Goal: Task Accomplishment & Management: Complete application form

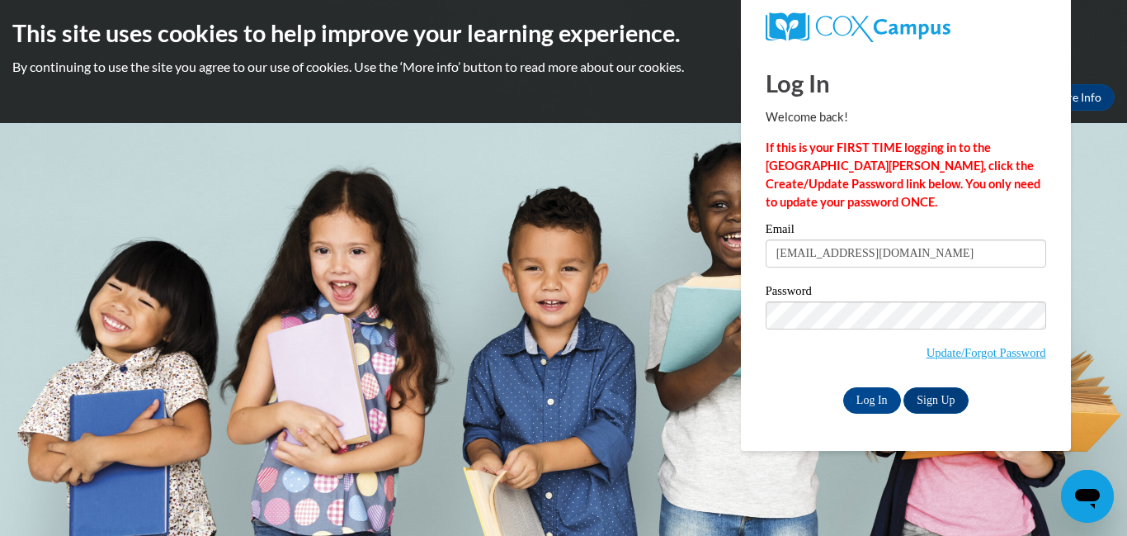
type input "asiayoung612@gmail.com"
click at [857, 400] on input "Log In" at bounding box center [872, 400] width 58 height 26
click at [864, 400] on input "Log In" at bounding box center [872, 400] width 58 height 26
click at [868, 390] on input "Log In" at bounding box center [872, 400] width 58 height 26
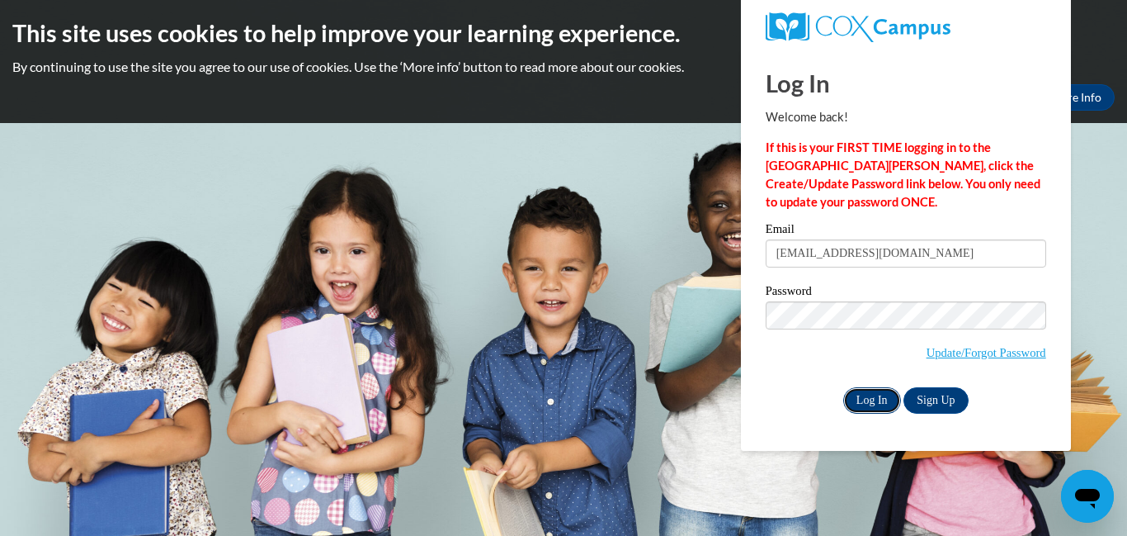
click at [868, 390] on input "Log In" at bounding box center [872, 400] width 58 height 26
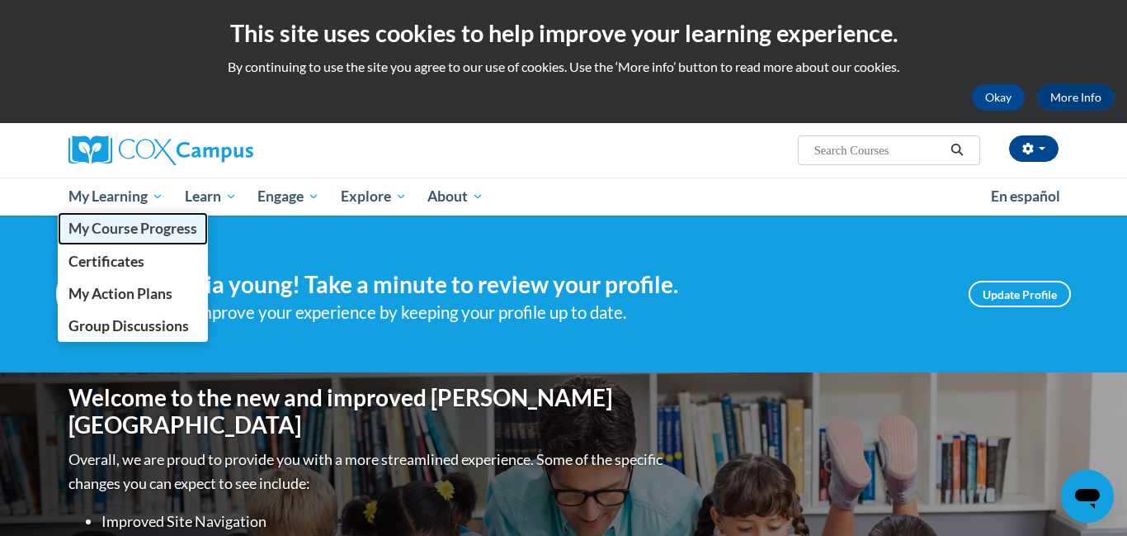
click at [112, 224] on span "My Course Progress" at bounding box center [132, 227] width 129 height 17
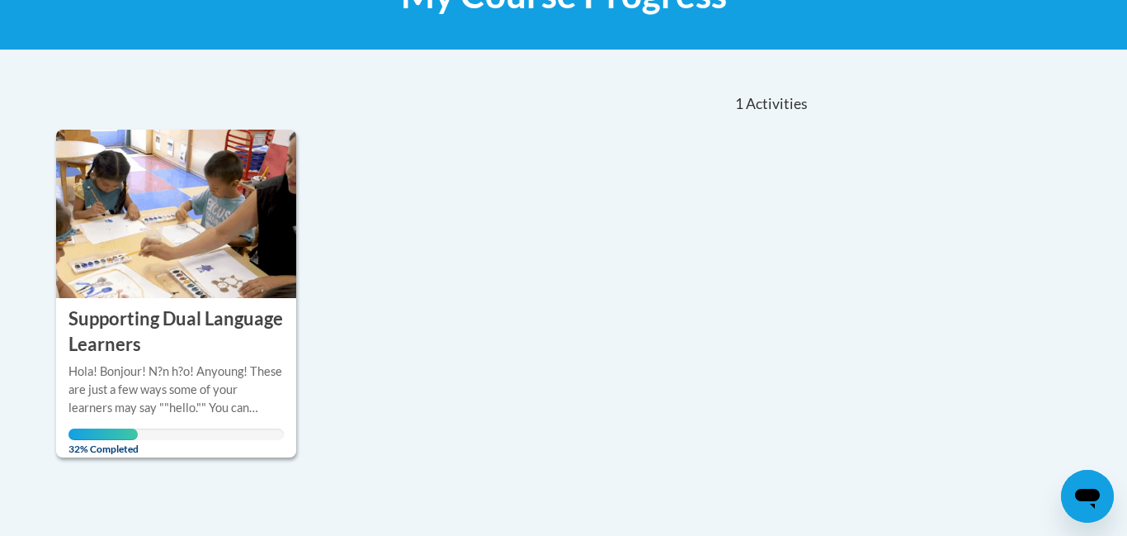
scroll to position [297, 0]
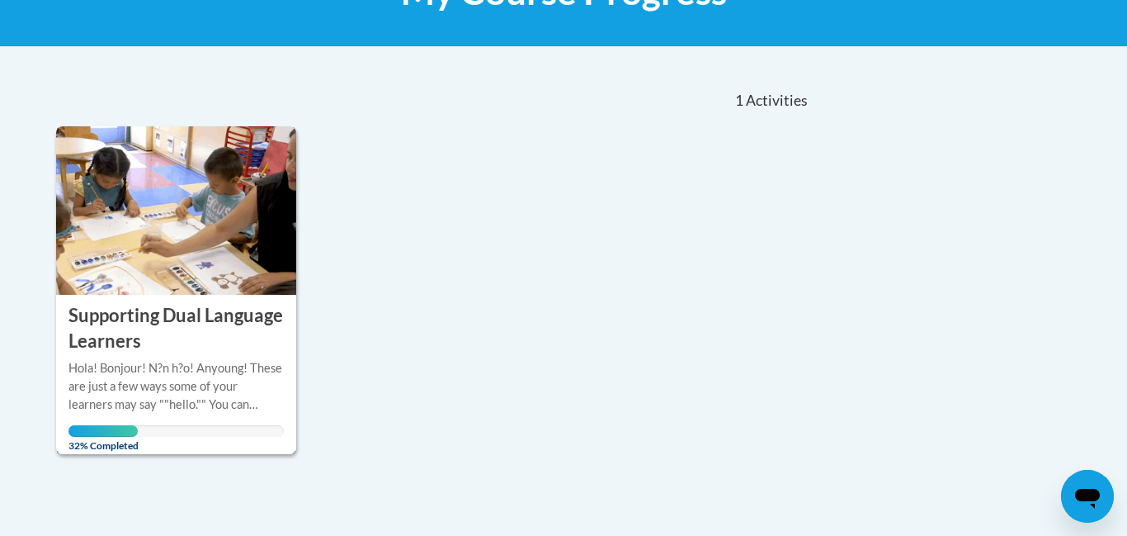
click at [267, 259] on img at bounding box center [176, 210] width 240 height 168
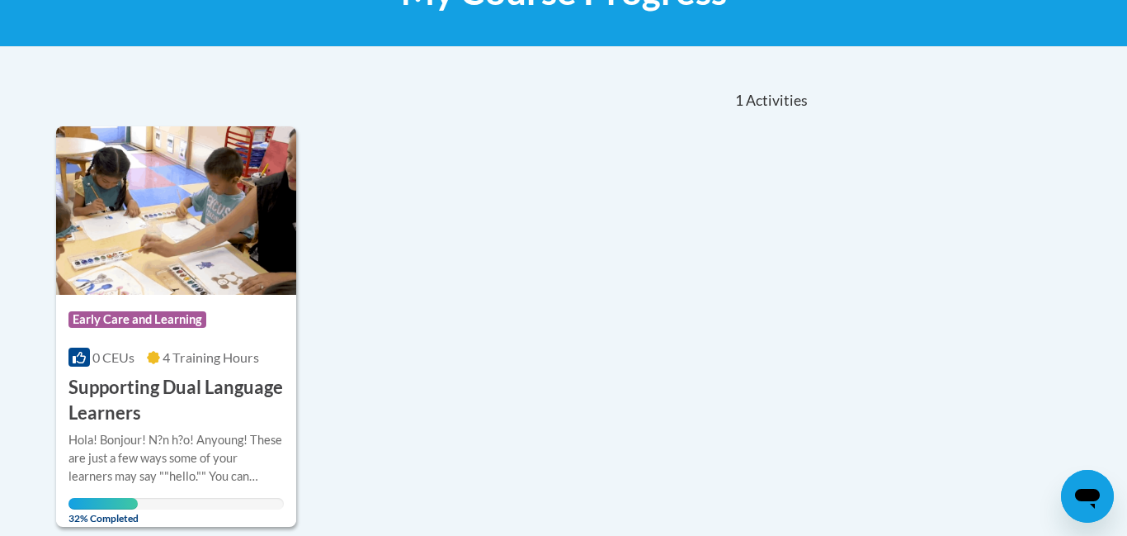
scroll to position [330, 0]
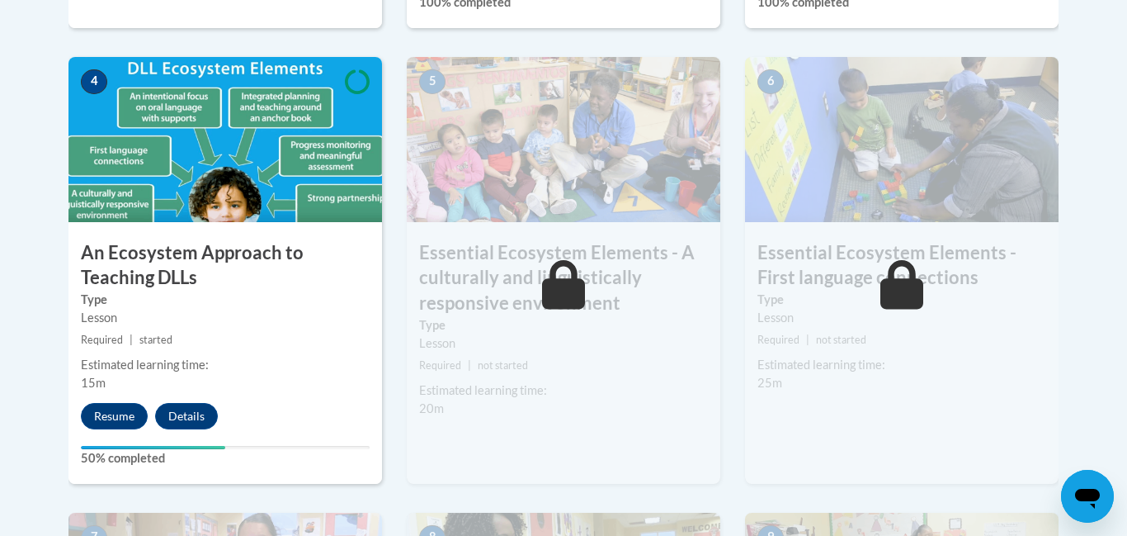
scroll to position [957, 0]
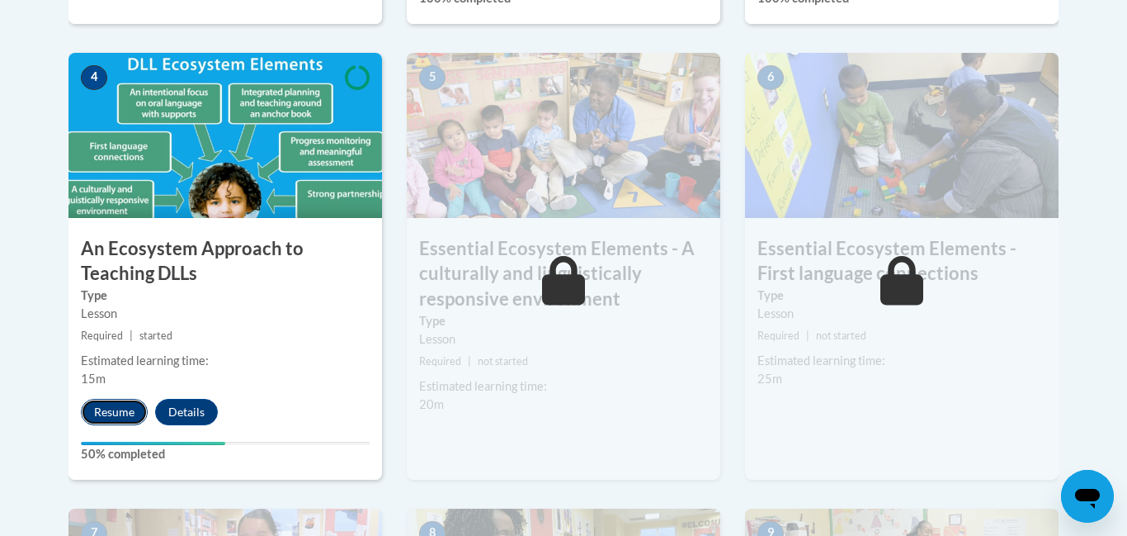
click at [121, 412] on button "Resume" at bounding box center [114, 412] width 67 height 26
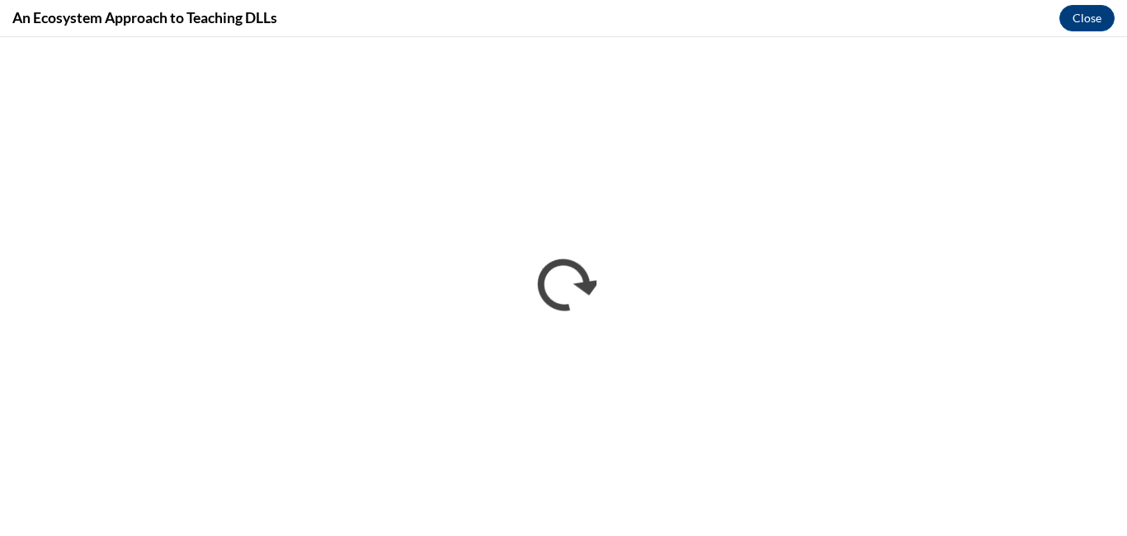
scroll to position [0, 0]
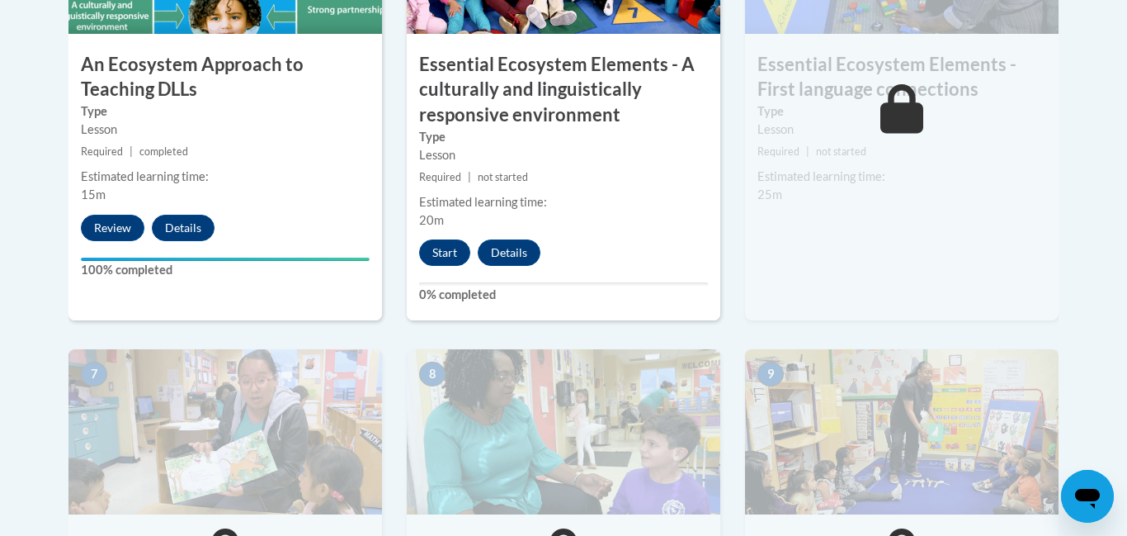
scroll to position [1137, 0]
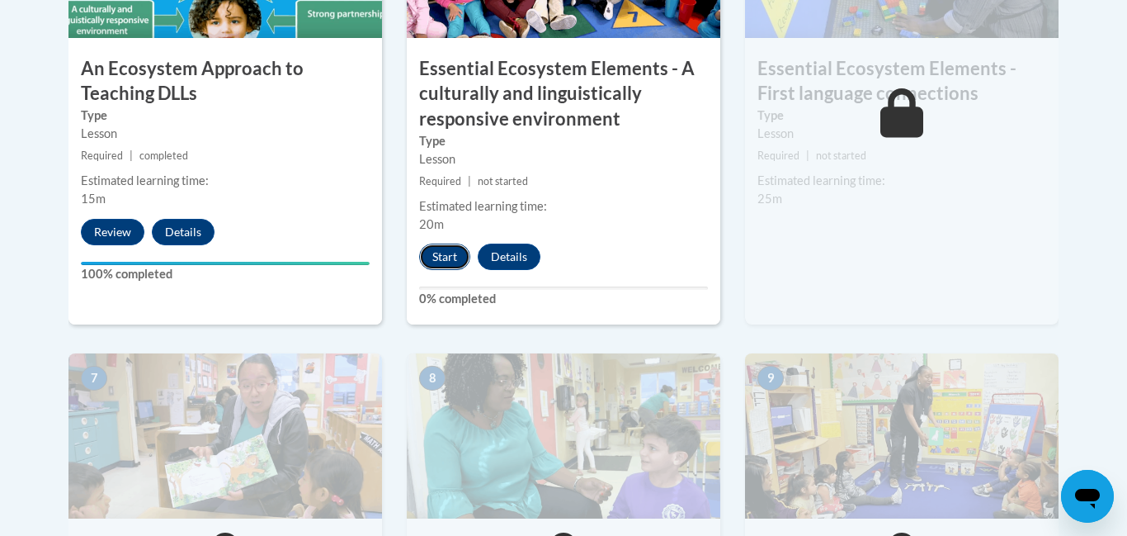
click at [449, 257] on button "Start" at bounding box center [444, 256] width 51 height 26
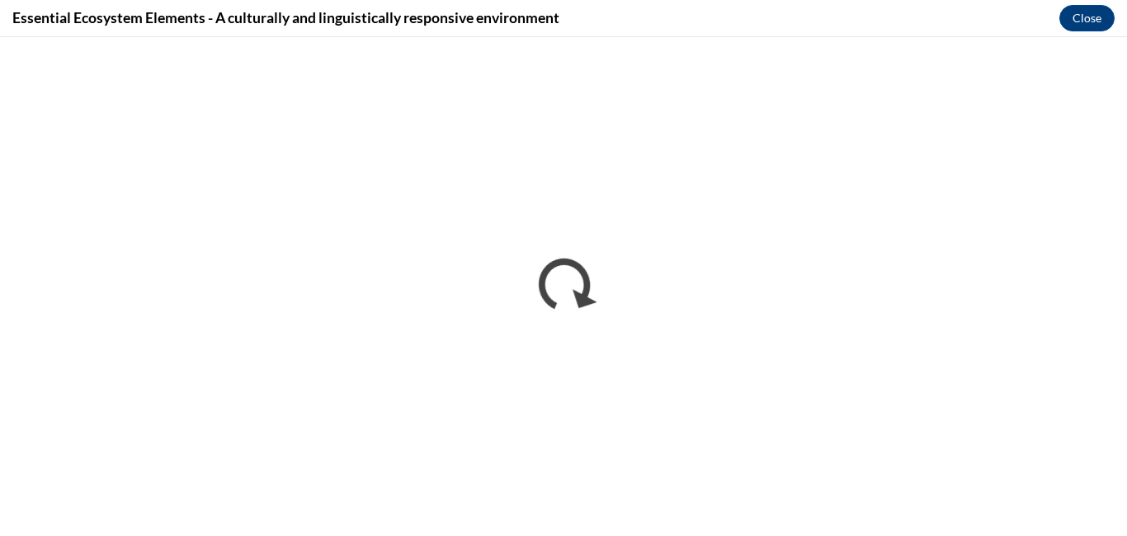
scroll to position [0, 0]
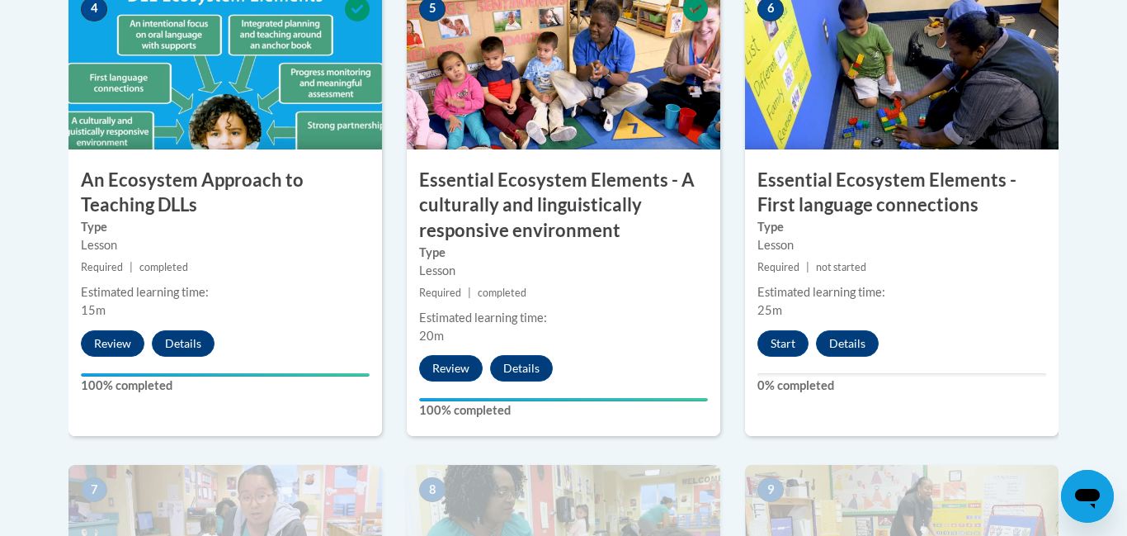
scroll to position [1030, 0]
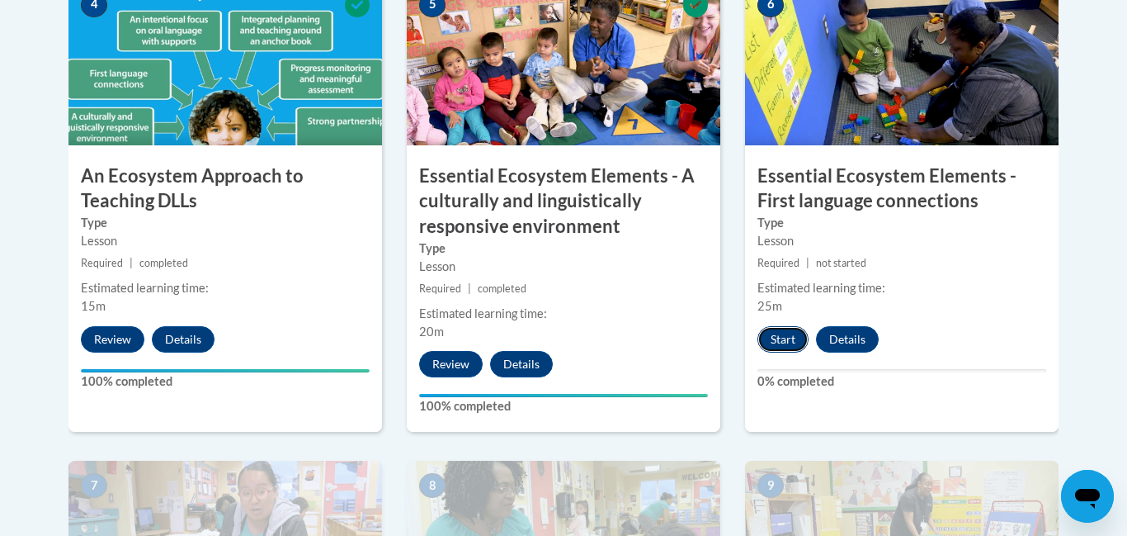
click at [781, 346] on button "Start" at bounding box center [782, 339] width 51 height 26
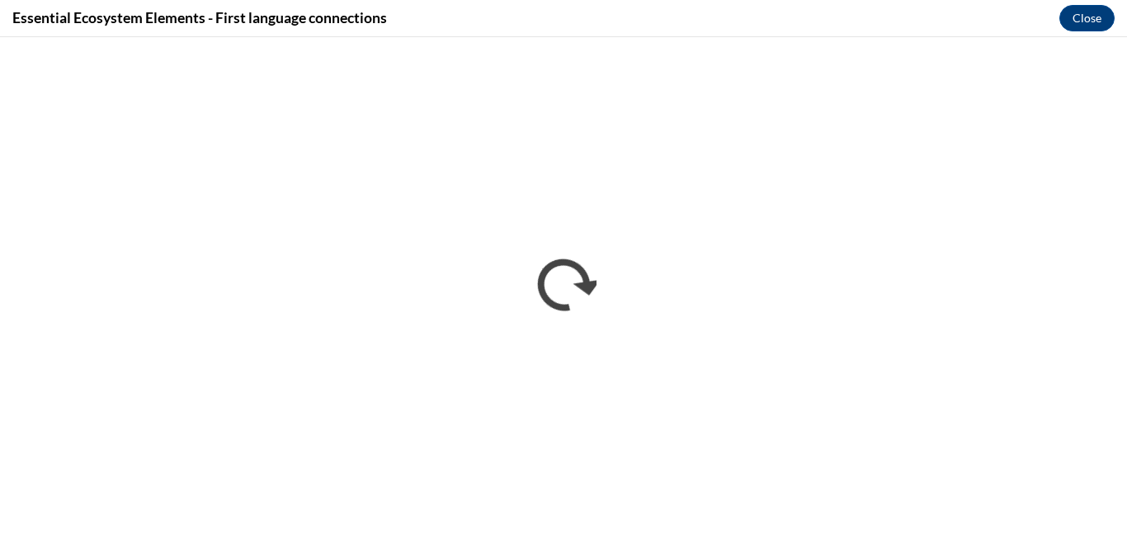
scroll to position [0, 0]
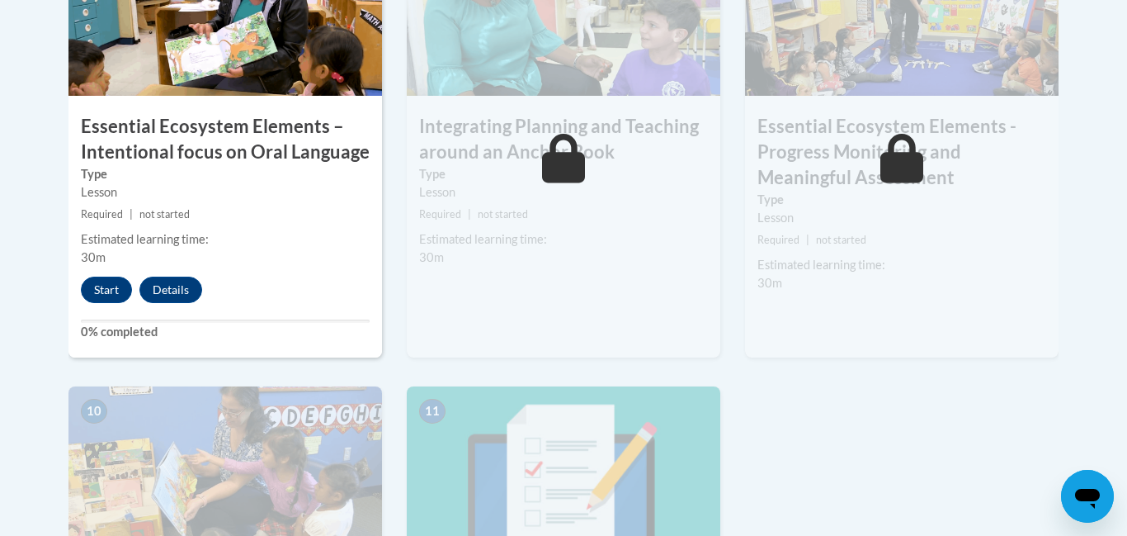
scroll to position [1551, 0]
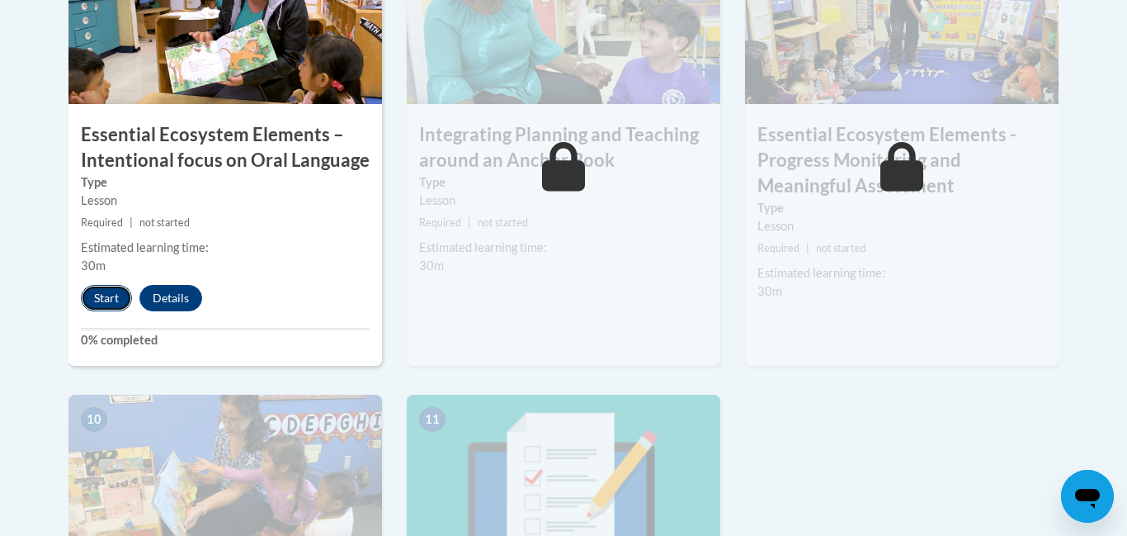
click at [101, 295] on button "Start" at bounding box center [106, 298] width 51 height 26
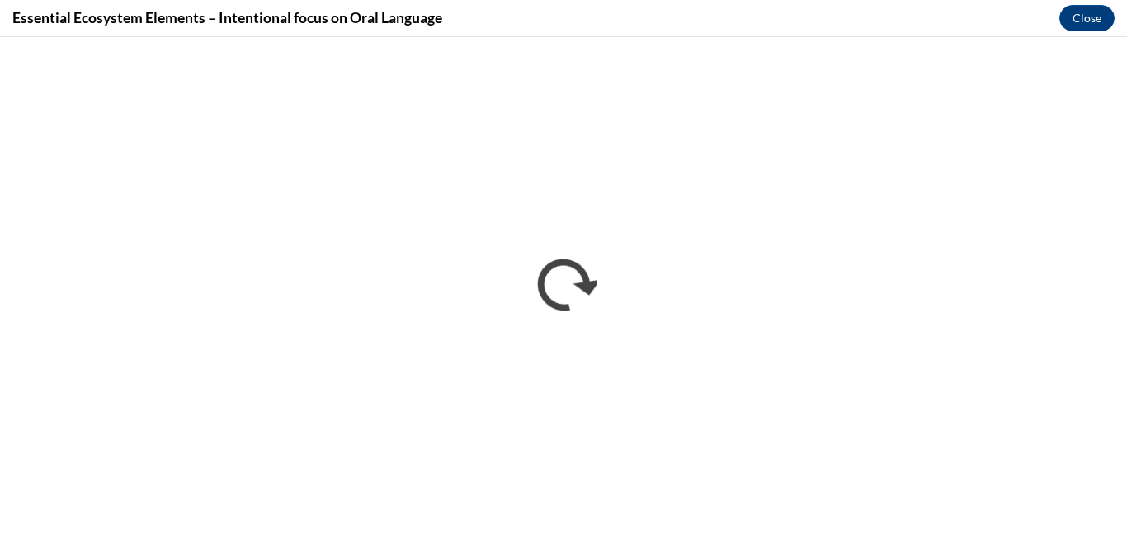
scroll to position [0, 0]
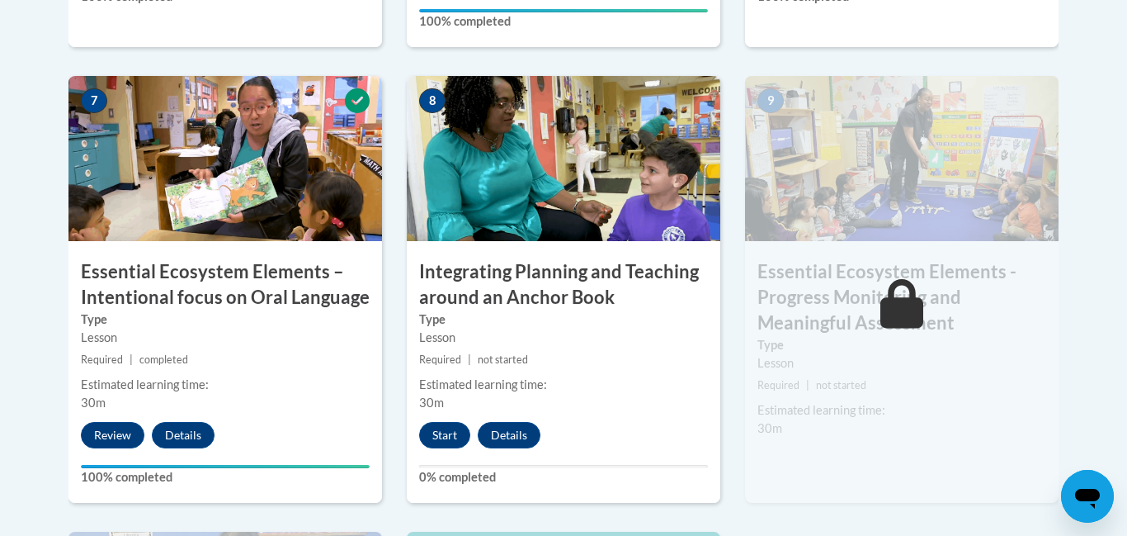
scroll to position [1418, 0]
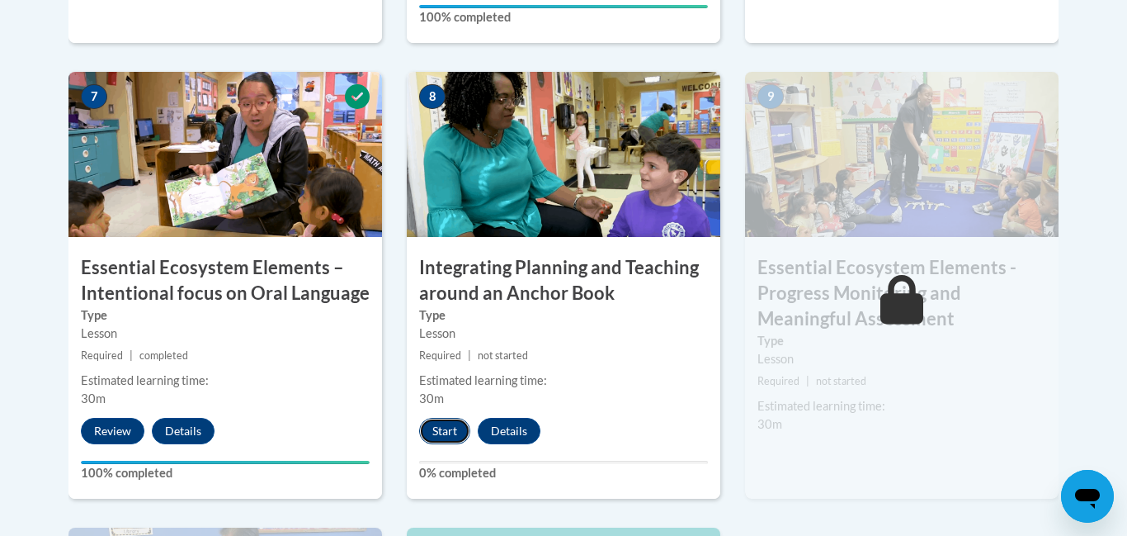
click at [441, 435] on button "Start" at bounding box center [444, 431] width 51 height 26
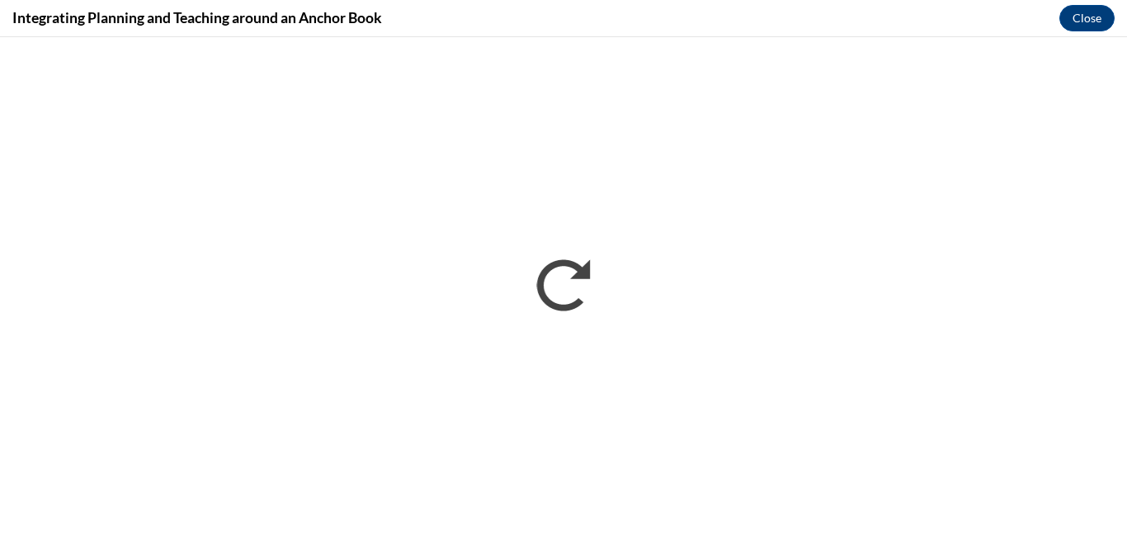
scroll to position [0, 0]
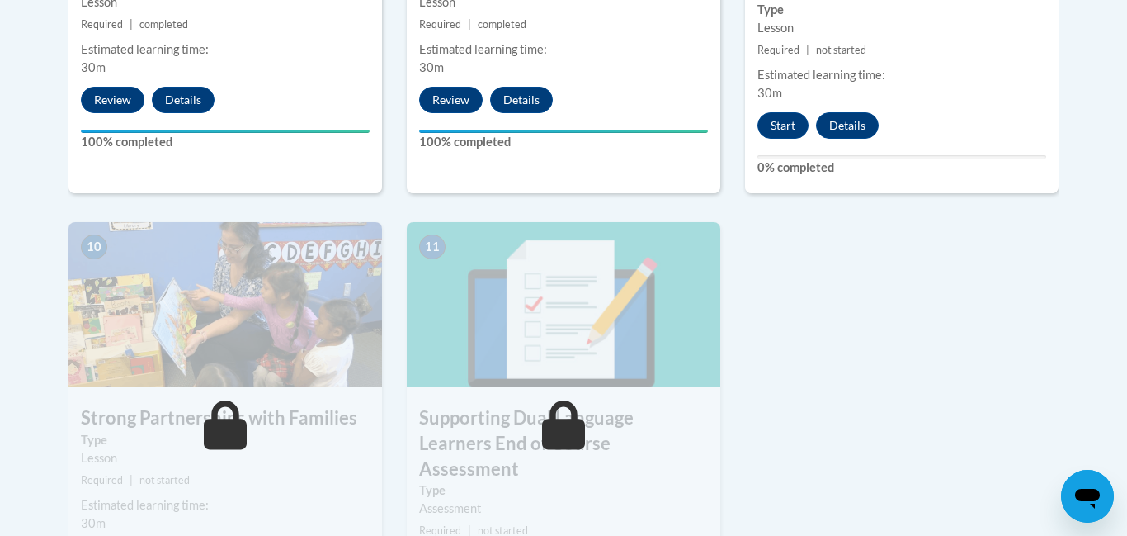
scroll to position [1716, 0]
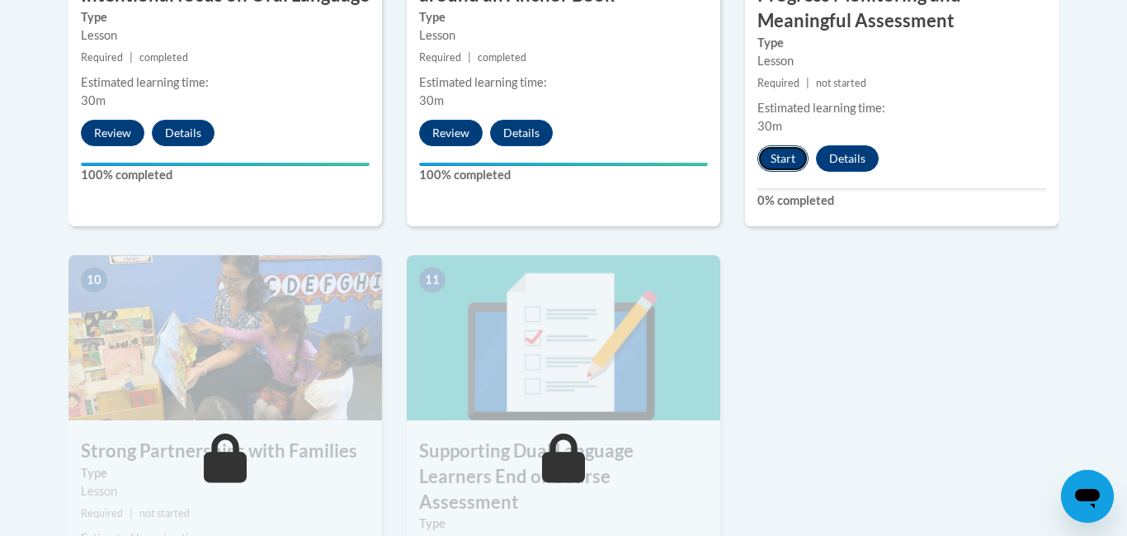
click at [788, 154] on button "Start" at bounding box center [782, 158] width 51 height 26
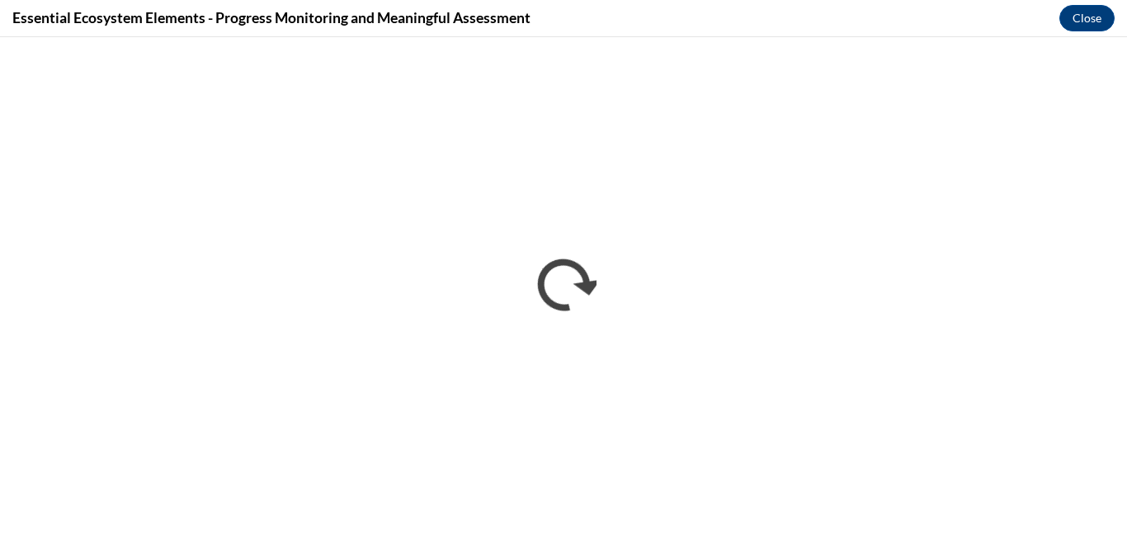
scroll to position [0, 0]
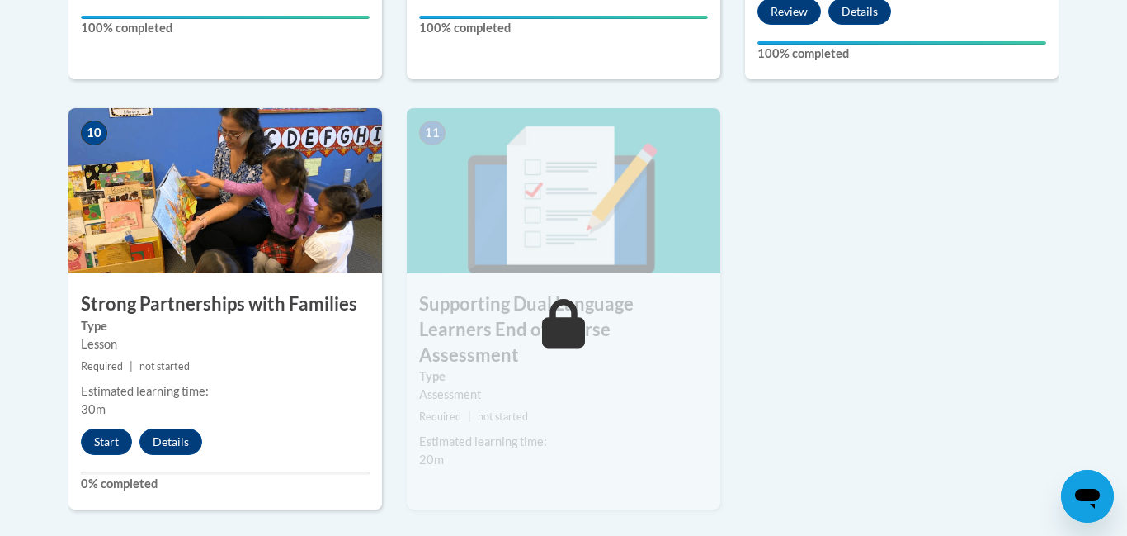
scroll to position [1896, 0]
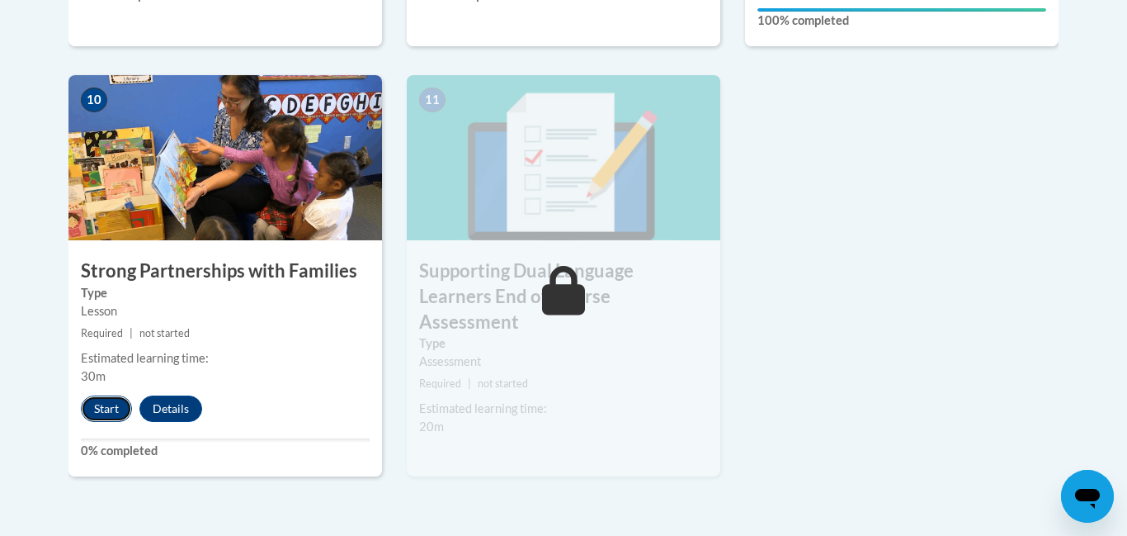
click at [109, 408] on button "Start" at bounding box center [106, 408] width 51 height 26
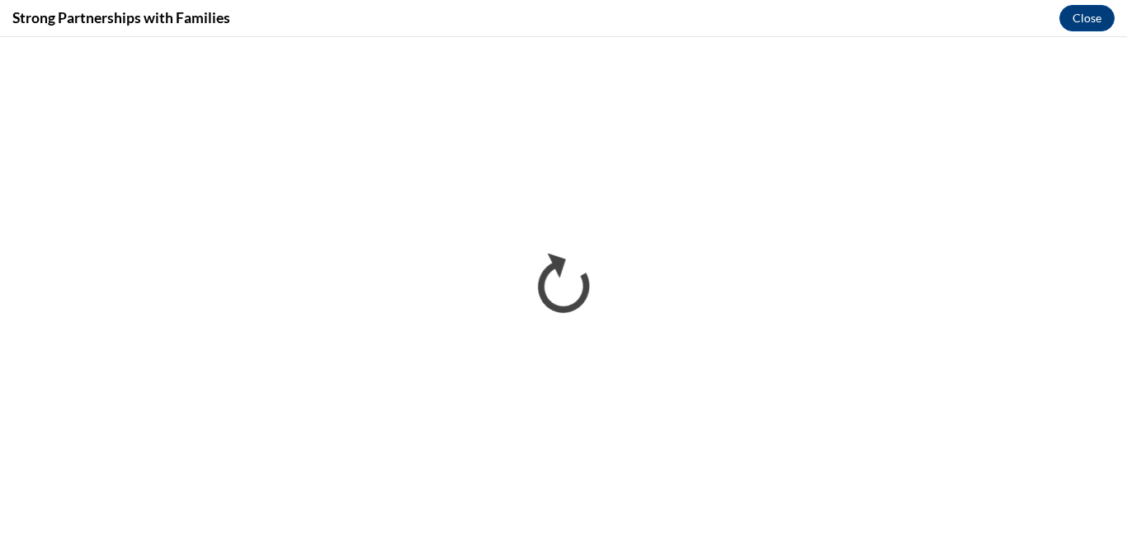
scroll to position [0, 0]
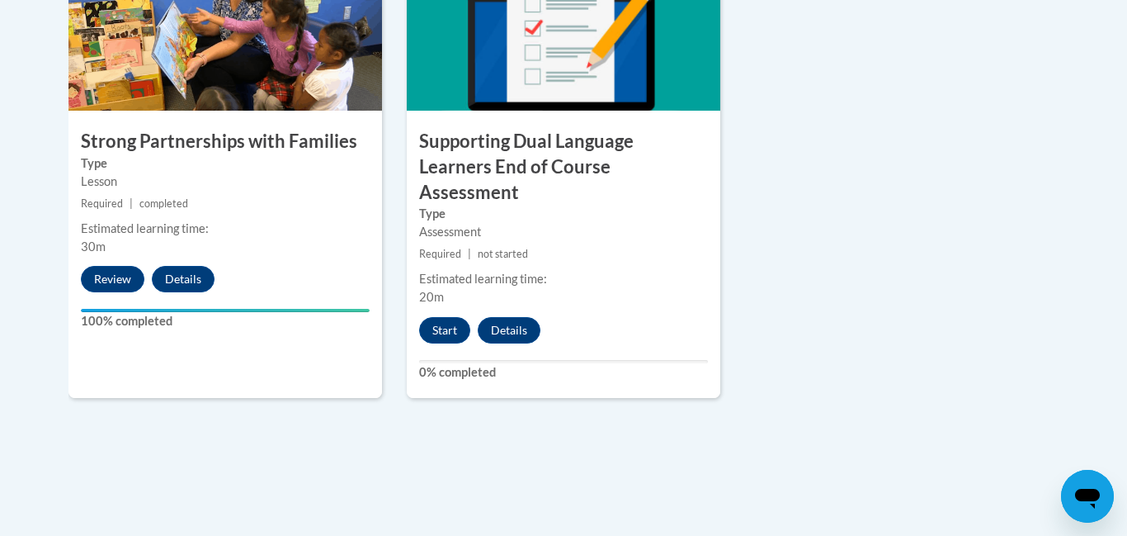
scroll to position [2046, 0]
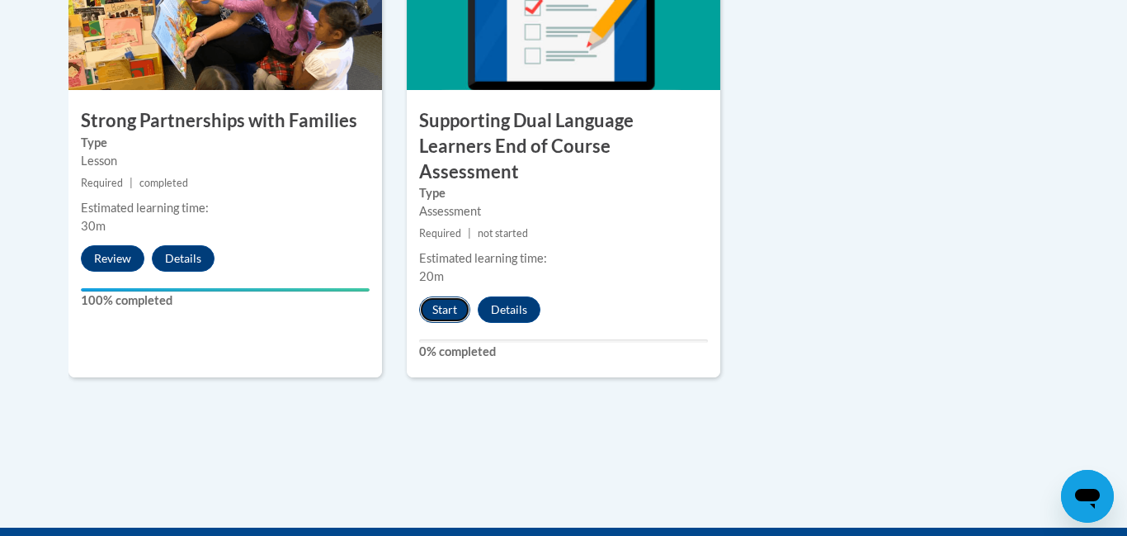
click at [436, 296] on button "Start" at bounding box center [444, 309] width 51 height 26
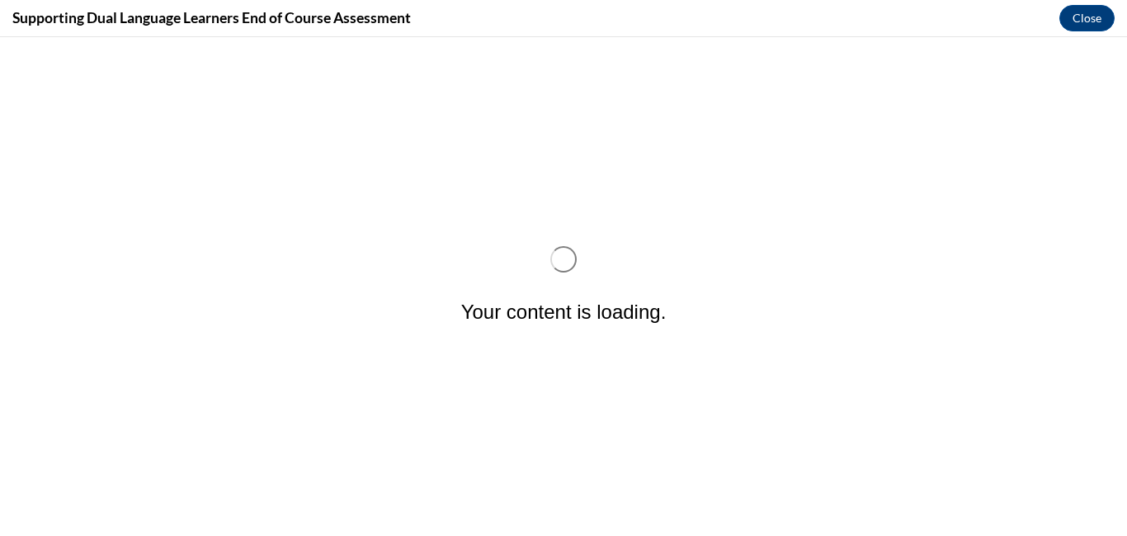
scroll to position [0, 0]
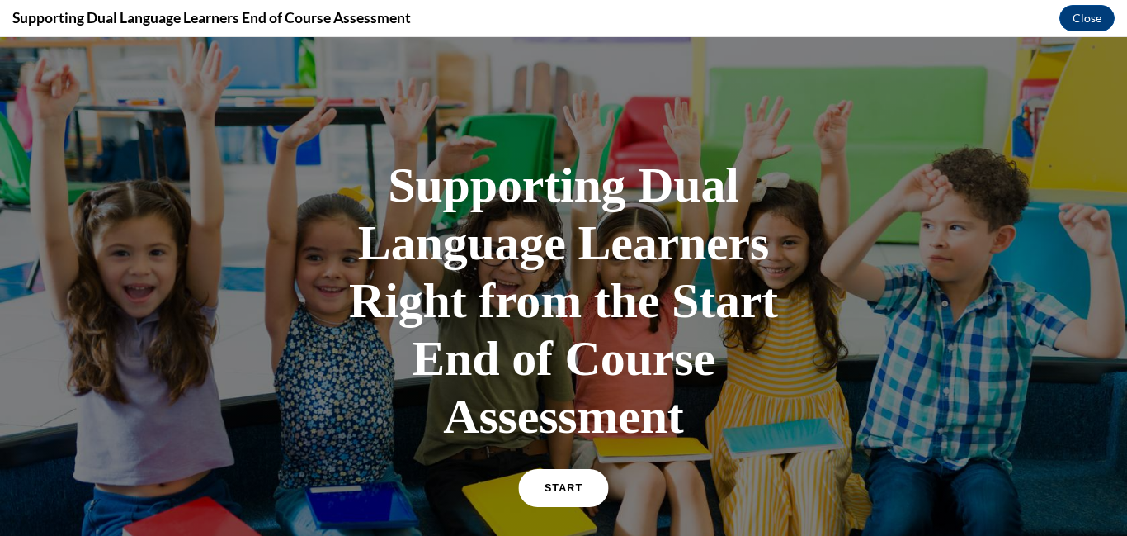
click at [569, 494] on span "START" at bounding box center [564, 488] width 38 height 12
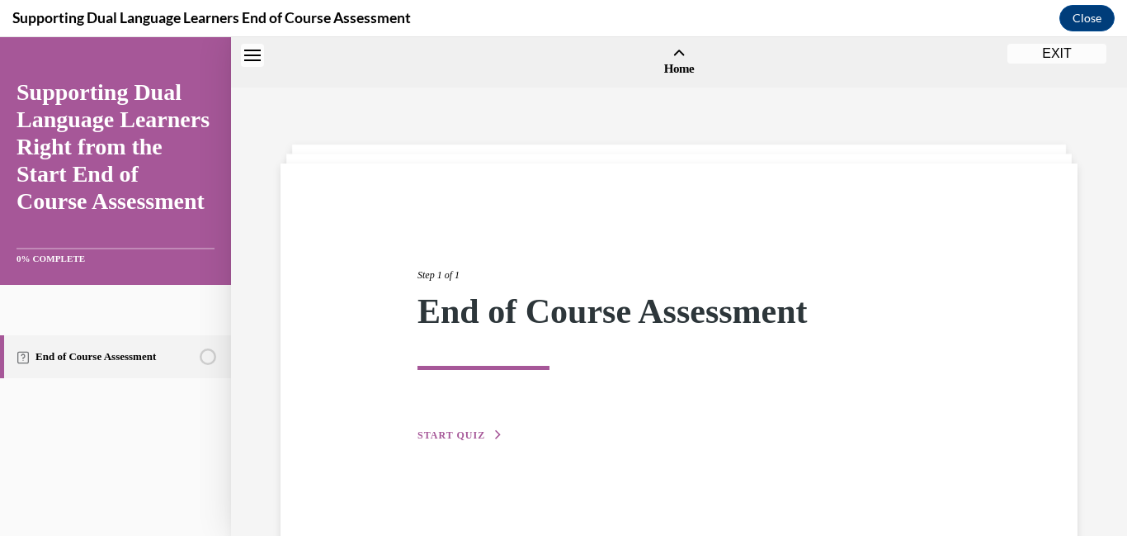
scroll to position [51, 0]
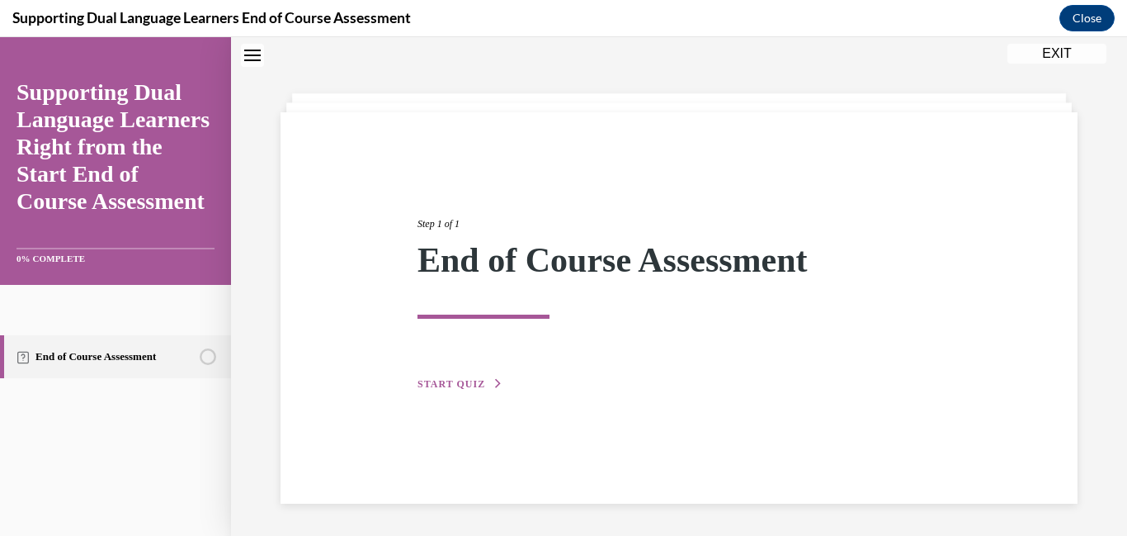
click at [461, 389] on span "START QUIZ" at bounding box center [452, 384] width 68 height 12
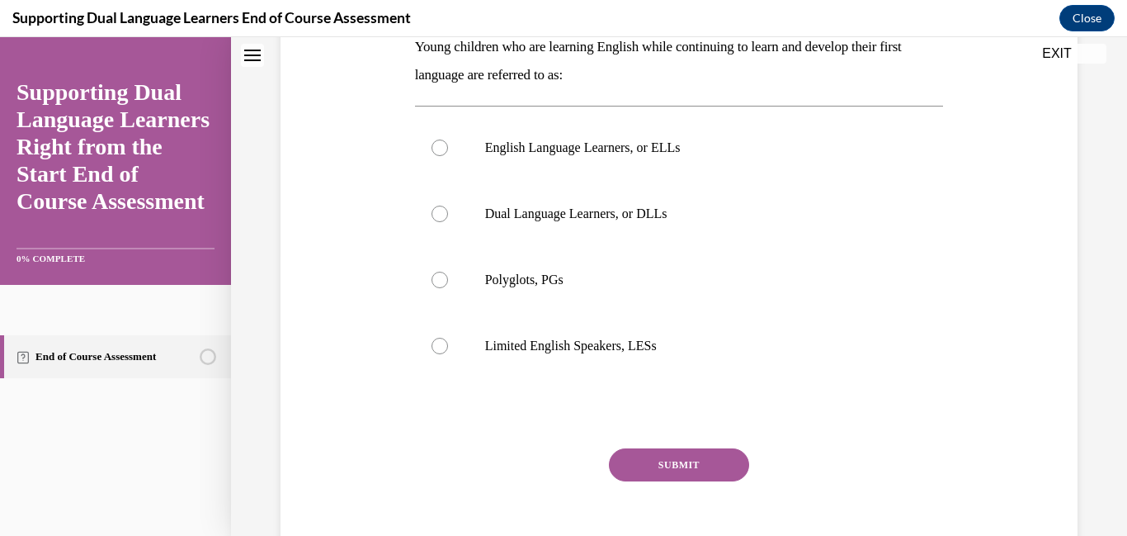
scroll to position [248, 0]
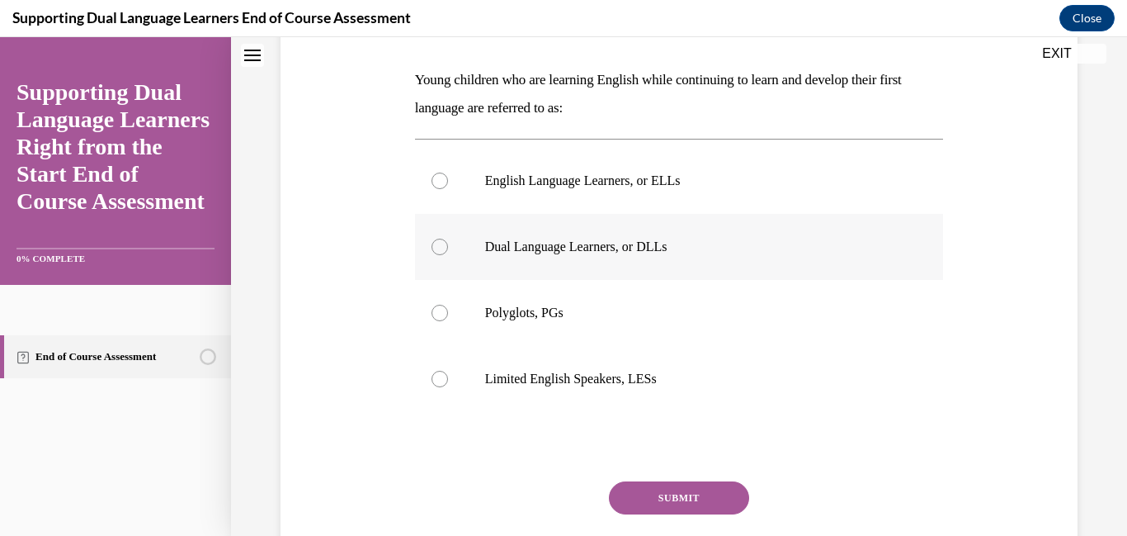
click at [451, 280] on label "Dual Language Learners, or DLLs" at bounding box center [679, 247] width 529 height 66
click at [448, 255] on input "Dual Language Learners, or DLLs" at bounding box center [440, 246] width 17 height 17
radio input "true"
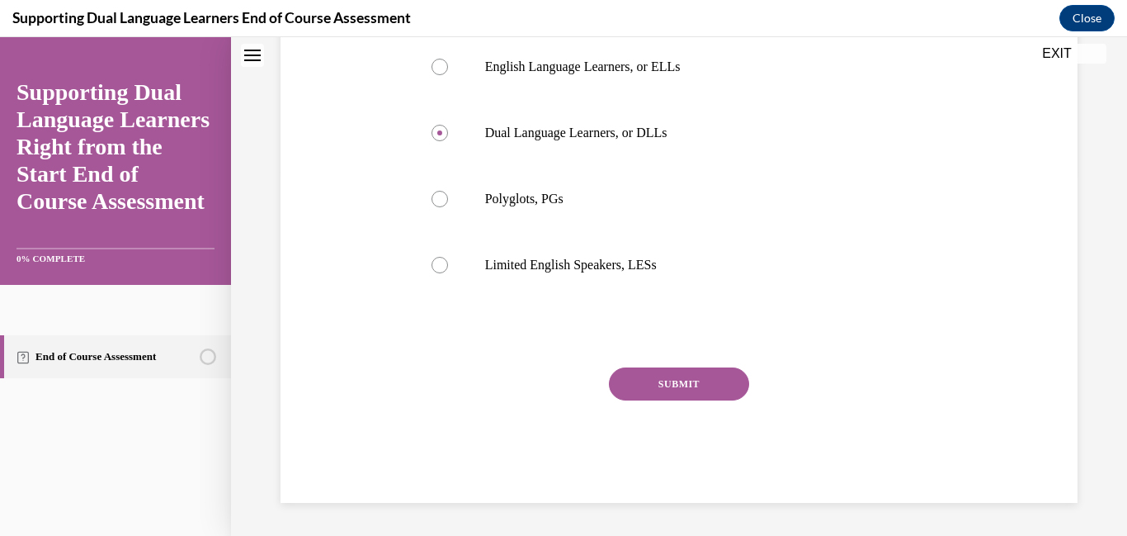
click at [687, 400] on button "SUBMIT" at bounding box center [679, 383] width 140 height 33
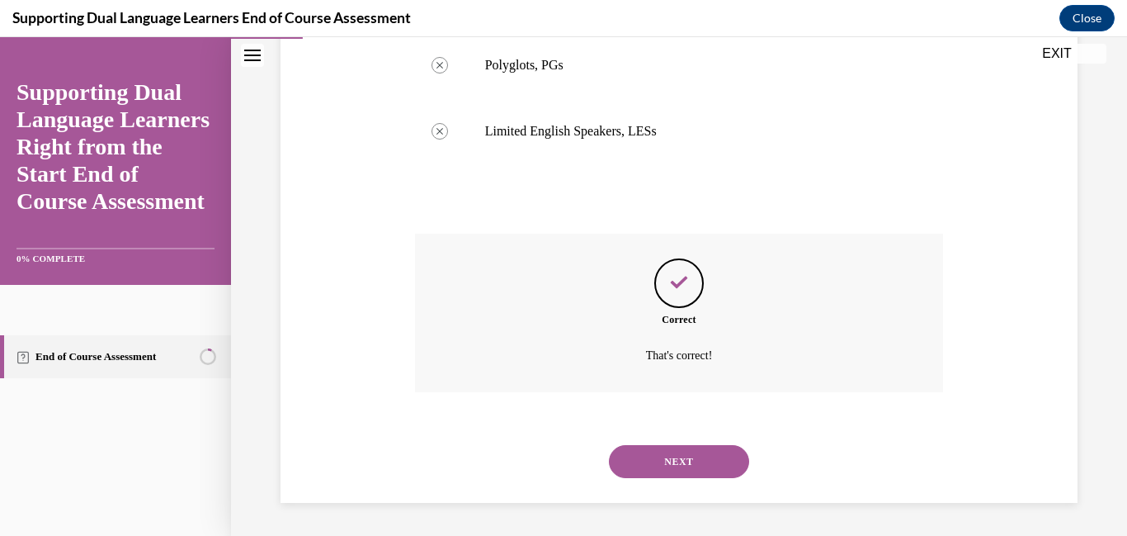
scroll to position [628, 0]
click at [695, 475] on button "NEXT" at bounding box center [679, 461] width 140 height 33
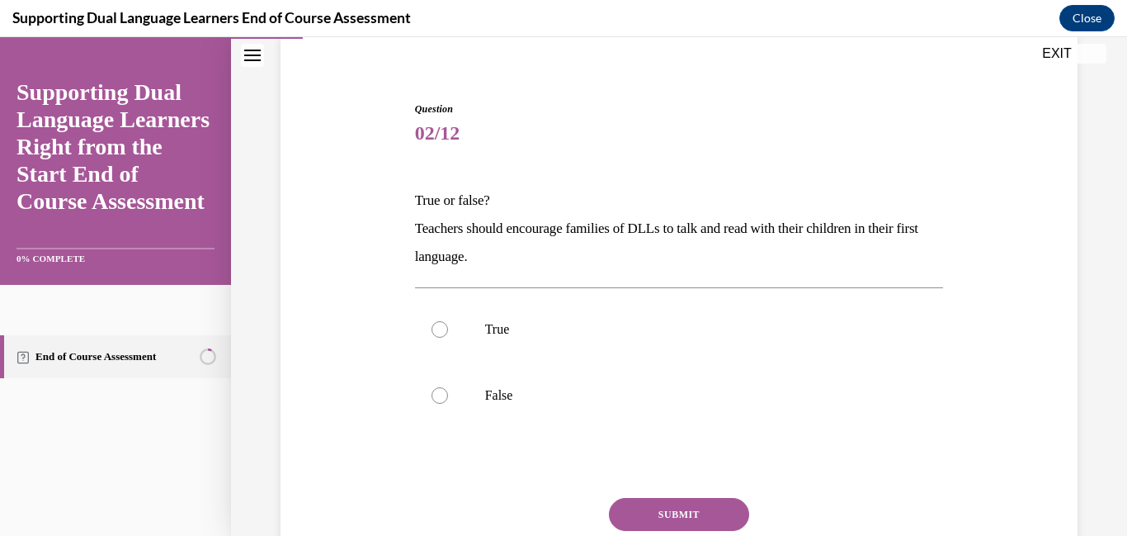
scroll to position [158, 0]
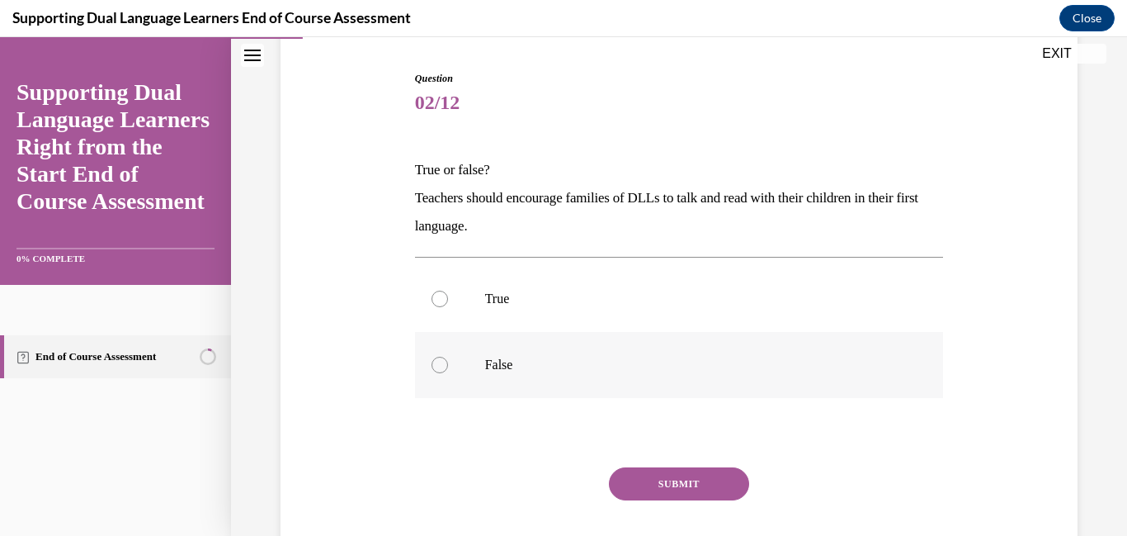
click at [437, 373] on div at bounding box center [440, 364] width 17 height 17
click at [437, 373] on input "False" at bounding box center [440, 364] width 17 height 17
radio input "true"
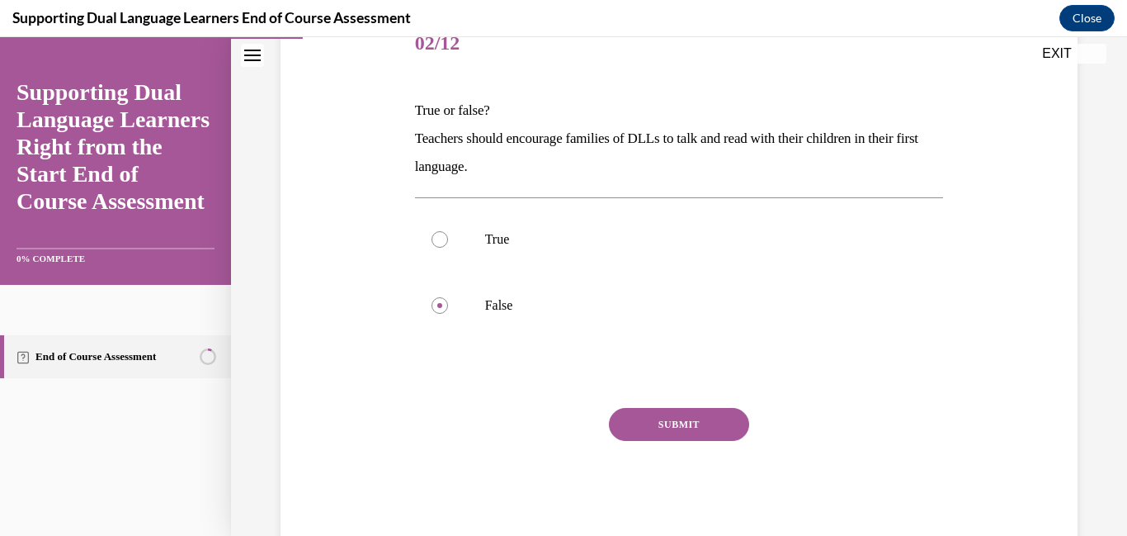
scroll to position [219, 0]
click at [437, 246] on div at bounding box center [440, 237] width 17 height 17
click at [437, 246] on input "True" at bounding box center [440, 237] width 17 height 17
radio input "true"
click at [649, 439] on button "SUBMIT" at bounding box center [679, 422] width 140 height 33
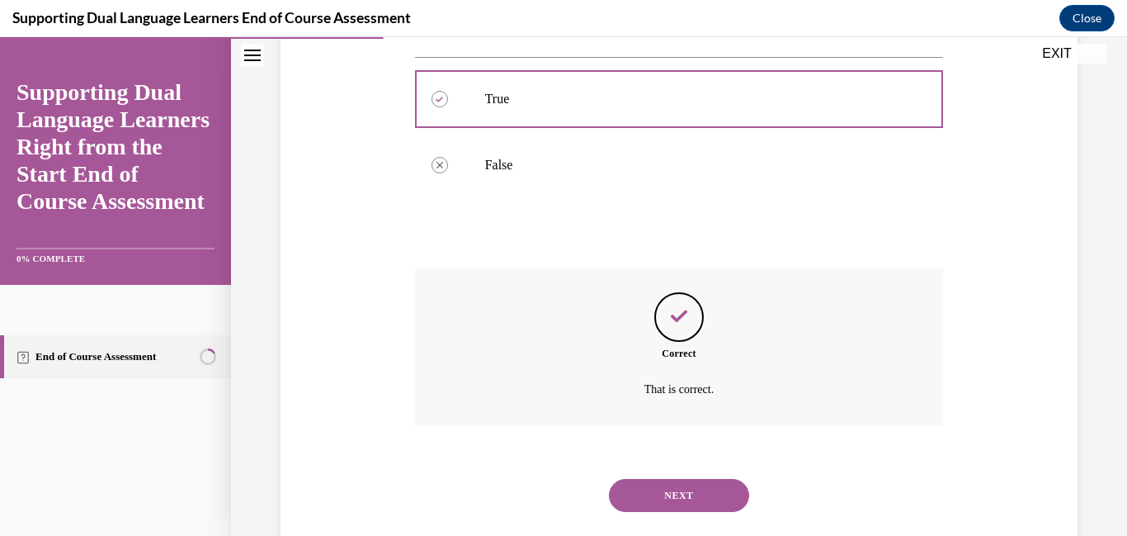
scroll to position [485, 0]
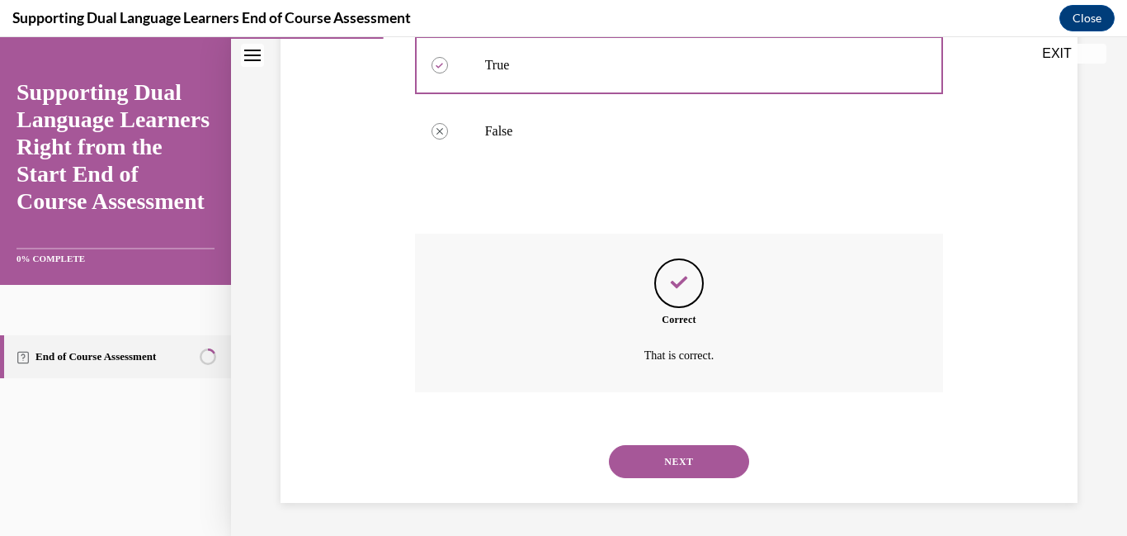
click at [693, 453] on button "NEXT" at bounding box center [679, 461] width 140 height 33
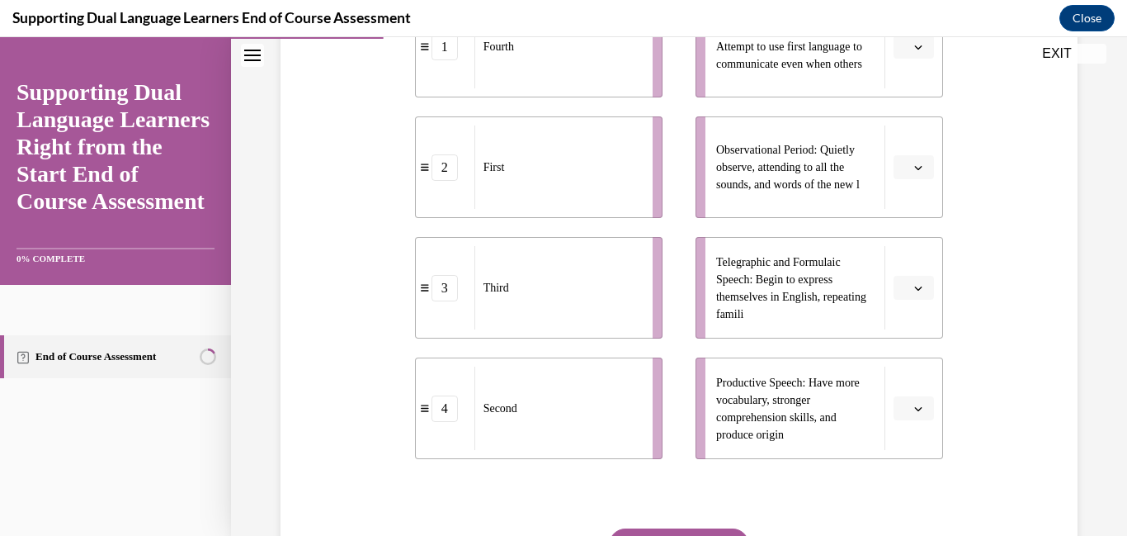
scroll to position [399, 0]
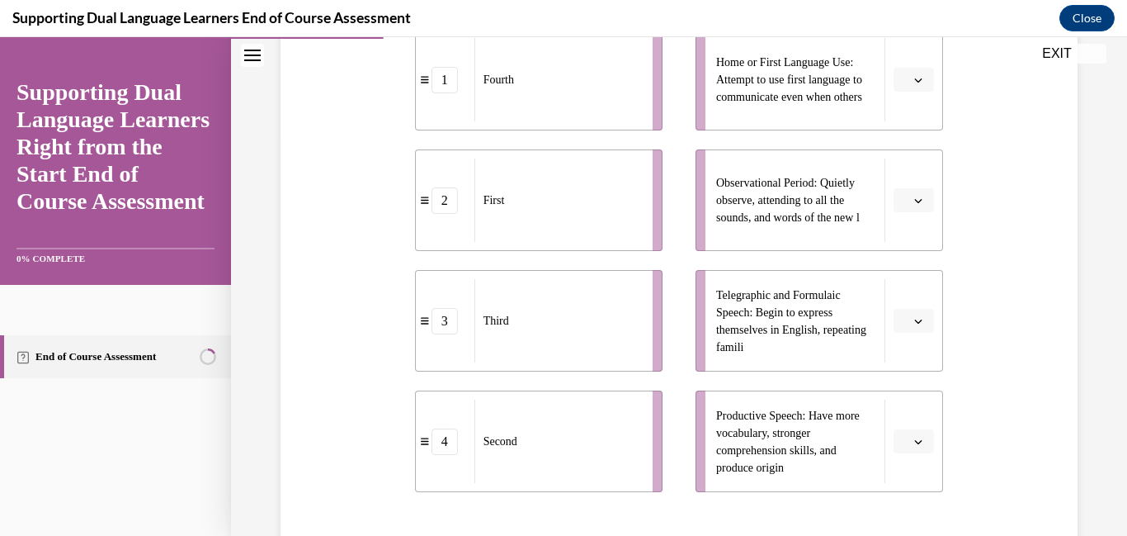
click at [913, 86] on span "button" at bounding box center [919, 80] width 12 height 12
click at [910, 167] on span "1" at bounding box center [907, 171] width 6 height 13
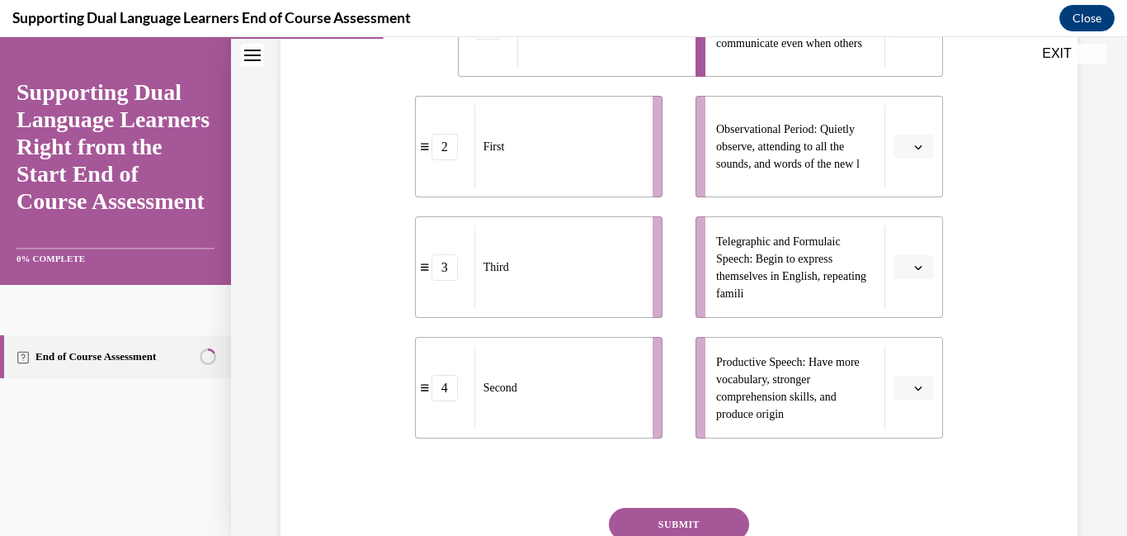
scroll to position [455, 0]
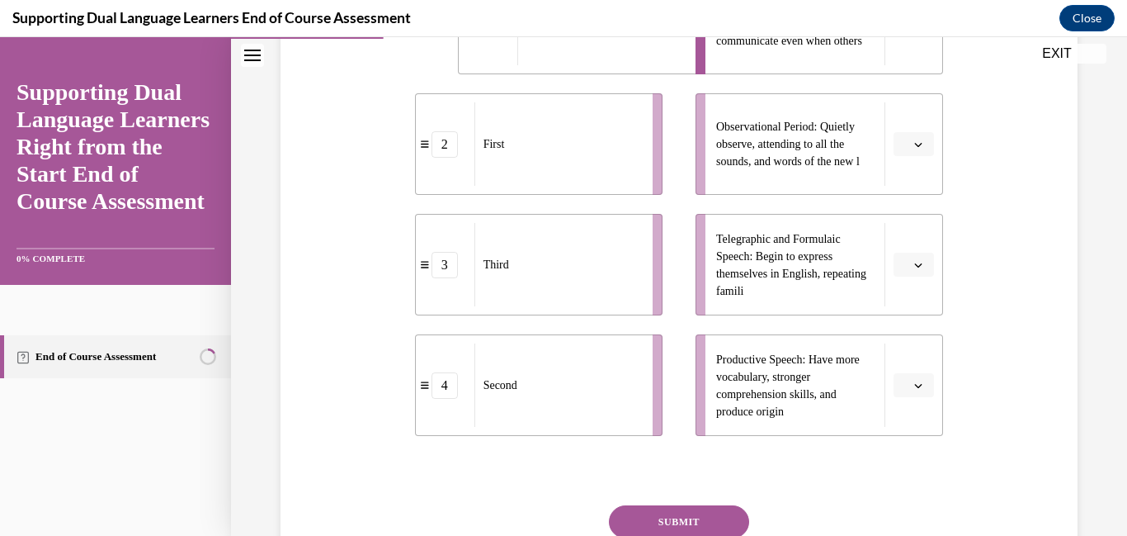
click at [920, 149] on icon "button" at bounding box center [918, 144] width 8 height 8
click at [1036, 441] on div "Question 03/12 The second language development of children learning English seq…" at bounding box center [678, 182] width 805 height 916
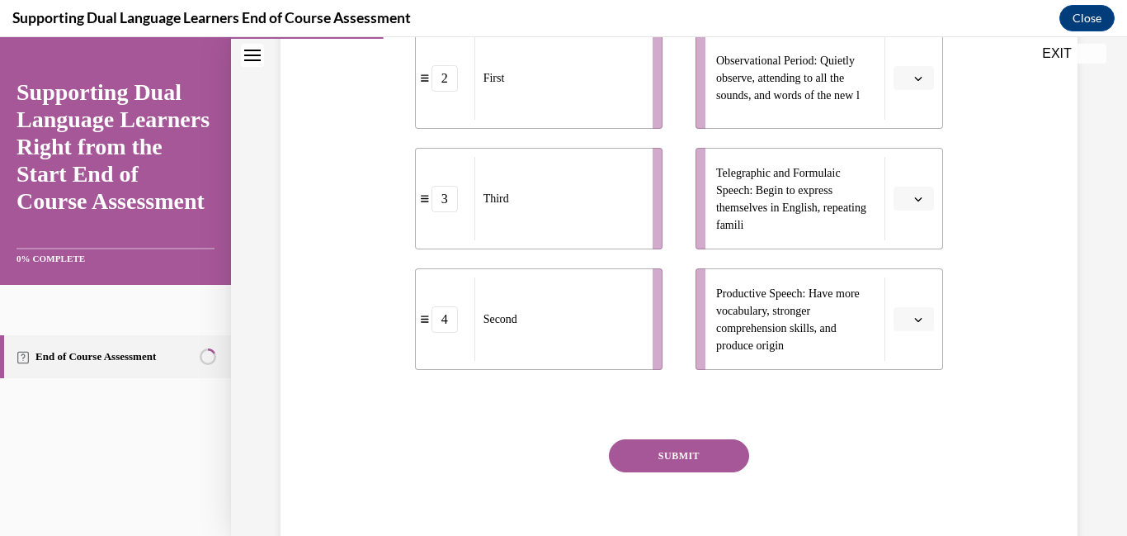
scroll to position [488, 0]
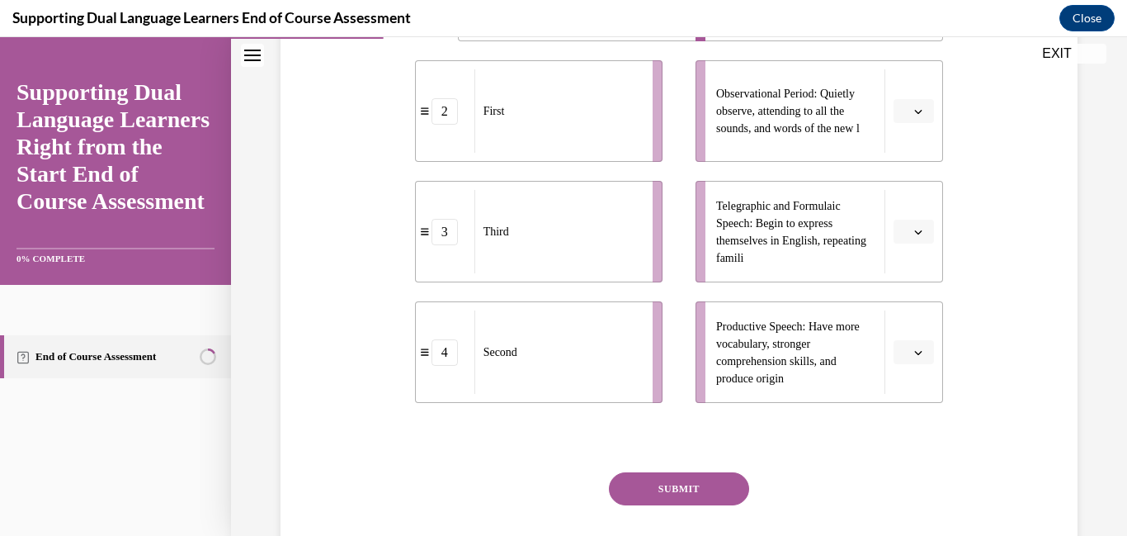
click at [920, 365] on button "button" at bounding box center [914, 352] width 40 height 25
click at [909, 327] on span "2" at bounding box center [907, 325] width 6 height 13
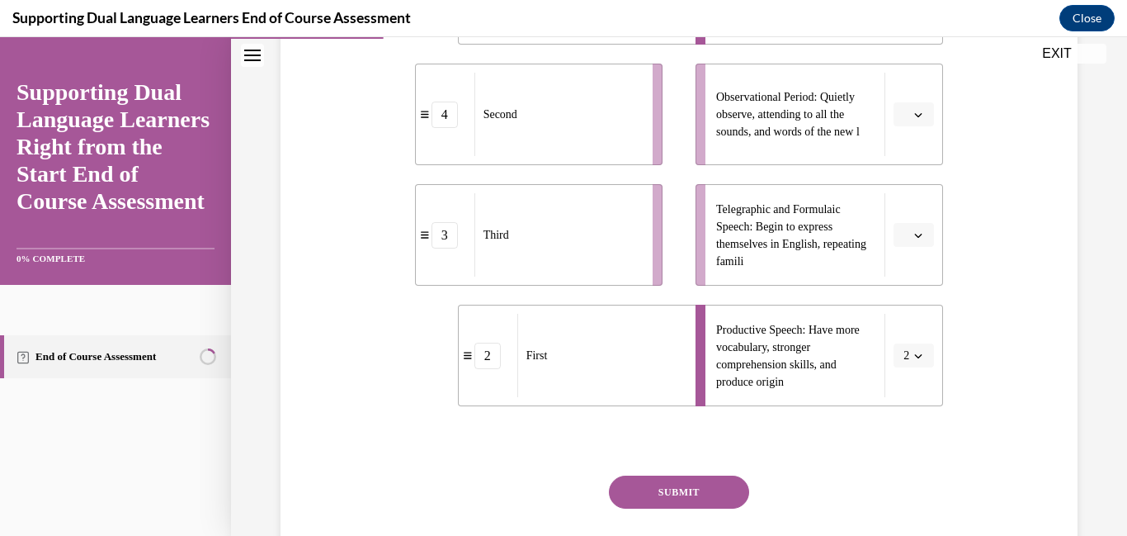
click at [916, 127] on button "button" at bounding box center [914, 114] width 40 height 25
click at [919, 286] on div "3" at bounding box center [911, 290] width 41 height 33
click at [916, 239] on icon "button" at bounding box center [918, 235] width 8 height 8
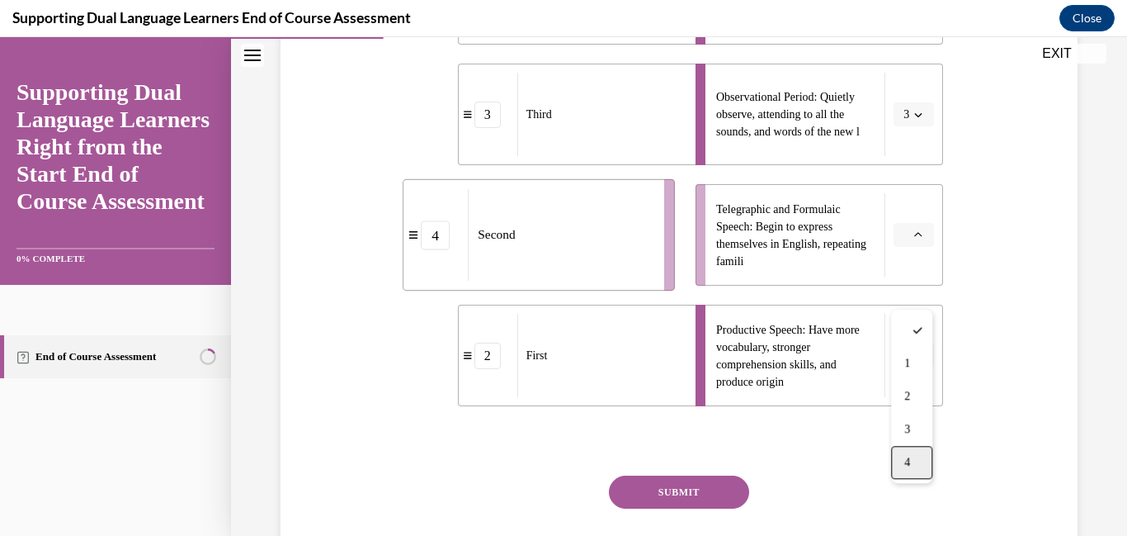
click at [913, 469] on div "4" at bounding box center [911, 462] width 41 height 33
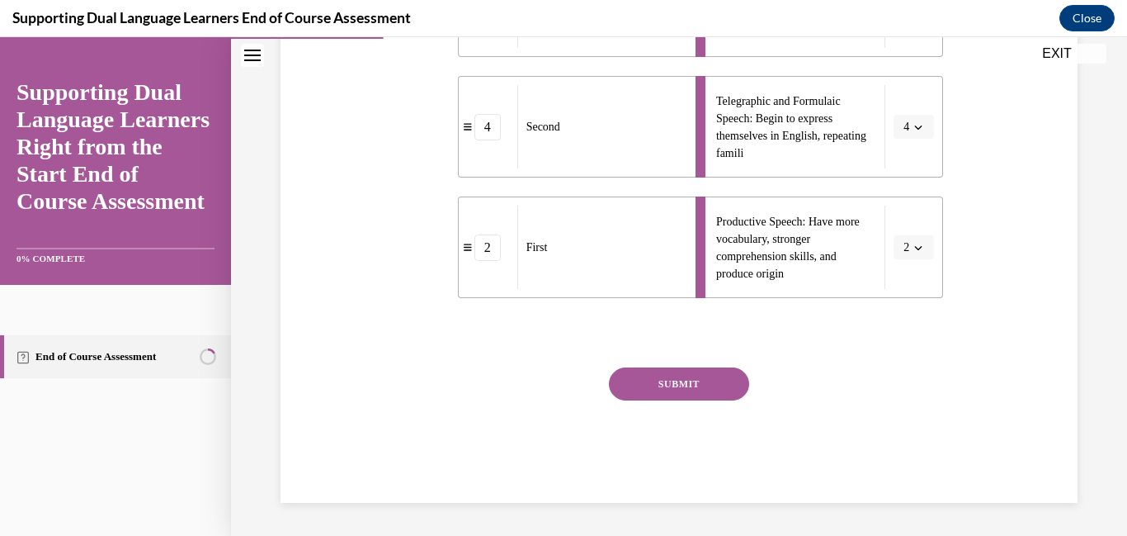
scroll to position [686, 0]
click at [703, 392] on button "SUBMIT" at bounding box center [679, 383] width 140 height 33
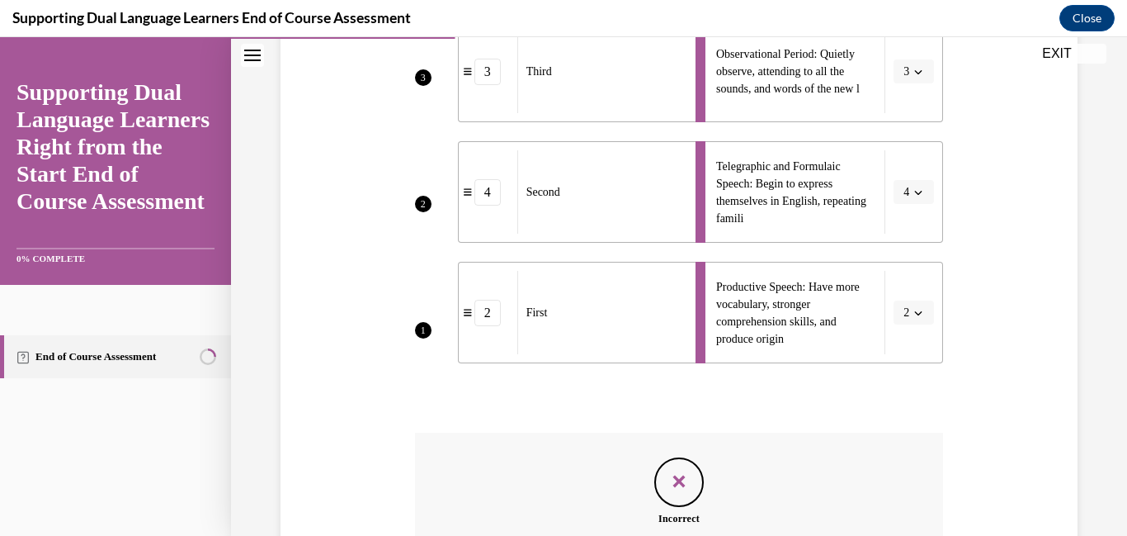
scroll to position [872, 0]
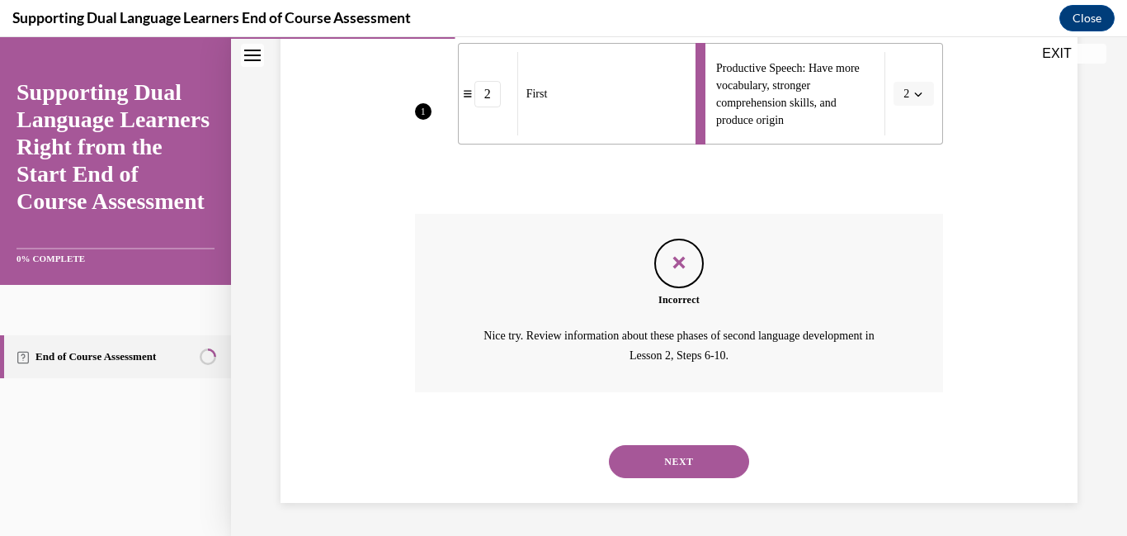
click at [693, 467] on button "NEXT" at bounding box center [679, 461] width 140 height 33
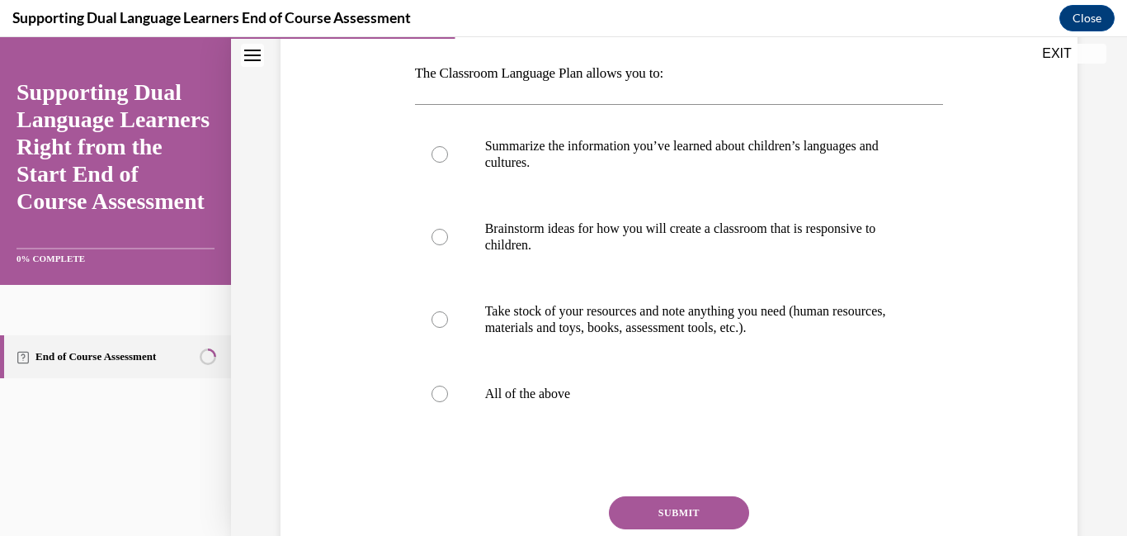
scroll to position [257, 0]
click at [446, 425] on label "All of the above" at bounding box center [679, 392] width 529 height 66
click at [446, 400] on input "All of the above" at bounding box center [440, 392] width 17 height 17
radio input "true"
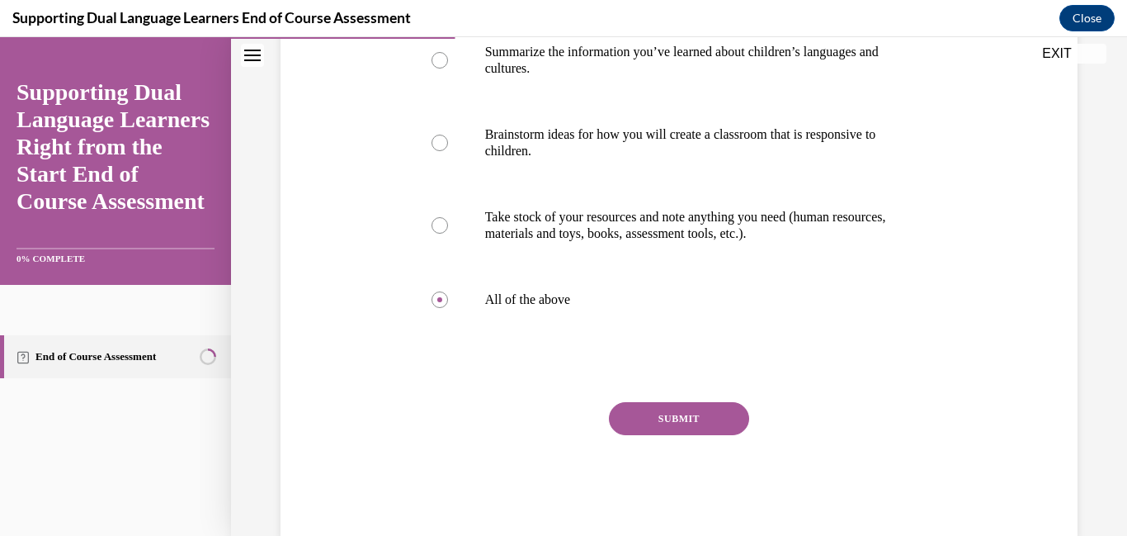
scroll to position [489, 0]
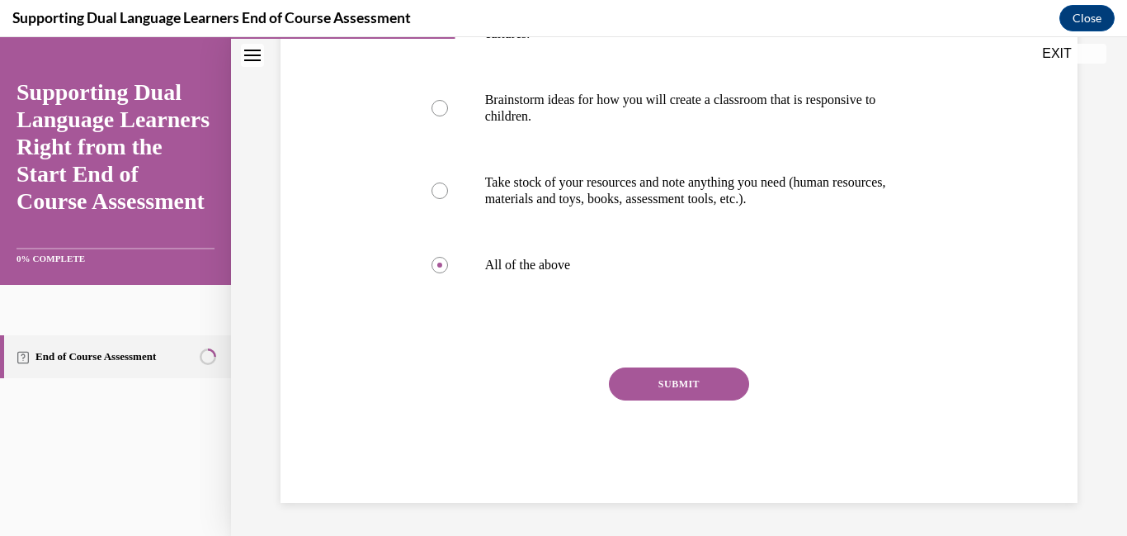
click at [668, 378] on button "SUBMIT" at bounding box center [679, 383] width 140 height 33
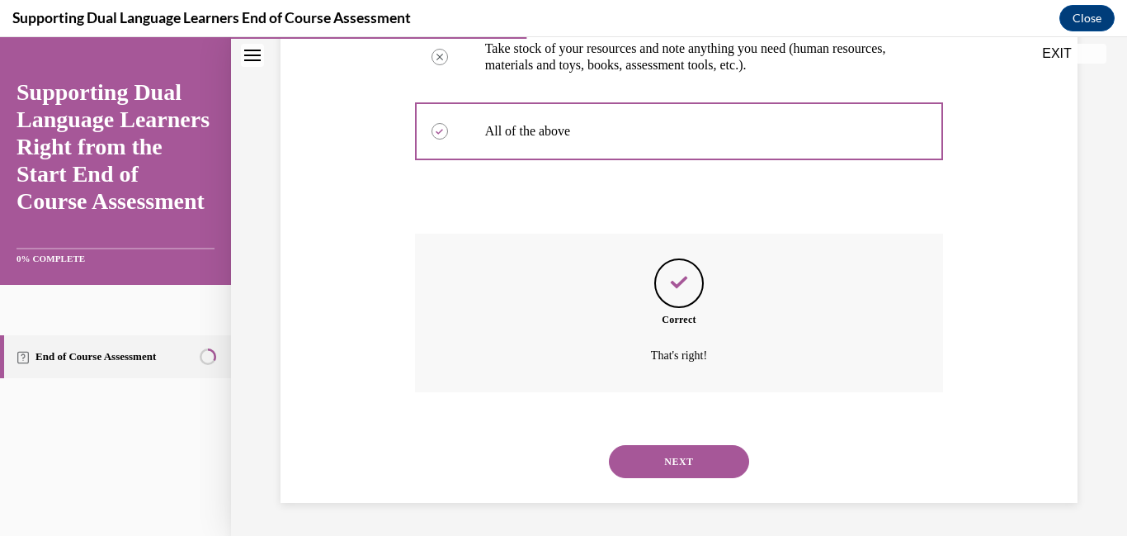
scroll to position [649, 0]
click at [689, 471] on button "NEXT" at bounding box center [679, 461] width 140 height 33
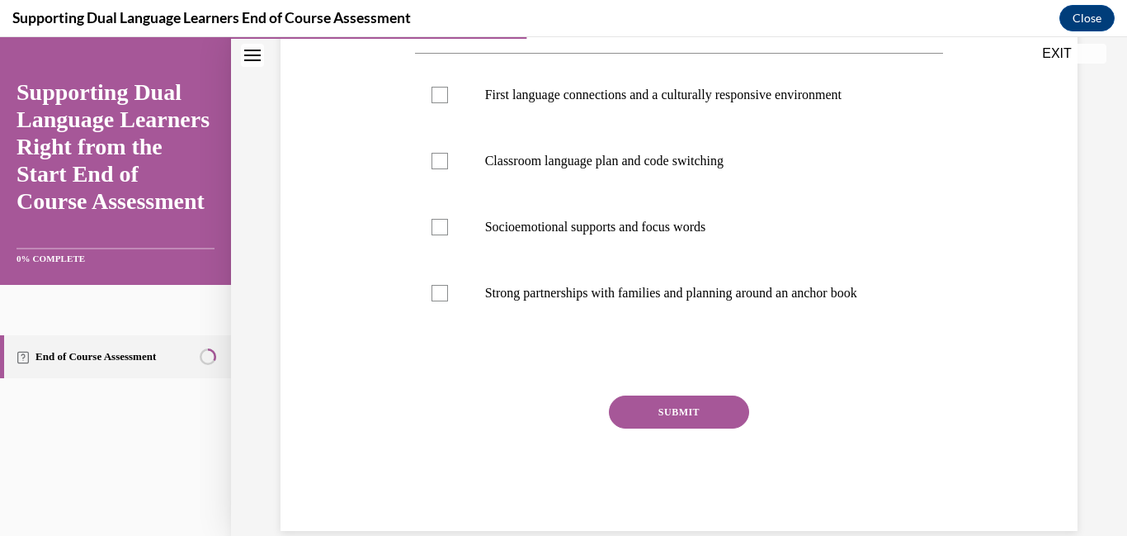
scroll to position [301, 0]
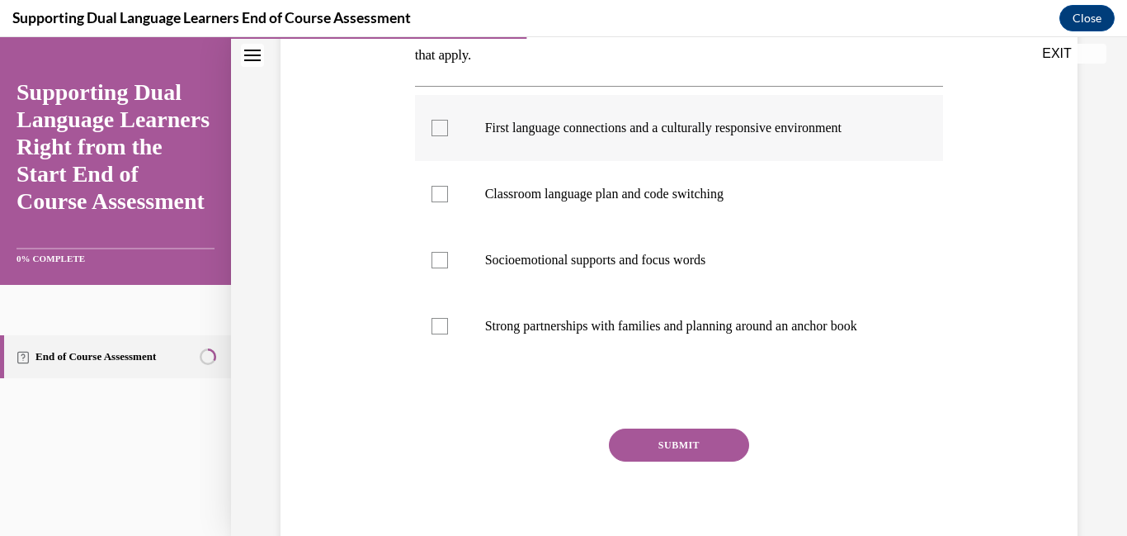
click at [448, 136] on div at bounding box center [440, 128] width 17 height 17
click at [448, 136] on input "First language connections and a culturally responsive environment" at bounding box center [440, 128] width 17 height 17
checkbox input "true"
click at [460, 227] on label "Classroom language plan and code switching" at bounding box center [679, 194] width 529 height 66
click at [448, 202] on input "Classroom language plan and code switching" at bounding box center [440, 194] width 17 height 17
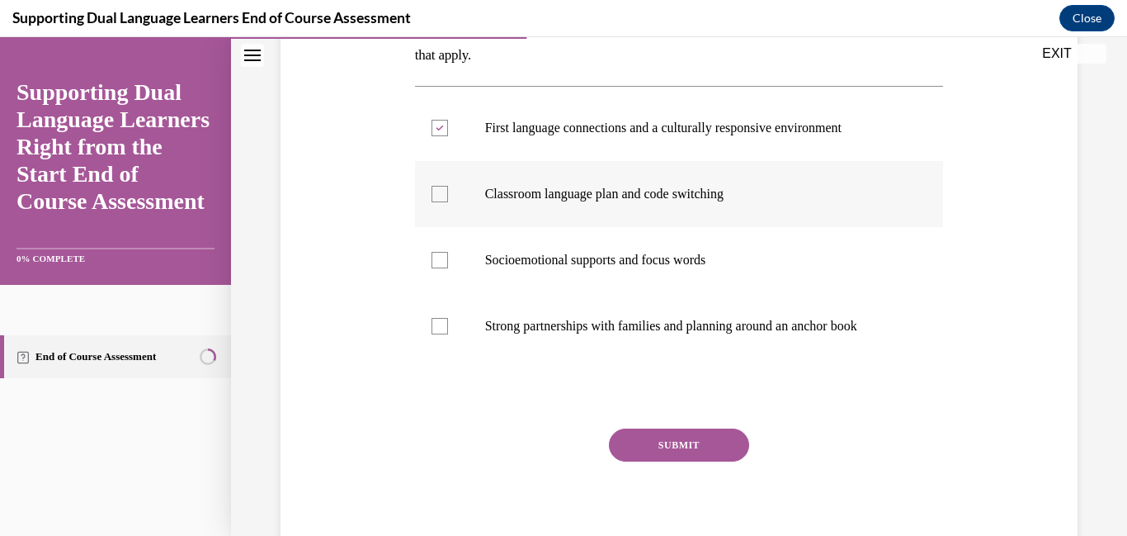
checkbox input "true"
click at [448, 268] on div at bounding box center [440, 260] width 17 height 17
click at [448, 268] on input "Socioemotional supports and focus words" at bounding box center [440, 260] width 17 height 17
checkbox input "true"
click at [476, 359] on label "Strong partnerships with families and planning around an anchor book" at bounding box center [679, 326] width 529 height 66
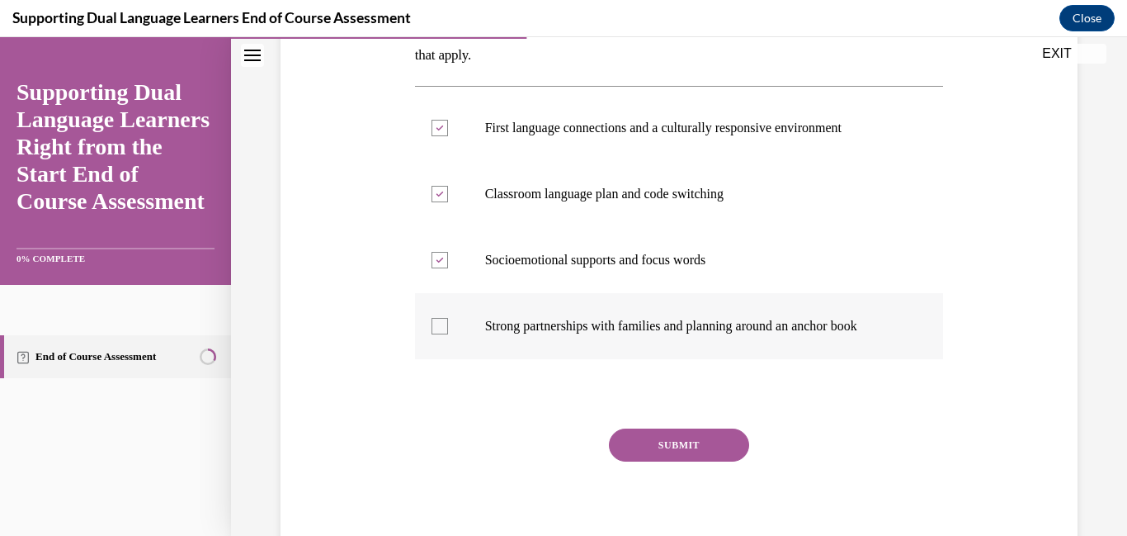
click at [448, 334] on input "Strong partnerships with families and planning around an anchor book" at bounding box center [440, 326] width 17 height 17
checkbox input "true"
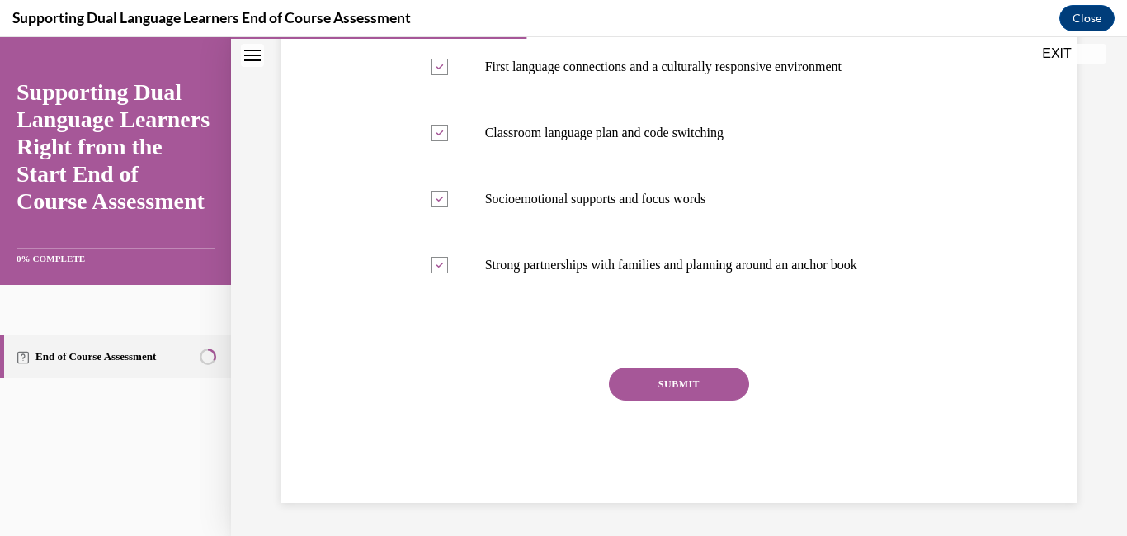
scroll to position [503, 0]
click at [677, 400] on button "SUBMIT" at bounding box center [679, 383] width 140 height 33
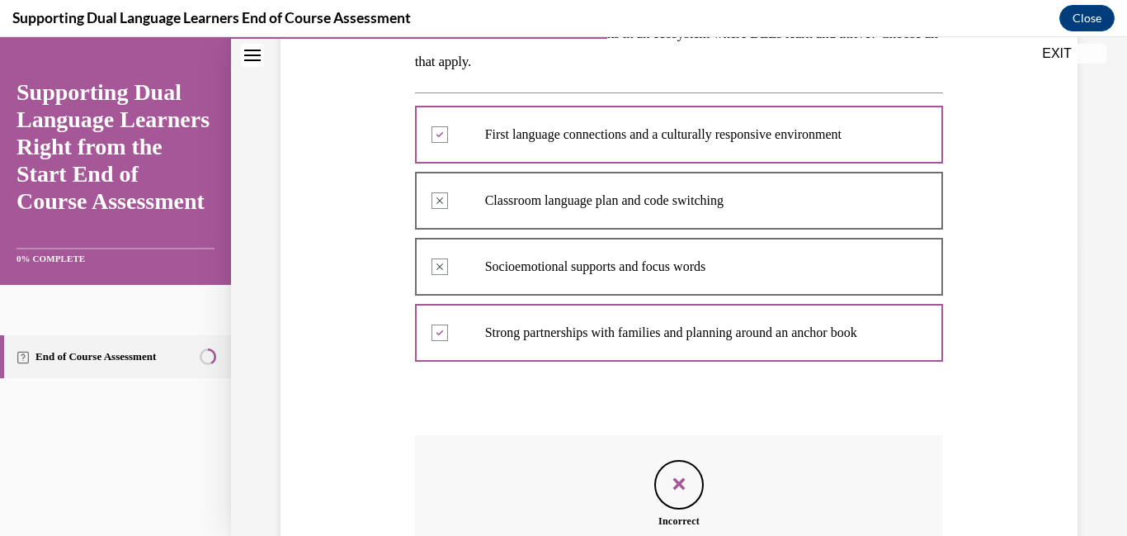
scroll to position [687, 0]
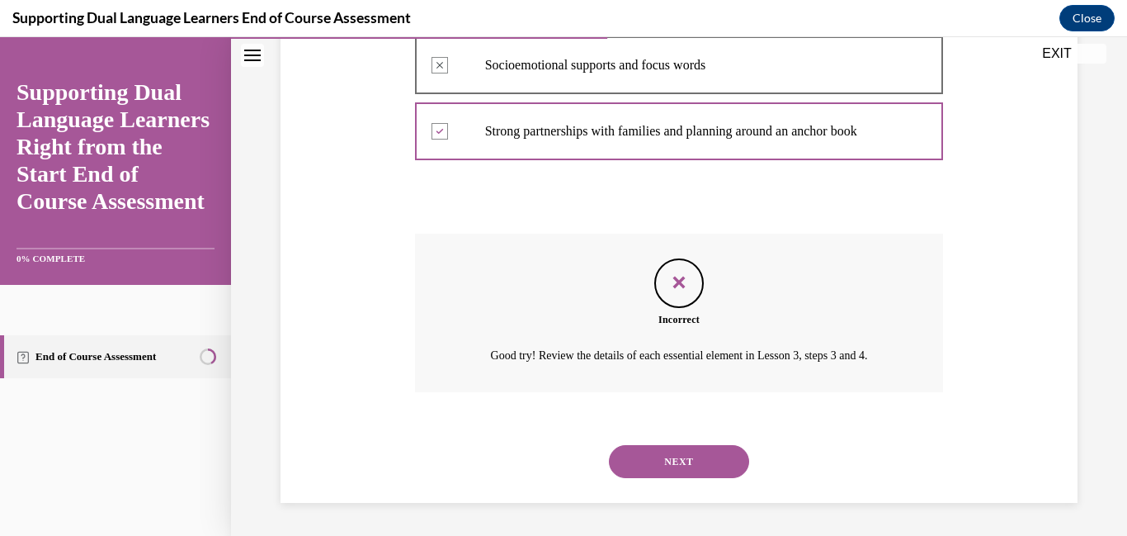
click at [687, 460] on button "NEXT" at bounding box center [679, 461] width 140 height 33
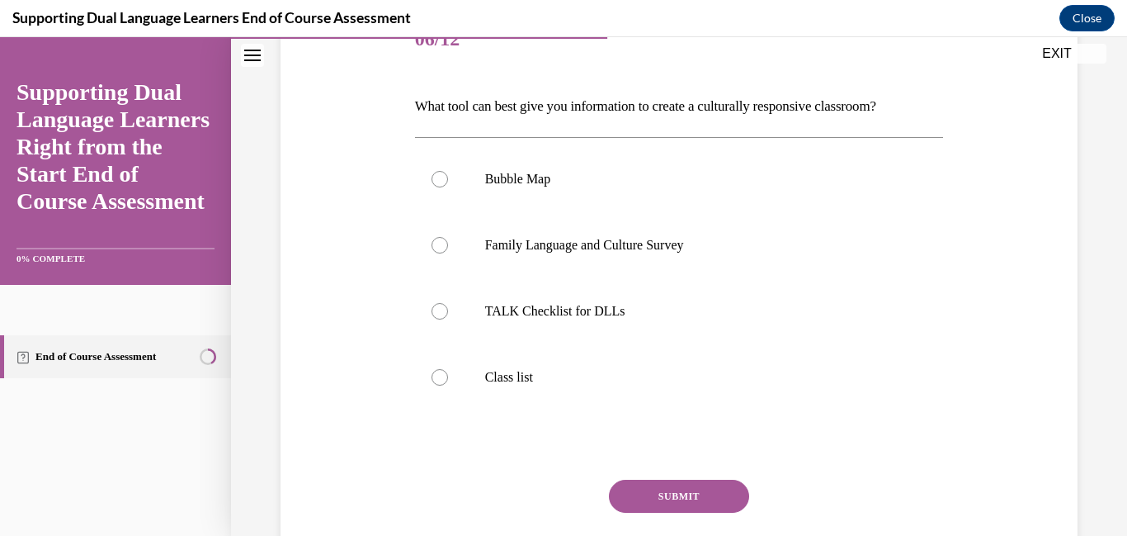
scroll to position [218, 0]
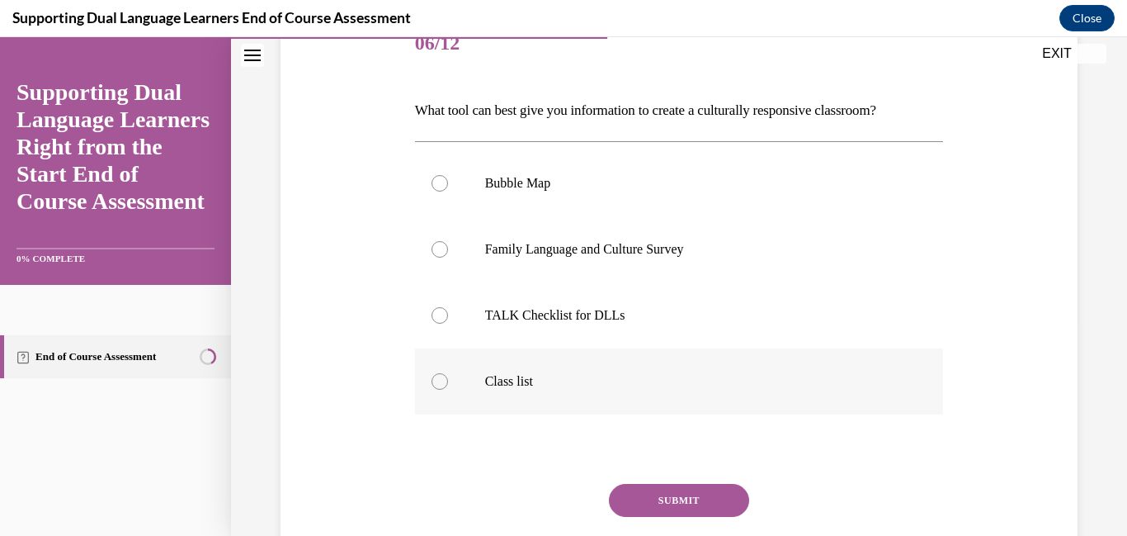
click at [451, 414] on label "Class list" at bounding box center [679, 381] width 529 height 66
click at [448, 389] on input "Class list" at bounding box center [440, 381] width 17 height 17
radio input "true"
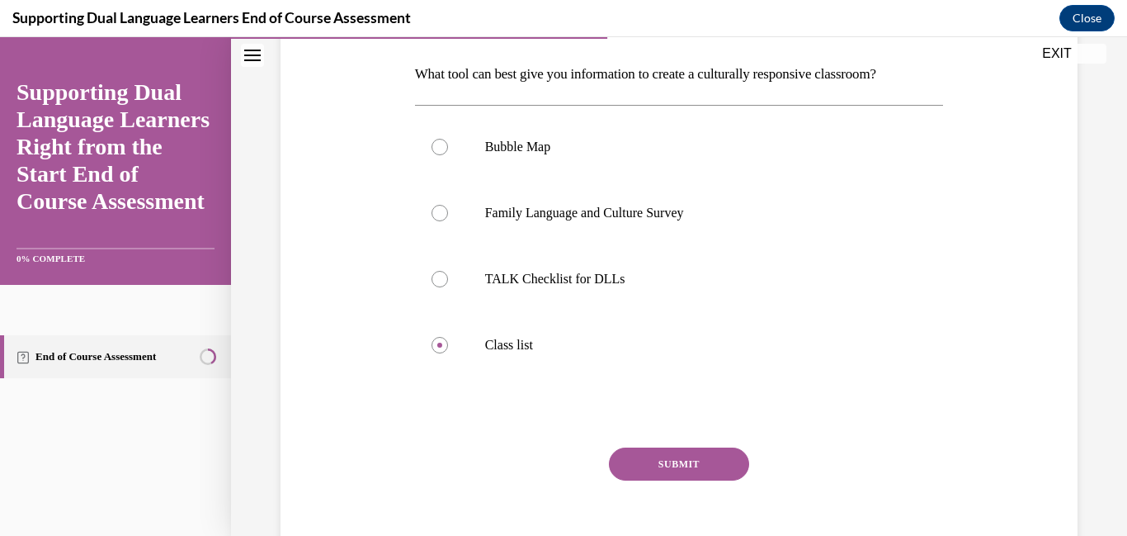
scroll to position [261, 0]
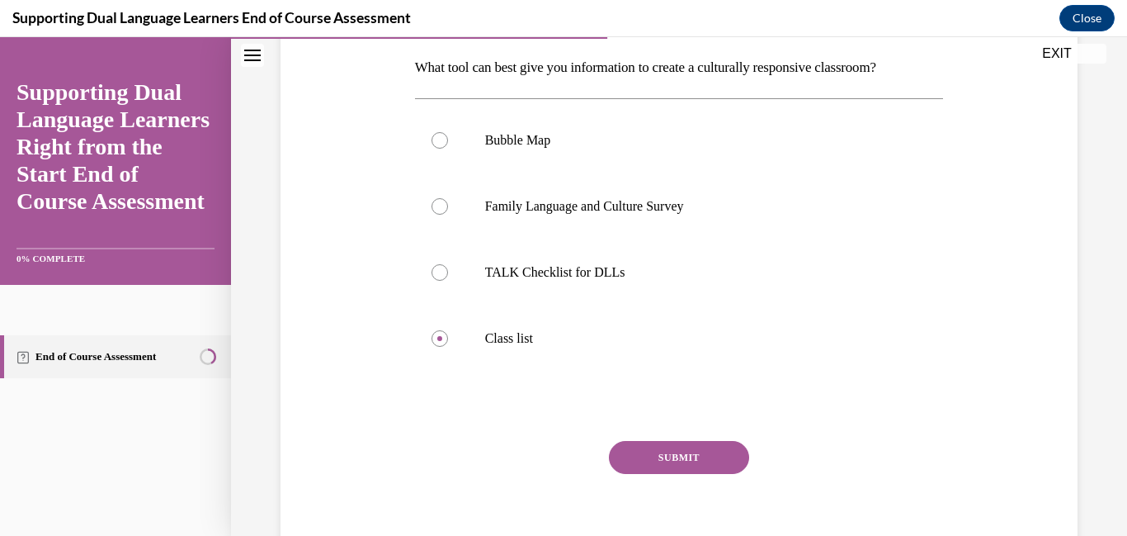
click at [432, 132] on input "Bubble Map" at bounding box center [440, 140] width 17 height 17
radio input "true"
click at [432, 198] on input "Family Language and Culture Survey" at bounding box center [440, 206] width 17 height 17
radio input "true"
click at [432, 264] on input "TALK Checklist for DLLs" at bounding box center [440, 272] width 17 height 17
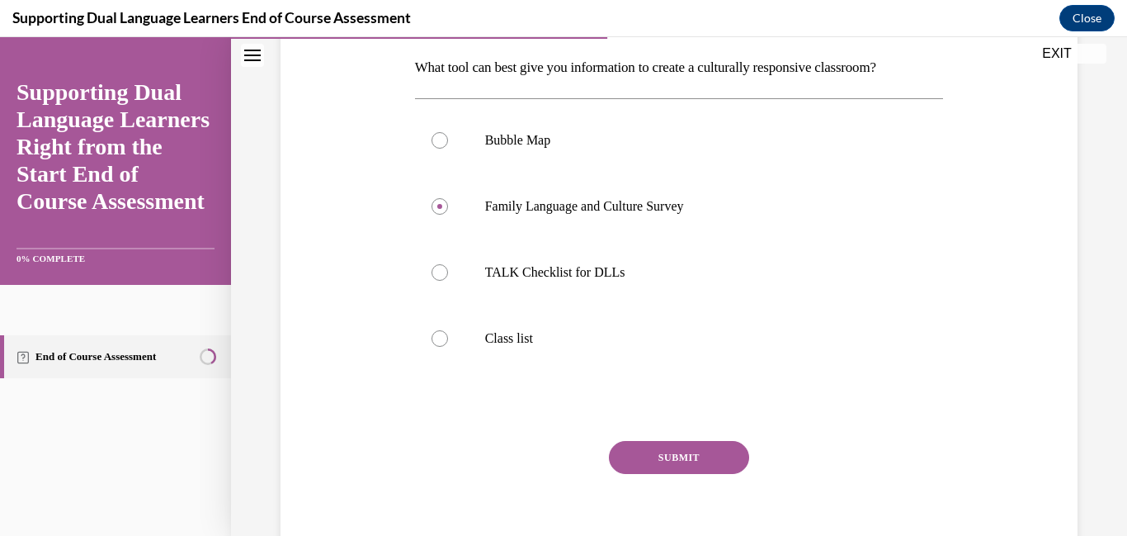
radio input "true"
click at [432, 330] on input "Class list" at bounding box center [440, 338] width 17 height 17
radio input "true"
click at [432, 132] on input "Bubble Map" at bounding box center [440, 140] width 17 height 17
radio input "true"
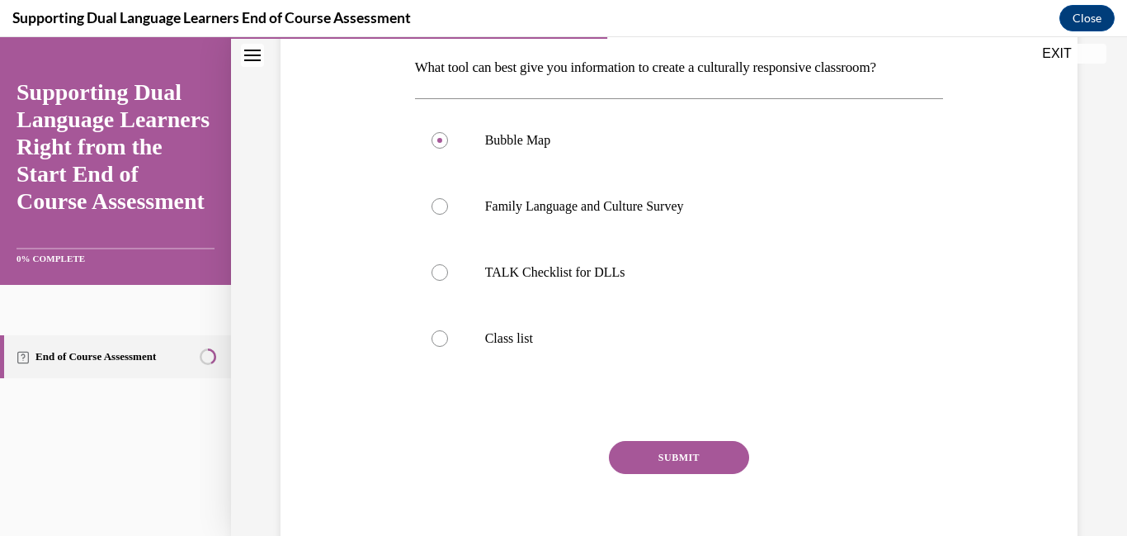
click at [432, 198] on input "Family Language and Culture Survey" at bounding box center [440, 206] width 17 height 17
radio input "true"
click at [432, 264] on input "TALK Checklist for DLLs" at bounding box center [440, 272] width 17 height 17
radio input "true"
click at [432, 330] on input "Class list" at bounding box center [440, 338] width 17 height 17
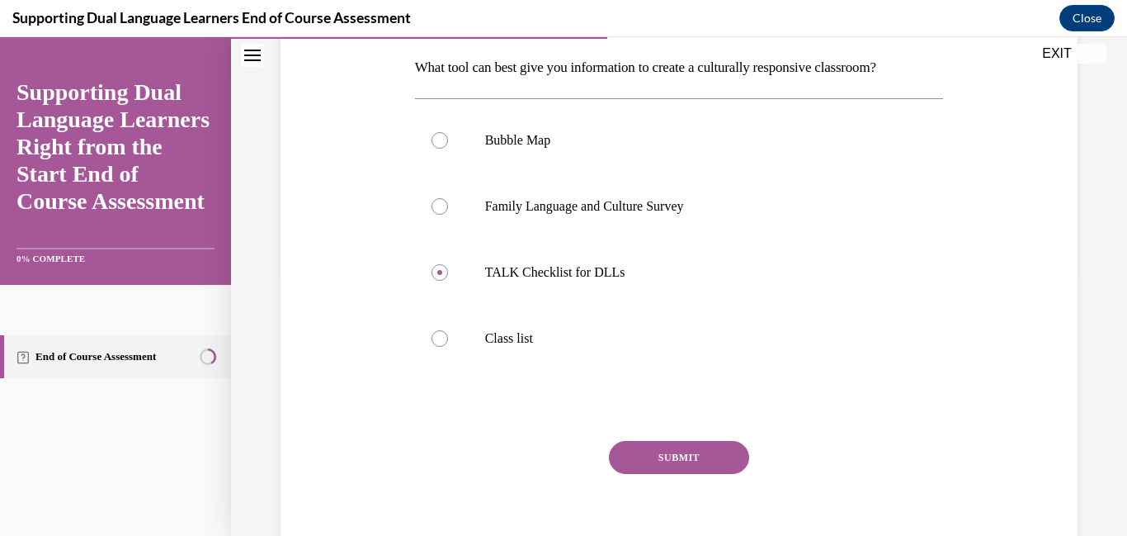
radio input "true"
click at [432, 132] on input "Bubble Map" at bounding box center [440, 140] width 17 height 17
radio input "true"
click at [432, 330] on input "Class list" at bounding box center [440, 338] width 17 height 17
radio input "true"
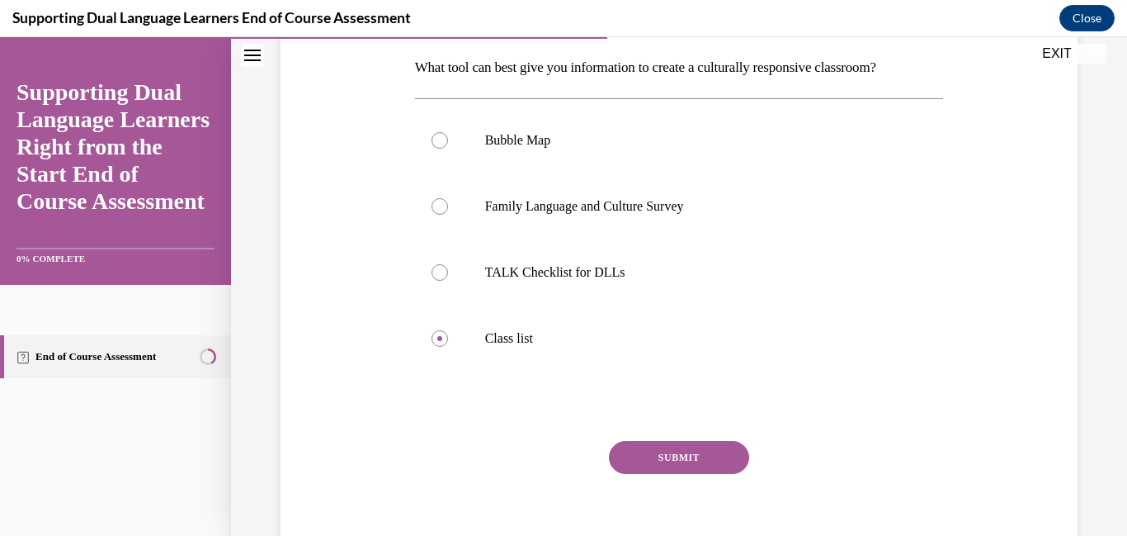
scroll to position [440, 0]
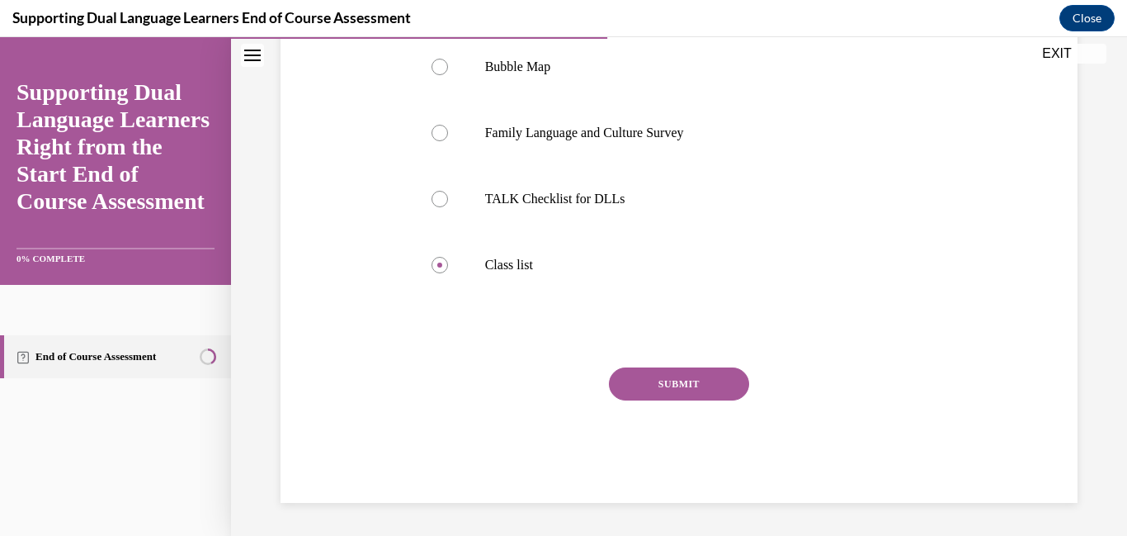
click at [723, 386] on button "SUBMIT" at bounding box center [679, 383] width 140 height 33
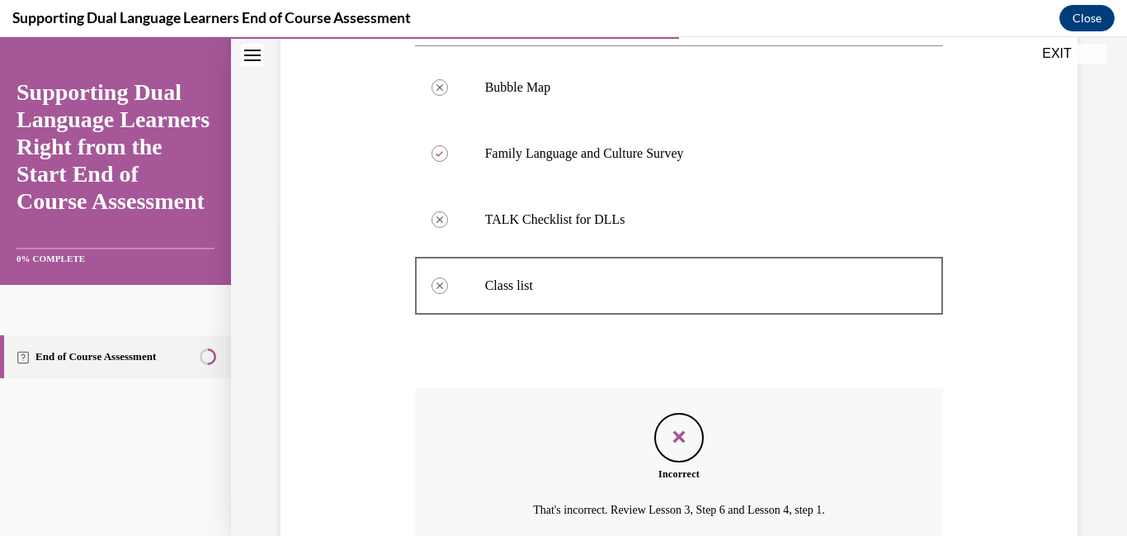
scroll to position [541, 0]
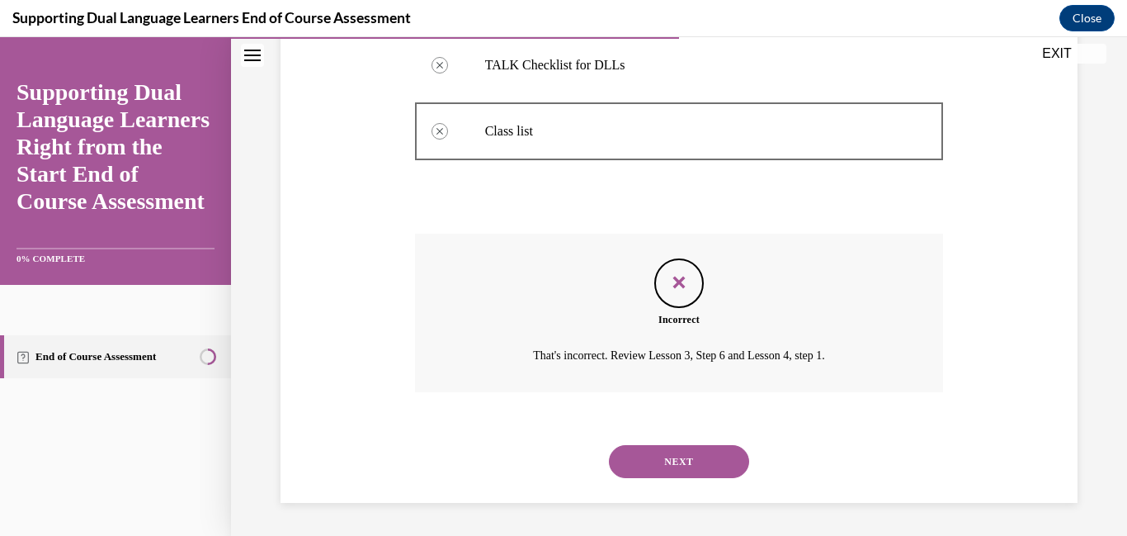
click at [698, 478] on button "NEXT" at bounding box center [679, 461] width 140 height 33
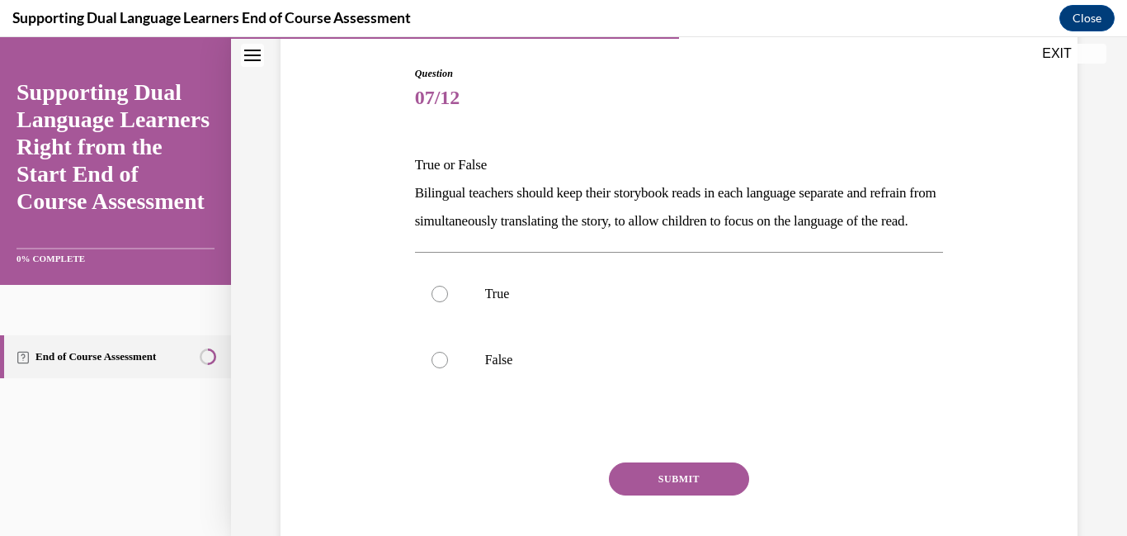
scroll to position [196, 0]
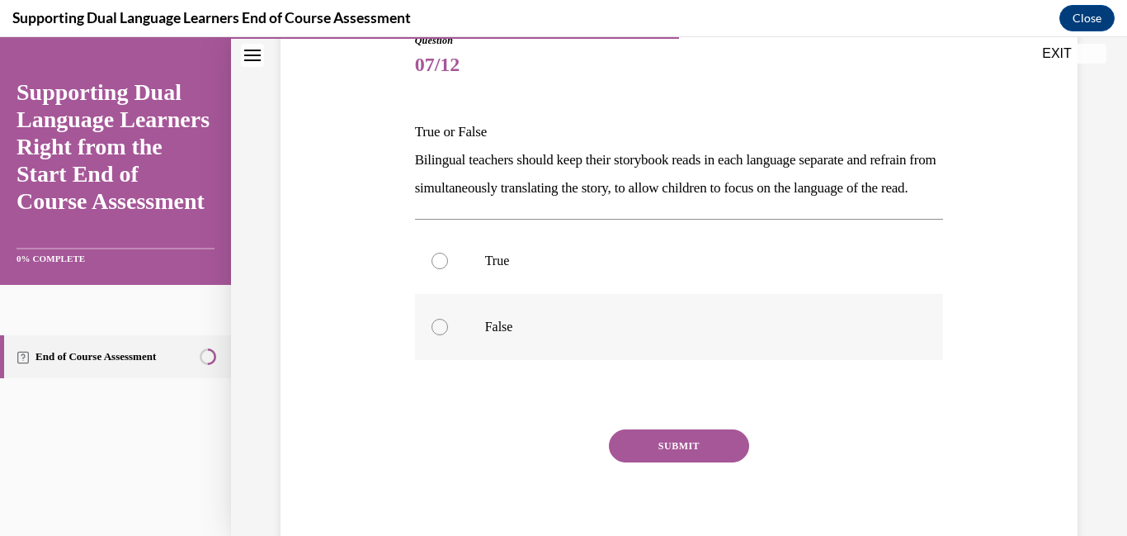
click at [455, 360] on label "False" at bounding box center [679, 327] width 529 height 66
click at [448, 335] on input "False" at bounding box center [440, 327] width 17 height 17
radio input "true"
click at [692, 462] on button "SUBMIT" at bounding box center [679, 445] width 140 height 33
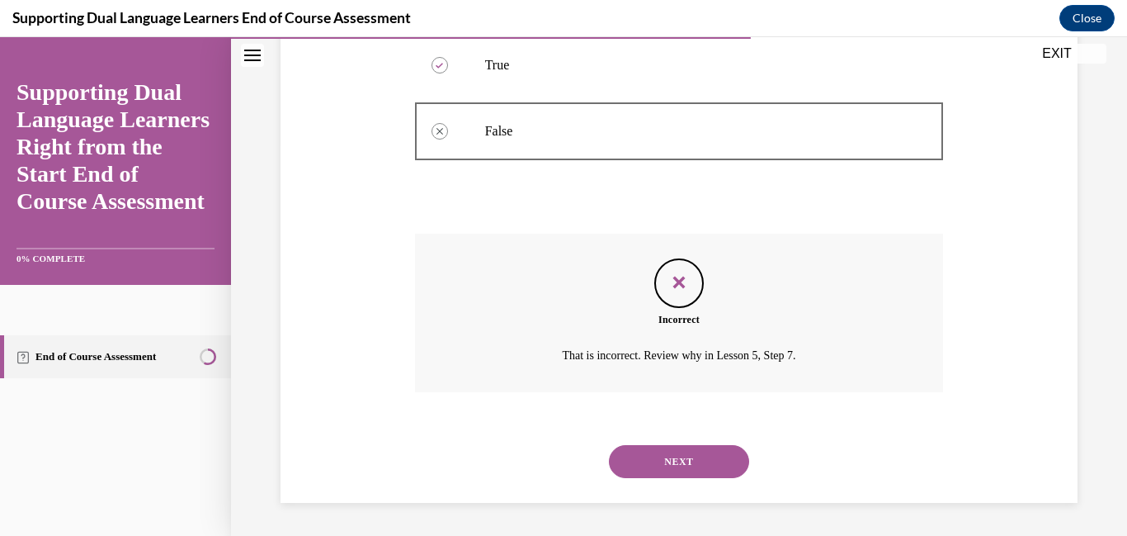
scroll to position [513, 0]
click at [676, 462] on button "NEXT" at bounding box center [679, 461] width 140 height 33
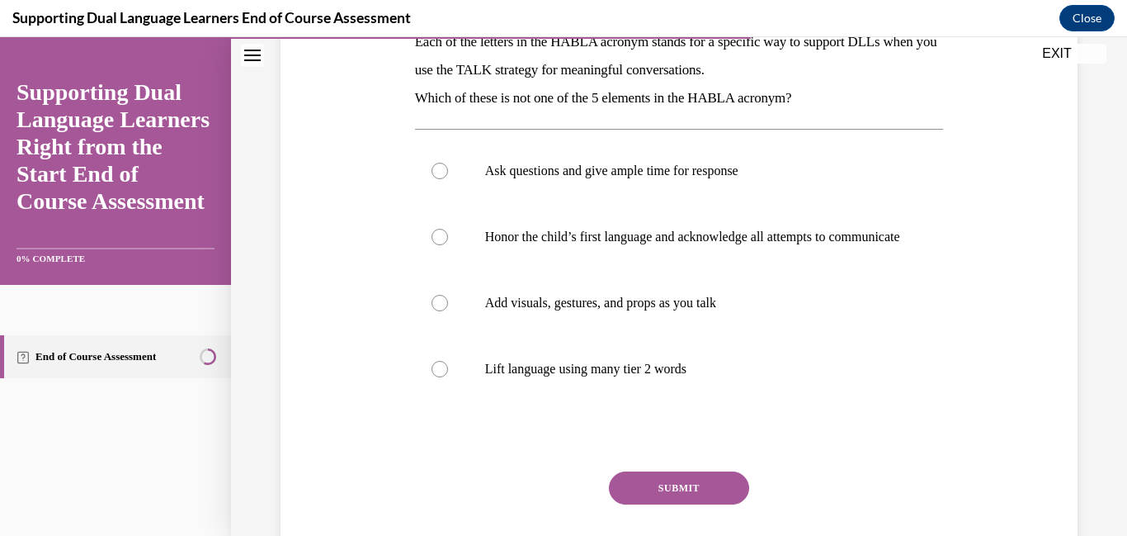
scroll to position [290, 0]
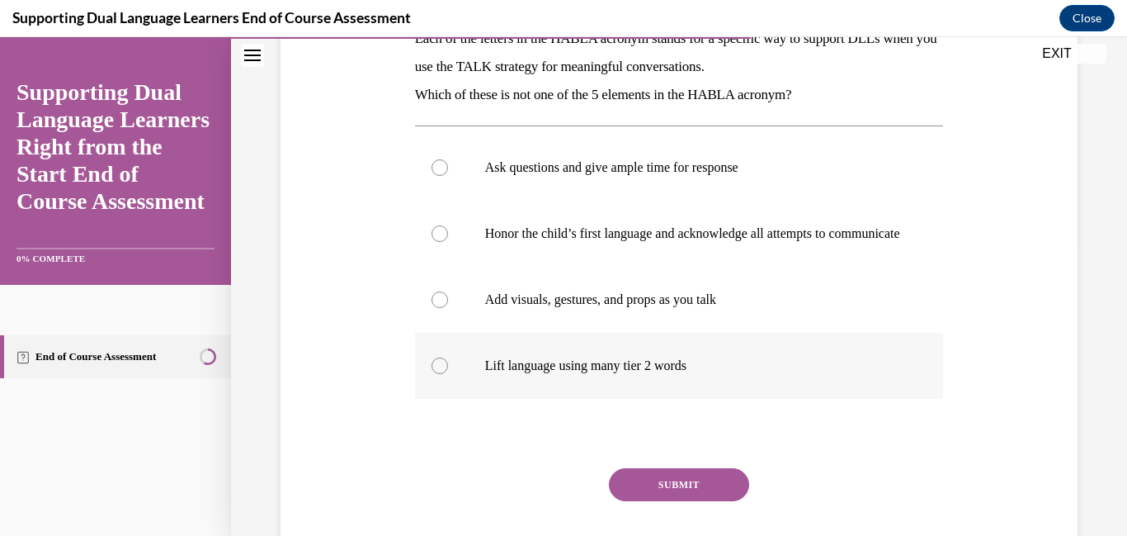
click at [450, 399] on label "Lift language using many tier 2 words" at bounding box center [679, 366] width 529 height 66
click at [448, 374] on input "Lift language using many tier 2 words" at bounding box center [440, 365] width 17 height 17
radio input "true"
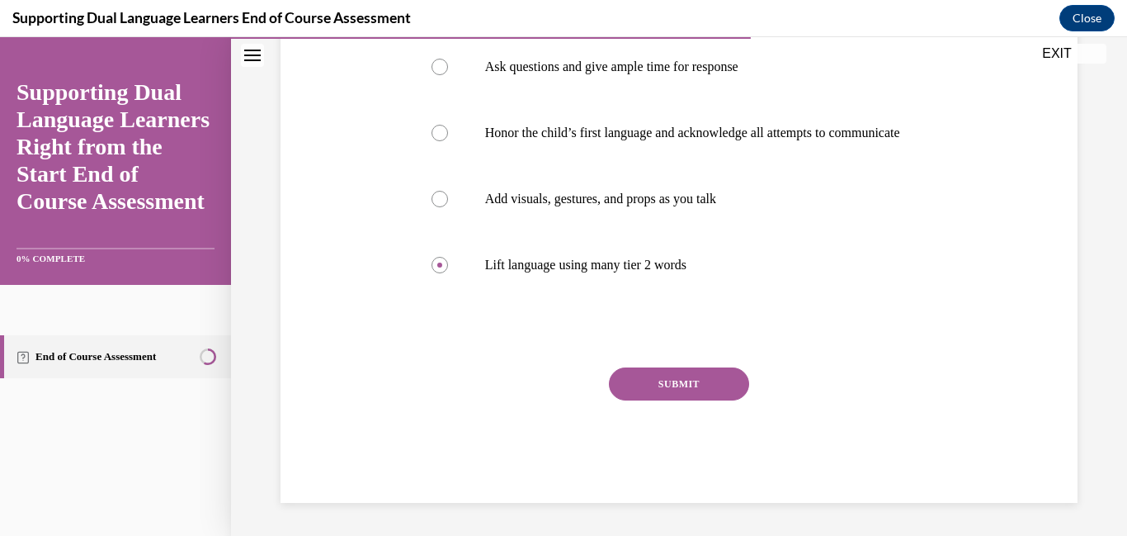
click at [706, 374] on button "SUBMIT" at bounding box center [679, 383] width 140 height 33
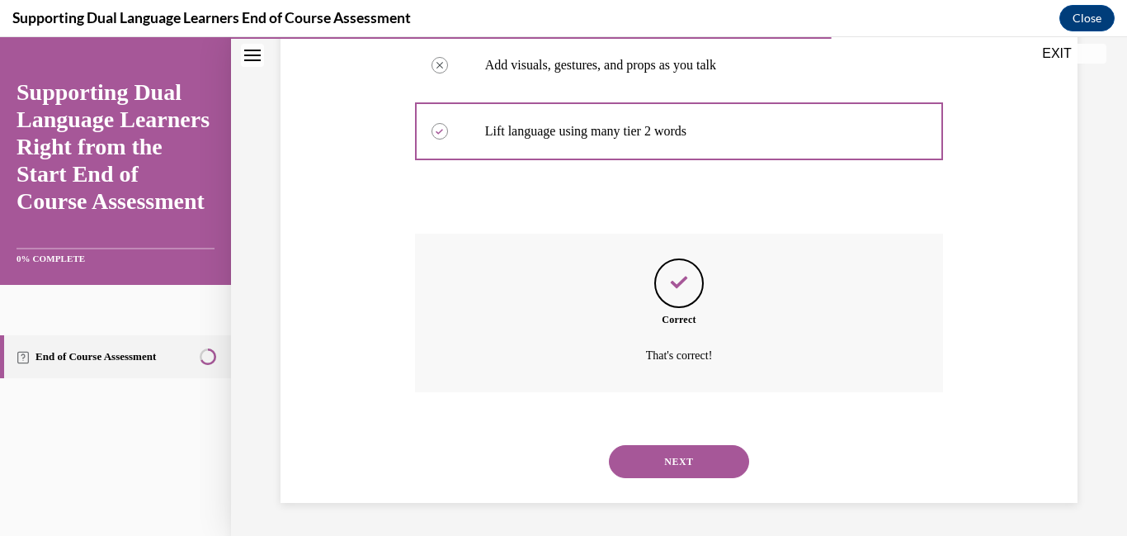
scroll to position [687, 0]
click at [671, 470] on button "NEXT" at bounding box center [679, 461] width 140 height 33
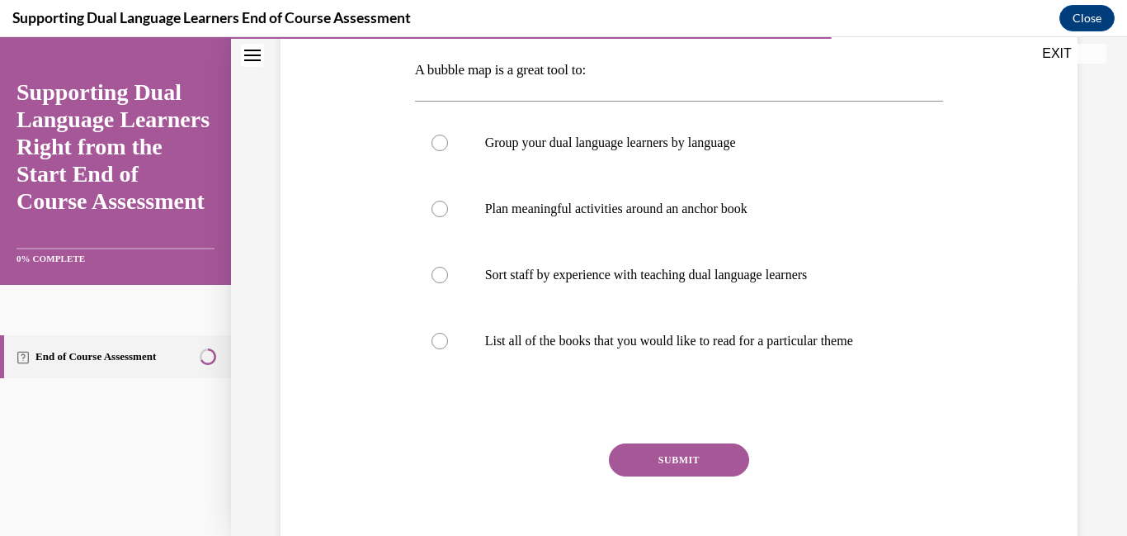
scroll to position [225, 0]
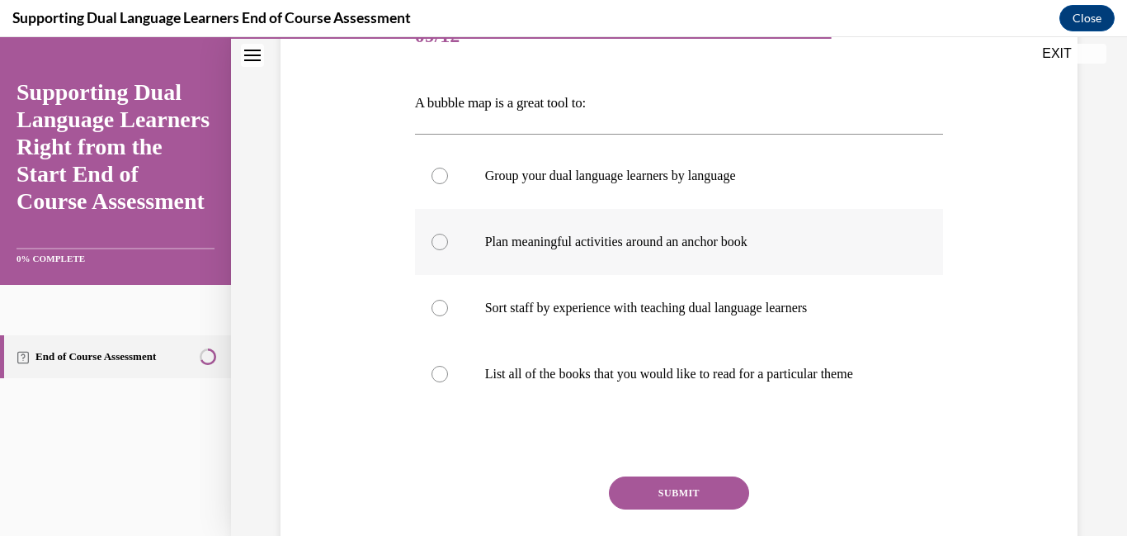
click at [447, 250] on div at bounding box center [440, 242] width 17 height 17
click at [447, 250] on input "Plan meaningful activities around an anchor book" at bounding box center [440, 242] width 17 height 17
radio input "true"
drag, startPoint x: 1115, startPoint y: 272, endPoint x: 1116, endPoint y: 340, distance: 67.7
click at [1116, 340] on div "Question 09/12 A bubble map is a great tool to: Group your dual language learne…" at bounding box center [679, 254] width 896 height 781
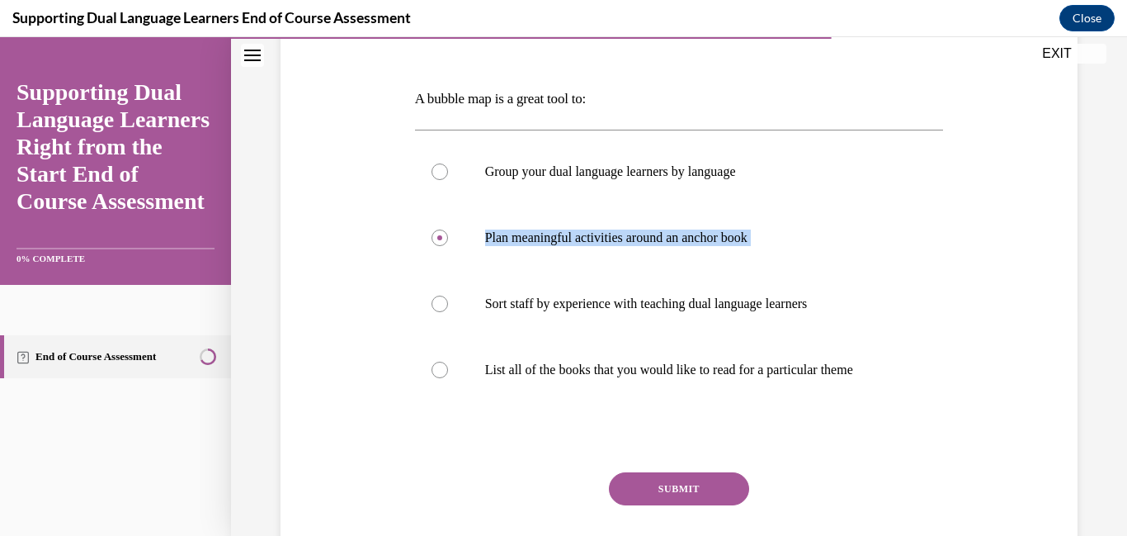
scroll to position [440, 0]
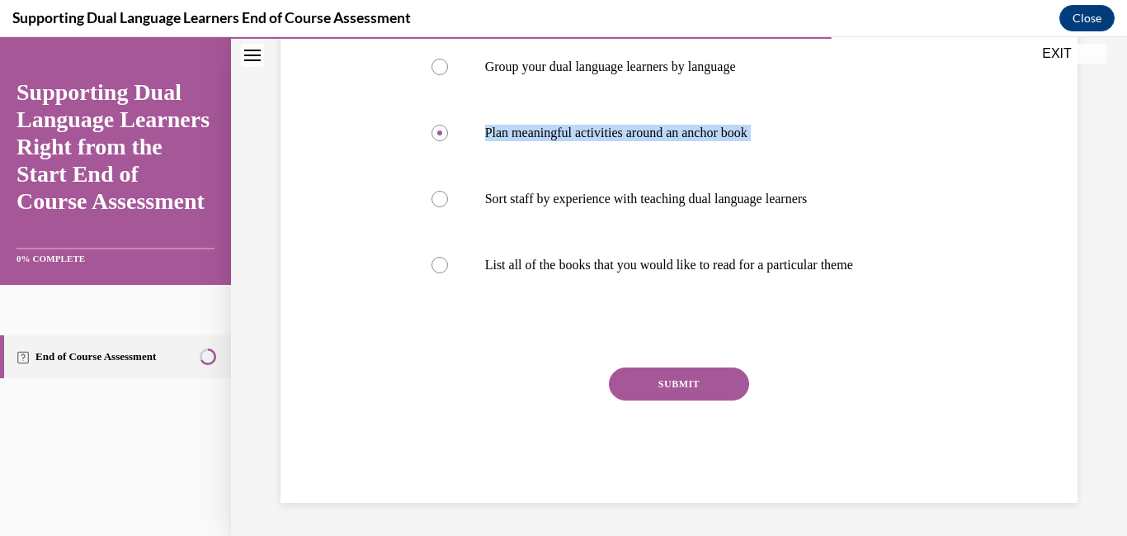
click at [694, 394] on button "SUBMIT" at bounding box center [679, 383] width 140 height 33
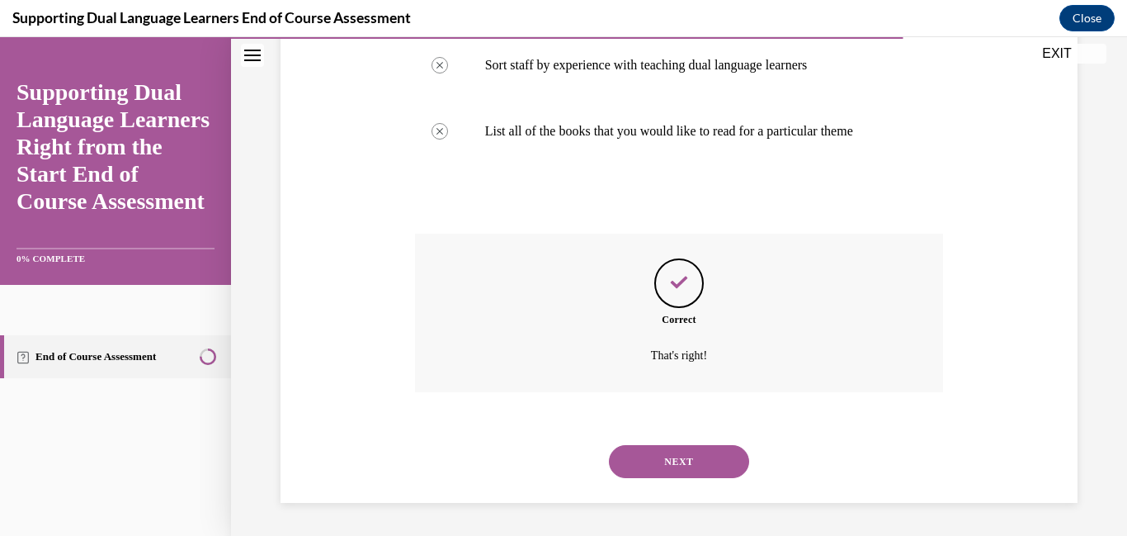
scroll to position [600, 0]
click at [682, 465] on button "NEXT" at bounding box center [679, 461] width 140 height 33
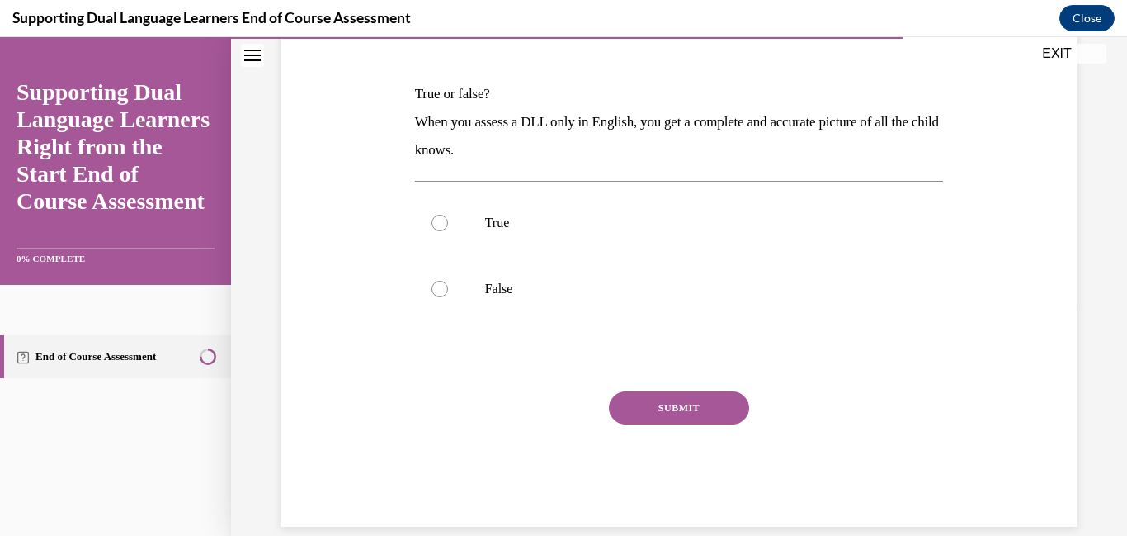
scroll to position [238, 0]
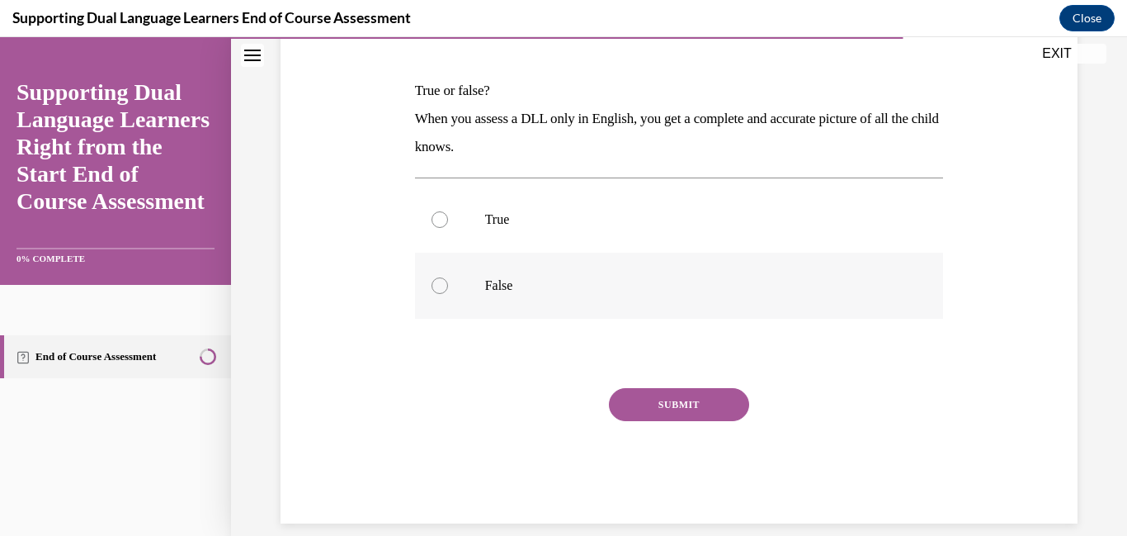
click at [436, 294] on div at bounding box center [440, 285] width 17 height 17
click at [436, 294] on input "False" at bounding box center [440, 285] width 17 height 17
radio input "true"
click at [726, 421] on button "SUBMIT" at bounding box center [679, 404] width 140 height 33
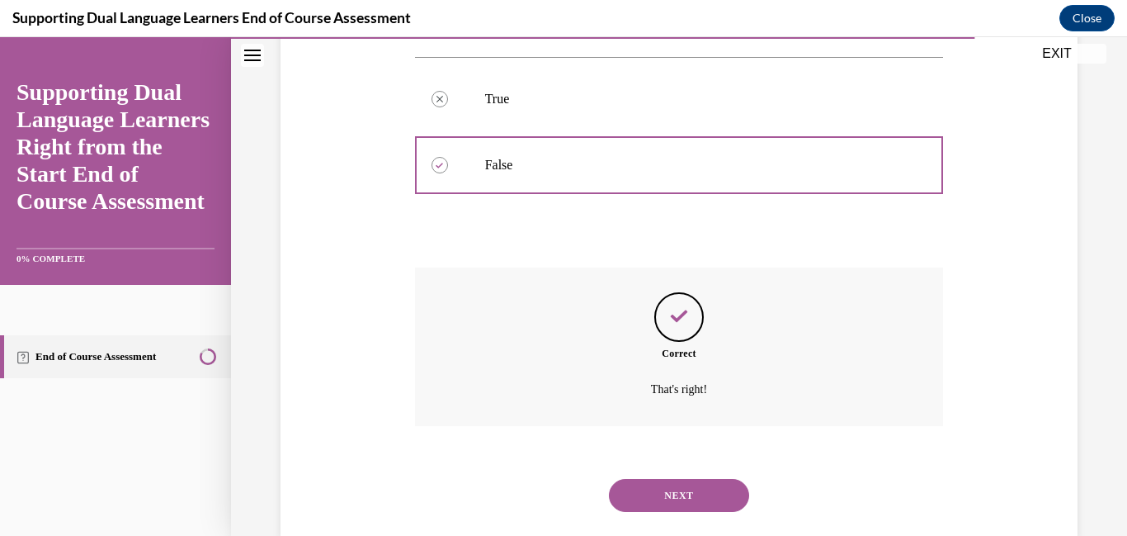
scroll to position [485, 0]
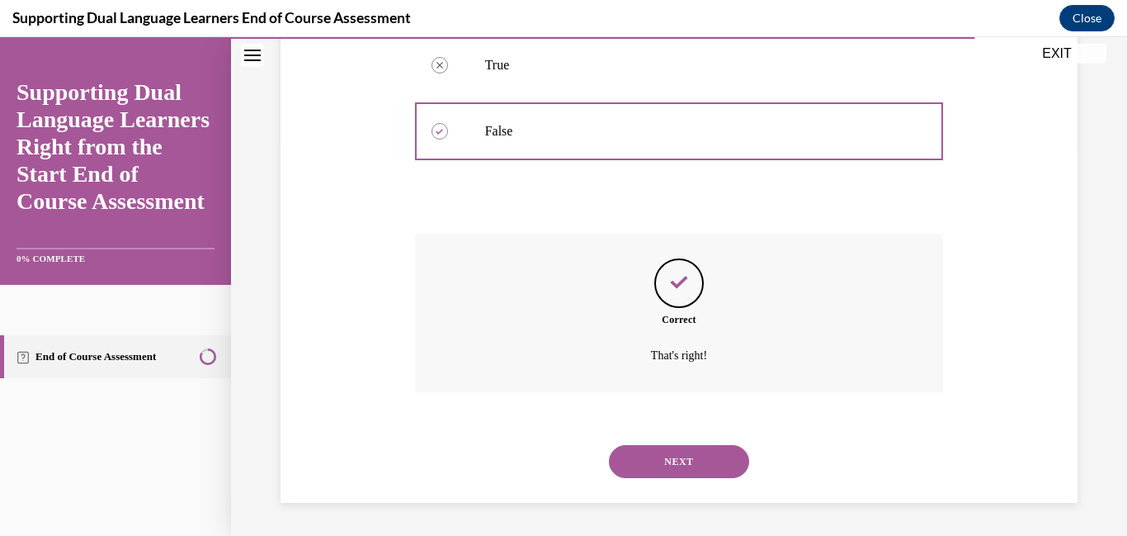
click at [703, 465] on button "NEXT" at bounding box center [679, 461] width 140 height 33
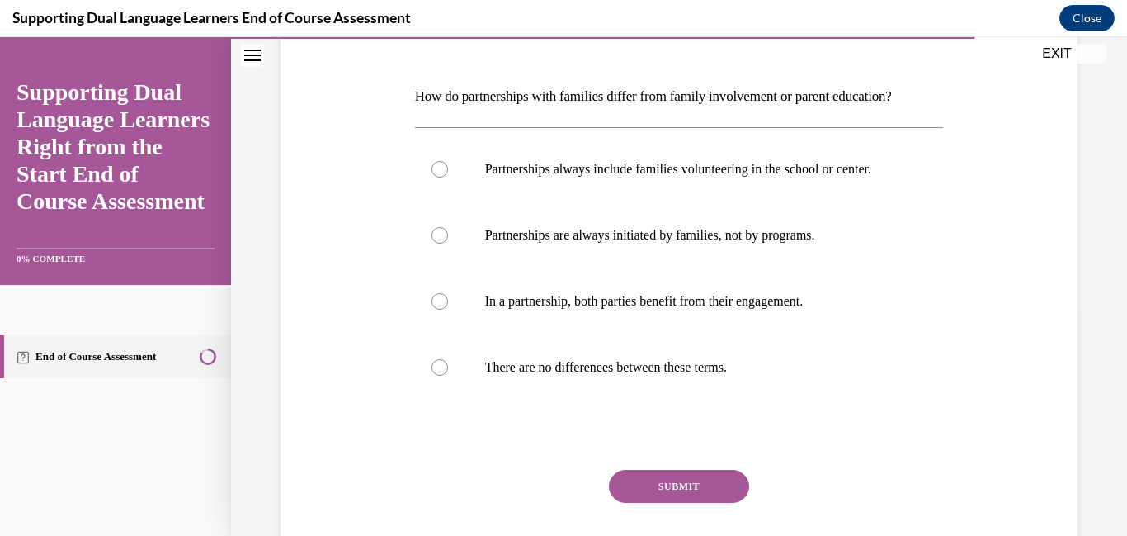
scroll to position [231, 0]
click at [436, 401] on label "There are no differences between these terms." at bounding box center [679, 368] width 529 height 66
click at [436, 376] on input "There are no differences between these terms." at bounding box center [440, 368] width 17 height 17
radio input "true"
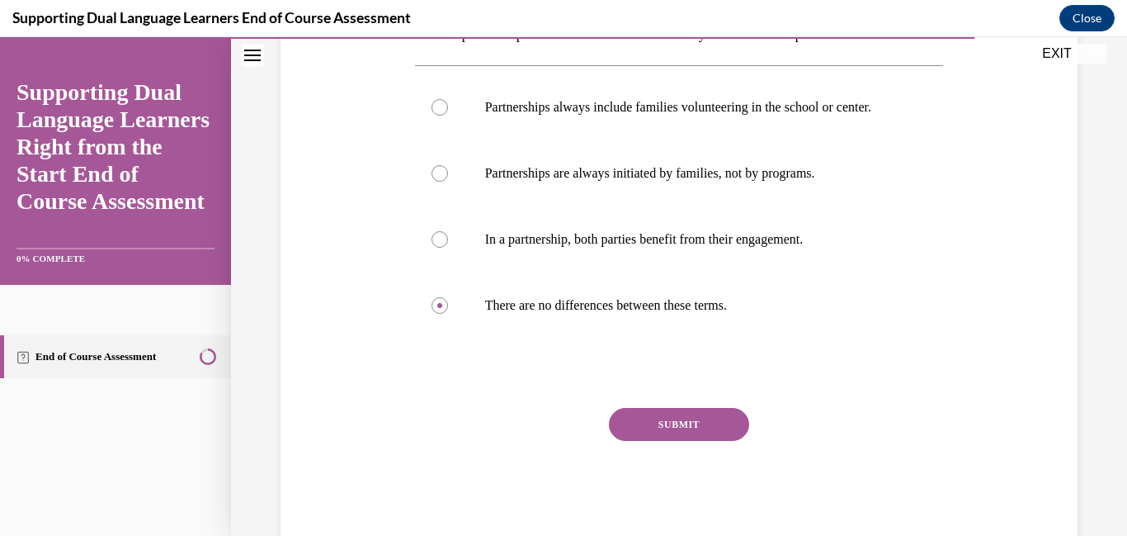
scroll to position [337, 0]
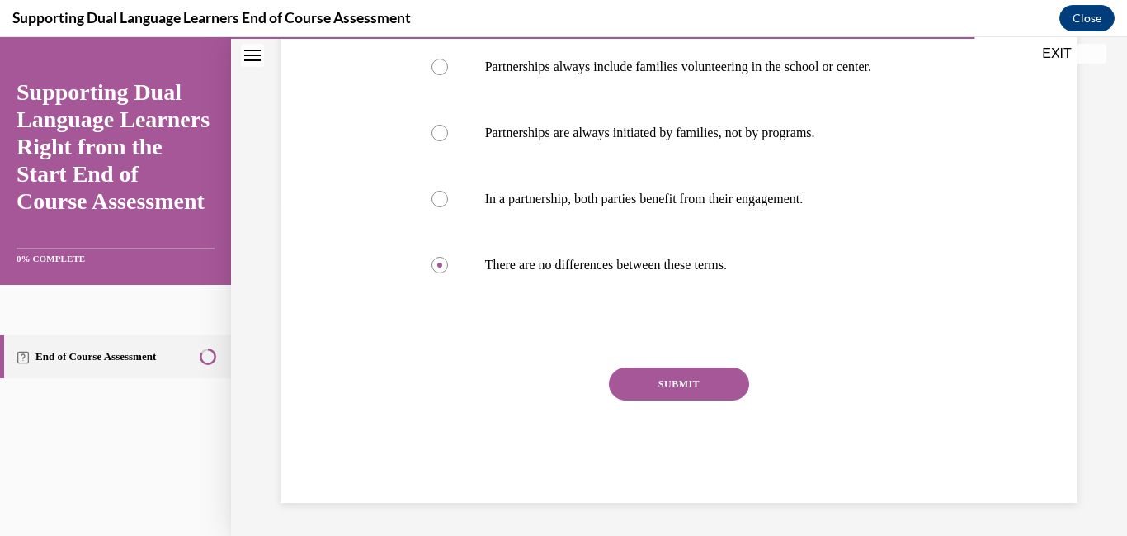
click at [667, 400] on button "SUBMIT" at bounding box center [679, 383] width 140 height 33
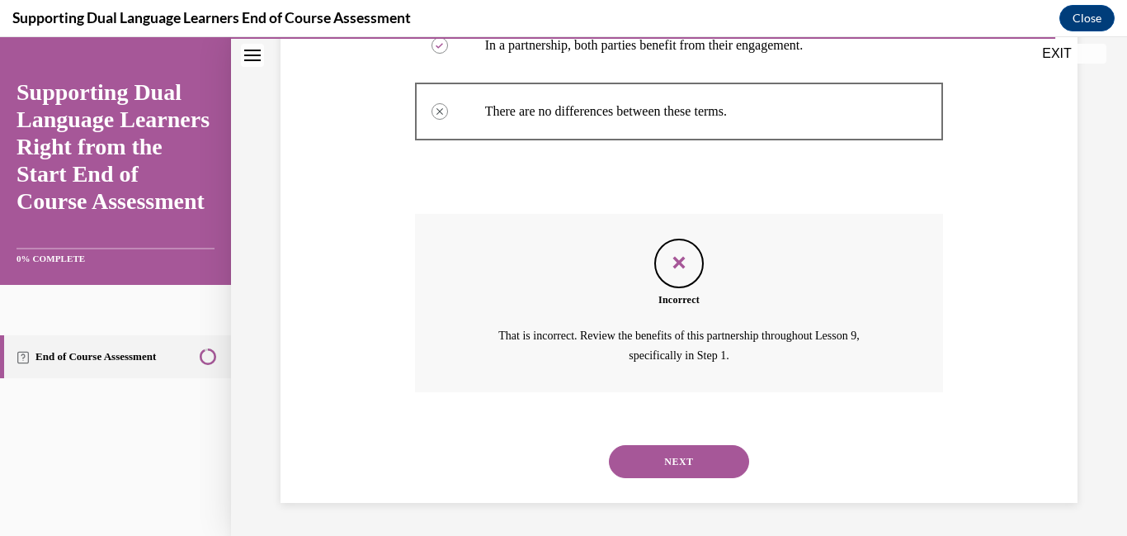
scroll to position [596, 0]
click at [672, 478] on button "NEXT" at bounding box center [679, 461] width 140 height 33
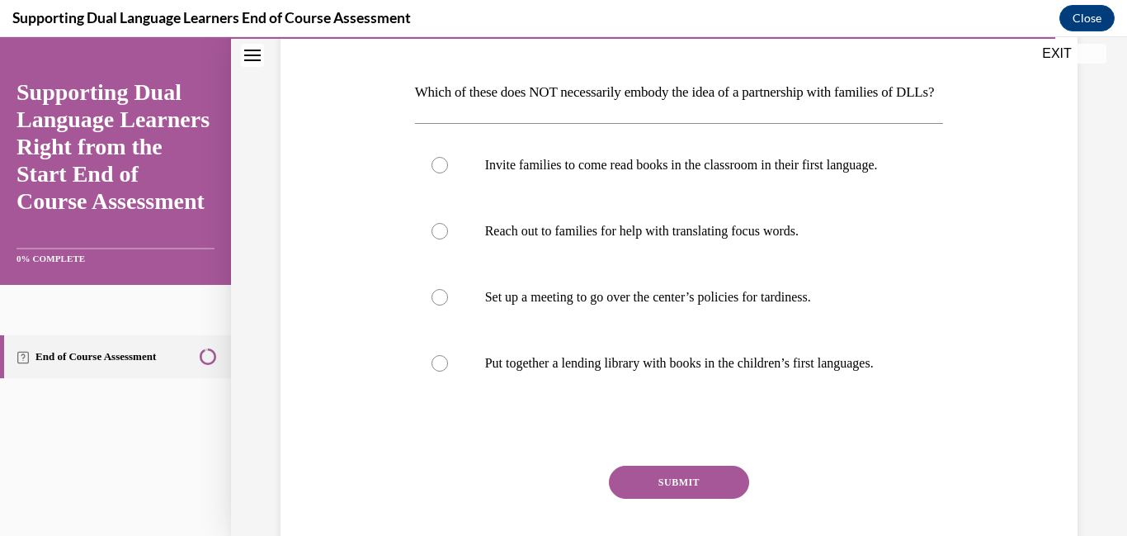
scroll to position [256, 0]
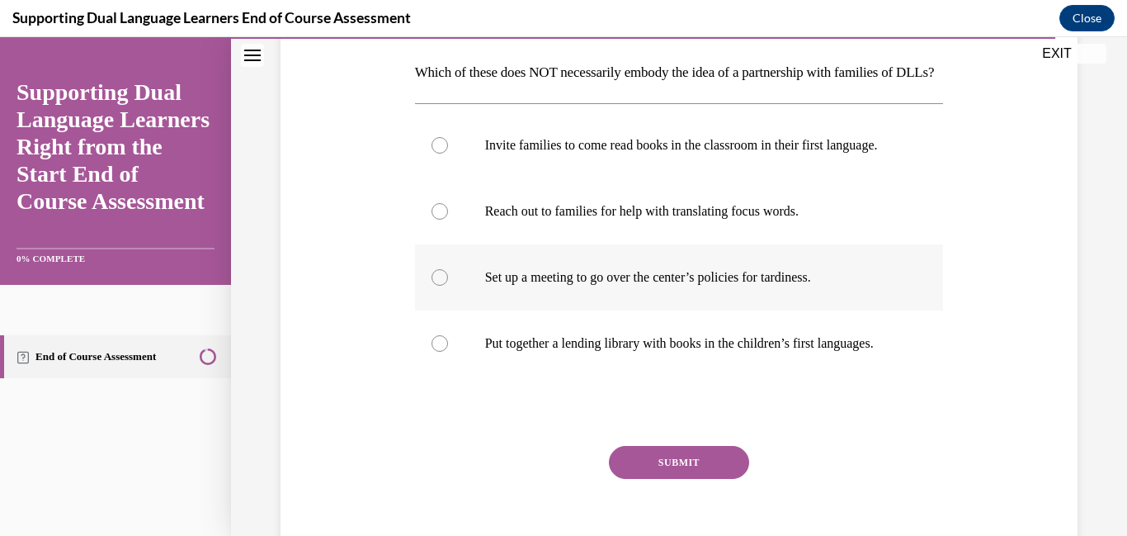
click at [437, 286] on div at bounding box center [440, 277] width 17 height 17
click at [437, 286] on input "Set up a meeting to go over the center’s policies for tardiness." at bounding box center [440, 277] width 17 height 17
radio input "true"
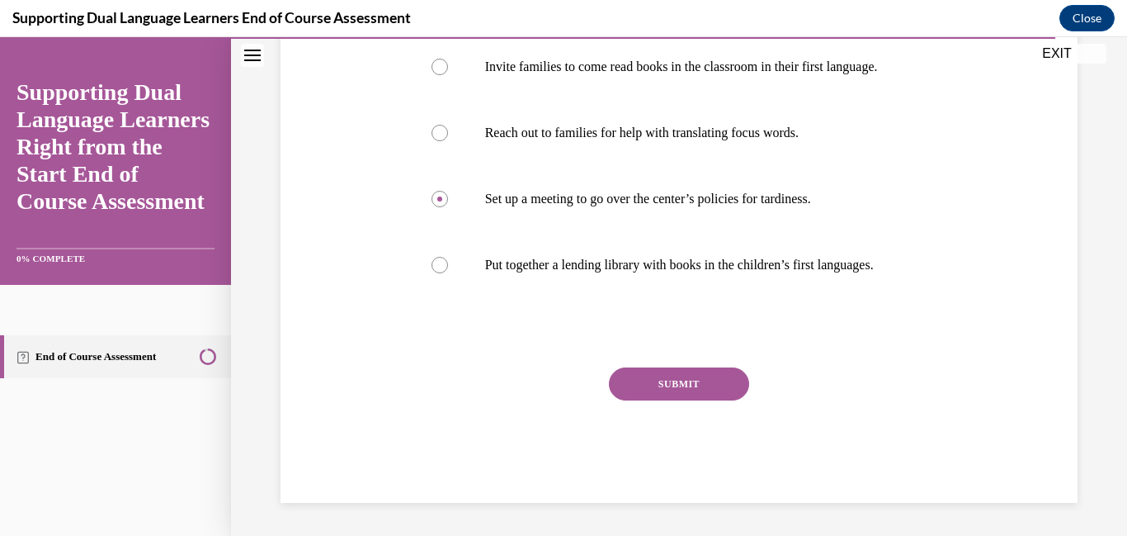
click at [706, 426] on div "Question 12/12 Which of these does NOT necessarily embody the idea of a partner…" at bounding box center [679, 198] width 529 height 607
click at [685, 400] on button "SUBMIT" at bounding box center [679, 383] width 140 height 33
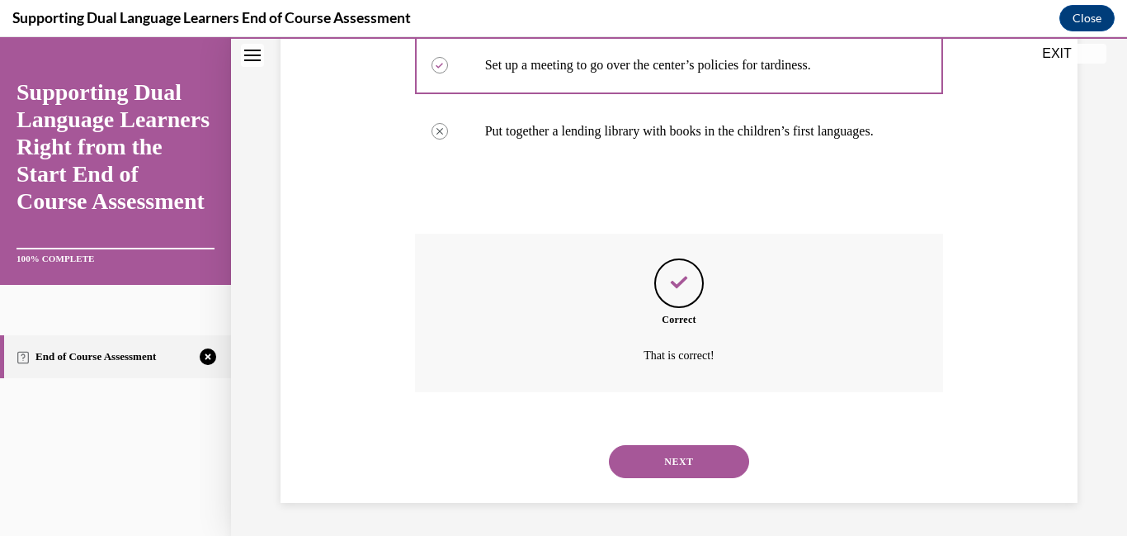
scroll to position [661, 0]
click at [685, 453] on button "NEXT" at bounding box center [679, 461] width 140 height 33
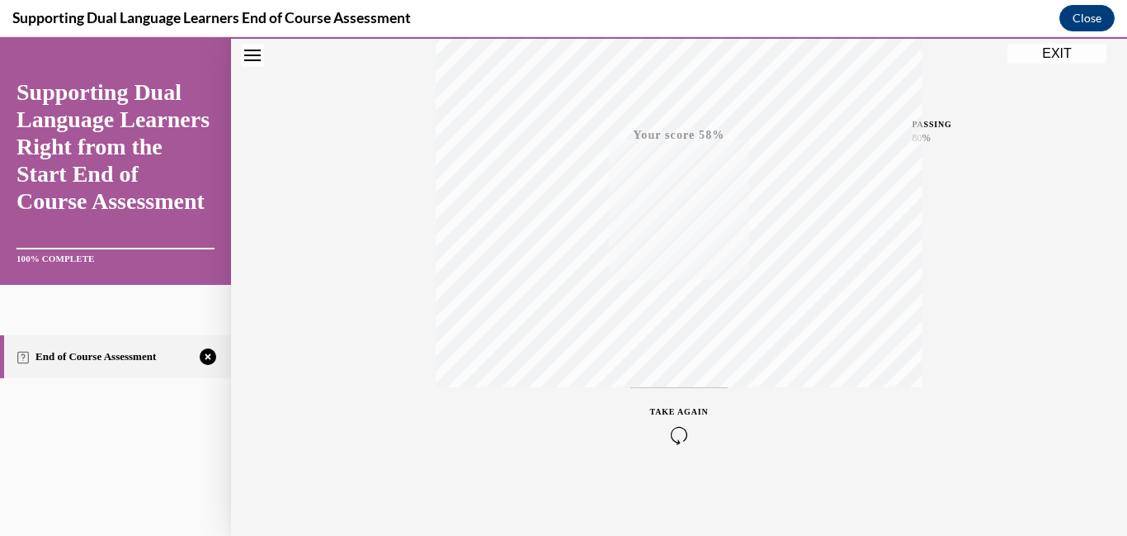
scroll to position [391, 0]
click at [676, 427] on icon "button" at bounding box center [679, 435] width 59 height 18
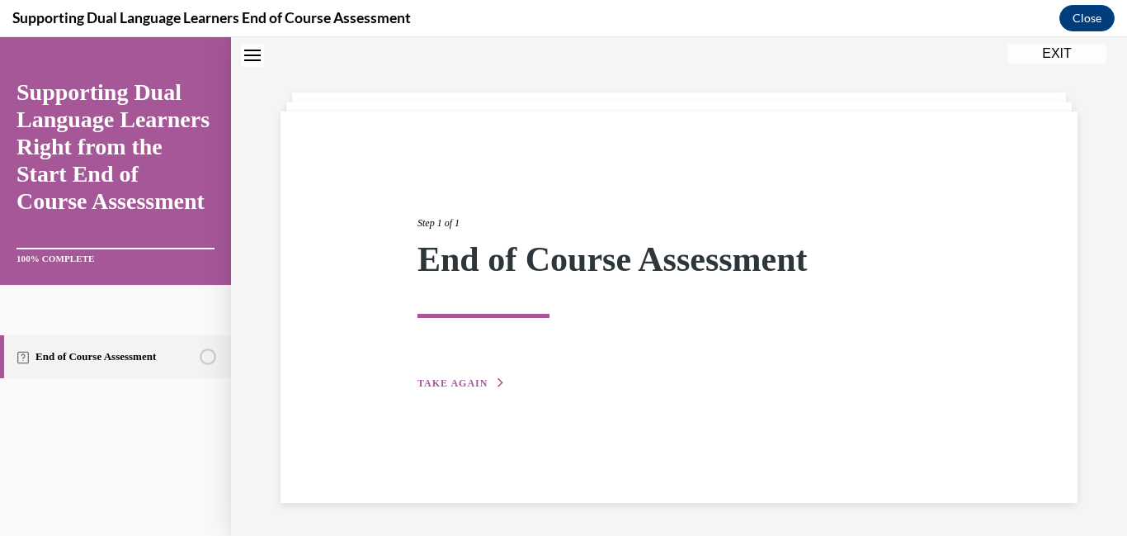
scroll to position [159, 0]
click at [470, 377] on span "TAKE AGAIN" at bounding box center [453, 383] width 70 height 12
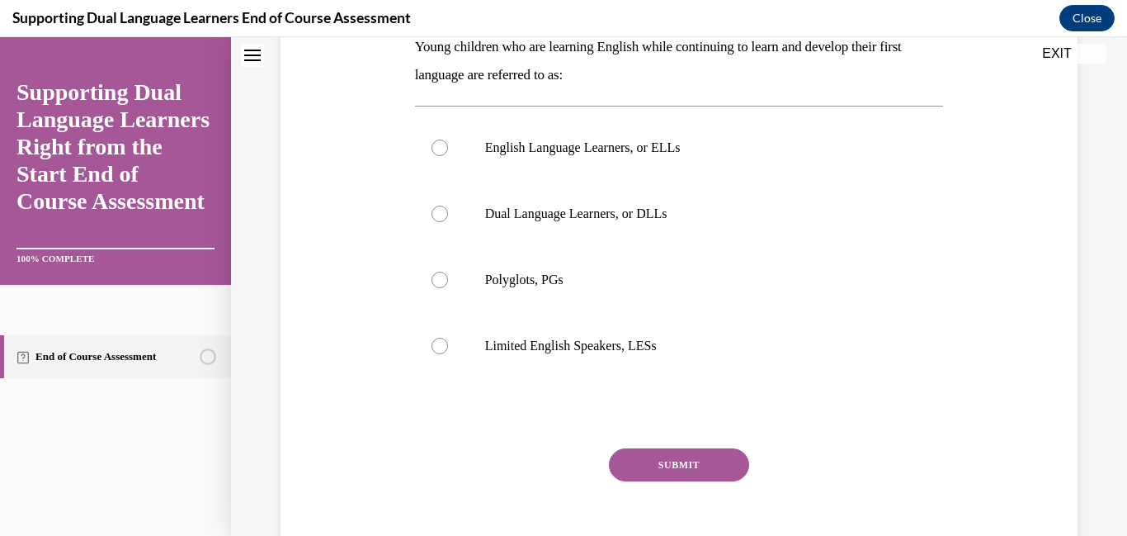
scroll to position [248, 0]
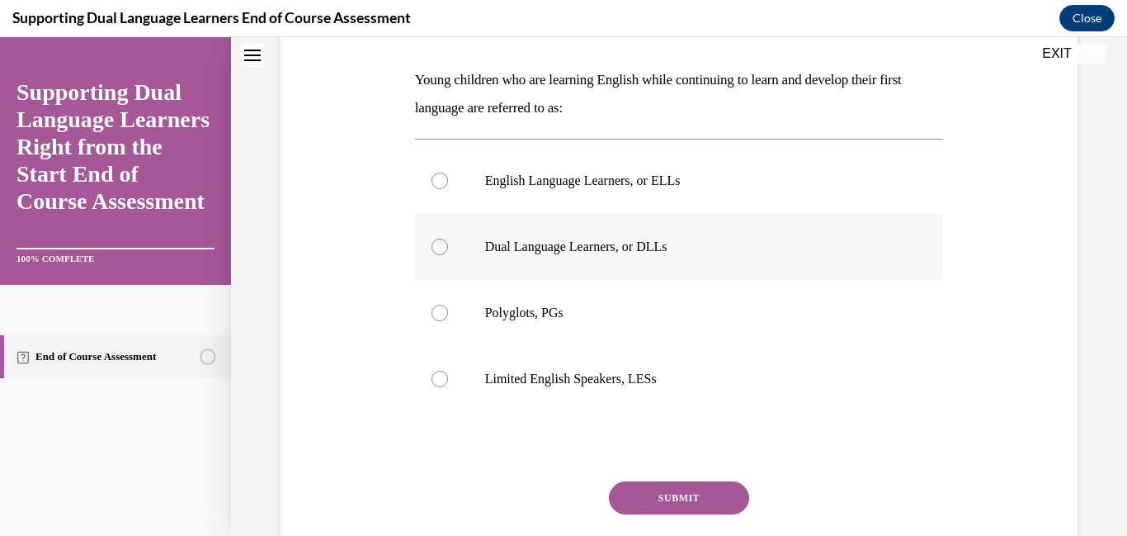
click at [445, 255] on div at bounding box center [440, 246] width 17 height 17
click at [445, 255] on input "Dual Language Learners, or DLLs" at bounding box center [440, 246] width 17 height 17
radio input "true"
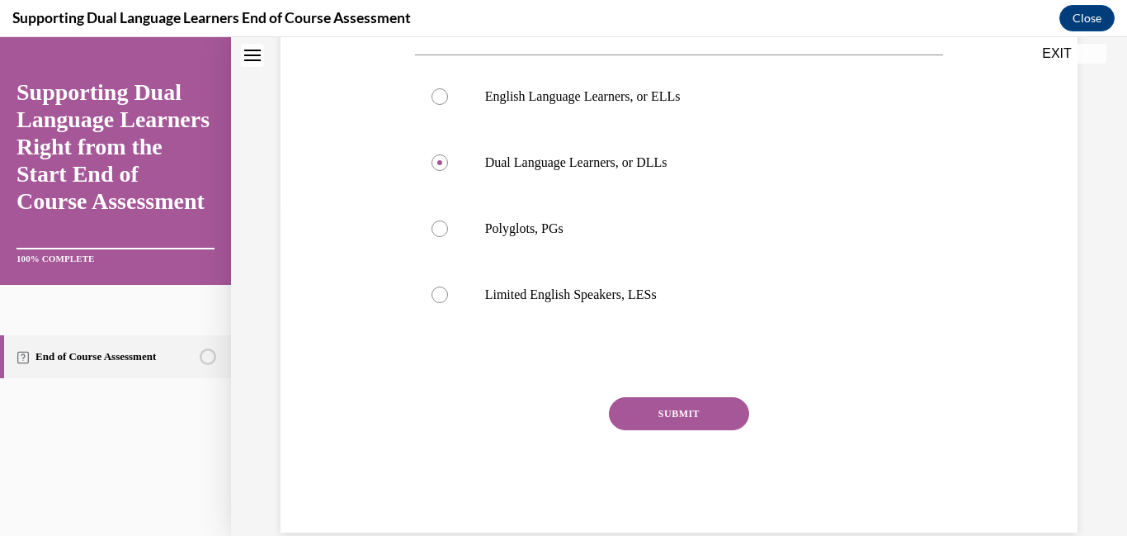
scroll to position [468, 0]
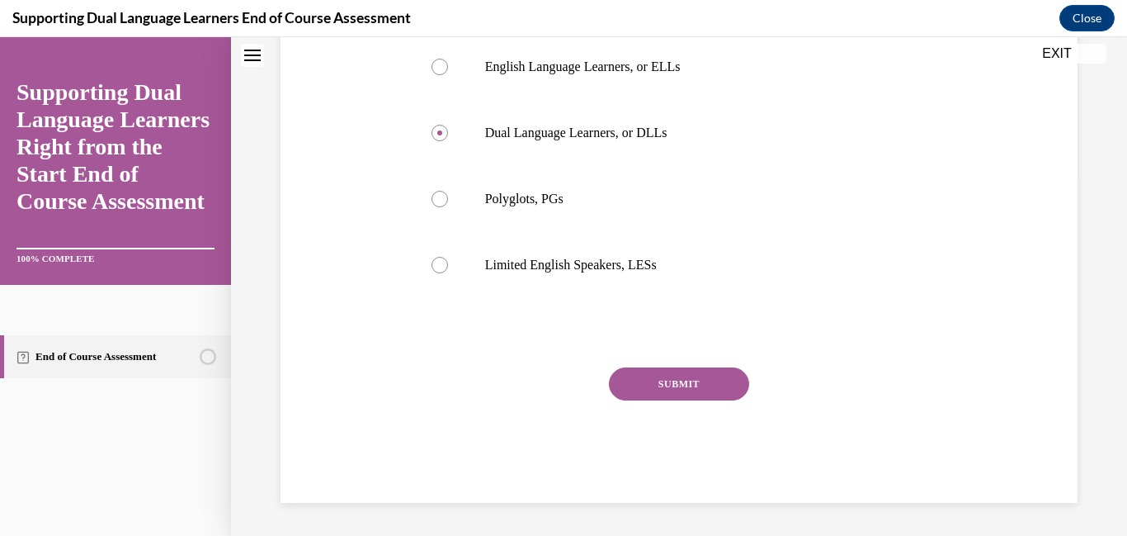
click at [639, 375] on button "SUBMIT" at bounding box center [679, 383] width 140 height 33
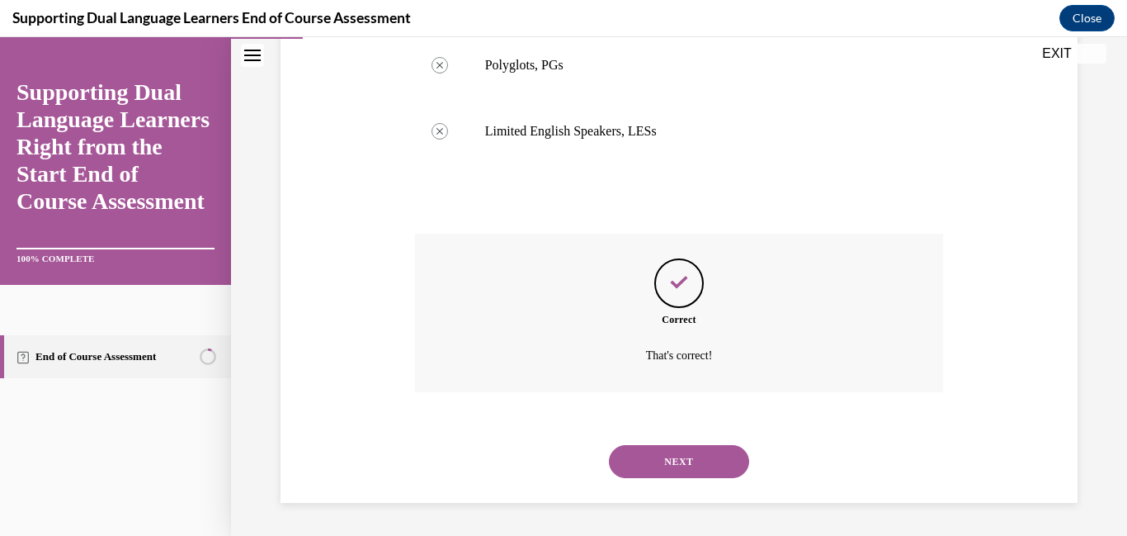
scroll to position [628, 0]
click at [645, 467] on button "NEXT" at bounding box center [679, 461] width 140 height 33
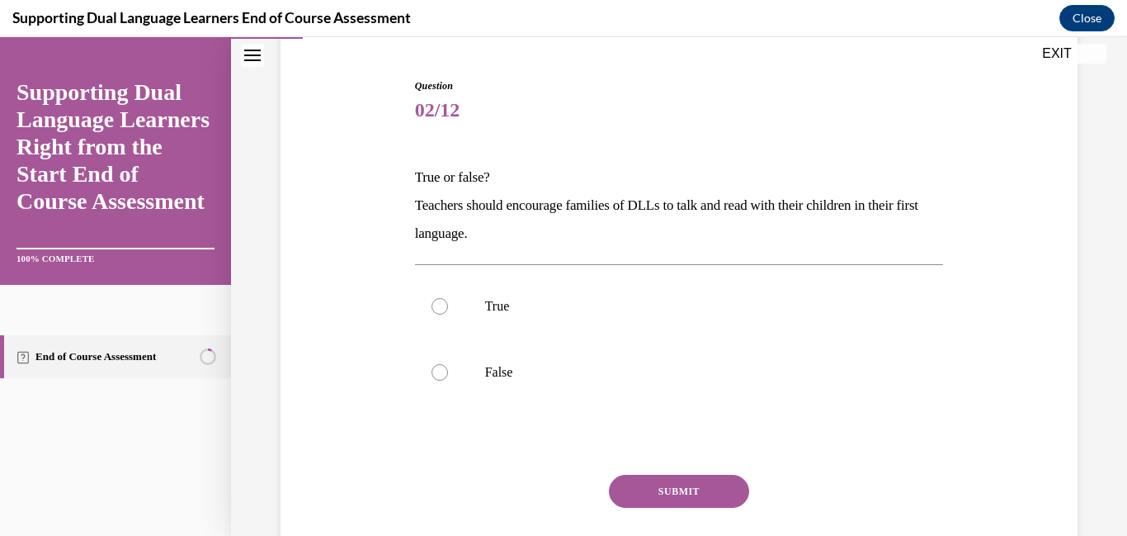
scroll to position [154, 0]
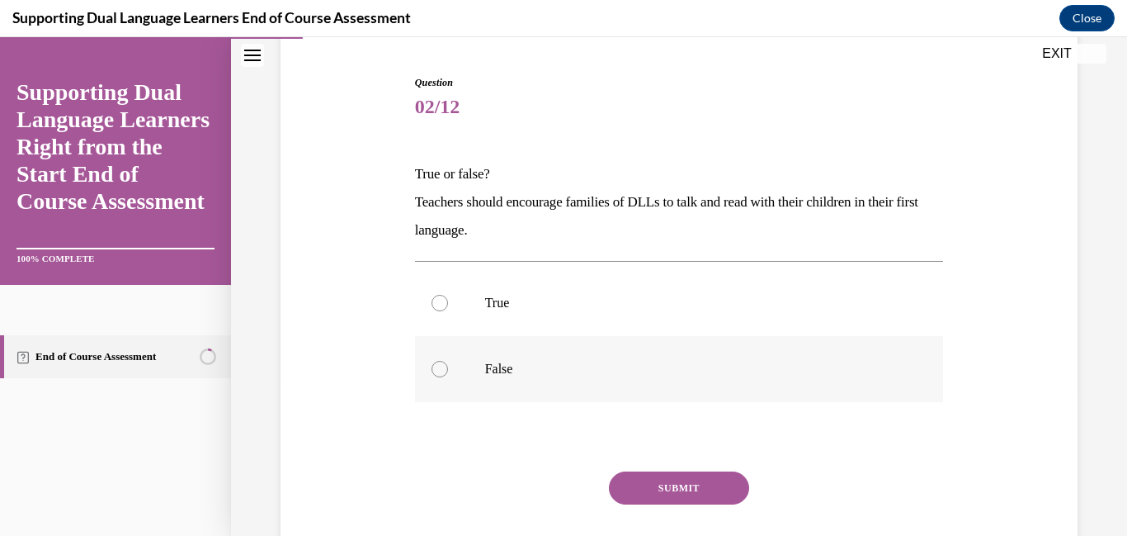
click at [462, 402] on label "False" at bounding box center [679, 369] width 529 height 66
click at [448, 377] on input "False" at bounding box center [440, 369] width 17 height 17
radio input "true"
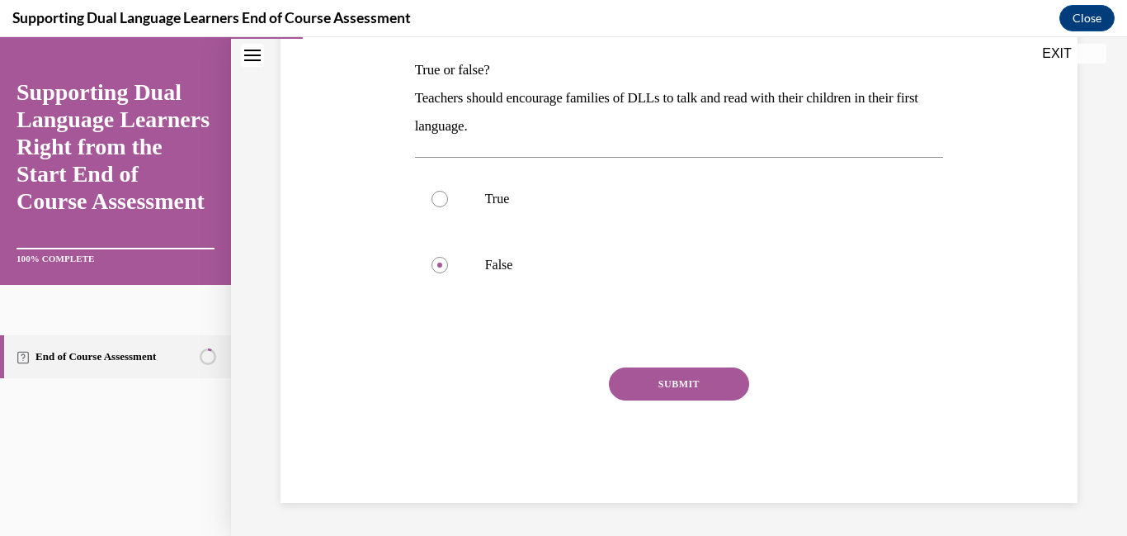
click at [654, 368] on button "SUBMIT" at bounding box center [679, 383] width 140 height 33
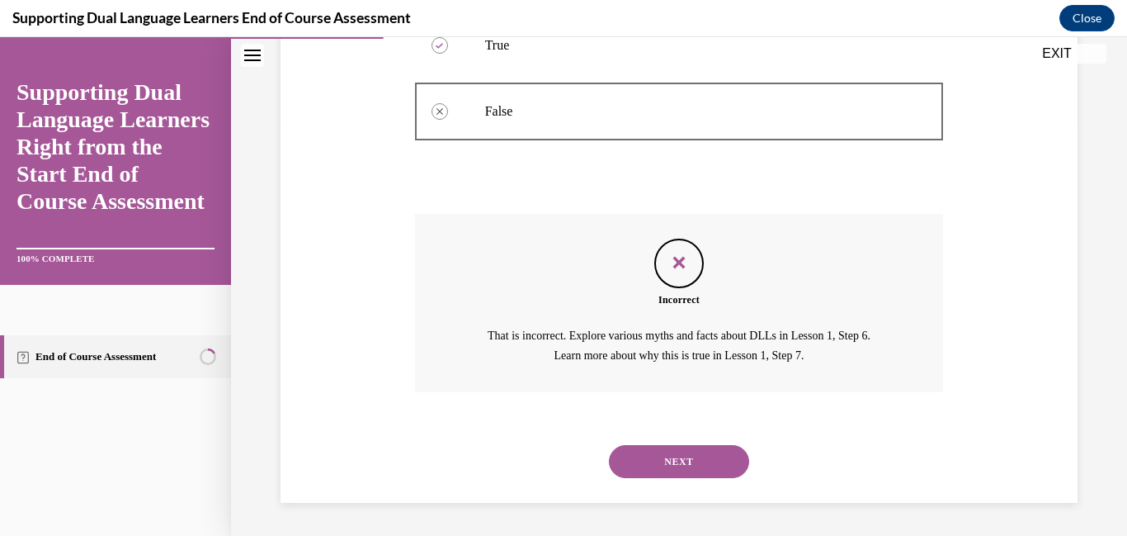
scroll to position [505, 0]
click at [675, 466] on button "NEXT" at bounding box center [679, 461] width 140 height 33
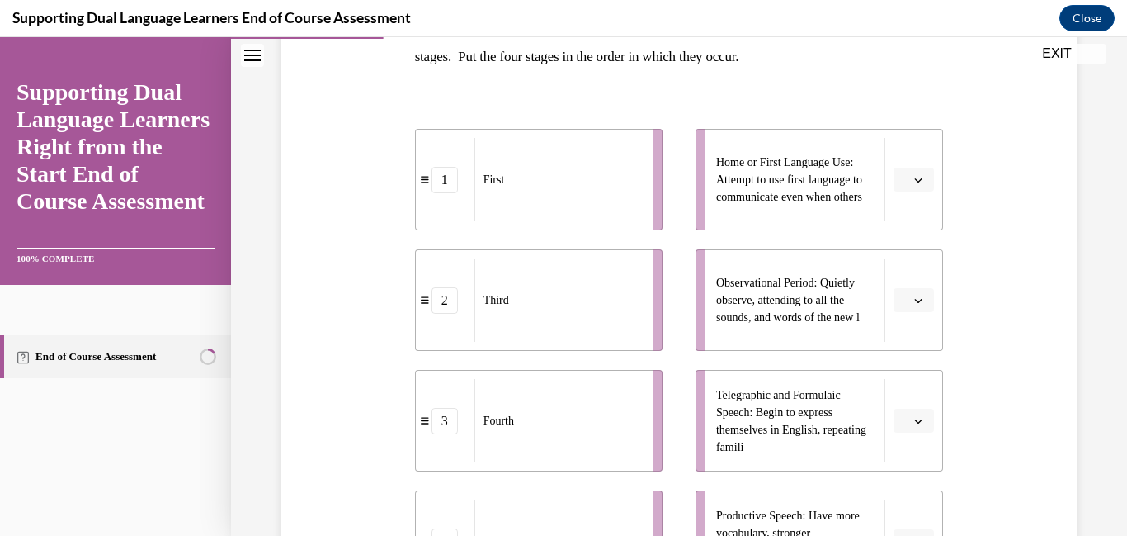
scroll to position [305, 0]
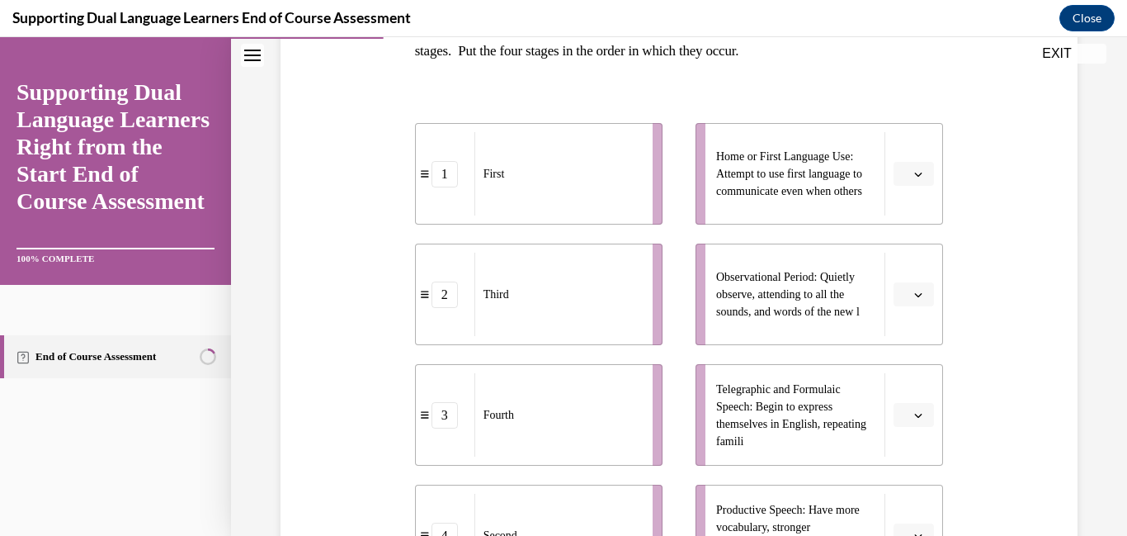
click at [921, 177] on icon "button" at bounding box center [918, 174] width 7 height 4
click at [908, 371] on div "4" at bounding box center [911, 364] width 41 height 33
click at [924, 300] on span "button" at bounding box center [919, 295] width 12 height 12
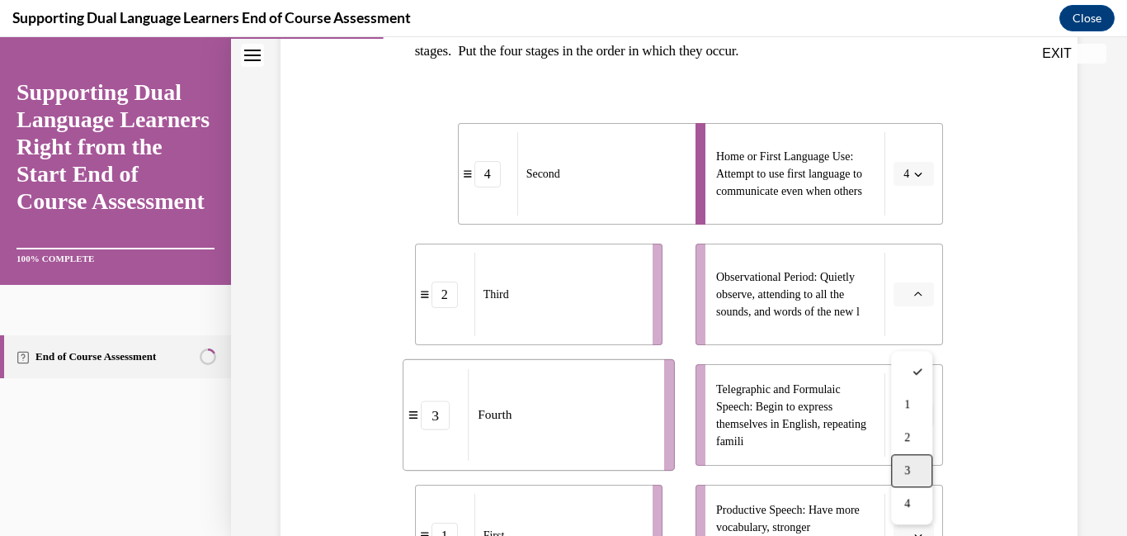
click at [907, 476] on span "3" at bounding box center [907, 470] width 6 height 13
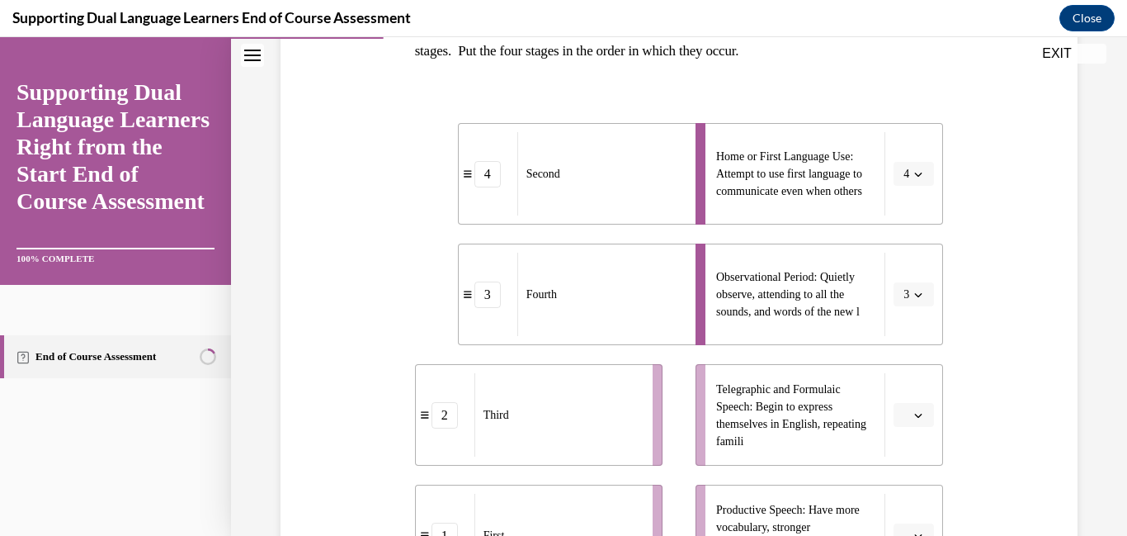
click at [918, 419] on icon "button" at bounding box center [918, 415] width 8 height 8
click at [914, 370] on div "2" at bounding box center [911, 370] width 41 height 33
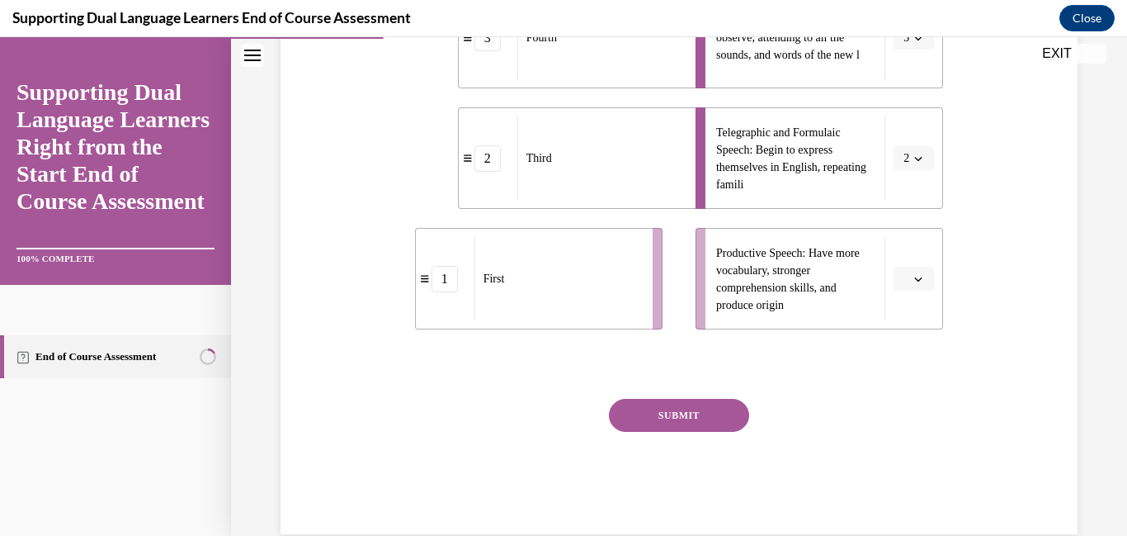
scroll to position [564, 0]
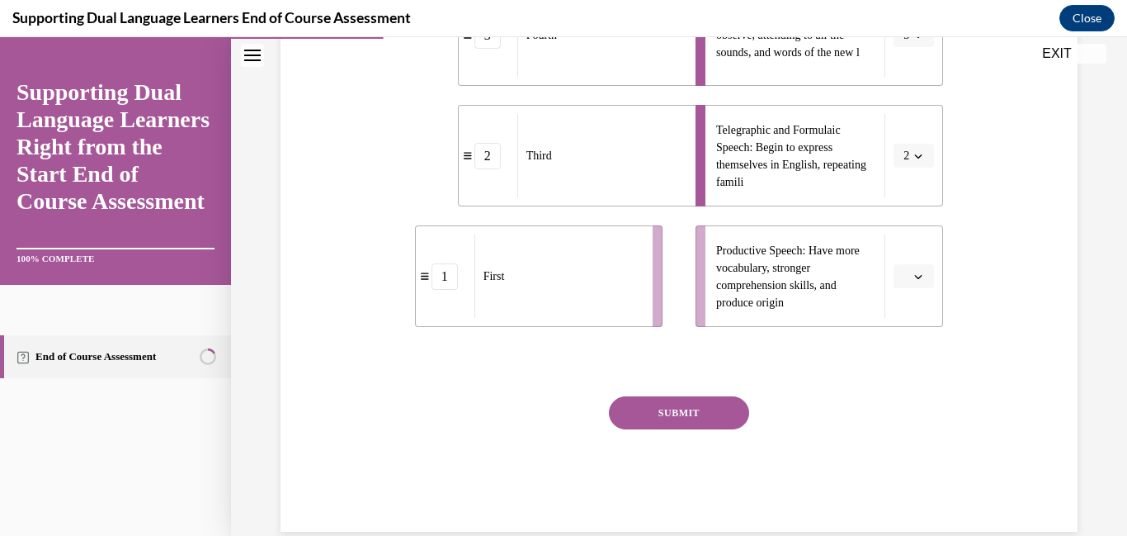
click at [941, 327] on li "Productive Speech: Have more vocabulary, stronger comprehension skills, and pro…" at bounding box center [820, 275] width 248 height 101
click at [924, 282] on span "button" at bounding box center [919, 277] width 12 height 12
click at [909, 210] on span "1" at bounding box center [907, 216] width 6 height 13
click at [654, 429] on button "SUBMIT" at bounding box center [679, 412] width 140 height 33
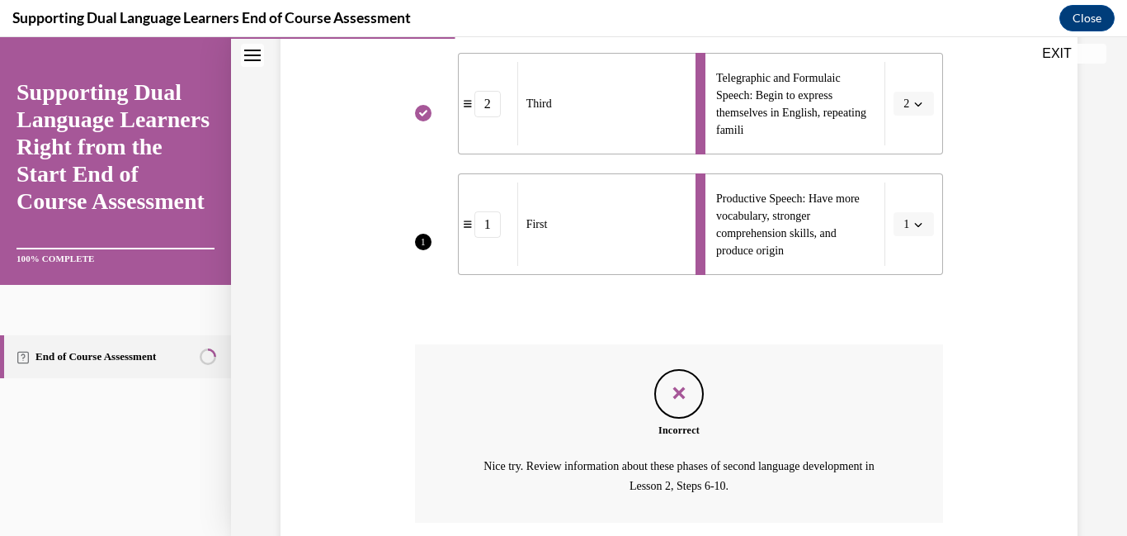
scroll to position [872, 0]
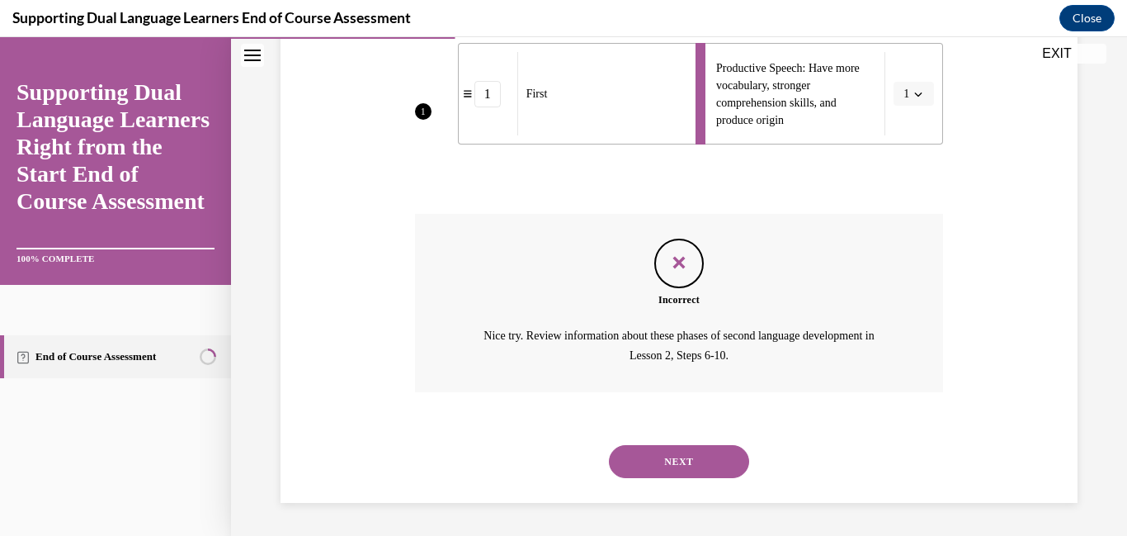
click at [722, 474] on button "NEXT" at bounding box center [679, 461] width 140 height 33
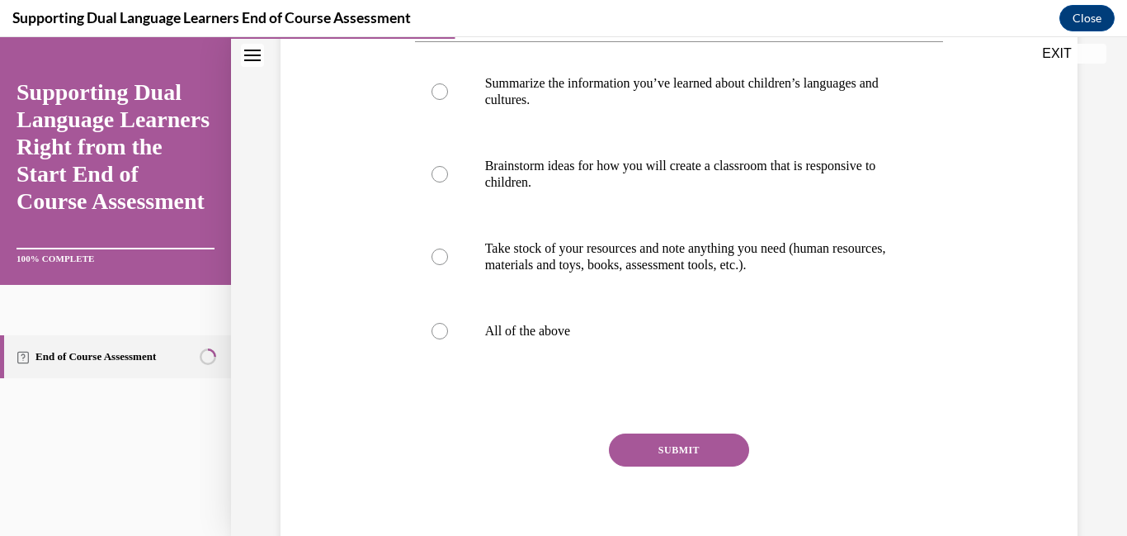
scroll to position [319, 0]
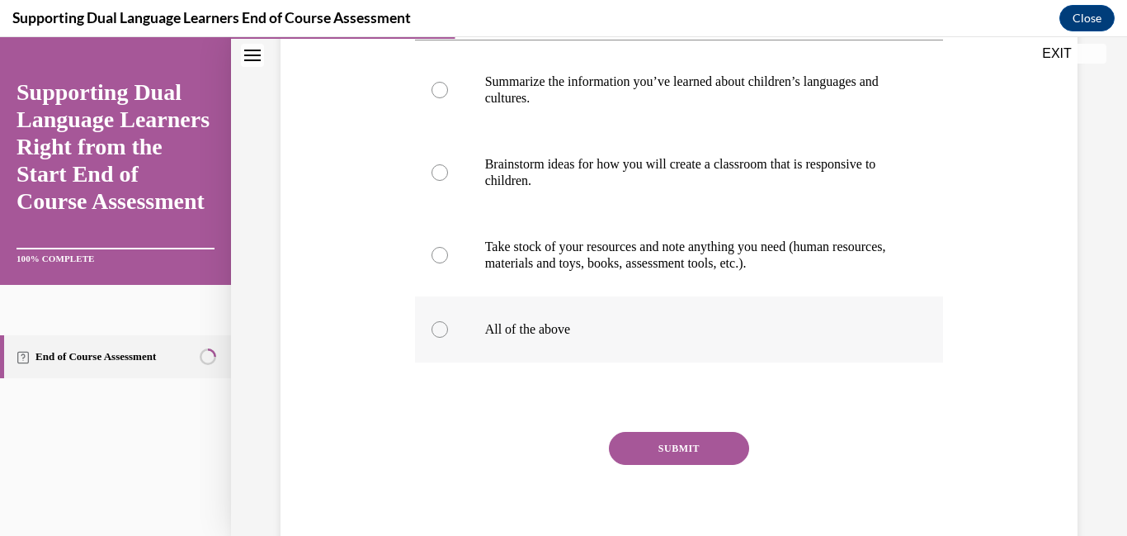
click at [437, 362] on label "All of the above" at bounding box center [679, 329] width 529 height 66
click at [437, 337] on input "All of the above" at bounding box center [440, 329] width 17 height 17
radio input "true"
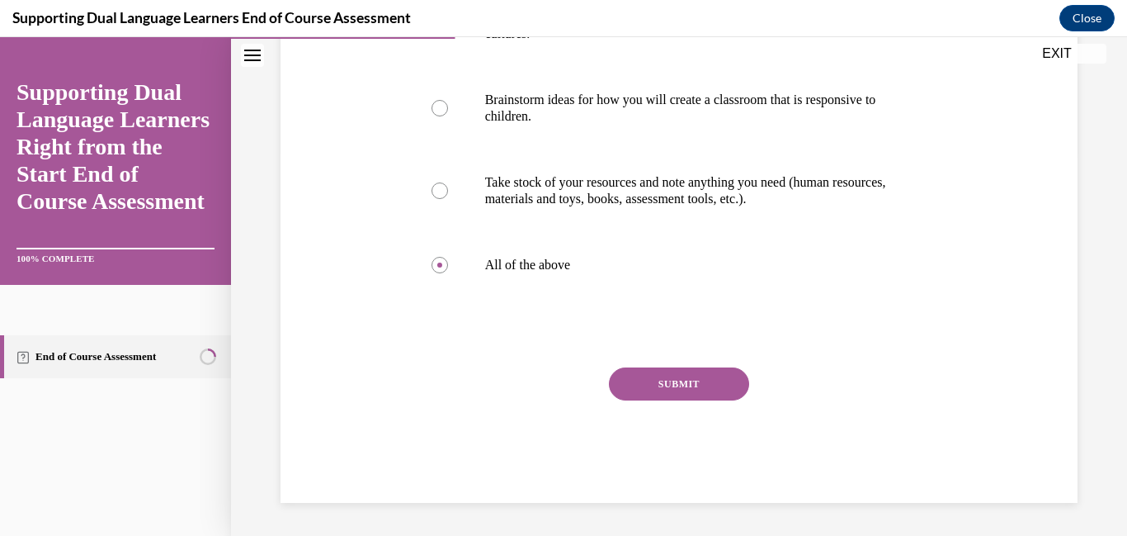
scroll to position [489, 0]
click at [706, 384] on button "SUBMIT" at bounding box center [679, 383] width 140 height 33
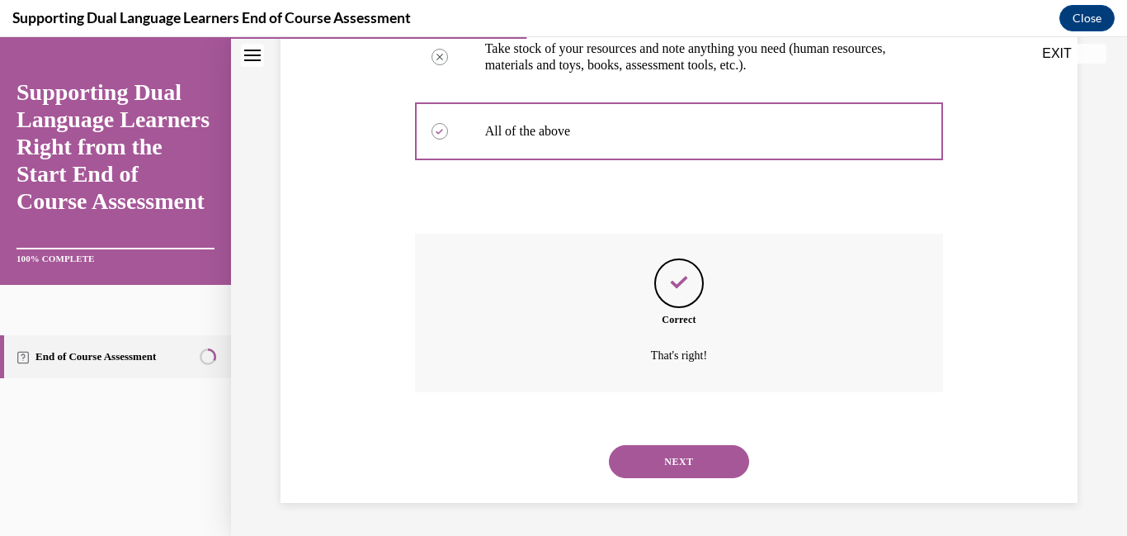
scroll to position [649, 0]
click at [682, 476] on button "NEXT" at bounding box center [679, 461] width 140 height 33
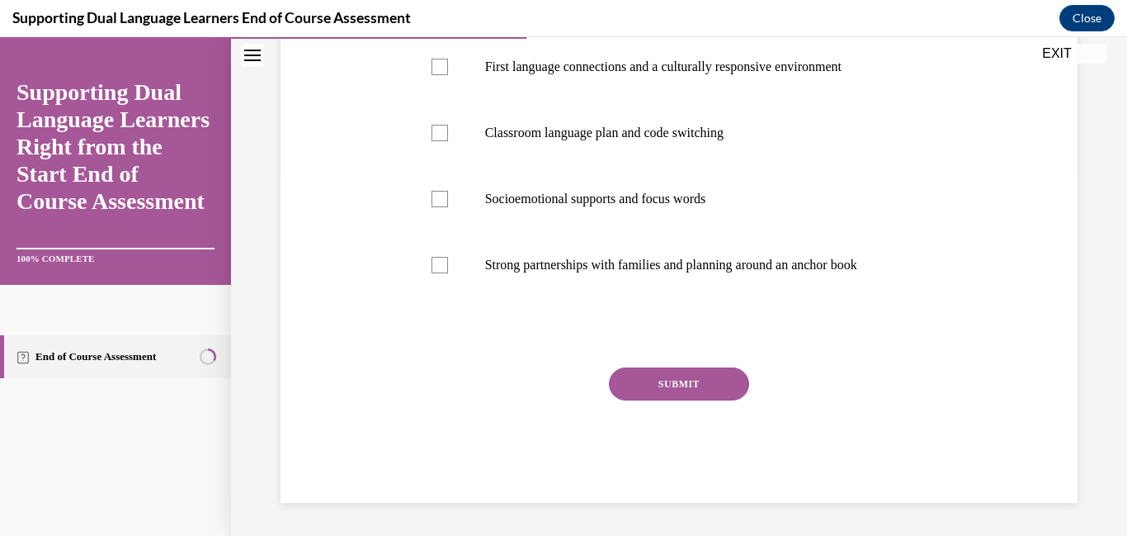
scroll to position [352, 0]
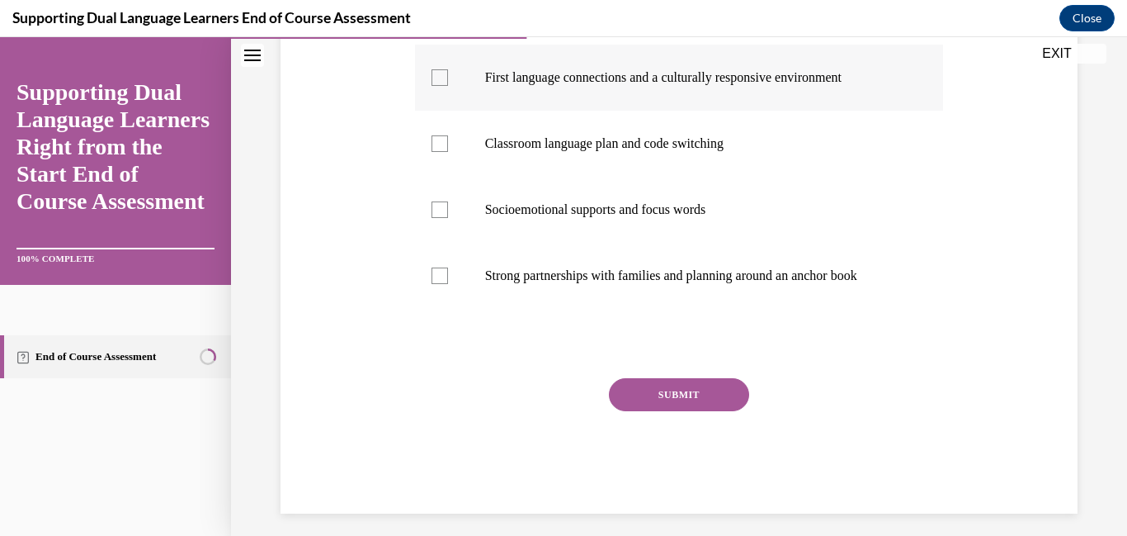
click at [463, 106] on label "First language connections and a culturally responsive environment" at bounding box center [679, 78] width 529 height 66
click at [448, 86] on input "First language connections and a culturally responsive environment" at bounding box center [440, 77] width 17 height 17
checkbox input "true"
click at [448, 152] on div at bounding box center [440, 143] width 17 height 17
click at [448, 152] on input "Classroom language plan and code switching" at bounding box center [440, 143] width 17 height 17
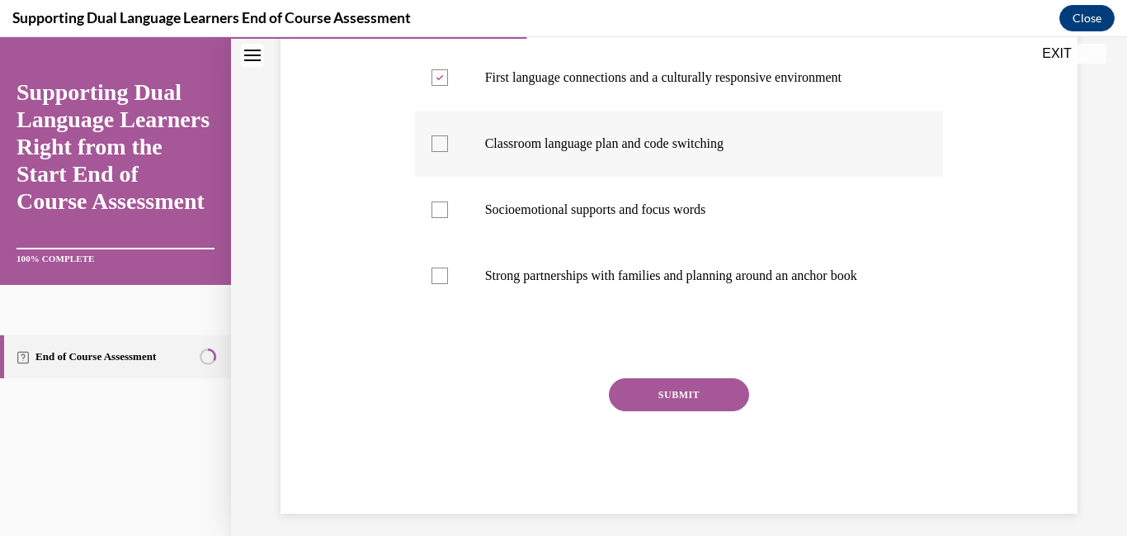
checkbox input "true"
click at [448, 218] on div at bounding box center [440, 209] width 17 height 17
click at [448, 218] on input "Socioemotional supports and focus words" at bounding box center [440, 209] width 17 height 17
checkbox input "true"
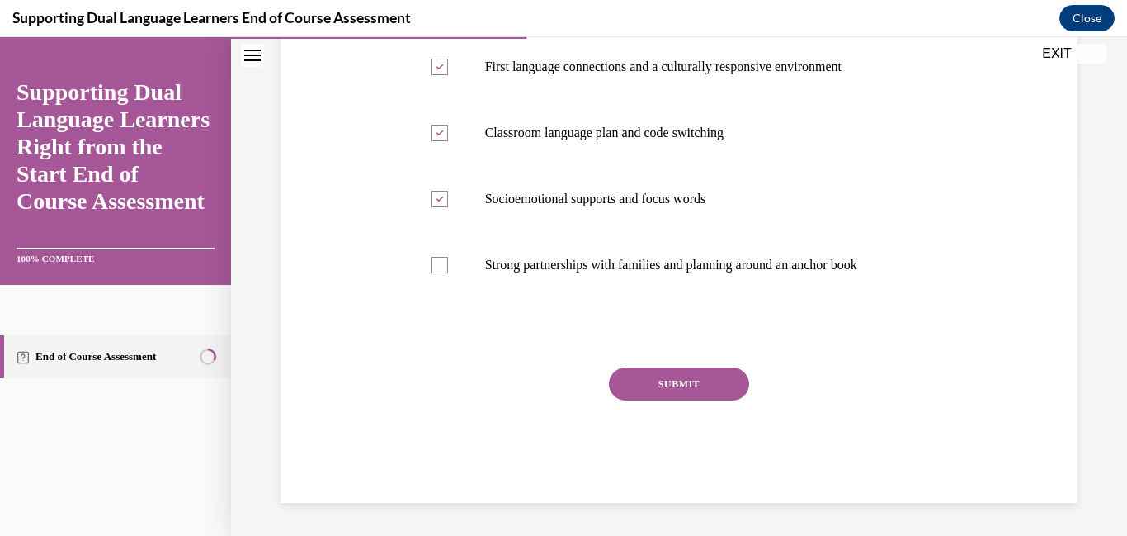
click at [717, 393] on button "SUBMIT" at bounding box center [679, 383] width 140 height 33
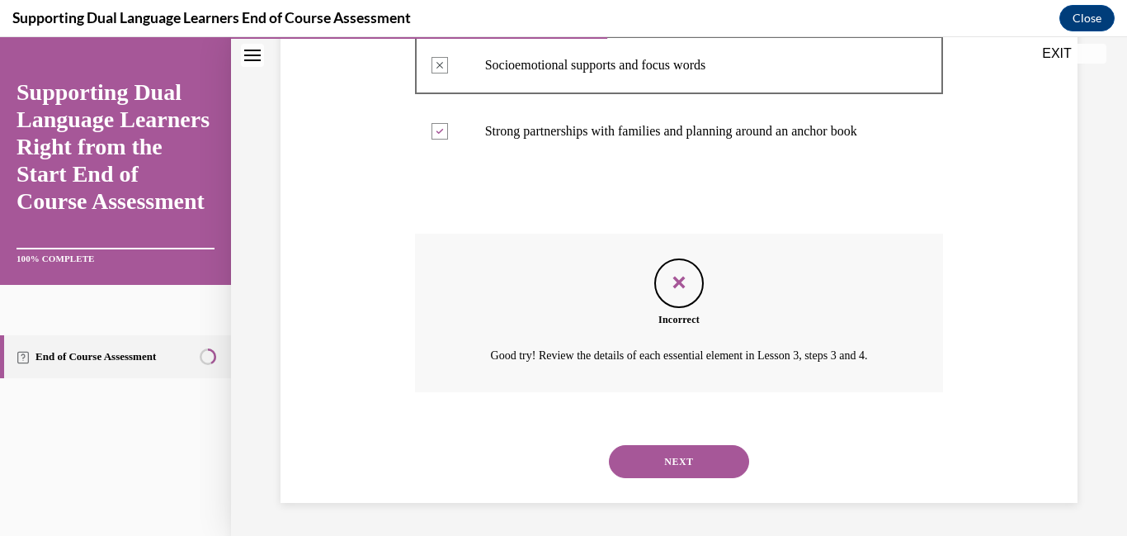
scroll to position [616, 0]
click at [663, 478] on button "NEXT" at bounding box center [679, 461] width 140 height 33
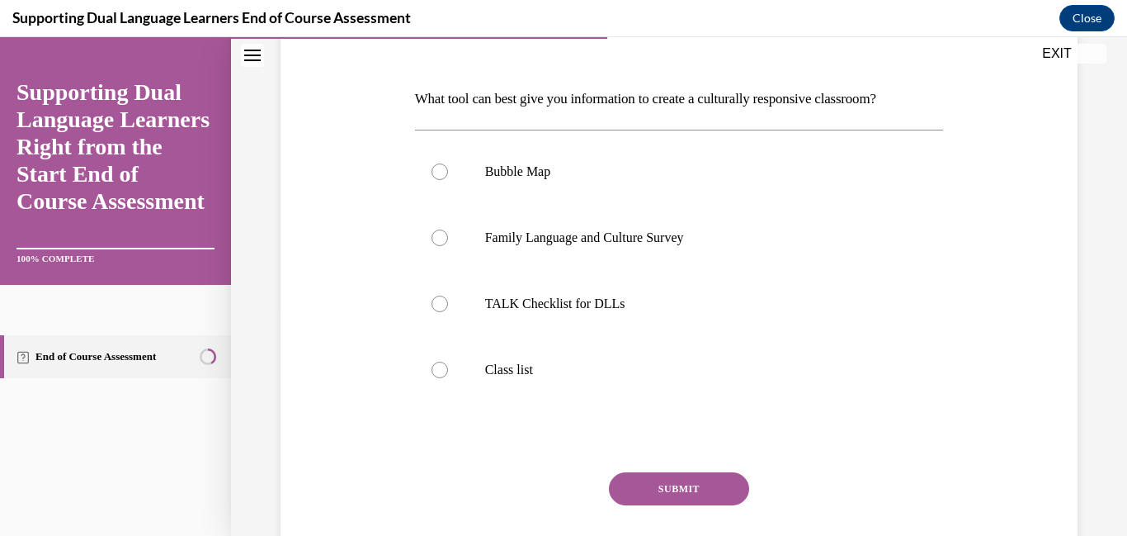
scroll to position [226, 0]
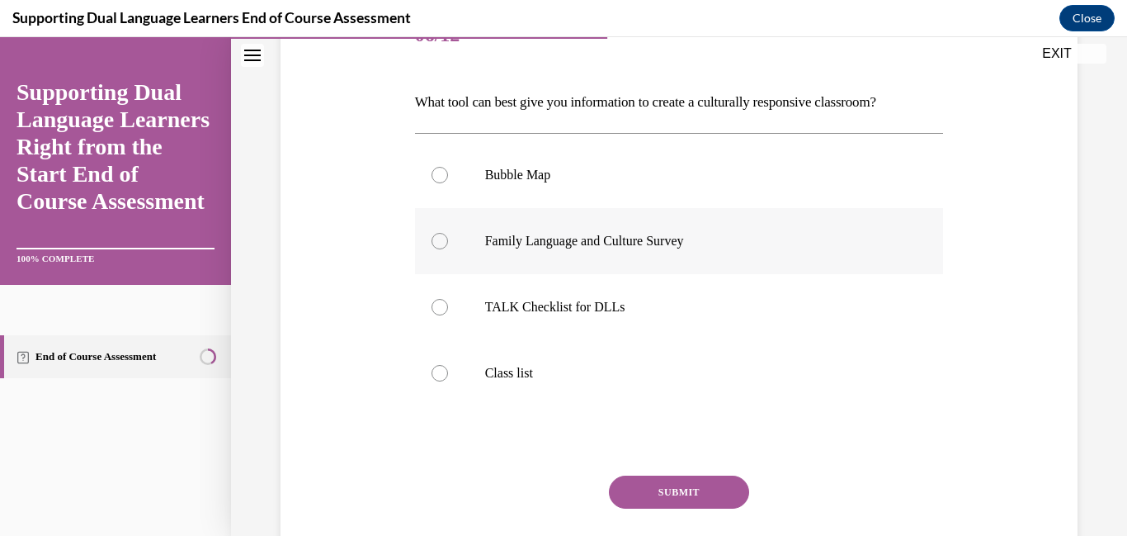
click at [444, 249] on div at bounding box center [440, 241] width 17 height 17
click at [444, 249] on input "Family Language and Culture Survey" at bounding box center [440, 241] width 17 height 17
radio input "true"
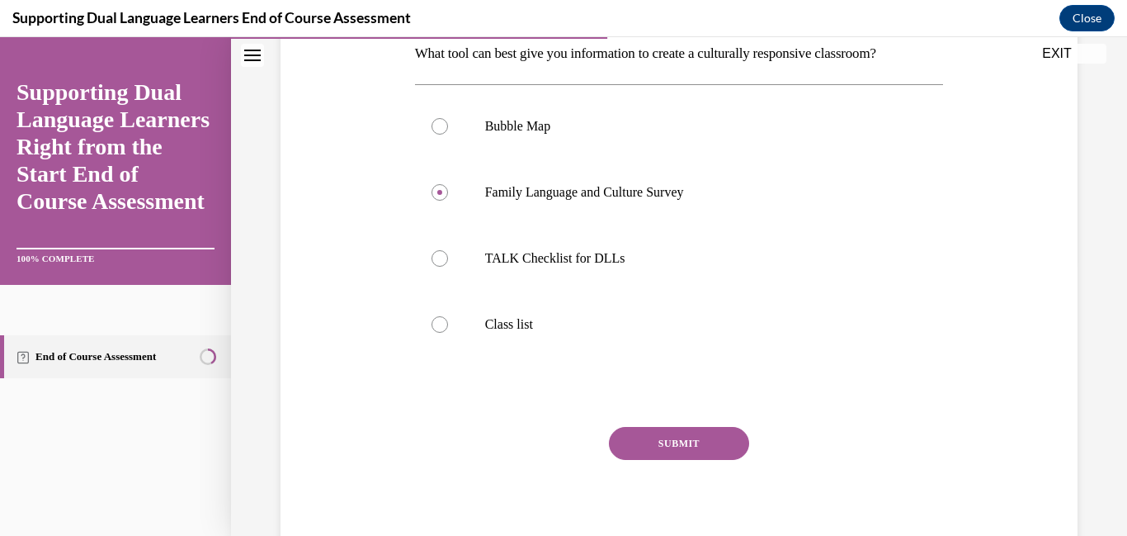
scroll to position [306, 0]
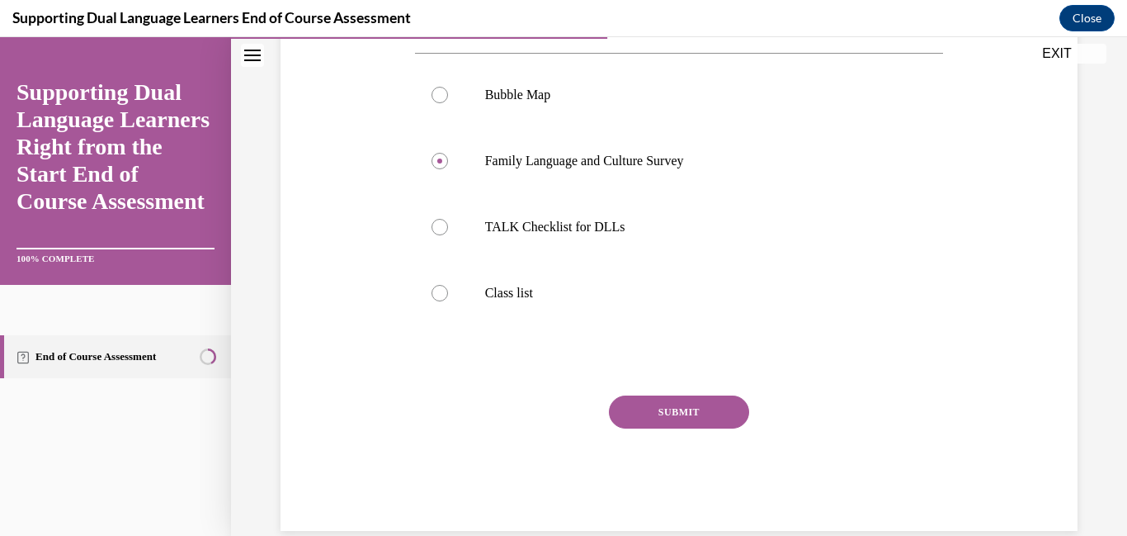
click at [729, 428] on button "SUBMIT" at bounding box center [679, 411] width 140 height 33
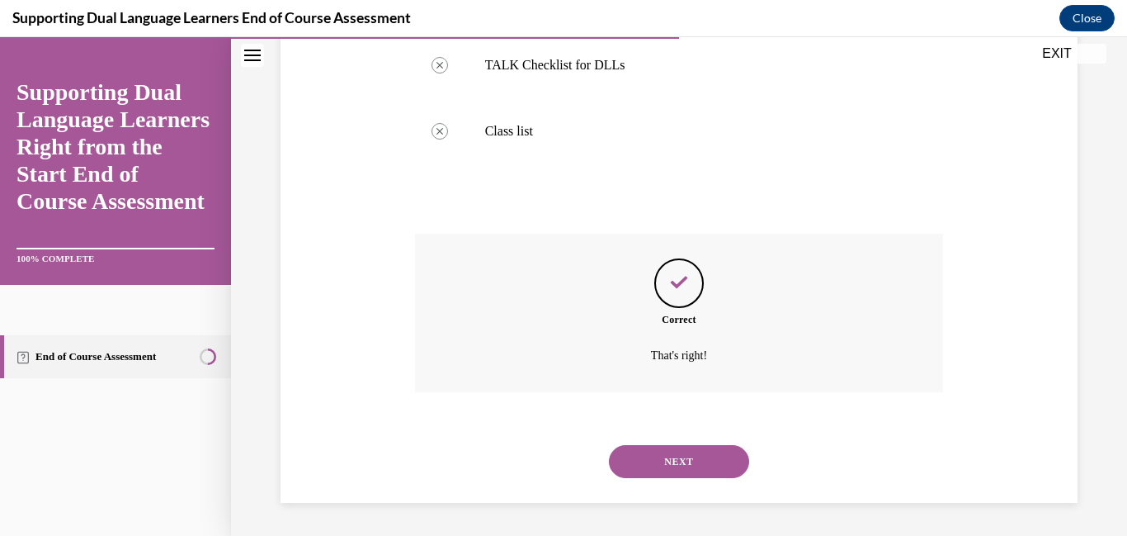
scroll to position [600, 0]
click at [691, 467] on button "NEXT" at bounding box center [679, 461] width 140 height 33
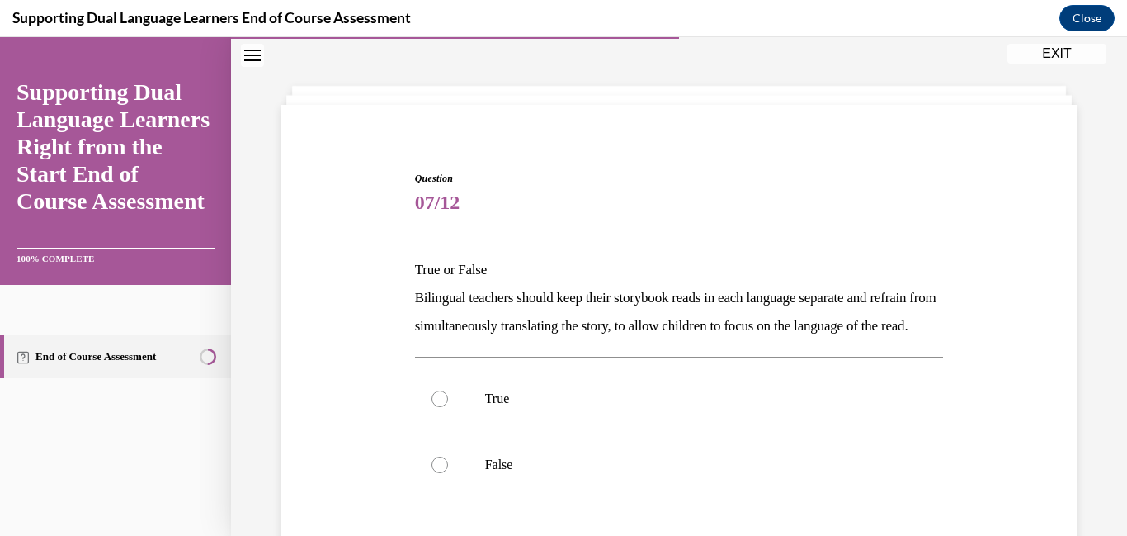
scroll to position [137, 0]
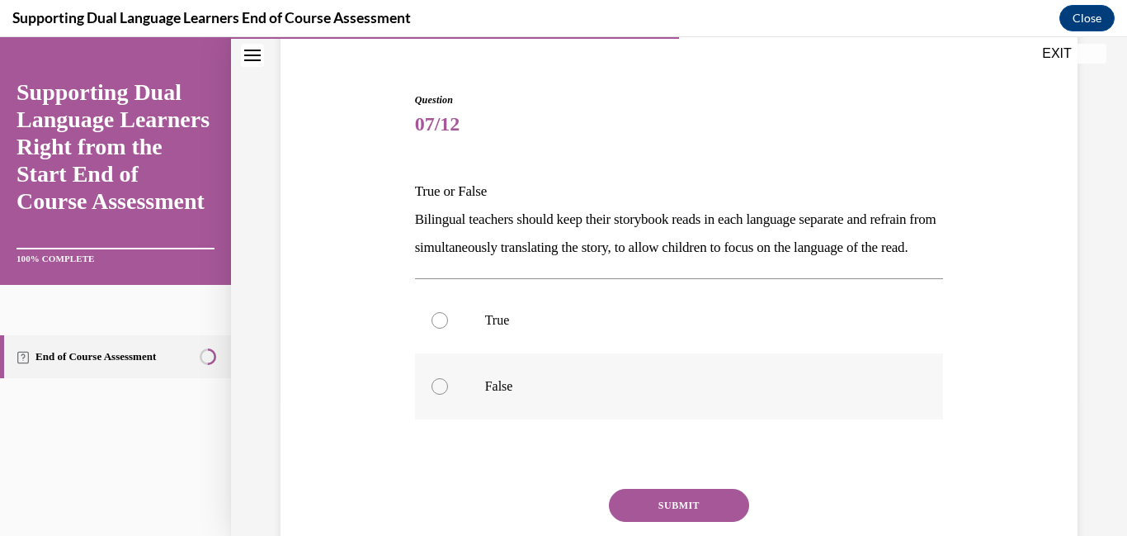
click at [432, 394] on div at bounding box center [440, 386] width 17 height 17
click at [432, 394] on input "False" at bounding box center [440, 386] width 17 height 17
radio input "true"
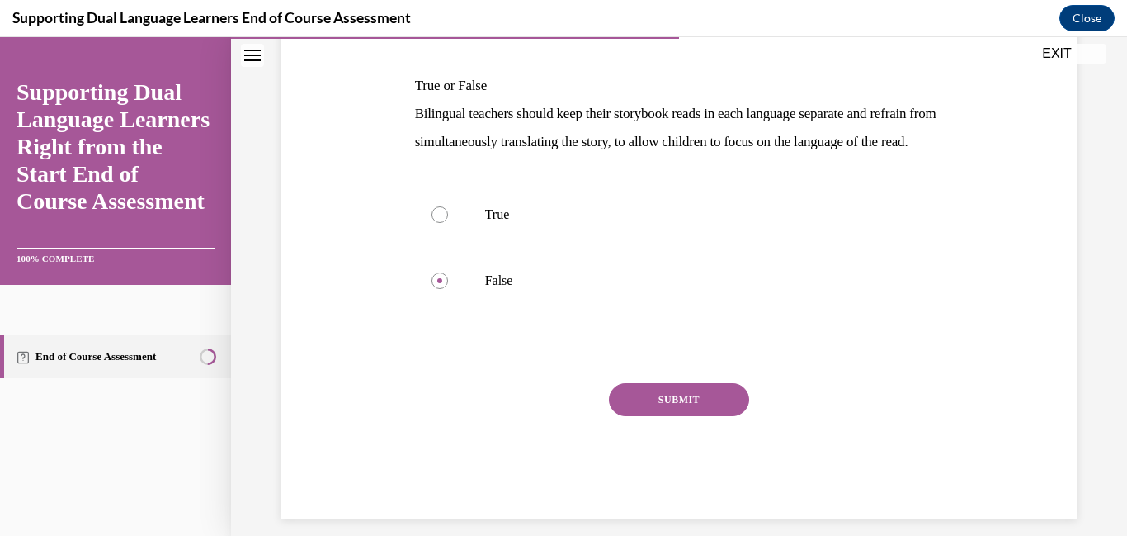
scroll to position [334, 0]
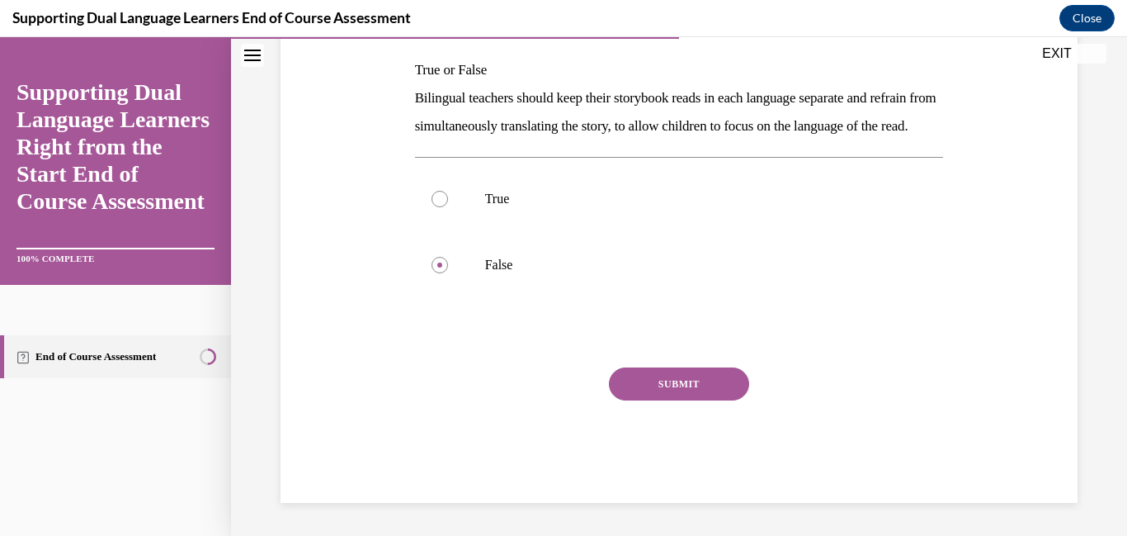
click at [745, 400] on button "SUBMIT" at bounding box center [679, 383] width 140 height 33
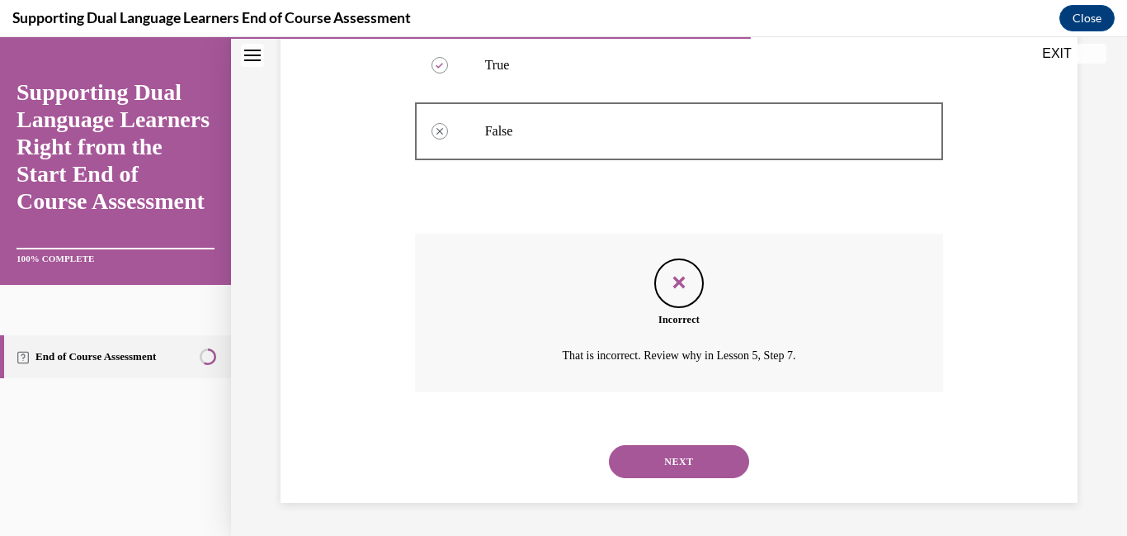
scroll to position [513, 0]
click at [662, 470] on button "NEXT" at bounding box center [679, 461] width 140 height 33
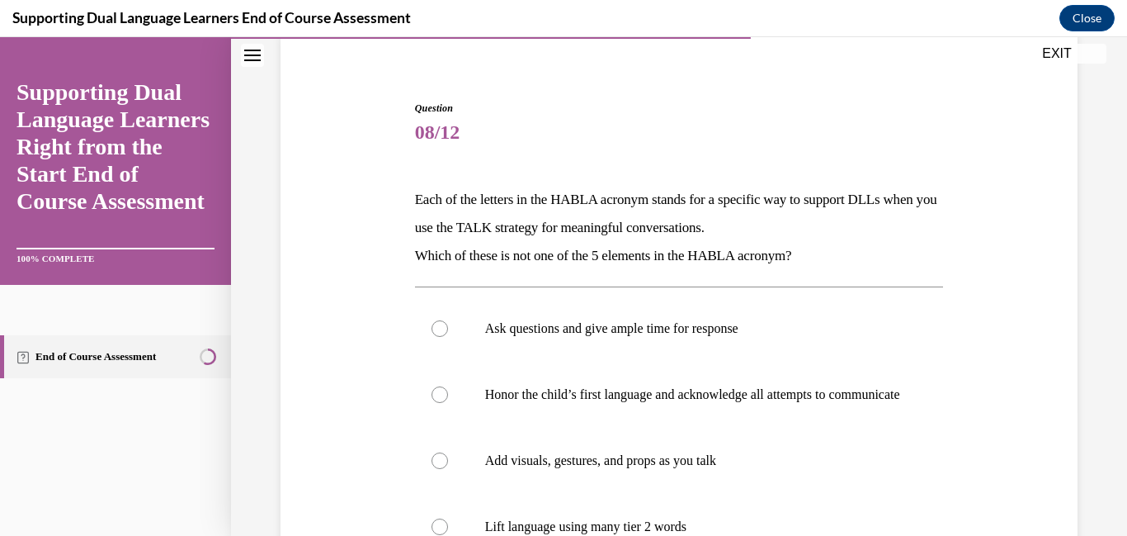
scroll to position [125, 0]
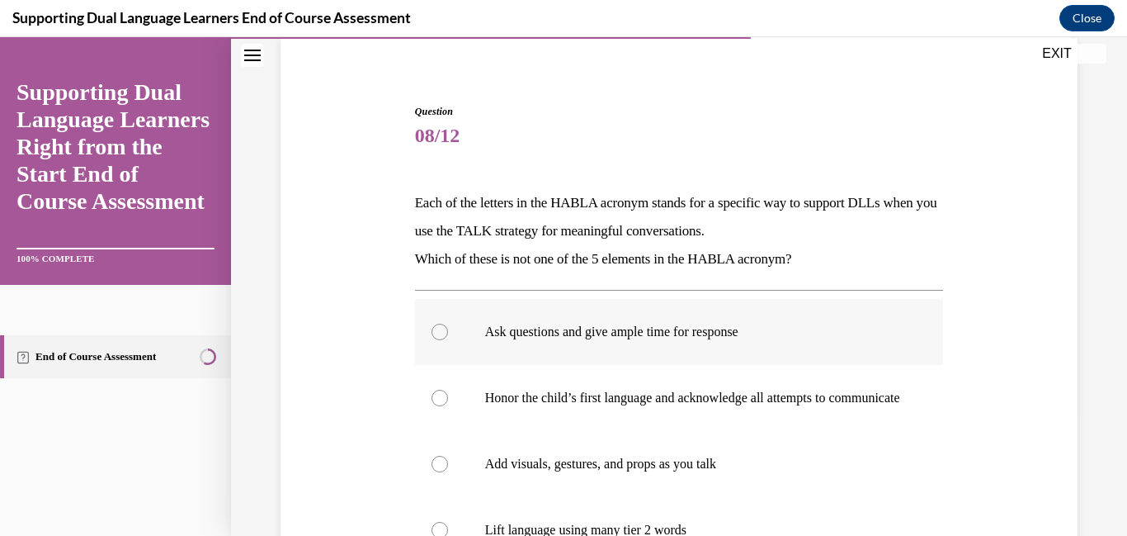
click at [435, 340] on div at bounding box center [440, 331] width 17 height 17
click at [435, 340] on input "Ask questions and give ample time for response" at bounding box center [440, 331] width 17 height 17
radio input "true"
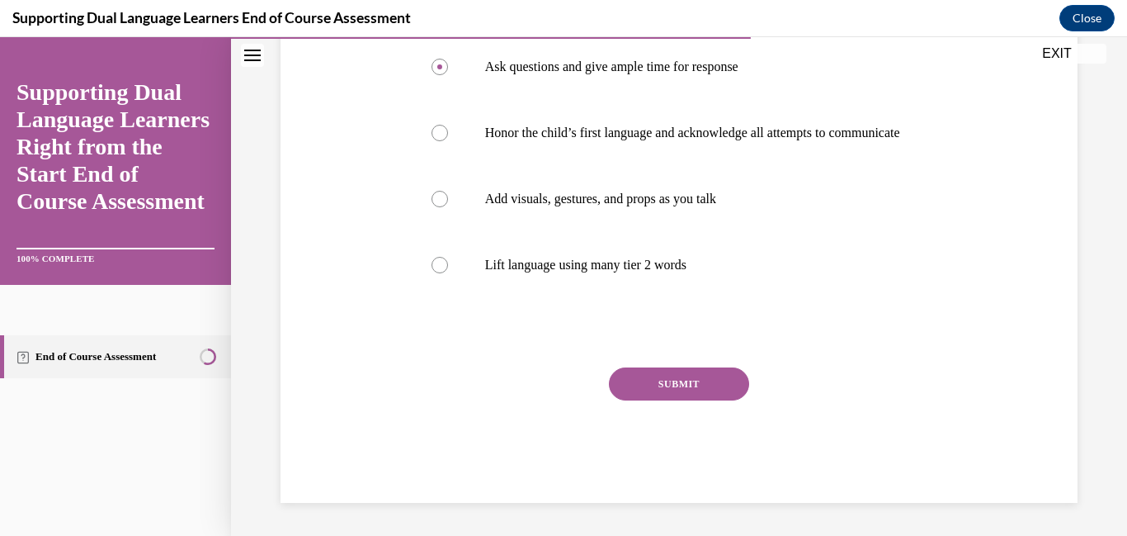
scroll to position [2, 0]
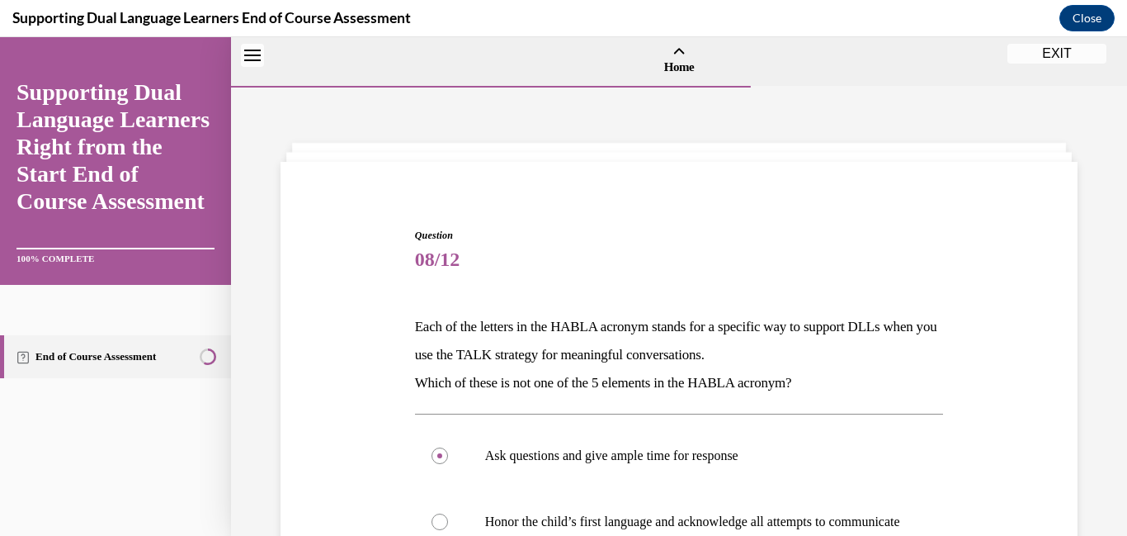
click at [432, 513] on input "Honor the child’s first language and acknowledge all attempts to communicate" at bounding box center [440, 521] width 17 height 17
radio input "true"
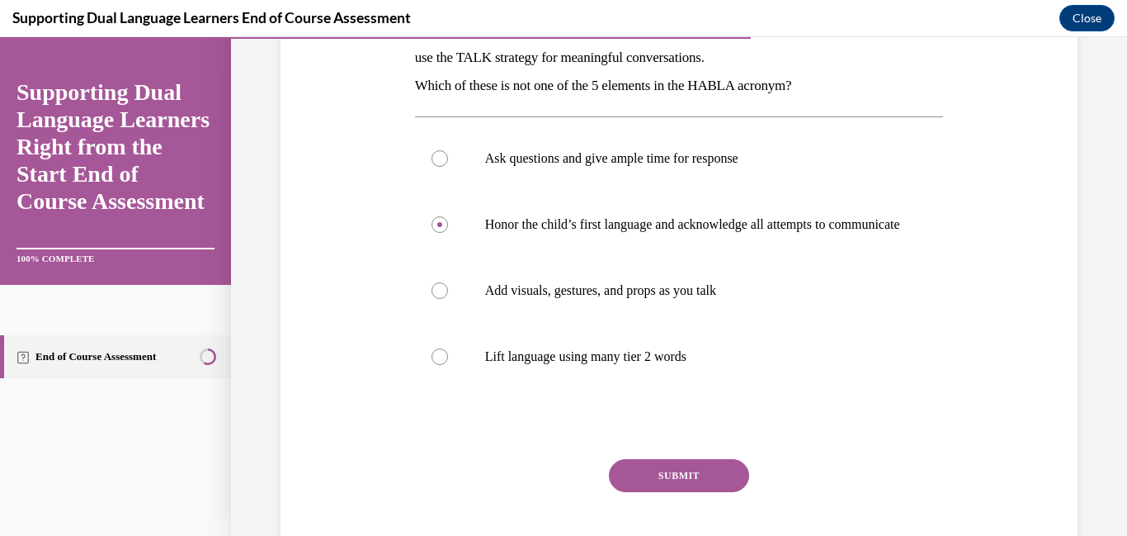
click at [432, 282] on input "Add visuals, gestures, and props as you talk" at bounding box center [440, 290] width 17 height 17
radio input "true"
click at [432, 348] on input "Lift language using many tier 2 words" at bounding box center [440, 356] width 17 height 17
radio input "true"
click at [432, 282] on input "Add visuals, gestures, and props as you talk" at bounding box center [440, 290] width 17 height 17
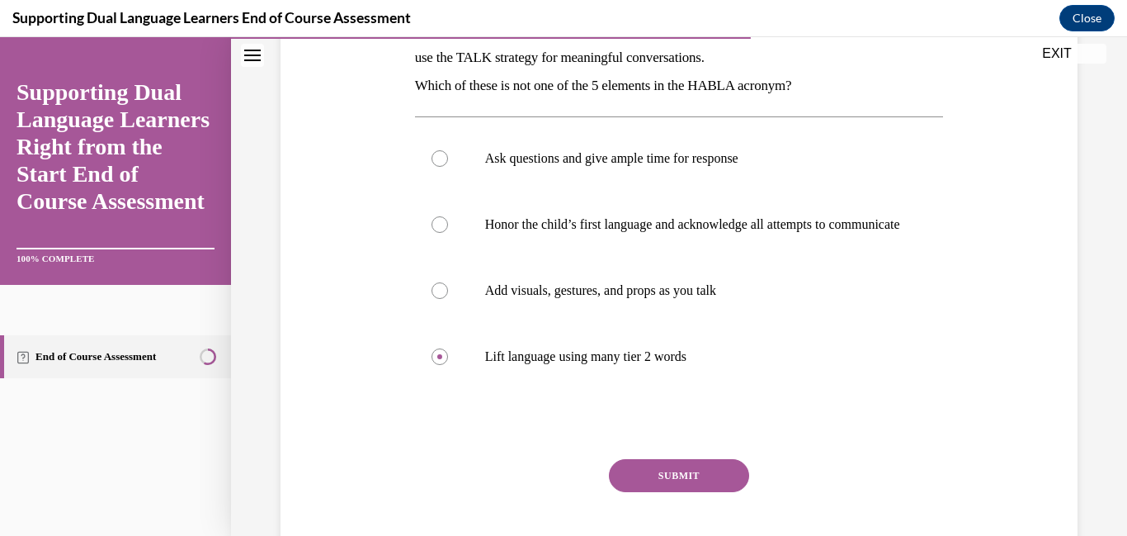
radio input "true"
click at [432, 216] on input "Honor the child’s first language and acknowledge all attempts to communicate" at bounding box center [440, 224] width 17 height 17
radio input "true"
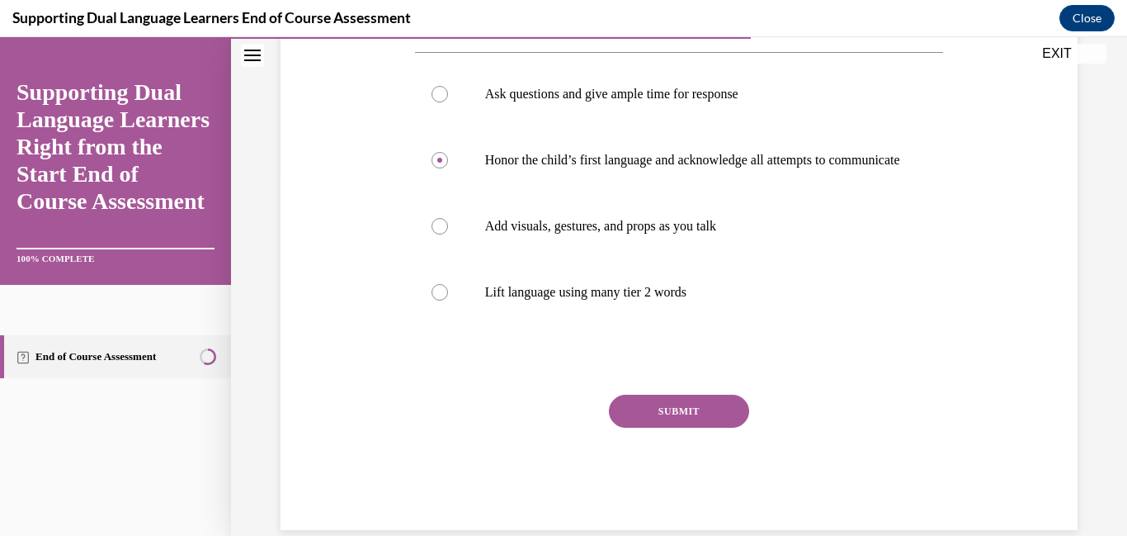
scroll to position [382, 0]
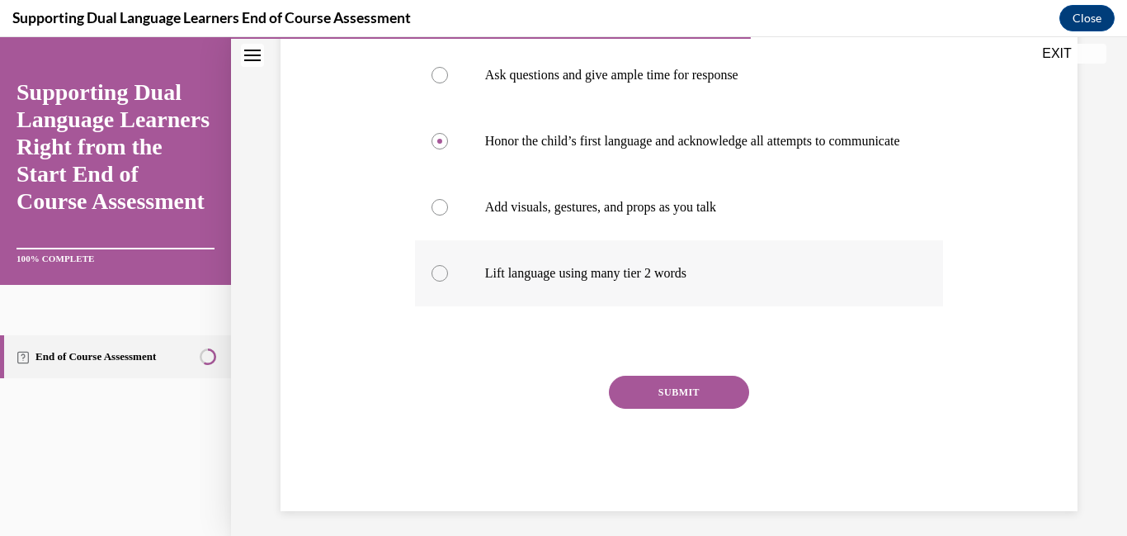
click at [445, 281] on div at bounding box center [440, 273] width 17 height 17
click at [445, 281] on input "Lift language using many tier 2 words" at bounding box center [440, 273] width 17 height 17
radio input "true"
click at [691, 408] on button "SUBMIT" at bounding box center [679, 391] width 140 height 33
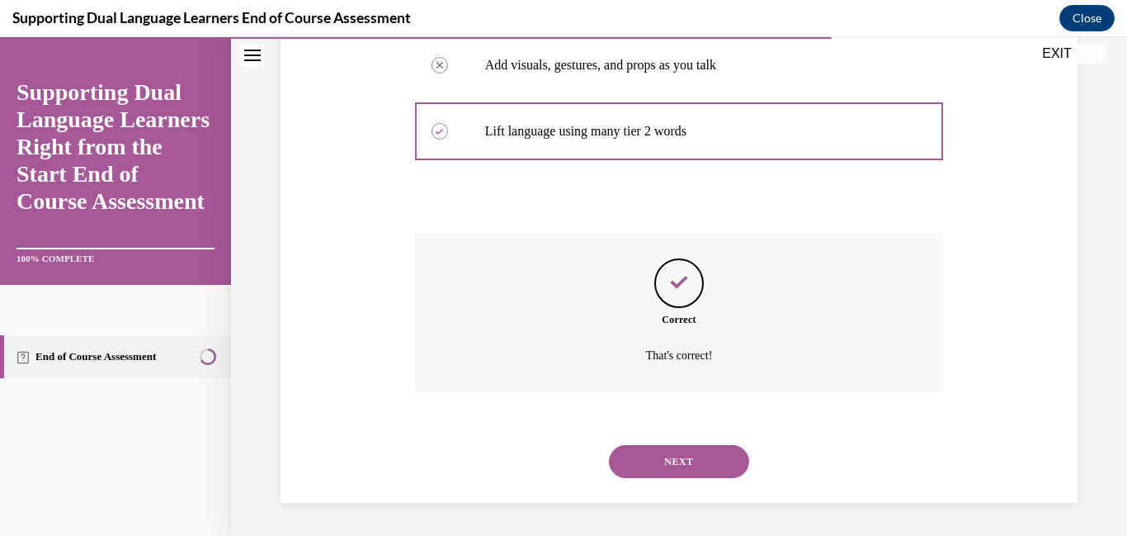
scroll to position [687, 0]
click at [720, 458] on button "NEXT" at bounding box center [679, 461] width 140 height 33
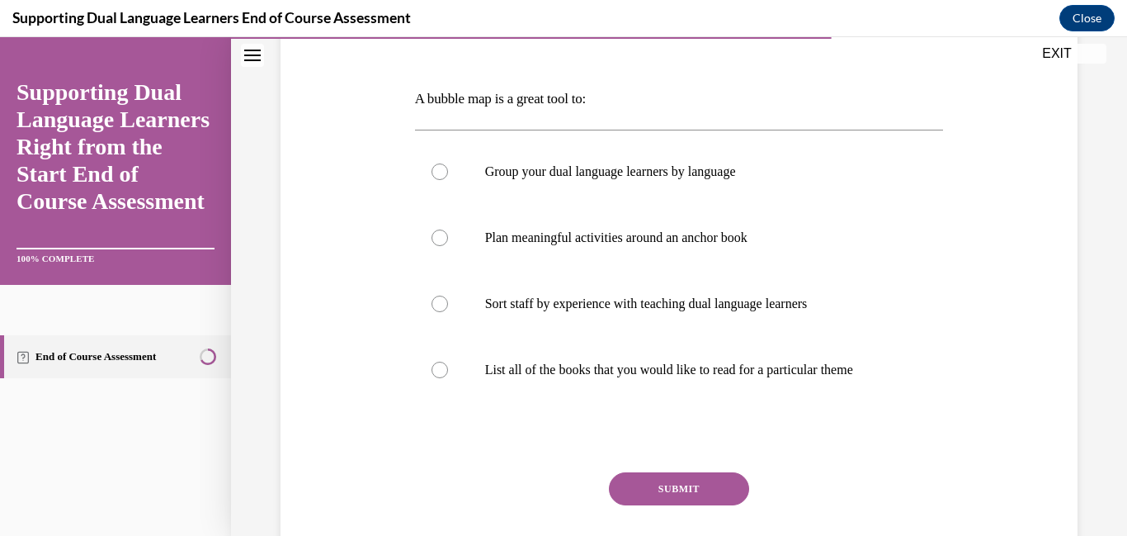
scroll to position [233, 0]
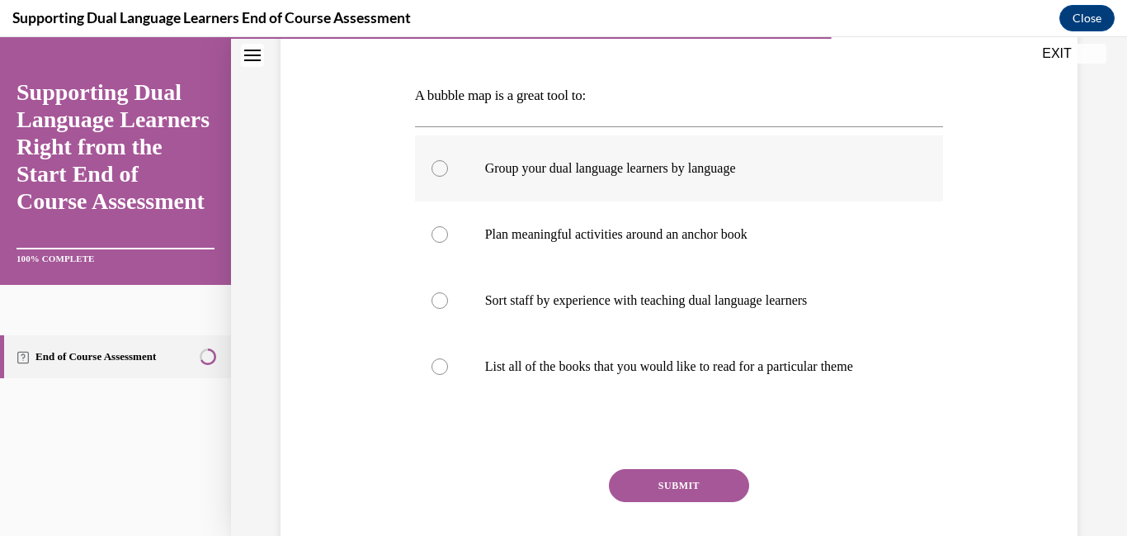
click at [432, 177] on div at bounding box center [440, 168] width 17 height 17
click at [432, 177] on input "Group your dual language learners by language" at bounding box center [440, 168] width 17 height 17
radio input "true"
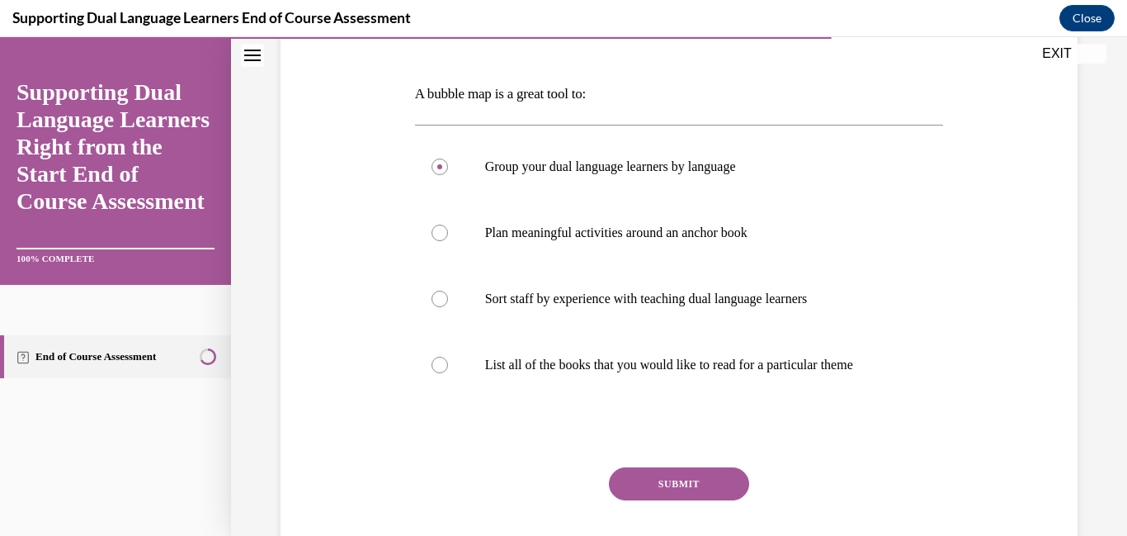
scroll to position [440, 0]
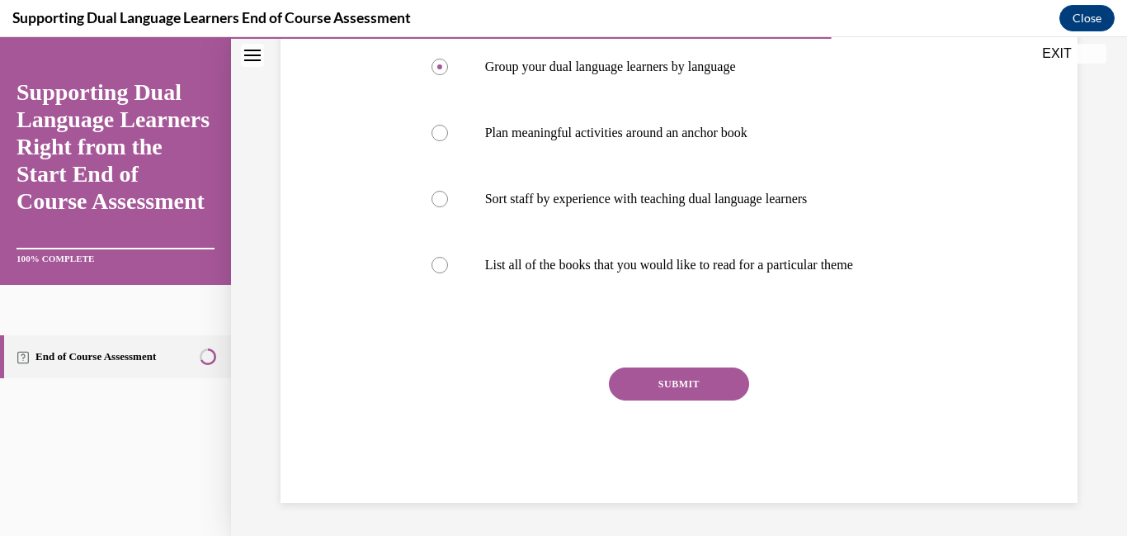
click at [647, 377] on button "SUBMIT" at bounding box center [679, 383] width 140 height 33
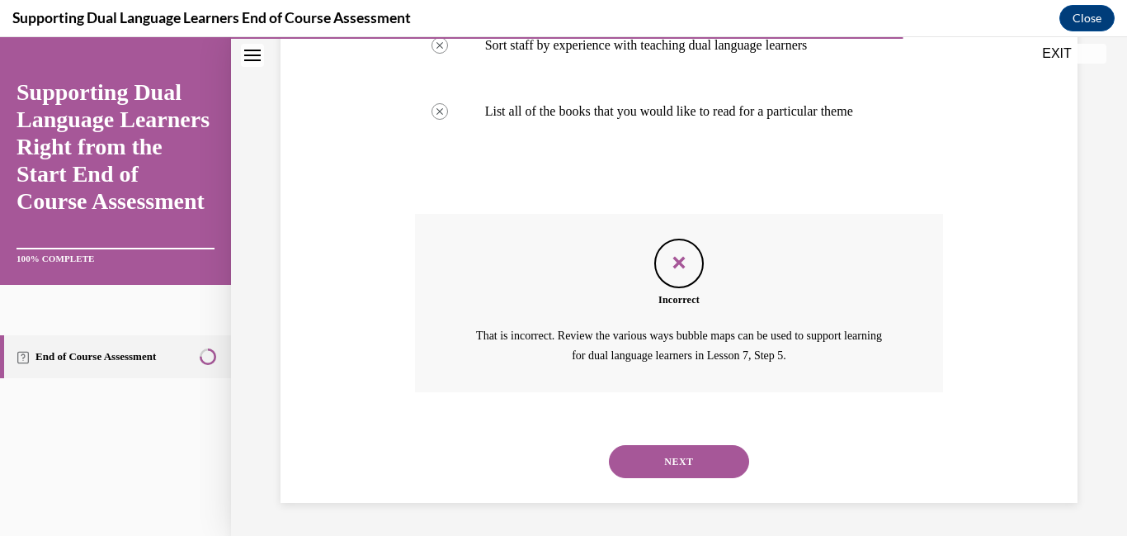
scroll to position [620, 0]
click at [714, 470] on button "NEXT" at bounding box center [679, 461] width 140 height 33
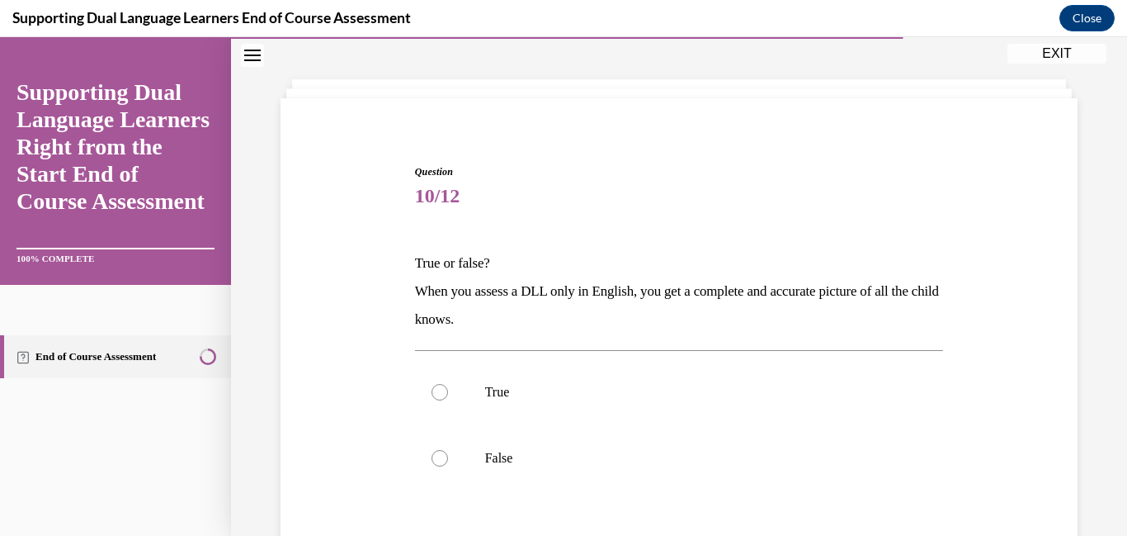
scroll to position [72, 0]
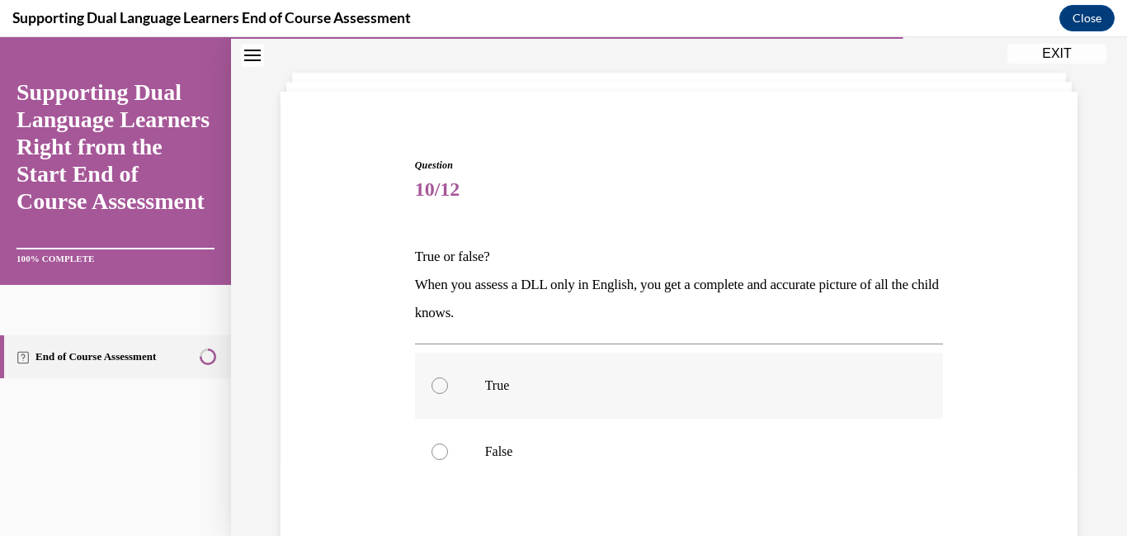
click at [452, 418] on label "True" at bounding box center [679, 385] width 529 height 66
click at [448, 394] on input "True" at bounding box center [440, 385] width 17 height 17
radio input "true"
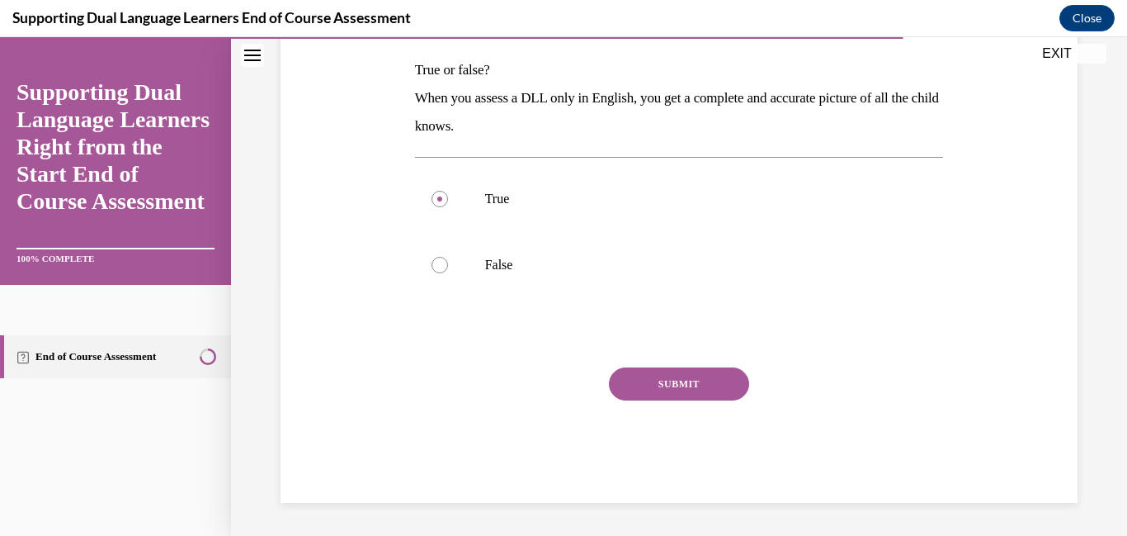
scroll to position [304, 0]
click at [691, 400] on button "SUBMIT" at bounding box center [679, 383] width 140 height 33
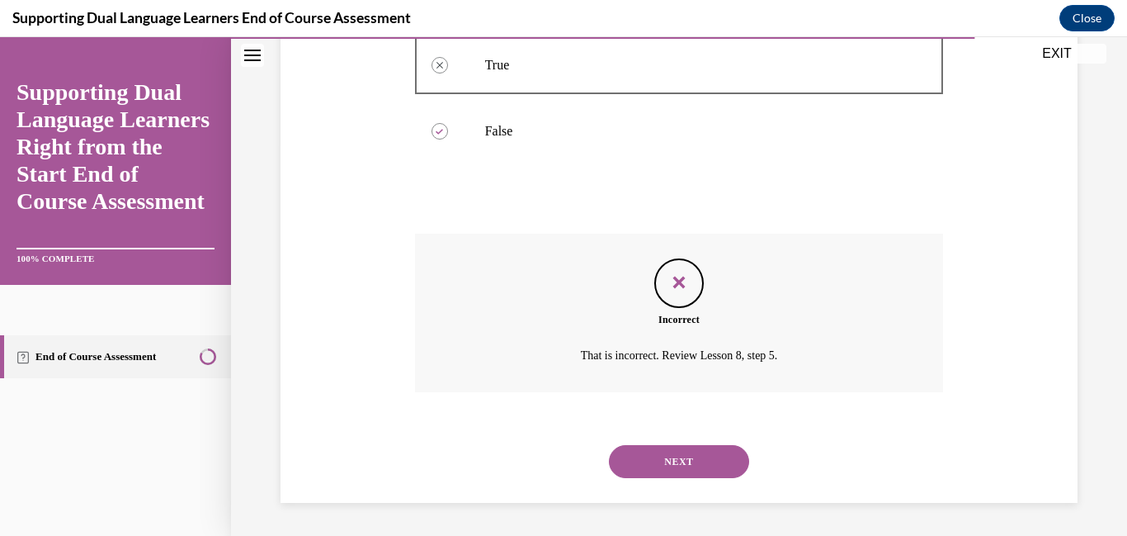
scroll to position [485, 0]
click at [682, 457] on button "NEXT" at bounding box center [679, 461] width 140 height 33
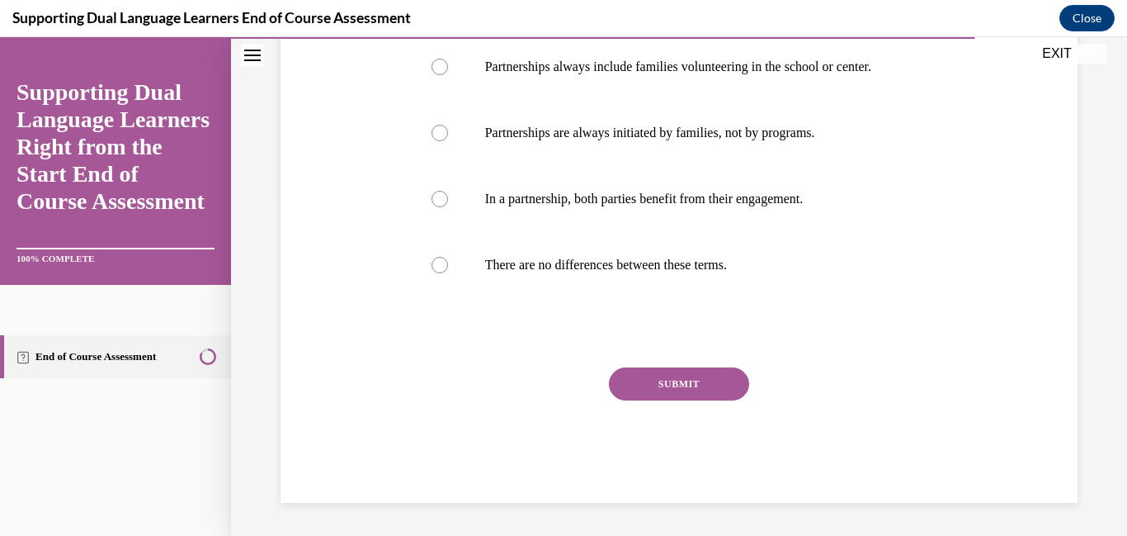
scroll to position [336, 0]
click at [438, 273] on div at bounding box center [440, 265] width 17 height 17
click at [438, 273] on input "There are no differences between these terms." at bounding box center [440, 265] width 17 height 17
radio input "true"
click at [710, 400] on button "SUBMIT" at bounding box center [679, 383] width 140 height 33
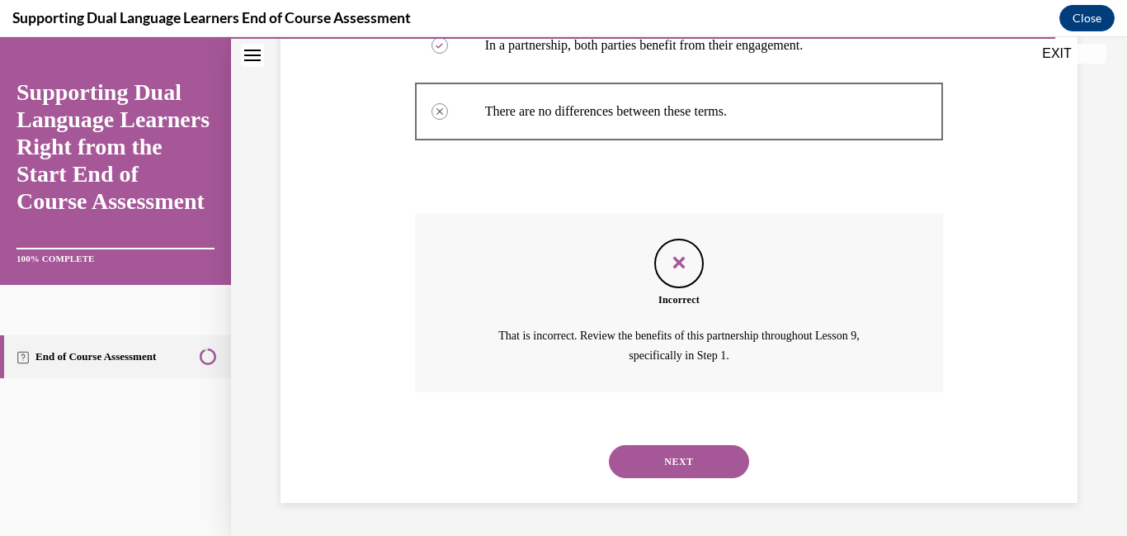
scroll to position [636, 0]
click at [710, 463] on button "NEXT" at bounding box center [679, 461] width 140 height 33
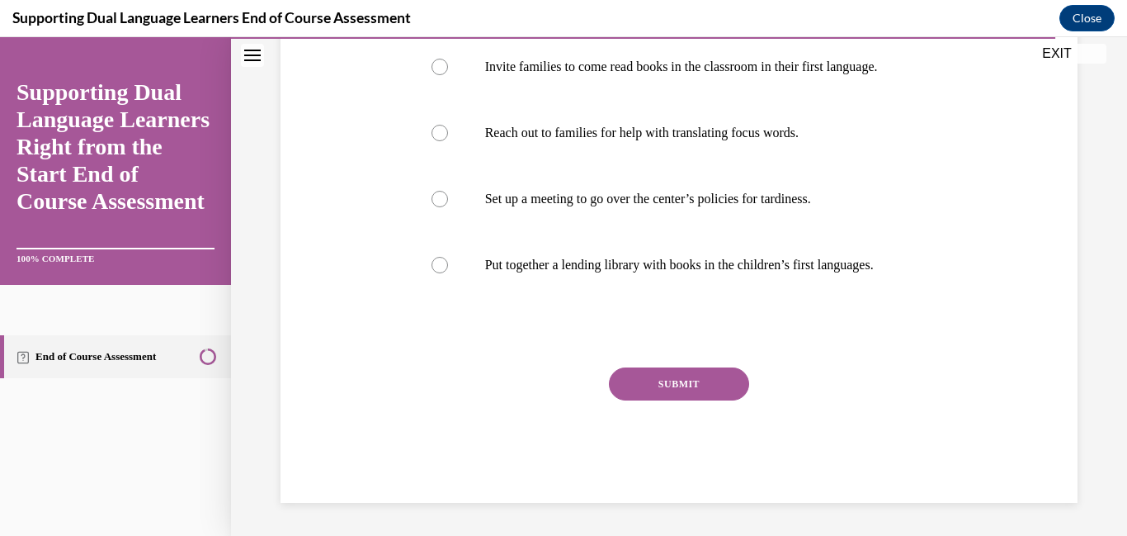
scroll to position [371, 0]
click at [437, 207] on div at bounding box center [440, 199] width 17 height 17
click at [437, 207] on input "Set up a meeting to go over the center’s policies for tardiness." at bounding box center [440, 199] width 17 height 17
radio input "true"
click at [677, 400] on button "SUBMIT" at bounding box center [679, 383] width 140 height 33
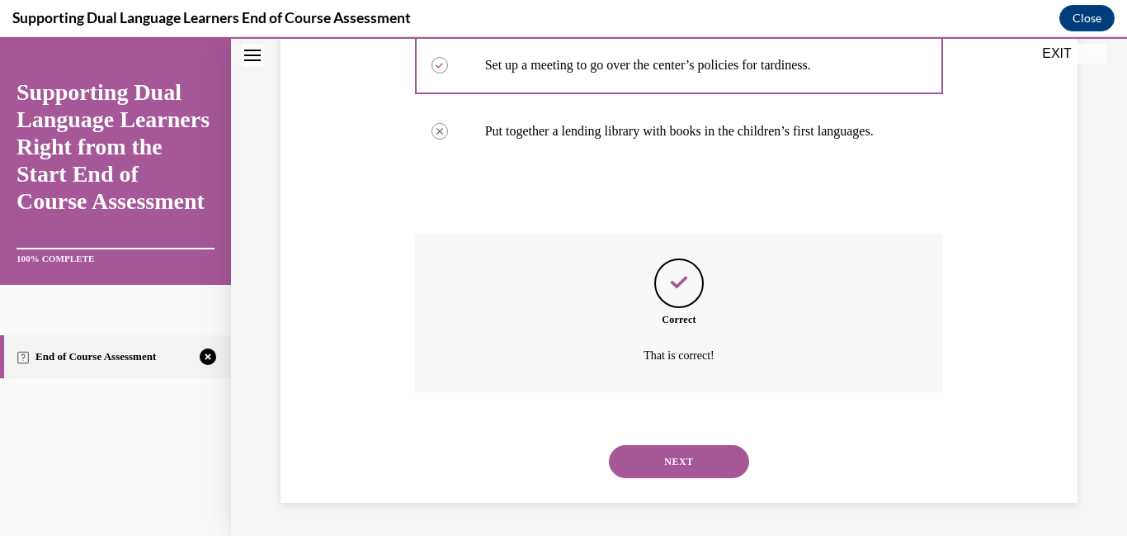
scroll to position [661, 0]
click at [682, 472] on button "NEXT" at bounding box center [679, 461] width 140 height 33
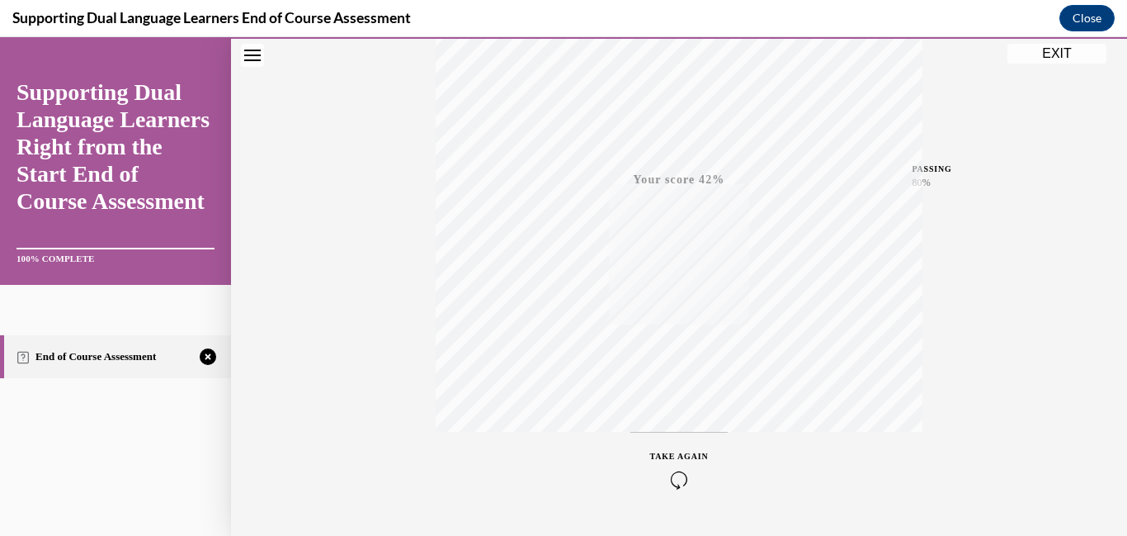
scroll to position [391, 0]
click at [687, 427] on icon "button" at bounding box center [679, 435] width 59 height 18
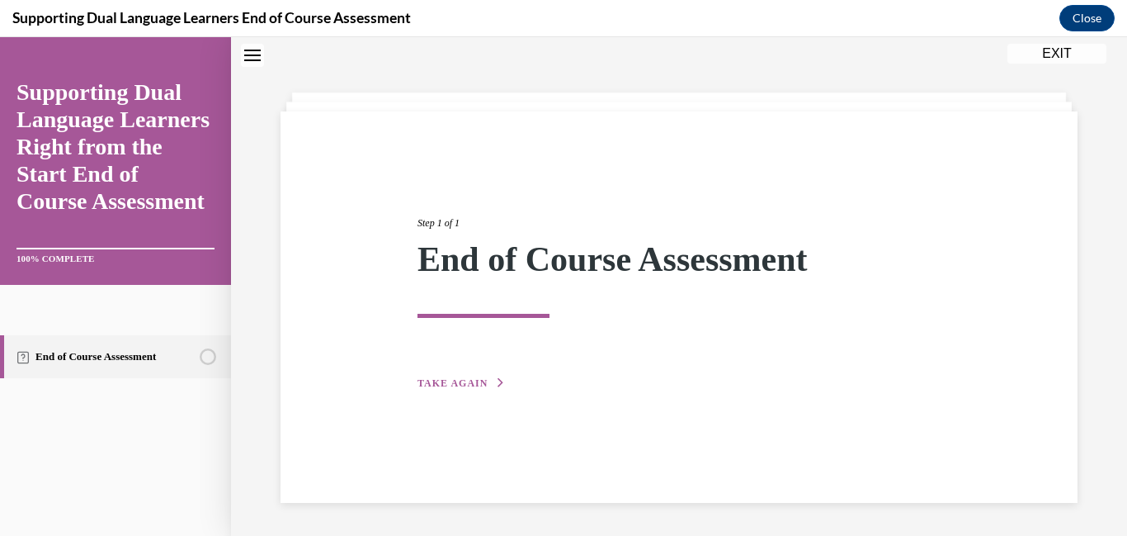
scroll to position [159, 0]
click at [435, 319] on div "Step 1 of 1 End of Course Assessment TAKE AGAIN" at bounding box center [679, 306] width 797 height 391
click at [453, 377] on span "TAKE AGAIN" at bounding box center [453, 383] width 70 height 12
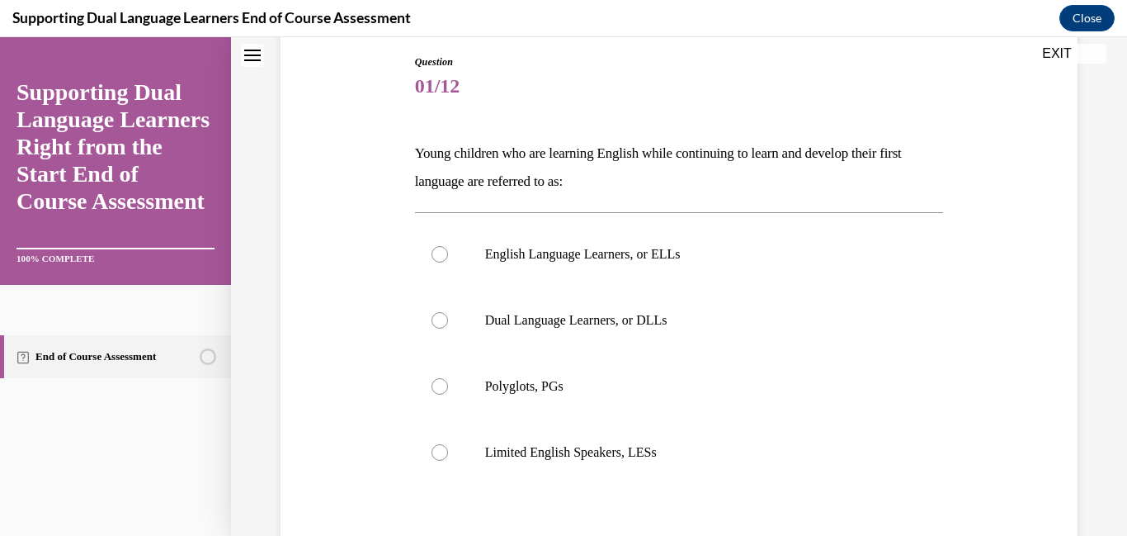
scroll to position [177, 0]
click at [446, 327] on div at bounding box center [440, 318] width 17 height 17
click at [446, 327] on input "Dual Language Learners, or DLLs" at bounding box center [440, 318] width 17 height 17
radio input "true"
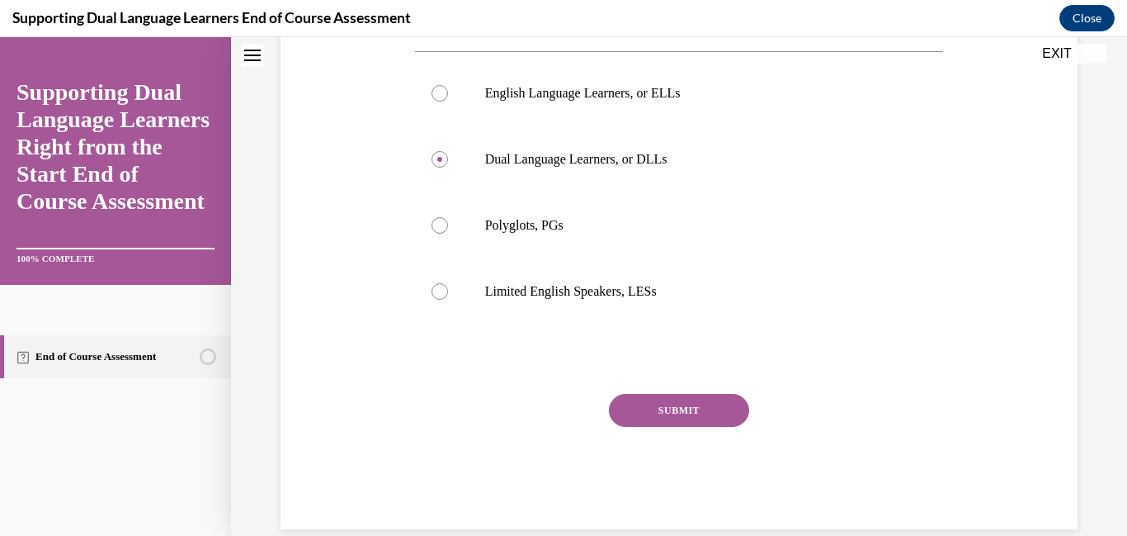
scroll to position [468, 0]
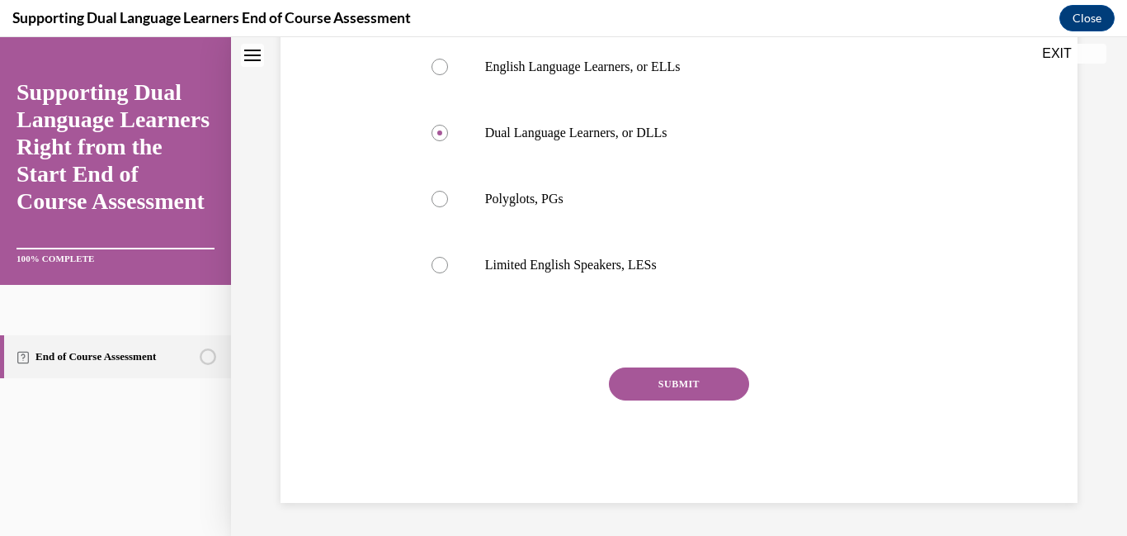
click at [690, 396] on button "SUBMIT" at bounding box center [679, 383] width 140 height 33
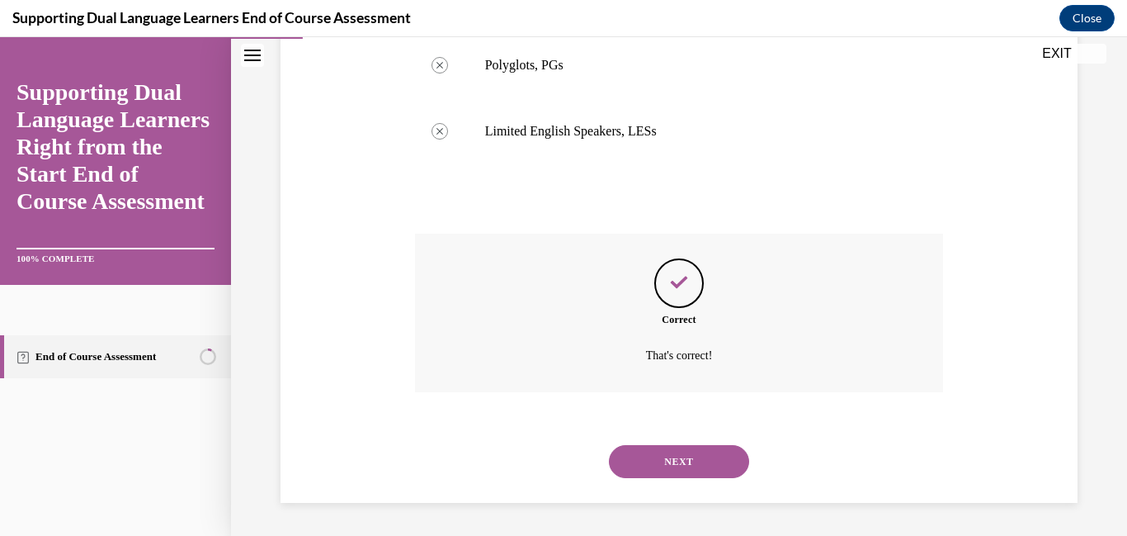
scroll to position [628, 0]
click at [680, 458] on button "NEXT" at bounding box center [679, 461] width 140 height 33
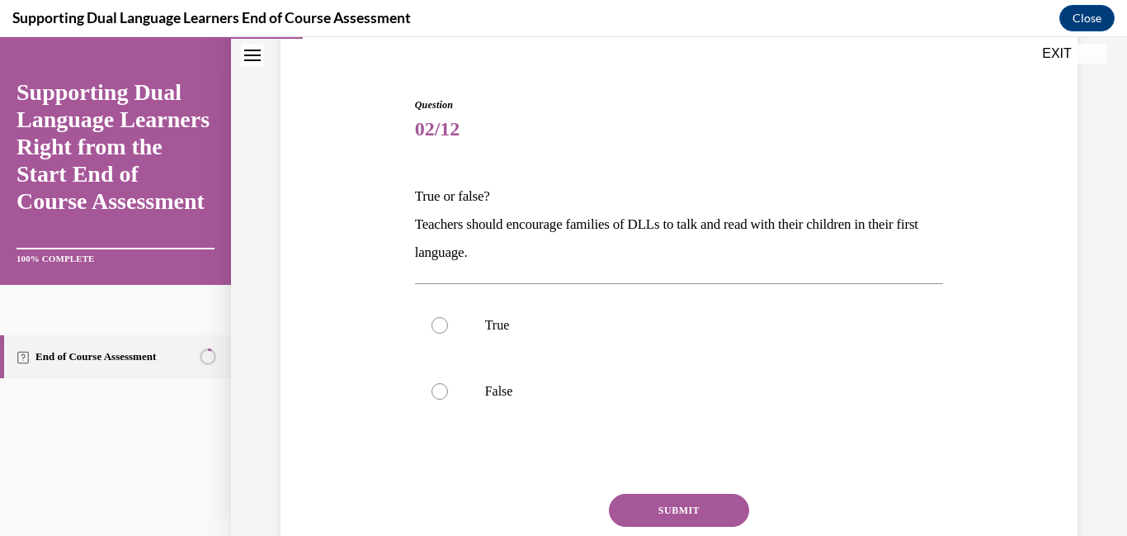
scroll to position [165, 0]
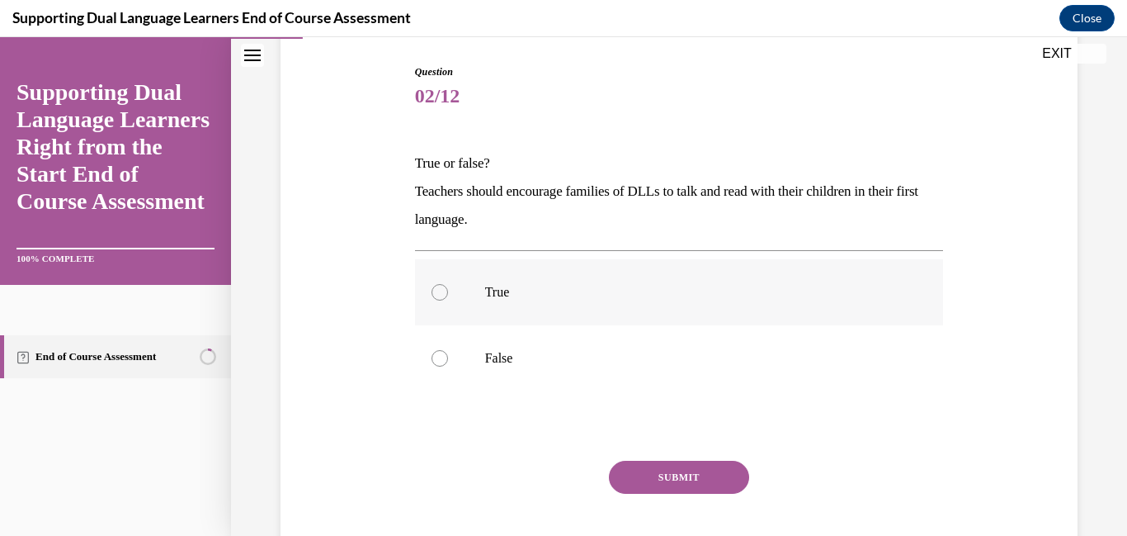
click at [445, 300] on div at bounding box center [440, 292] width 17 height 17
click at [445, 300] on input "True" at bounding box center [440, 292] width 17 height 17
radio input "true"
click at [716, 493] on button "SUBMIT" at bounding box center [679, 476] width 140 height 33
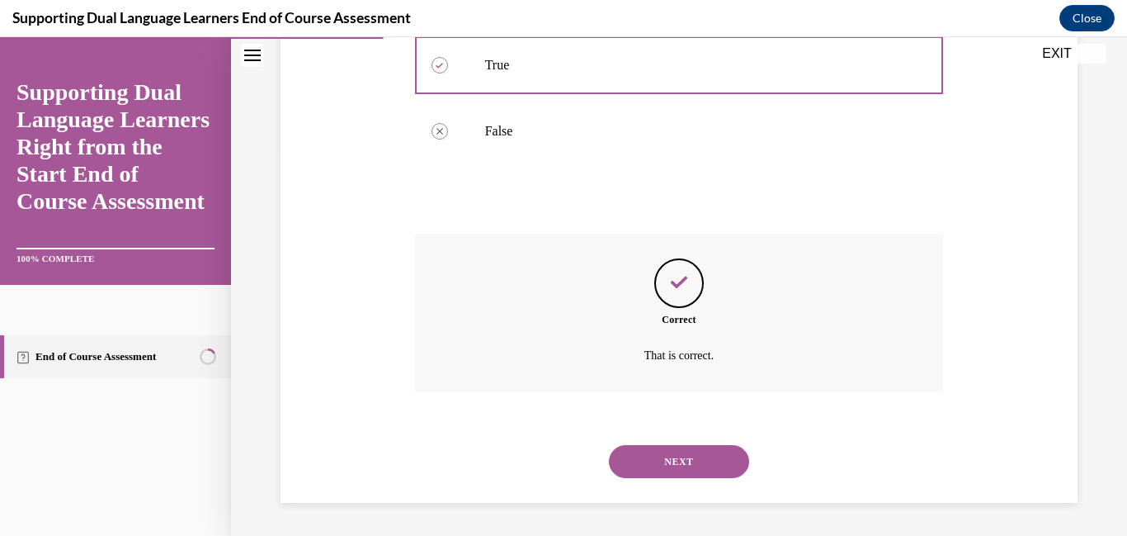
scroll to position [485, 0]
click at [726, 446] on button "NEXT" at bounding box center [679, 461] width 140 height 33
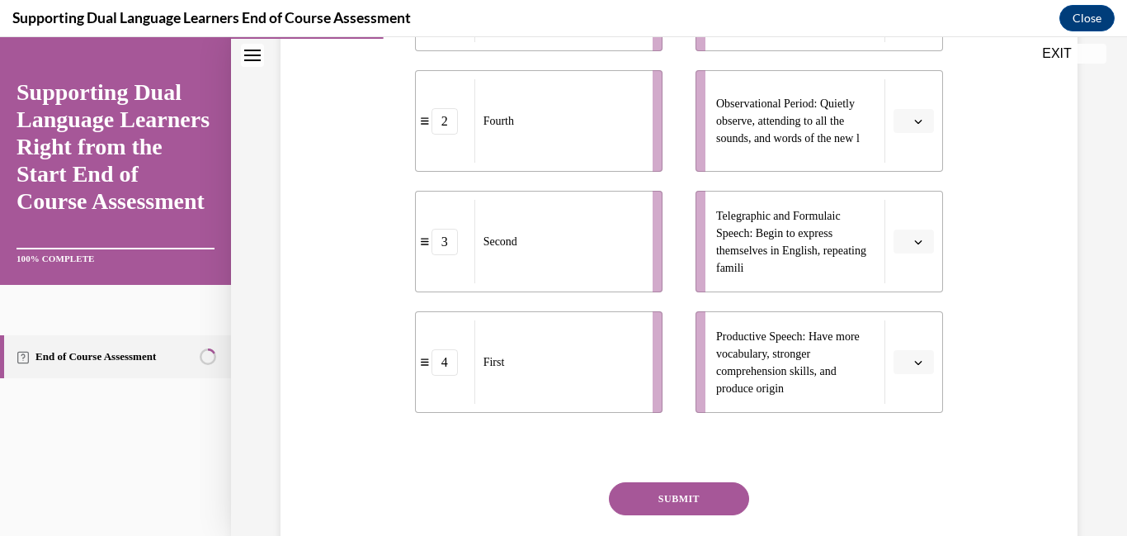
scroll to position [498, 0]
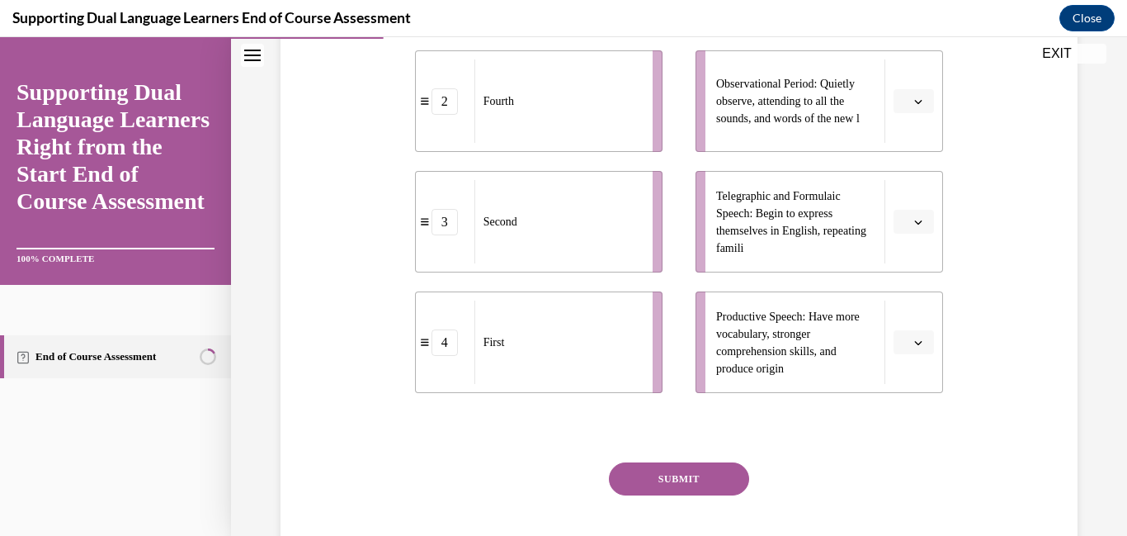
click at [458, 235] on div "3" at bounding box center [445, 222] width 26 height 26
click at [429, 225] on icon at bounding box center [425, 221] width 8 height 7
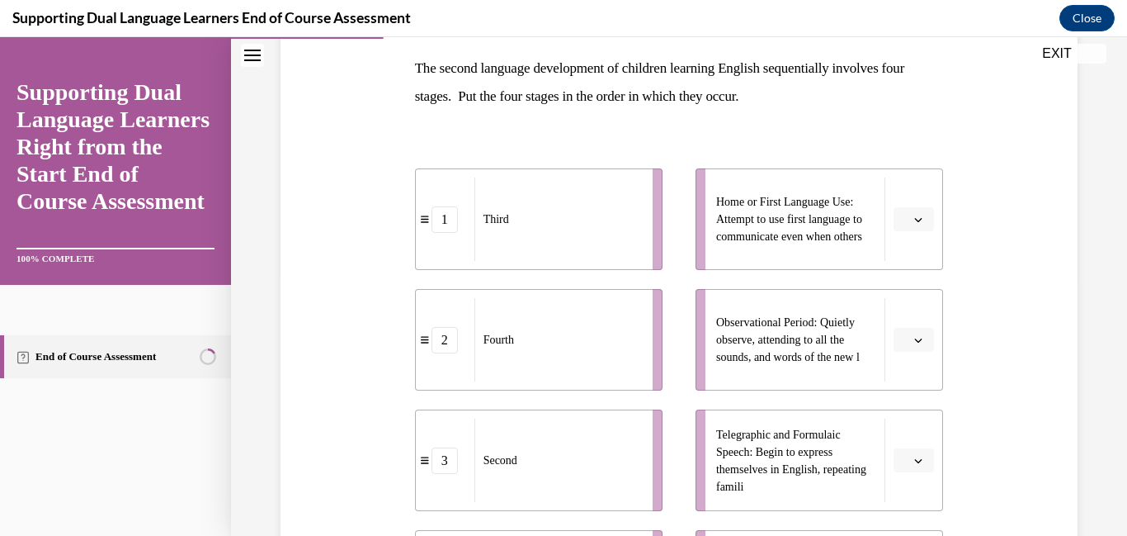
scroll to position [191, 0]
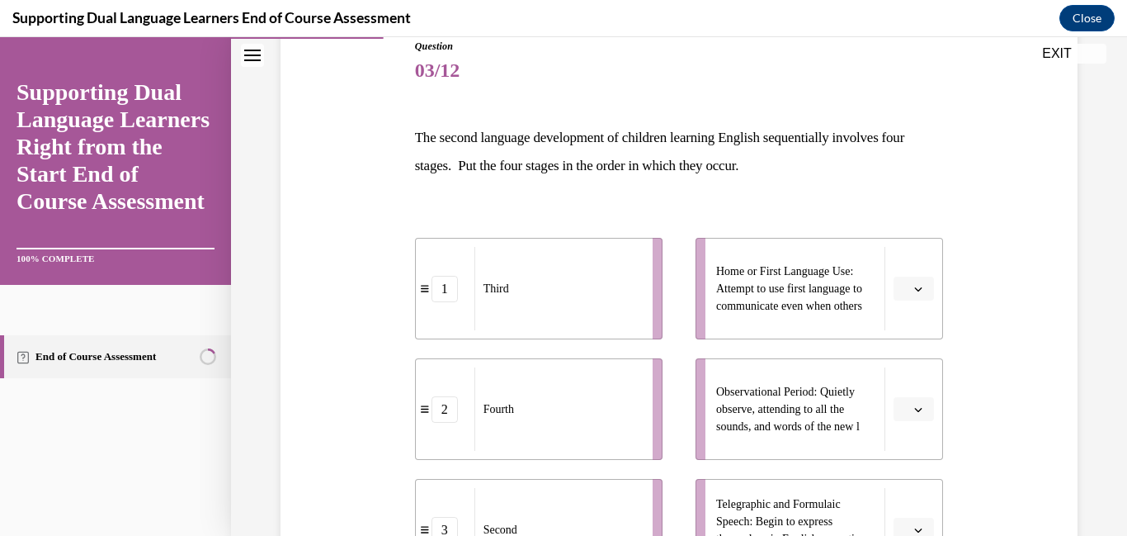
click at [1111, 311] on div "Question 03/12 The second language development of children learning English seq…" at bounding box center [679, 419] width 896 height 1040
click at [918, 291] on icon "button" at bounding box center [918, 289] width 7 height 4
click at [915, 413] on div "2" at bounding box center [911, 413] width 41 height 33
click at [918, 413] on icon "button" at bounding box center [918, 409] width 8 height 8
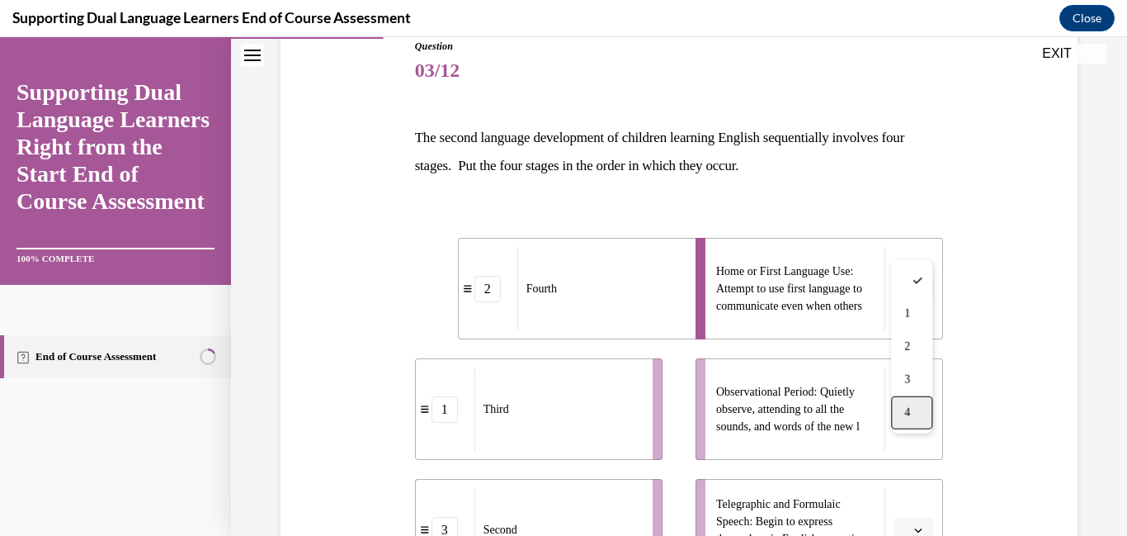
click at [908, 417] on span "4" at bounding box center [907, 412] width 6 height 13
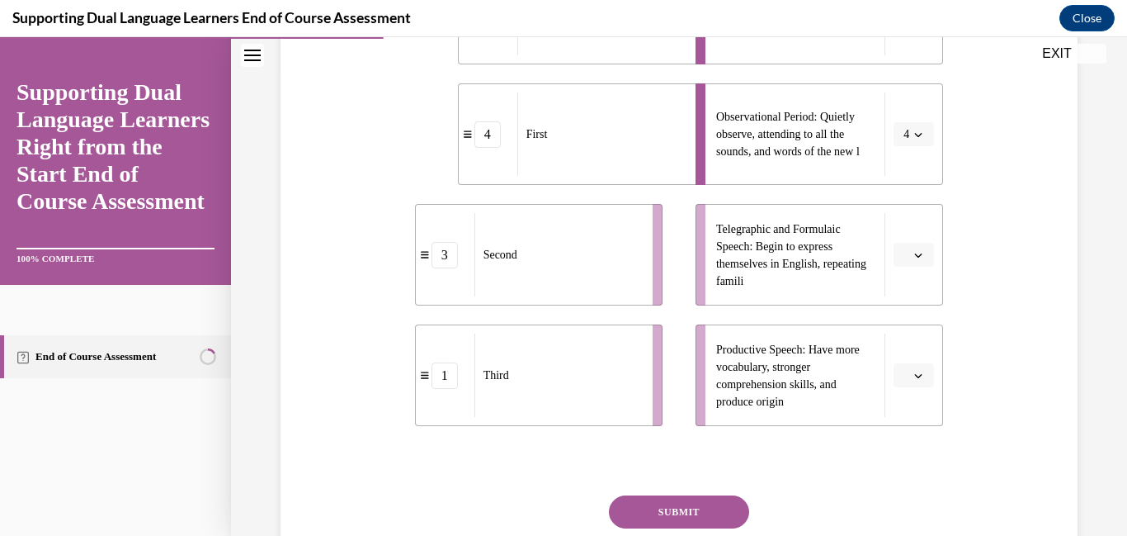
scroll to position [497, 0]
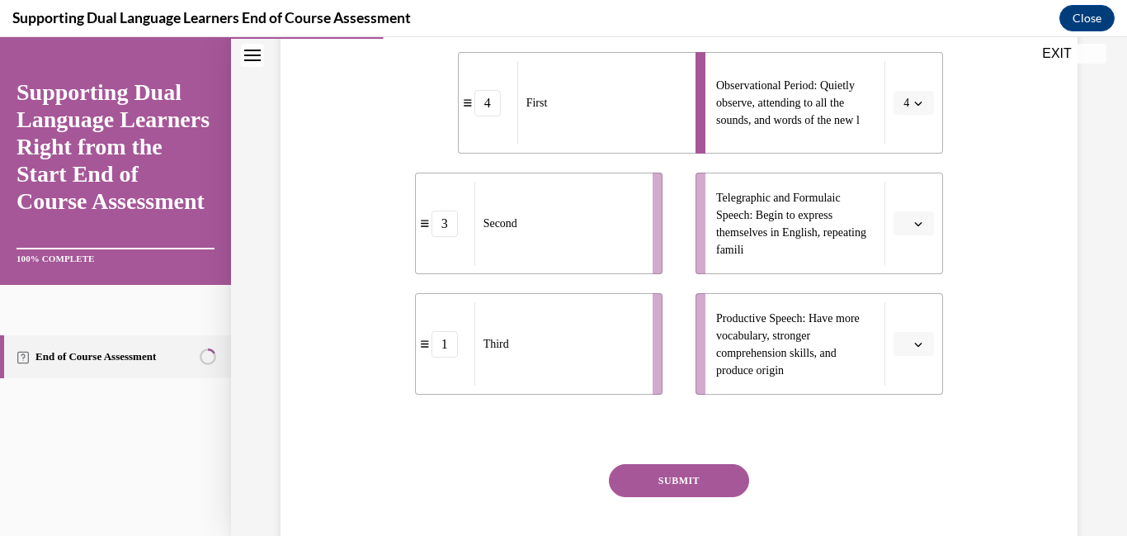
click at [923, 228] on icon "button" at bounding box center [918, 223] width 8 height 8
click at [904, 388] on span "2" at bounding box center [907, 384] width 6 height 13
click at [920, 348] on icon "button" at bounding box center [918, 344] width 8 height 8
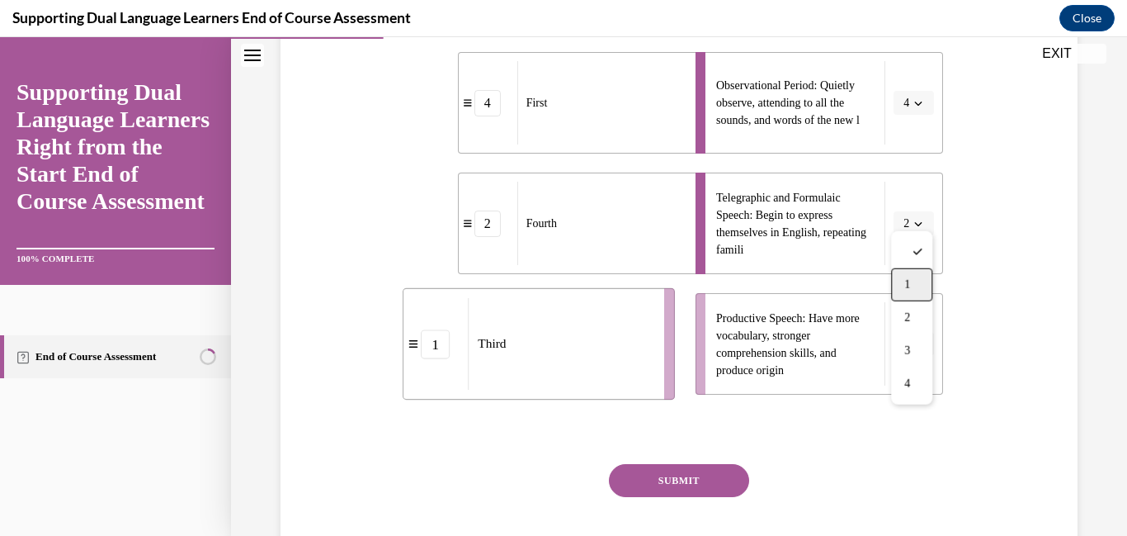
click at [910, 280] on span "1" at bounding box center [907, 284] width 6 height 13
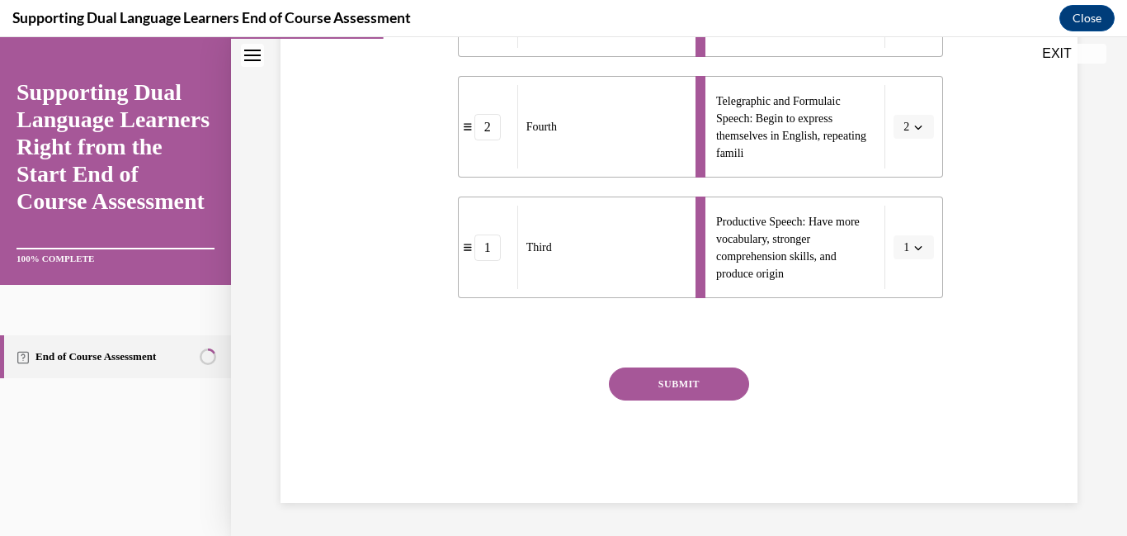
scroll to position [692, 0]
click at [701, 386] on button "SUBMIT" at bounding box center [679, 383] width 140 height 33
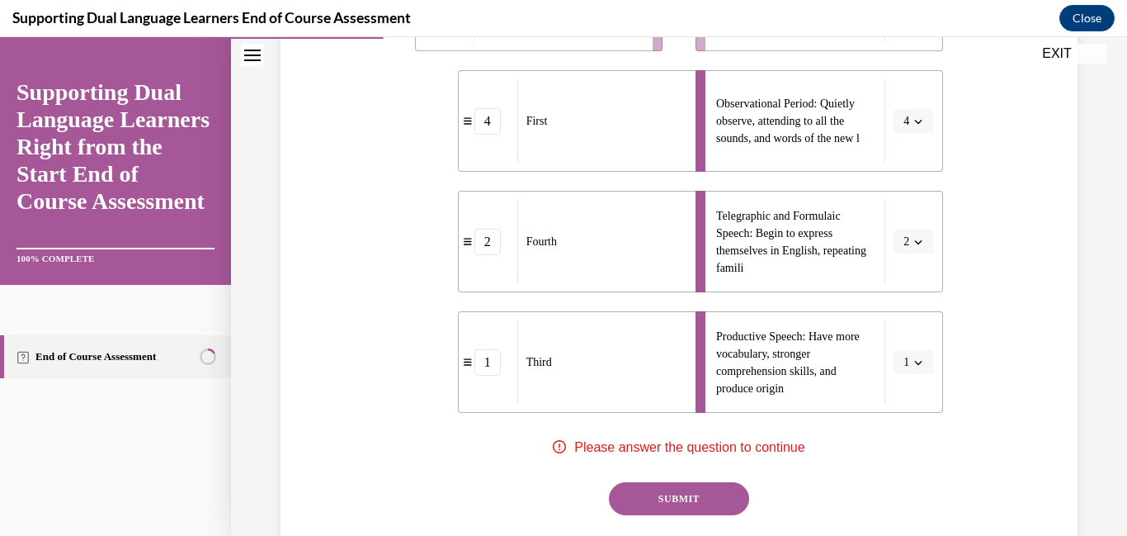
scroll to position [400, 0]
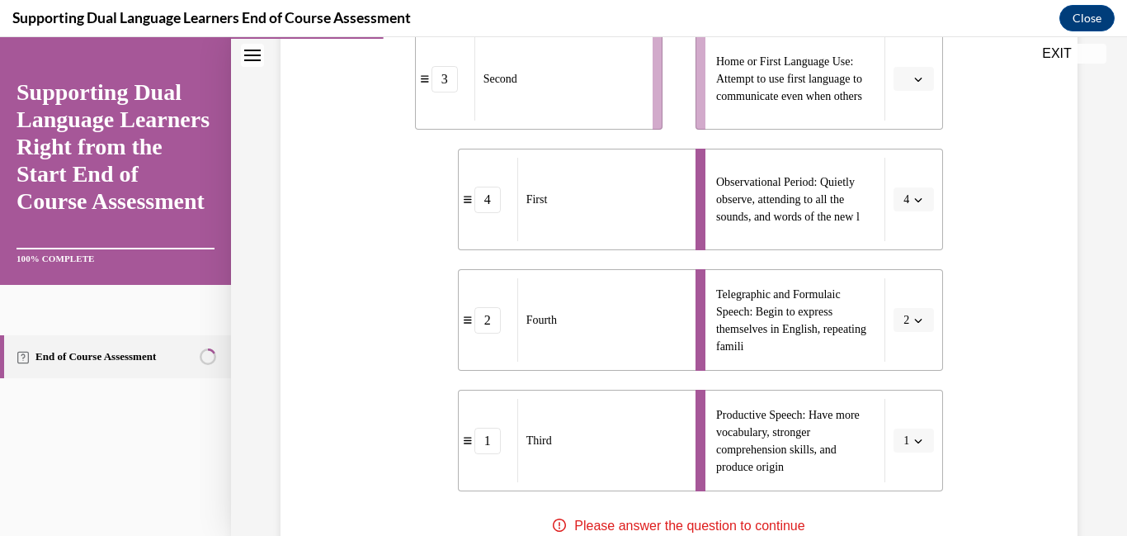
click at [920, 115] on li "Home or First Language Use: Attempt to use first language to communicate even w…" at bounding box center [820, 78] width 248 height 101
click at [917, 83] on icon "button" at bounding box center [918, 79] width 8 height 8
click at [920, 233] on div "3" at bounding box center [911, 236] width 41 height 33
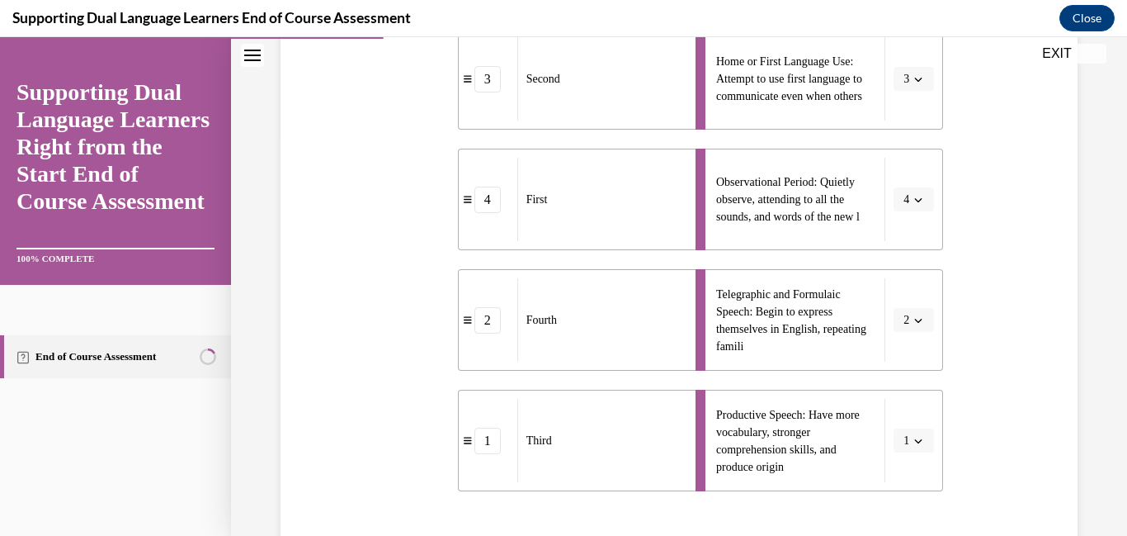
click at [922, 83] on icon "button" at bounding box center [918, 79] width 8 height 8
click at [904, 196] on div "2" at bounding box center [908, 203] width 41 height 33
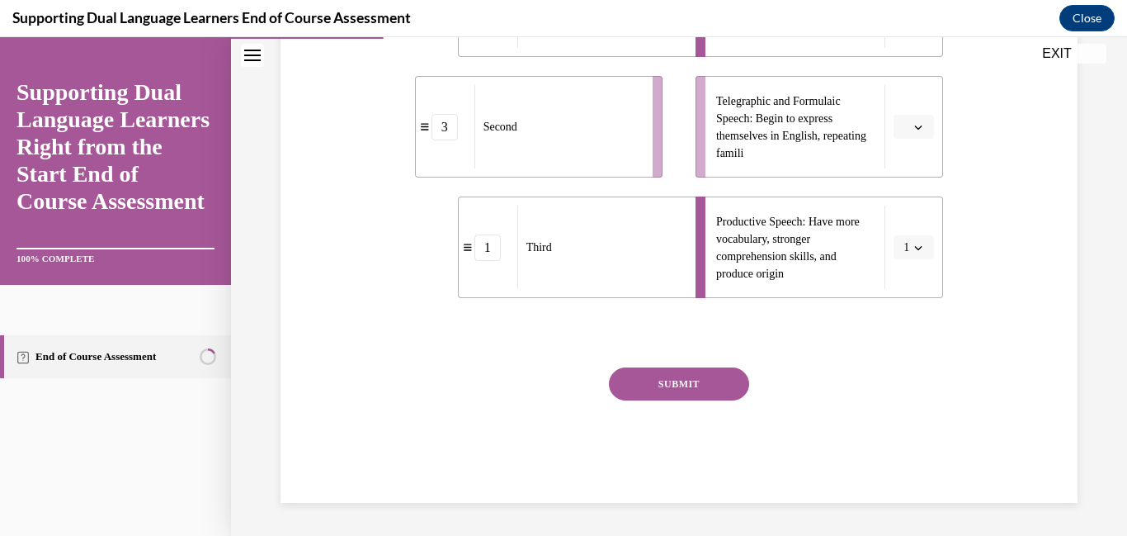
click at [686, 400] on button "SUBMIT" at bounding box center [679, 383] width 140 height 33
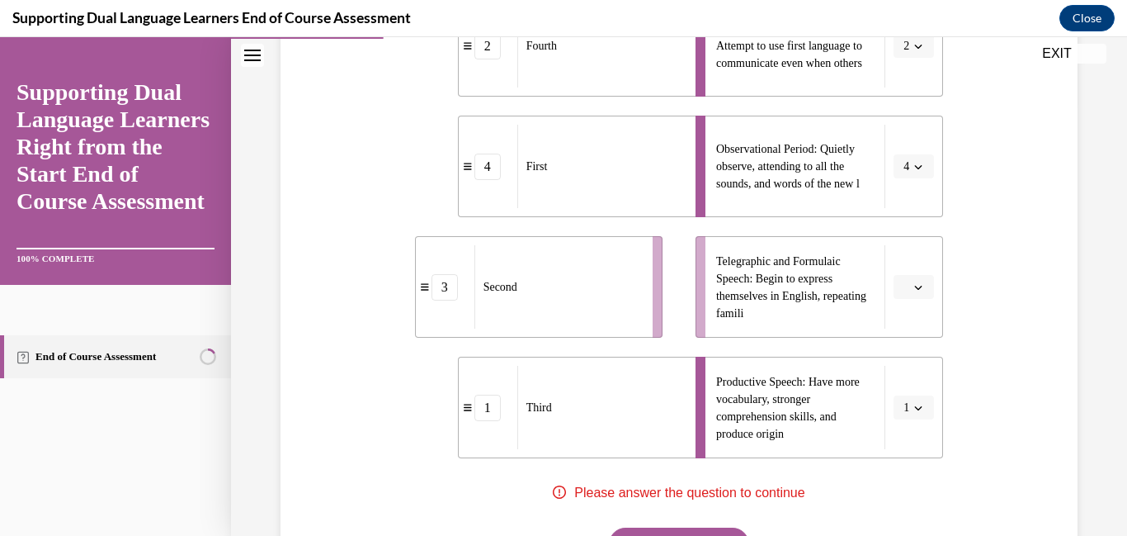
scroll to position [436, 0]
click at [926, 297] on button "button" at bounding box center [914, 284] width 40 height 25
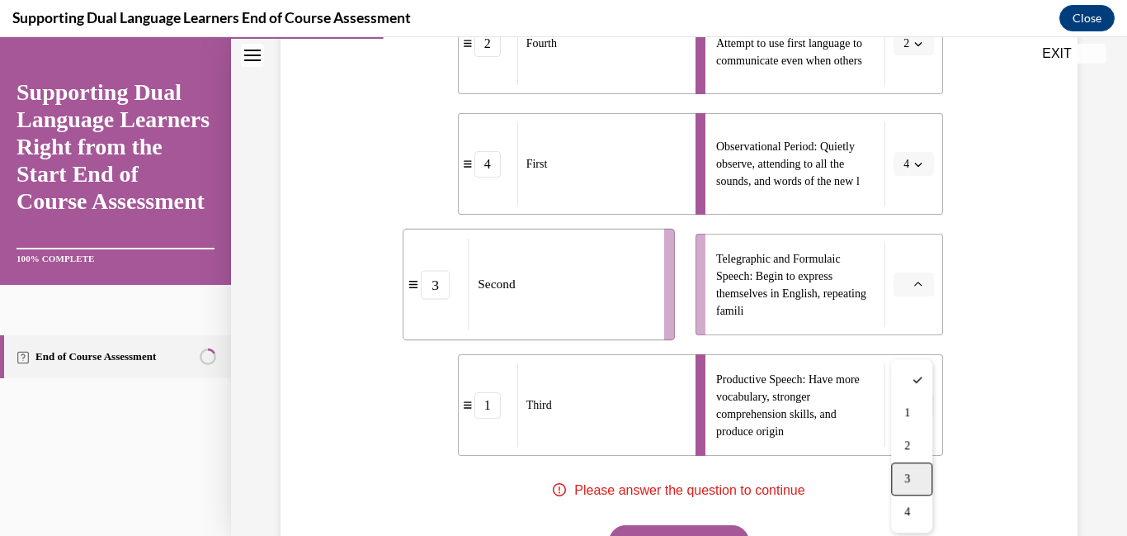
click at [897, 478] on div "3" at bounding box center [911, 478] width 41 height 33
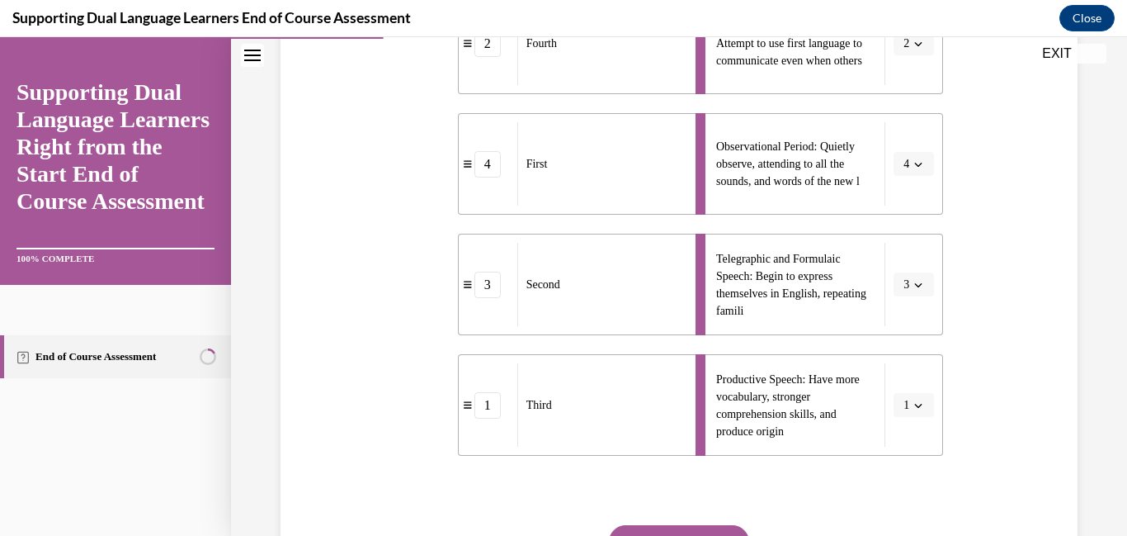
scroll to position [554, 0]
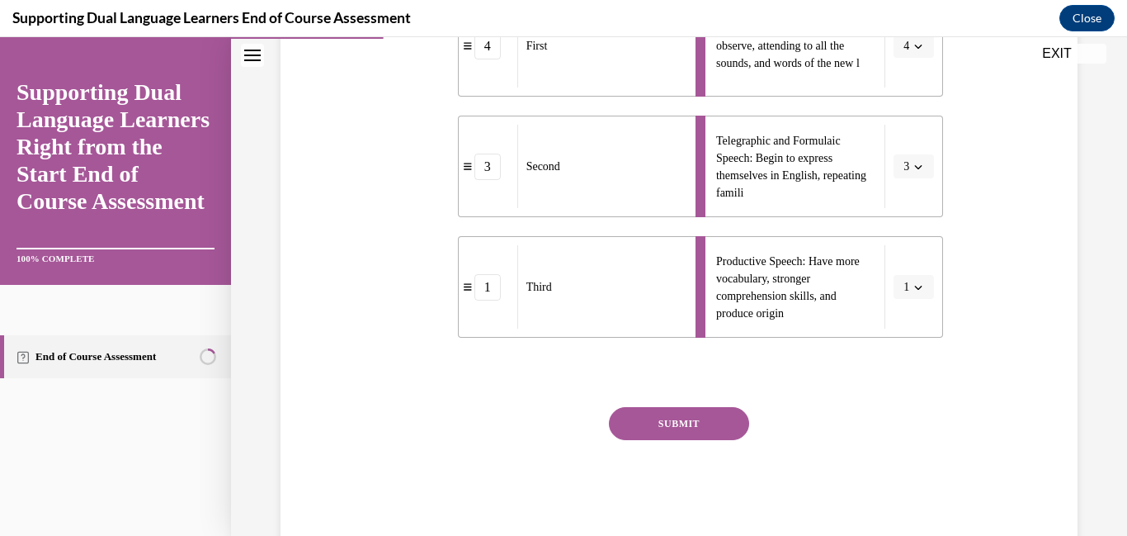
click at [691, 440] on button "SUBMIT" at bounding box center [679, 423] width 140 height 33
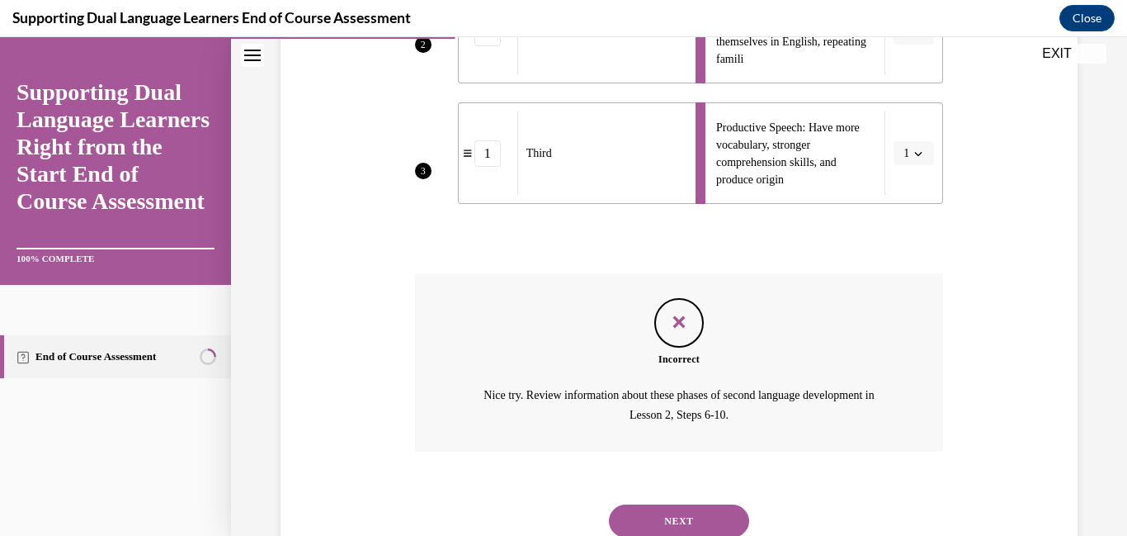
scroll to position [872, 0]
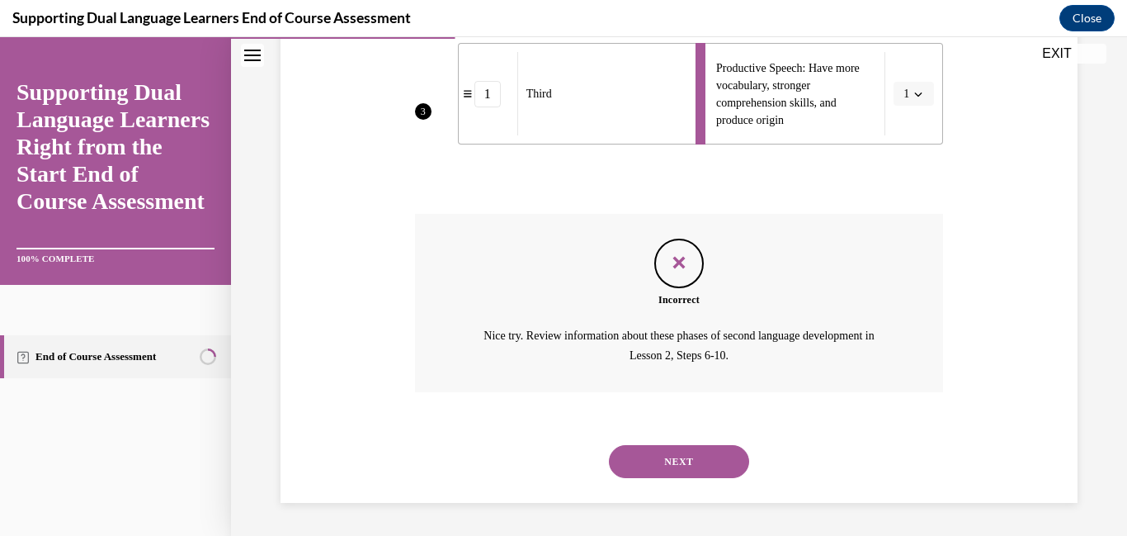
click at [706, 465] on button "NEXT" at bounding box center [679, 461] width 140 height 33
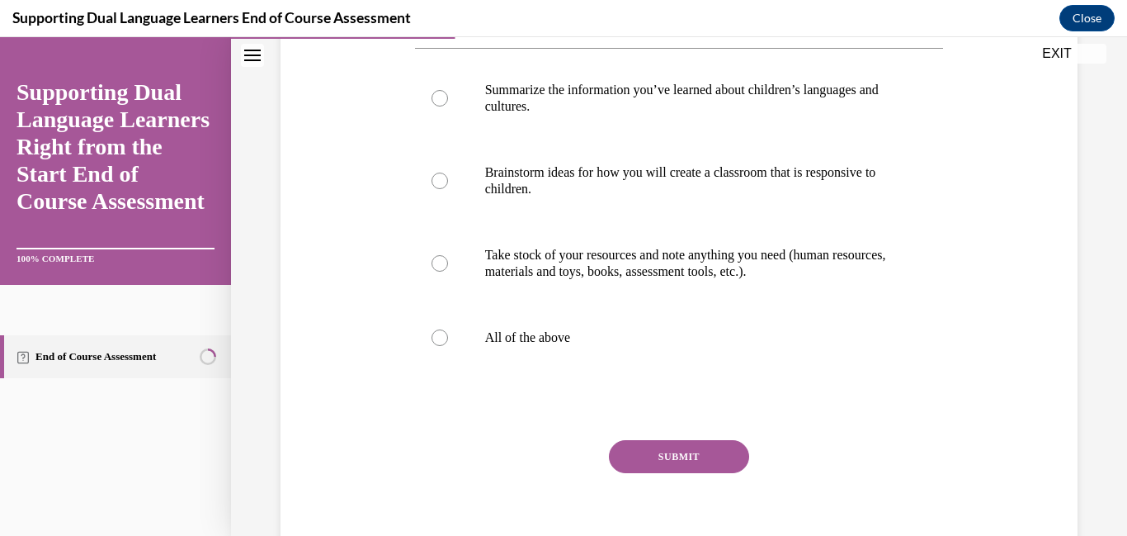
scroll to position [313, 0]
click at [446, 344] on div at bounding box center [440, 336] width 17 height 17
click at [446, 344] on input "All of the above" at bounding box center [440, 336] width 17 height 17
radio input "true"
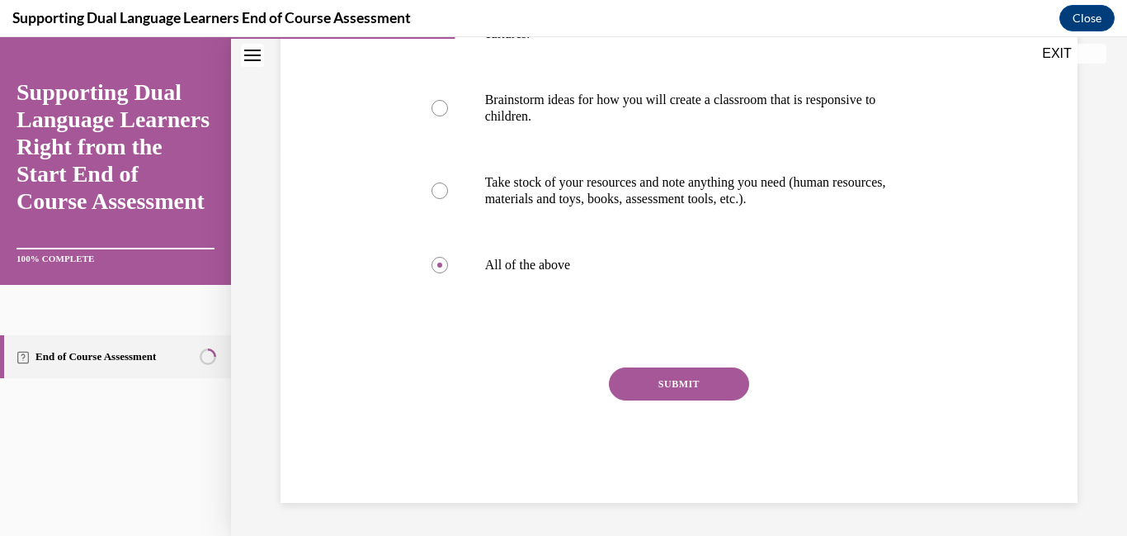
click at [711, 370] on button "SUBMIT" at bounding box center [679, 383] width 140 height 33
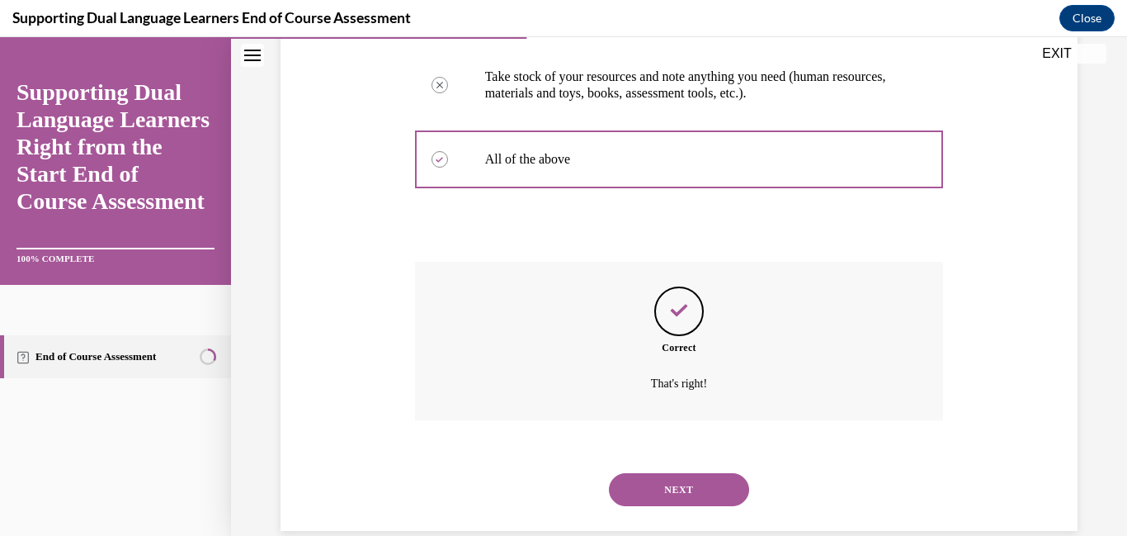
scroll to position [649, 0]
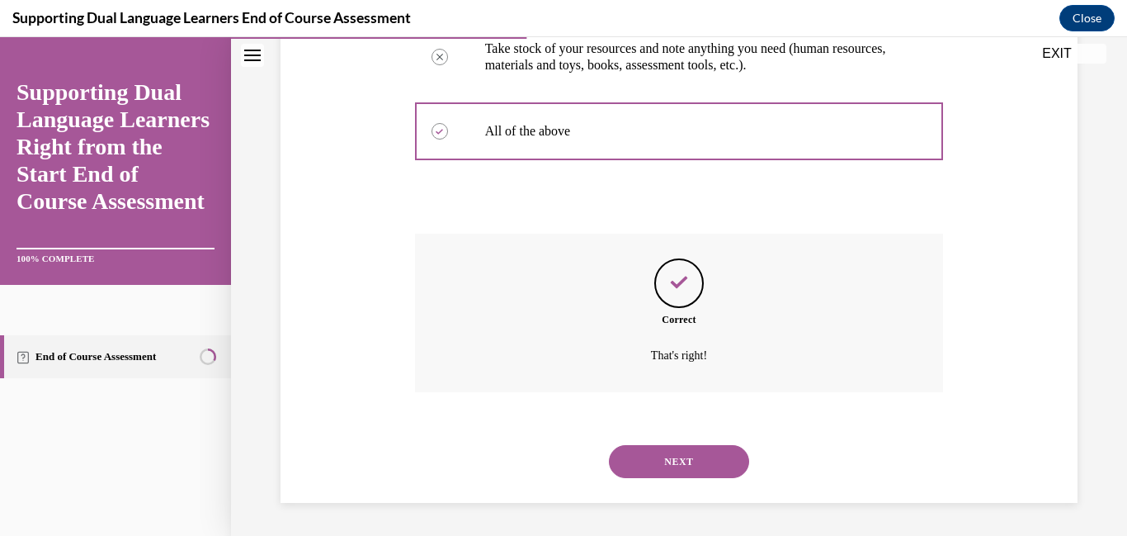
click at [691, 474] on button "NEXT" at bounding box center [679, 461] width 140 height 33
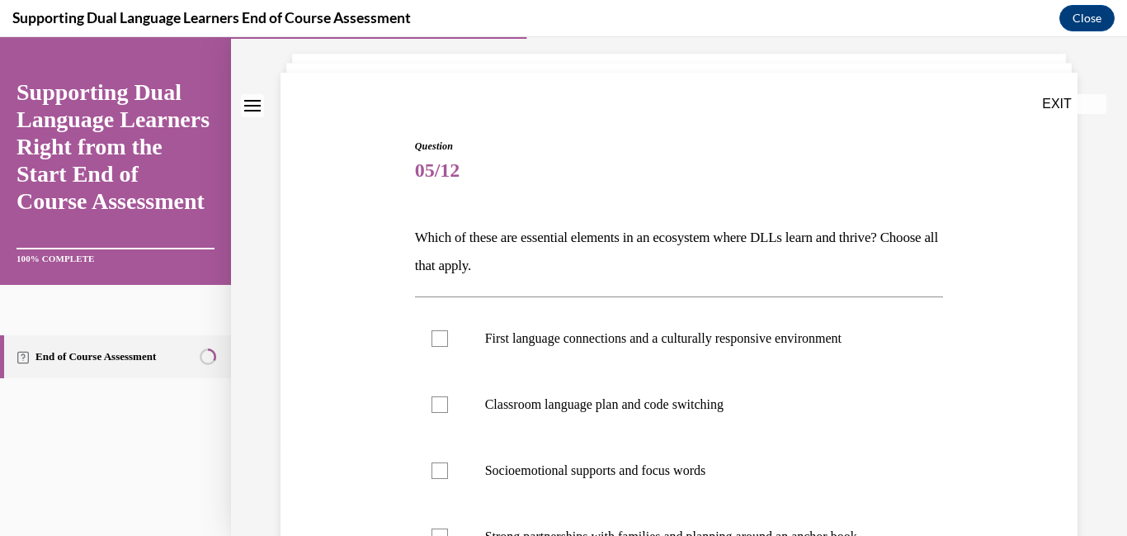
scroll to position [243, 0]
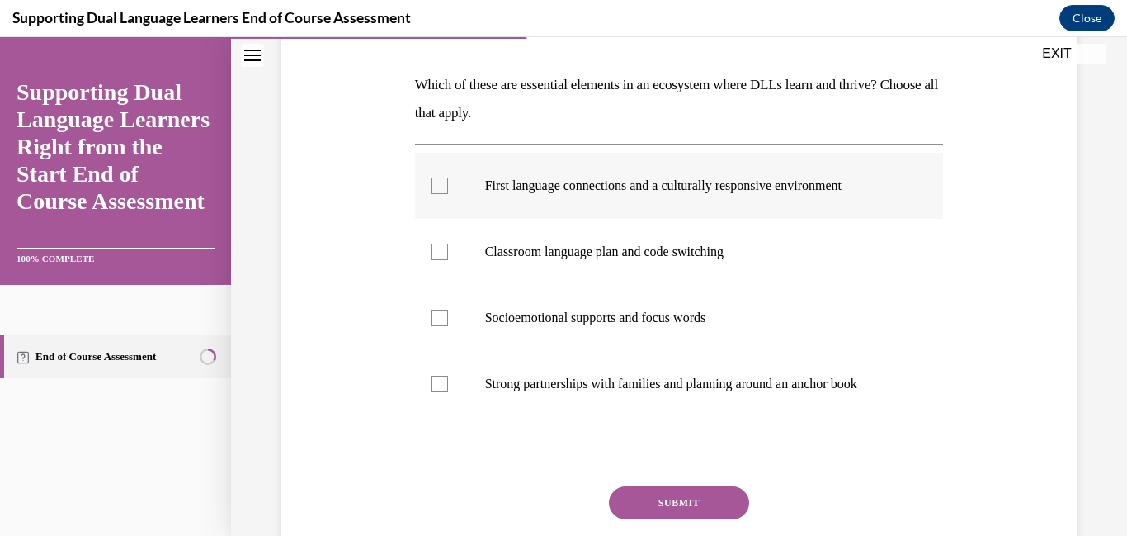
click at [448, 194] on div at bounding box center [440, 185] width 17 height 17
click at [448, 194] on input "First language connections and a culturally responsive environment" at bounding box center [440, 185] width 17 height 17
checkbox input "true"
click at [448, 392] on div at bounding box center [440, 383] width 17 height 17
click at [448, 392] on input "Strong partnerships with families and planning around an anchor book" at bounding box center [440, 383] width 17 height 17
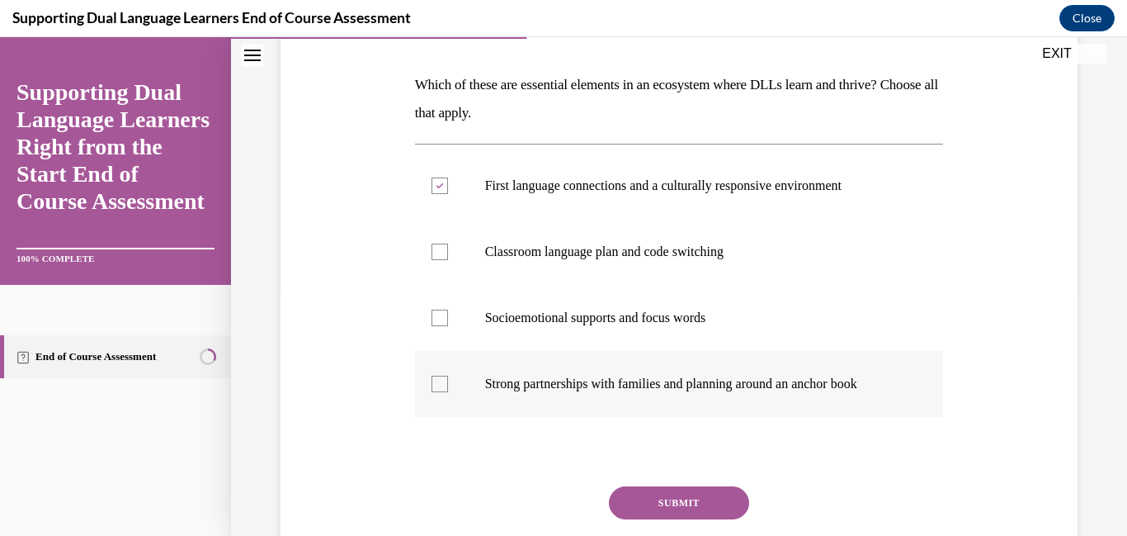
checkbox input "true"
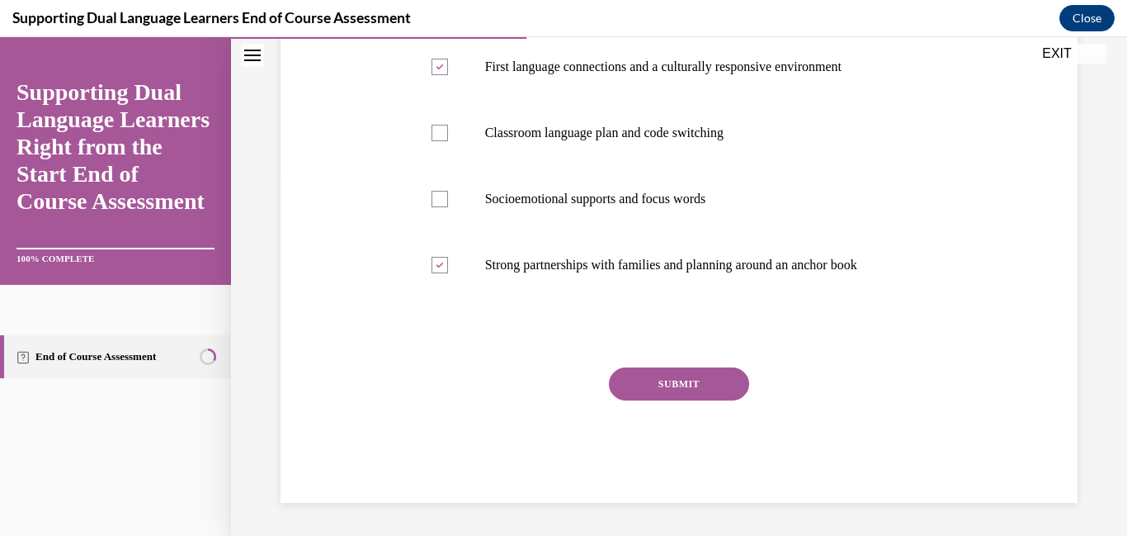
scroll to position [413, 0]
click at [695, 400] on button "SUBMIT" at bounding box center [679, 383] width 140 height 33
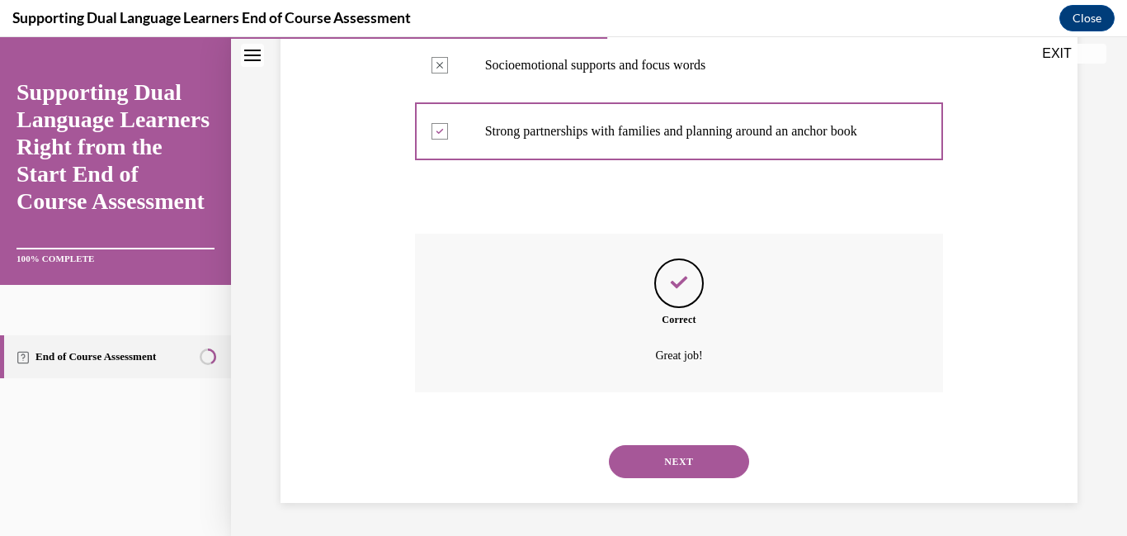
scroll to position [687, 0]
click at [695, 452] on button "NEXT" at bounding box center [679, 461] width 140 height 33
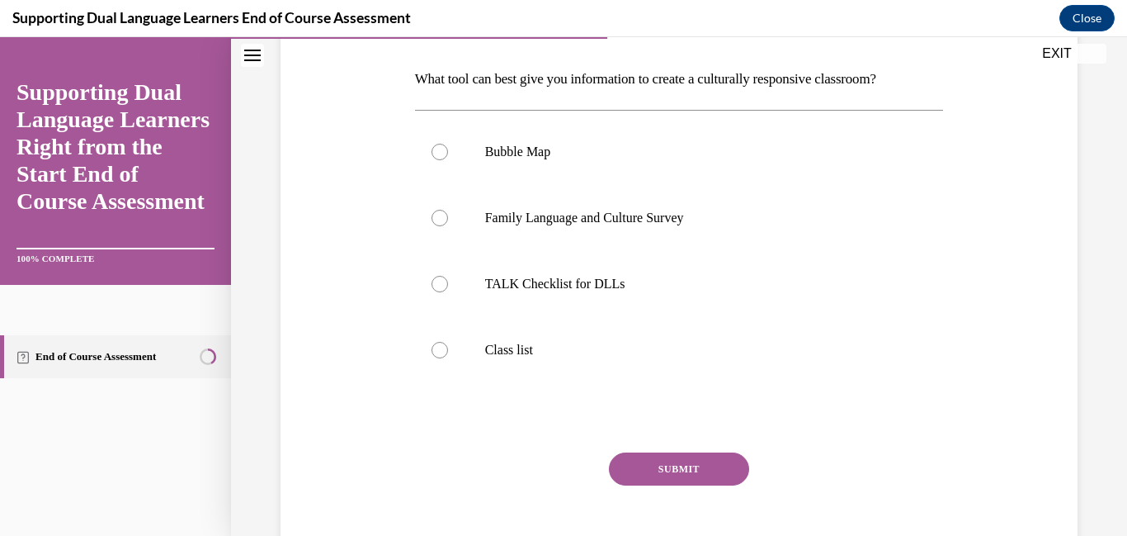
scroll to position [244, 0]
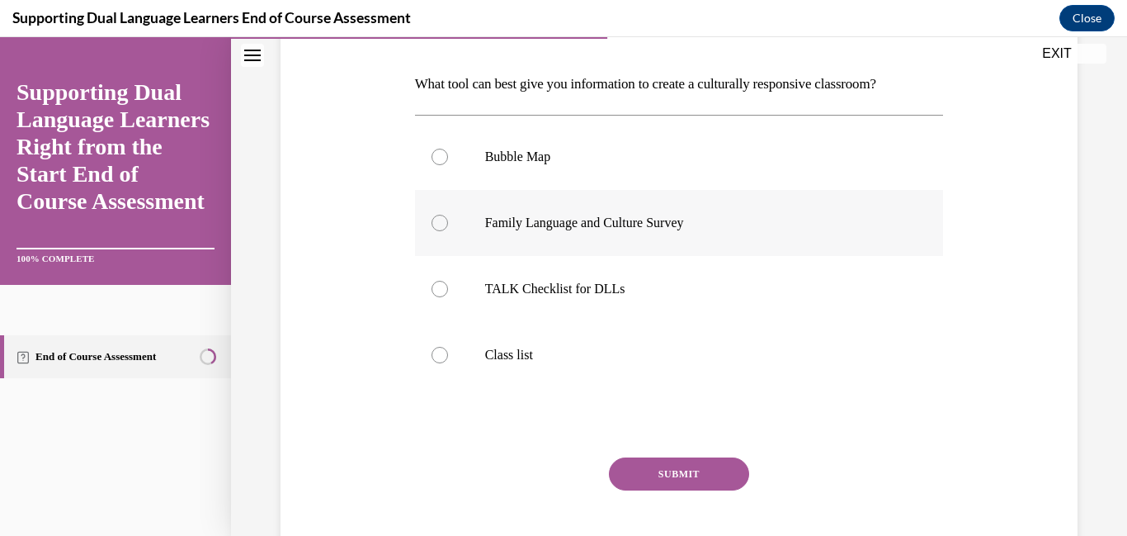
click at [441, 231] on div at bounding box center [440, 223] width 17 height 17
click at [441, 231] on input "Family Language and Culture Survey" at bounding box center [440, 223] width 17 height 17
radio input "true"
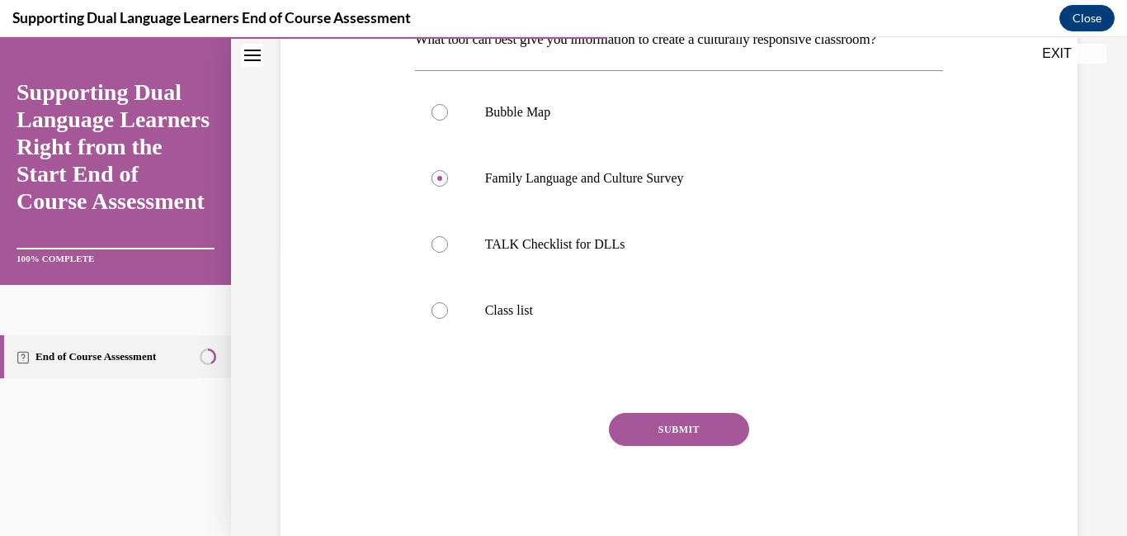
scroll to position [440, 0]
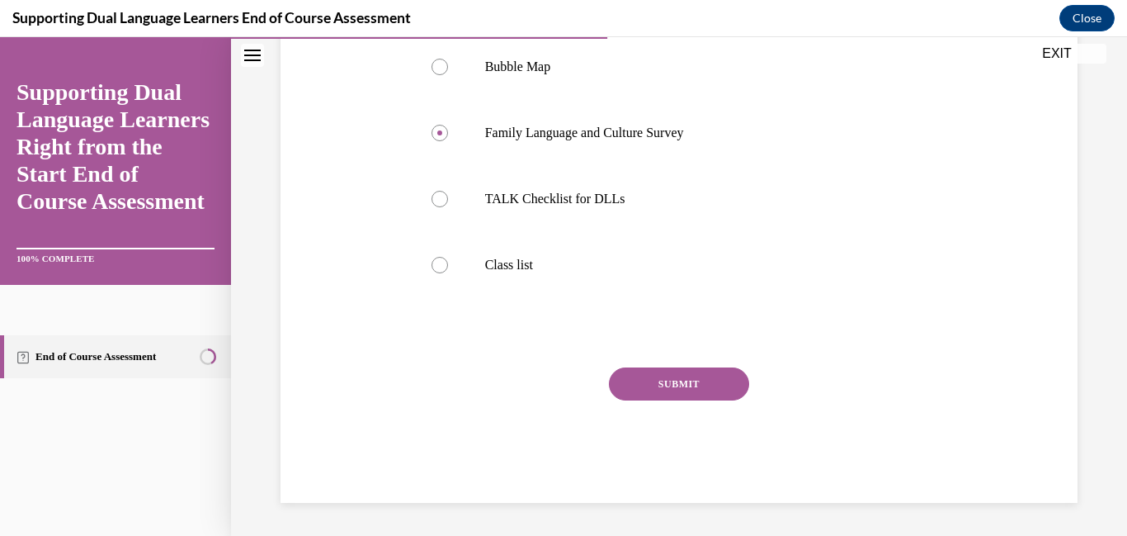
click at [654, 392] on button "SUBMIT" at bounding box center [679, 383] width 140 height 33
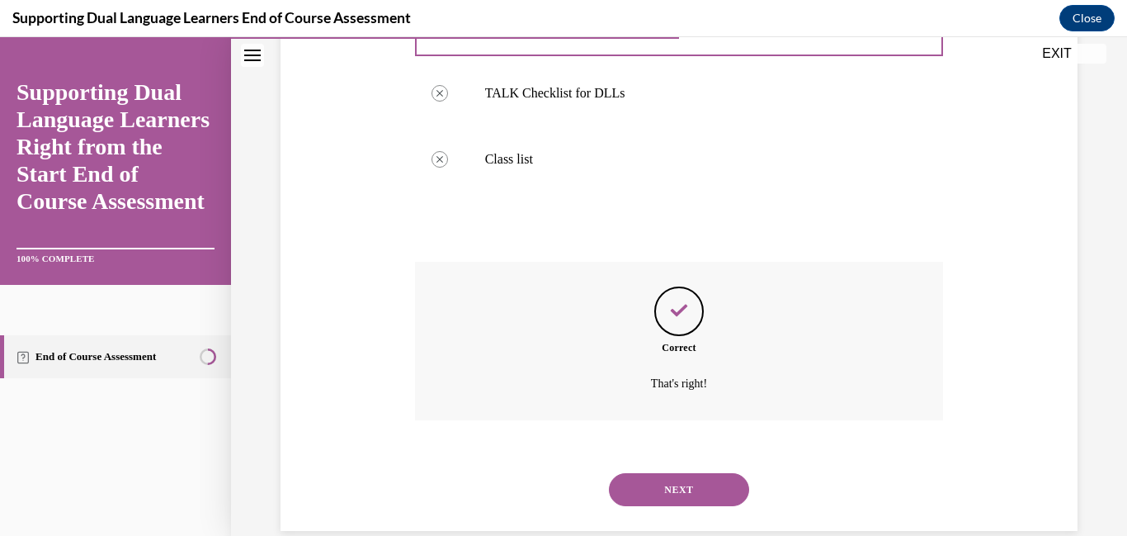
scroll to position [600, 0]
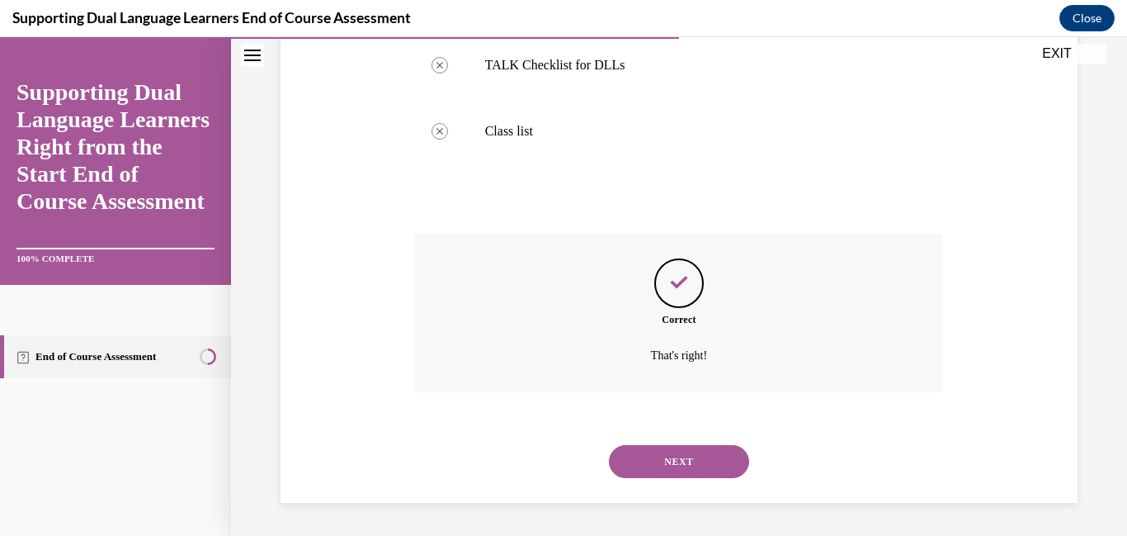
click at [683, 459] on button "NEXT" at bounding box center [679, 461] width 140 height 33
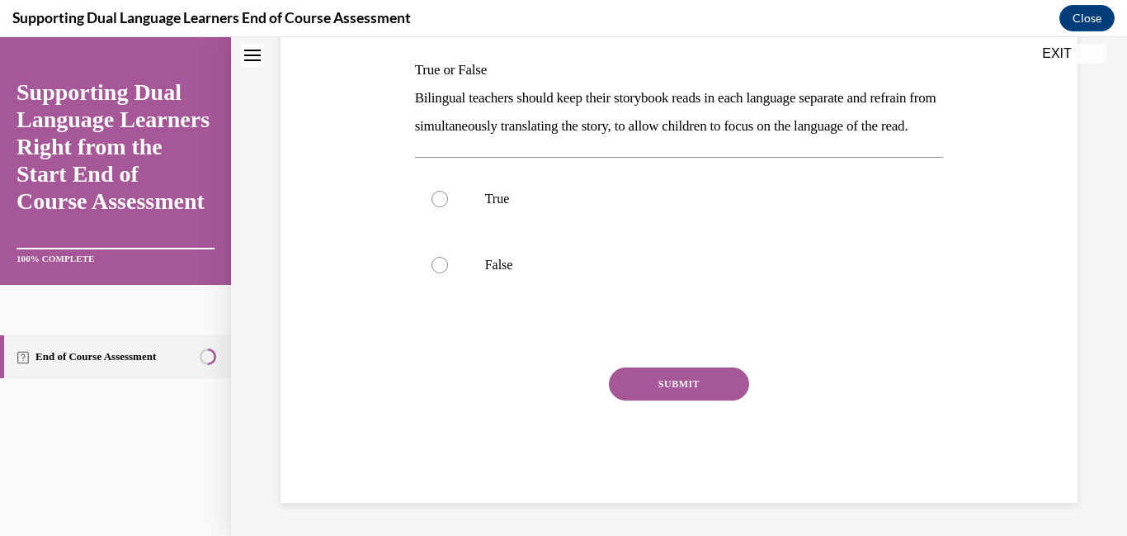
scroll to position [0, 0]
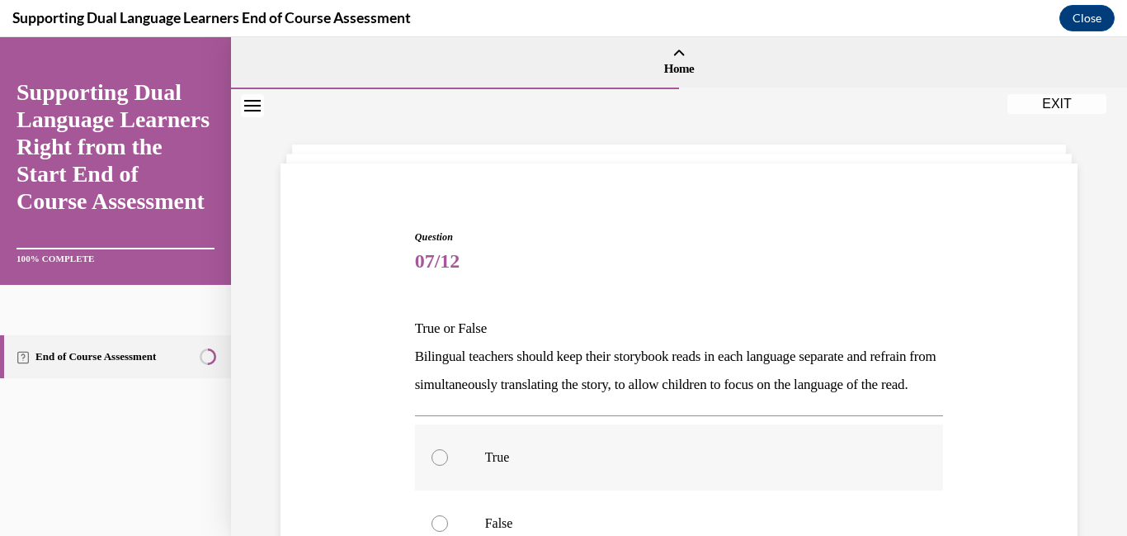
click at [441, 465] on div at bounding box center [440, 457] width 17 height 17
click at [441, 465] on input "True" at bounding box center [440, 457] width 17 height 17
radio input "true"
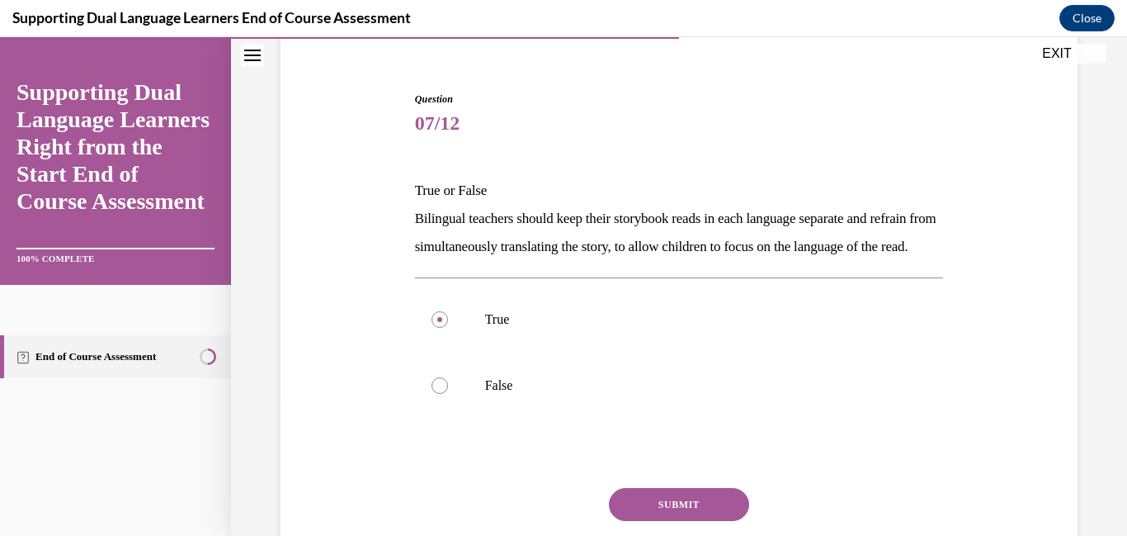
scroll to position [353, 0]
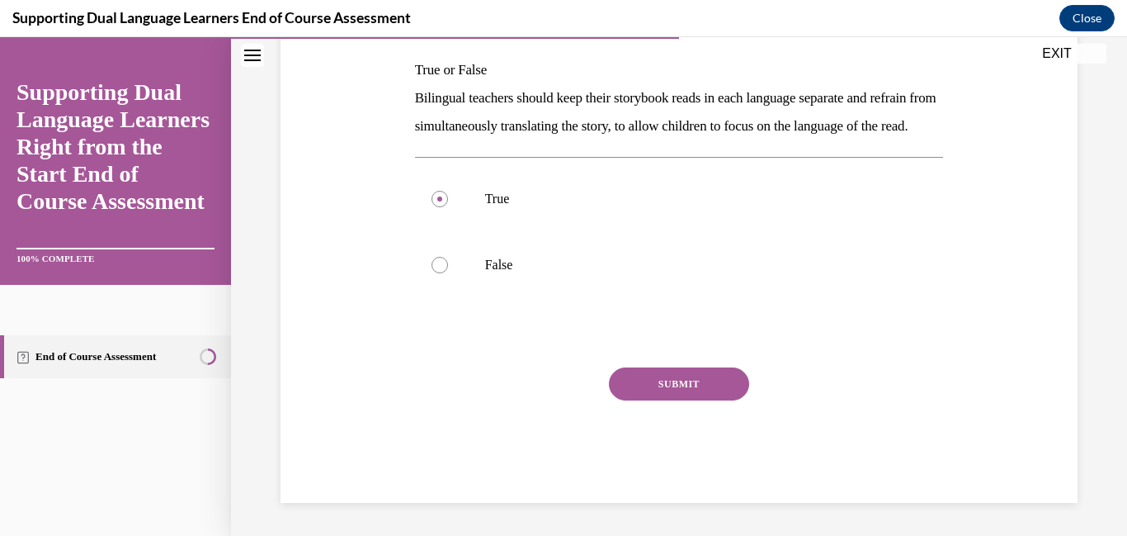
click at [699, 389] on button "SUBMIT" at bounding box center [679, 383] width 140 height 33
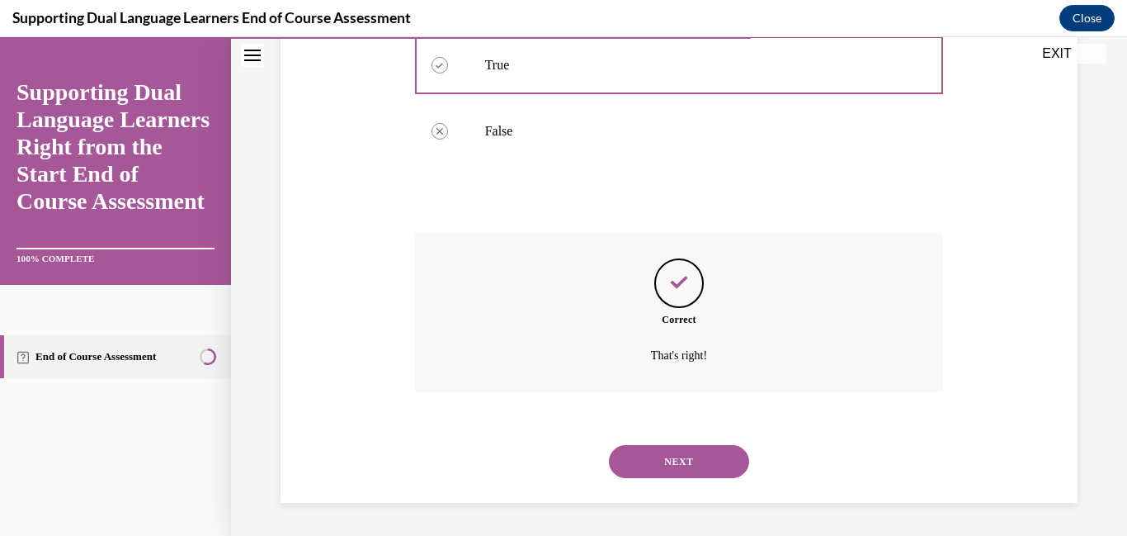
scroll to position [513, 0]
click at [674, 466] on button "NEXT" at bounding box center [679, 461] width 140 height 33
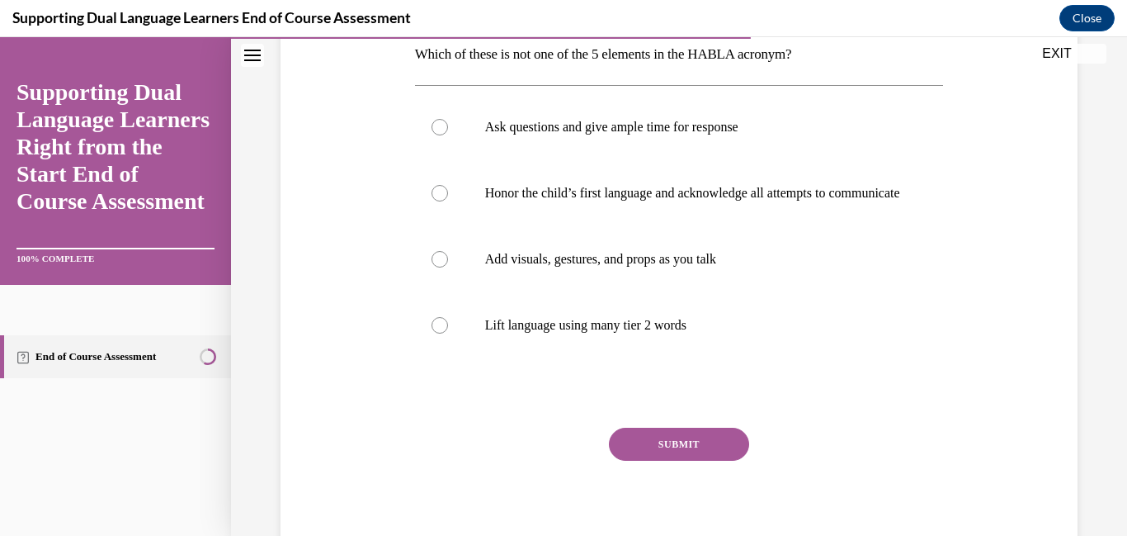
scroll to position [363, 0]
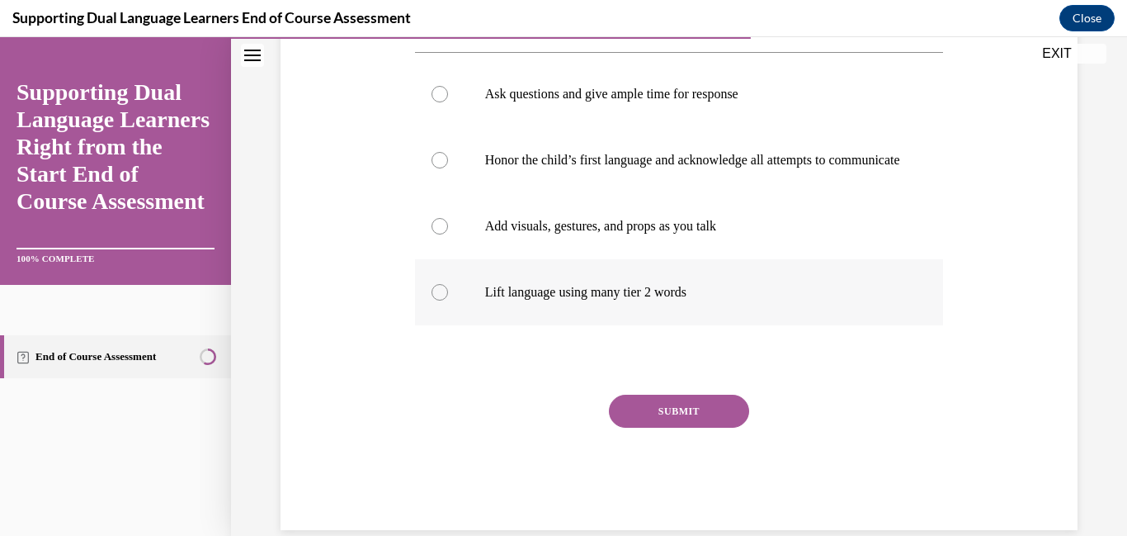
click at [437, 300] on div at bounding box center [440, 292] width 17 height 17
click at [437, 300] on input "Lift language using many tier 2 words" at bounding box center [440, 292] width 17 height 17
radio input "true"
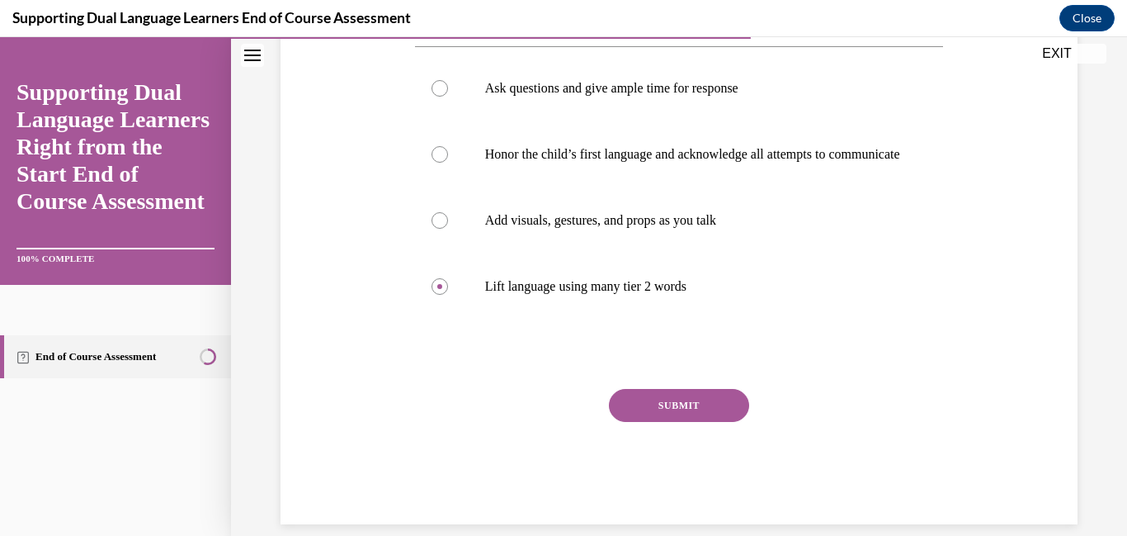
scroll to position [526, 0]
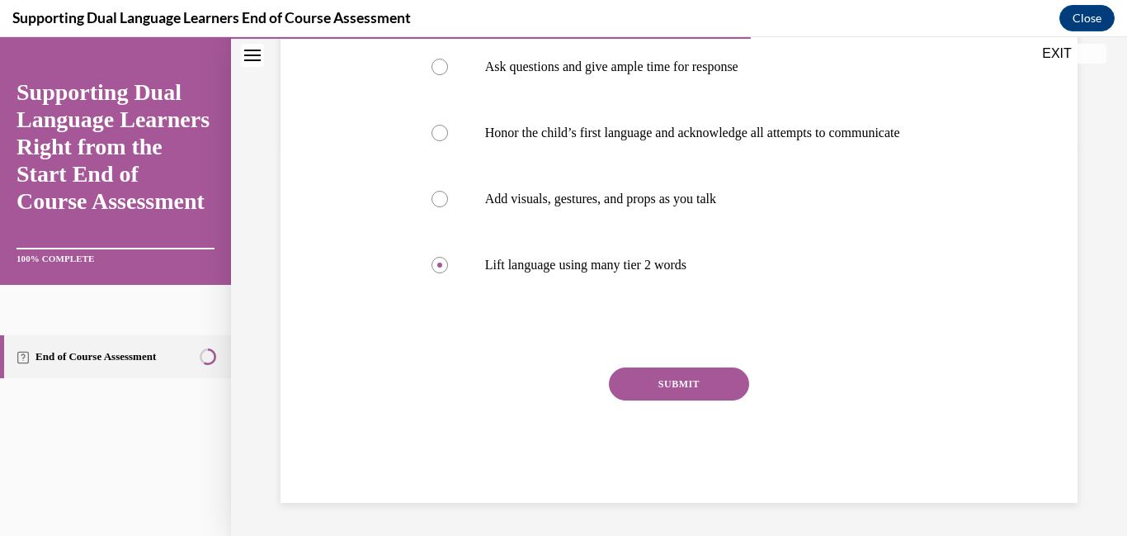
click at [692, 384] on button "SUBMIT" at bounding box center [679, 383] width 140 height 33
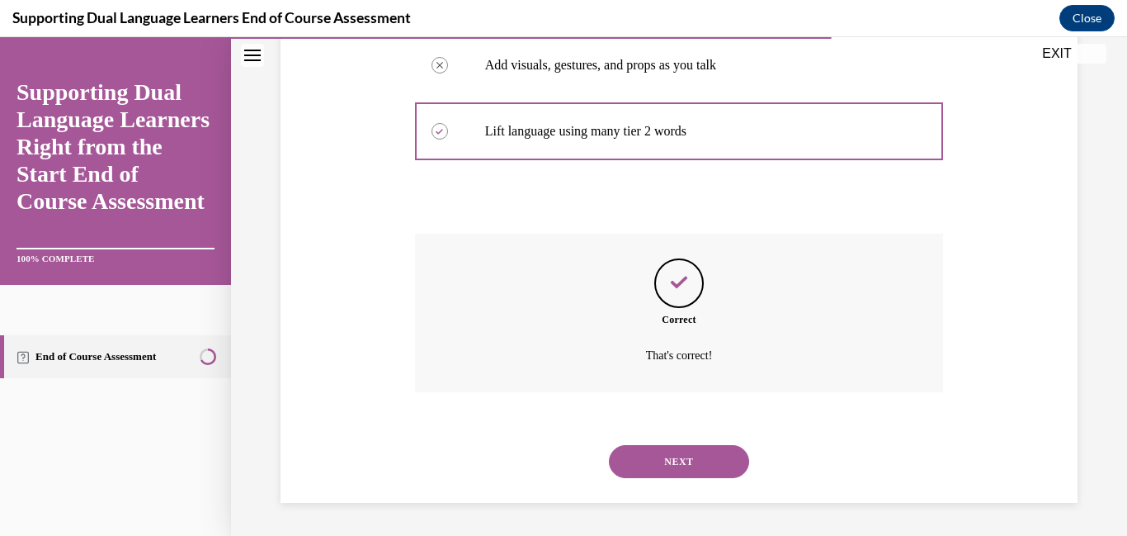
scroll to position [687, 0]
click at [692, 384] on div "Correct That's correct!" at bounding box center [679, 313] width 529 height 158
click at [657, 462] on button "NEXT" at bounding box center [679, 461] width 140 height 33
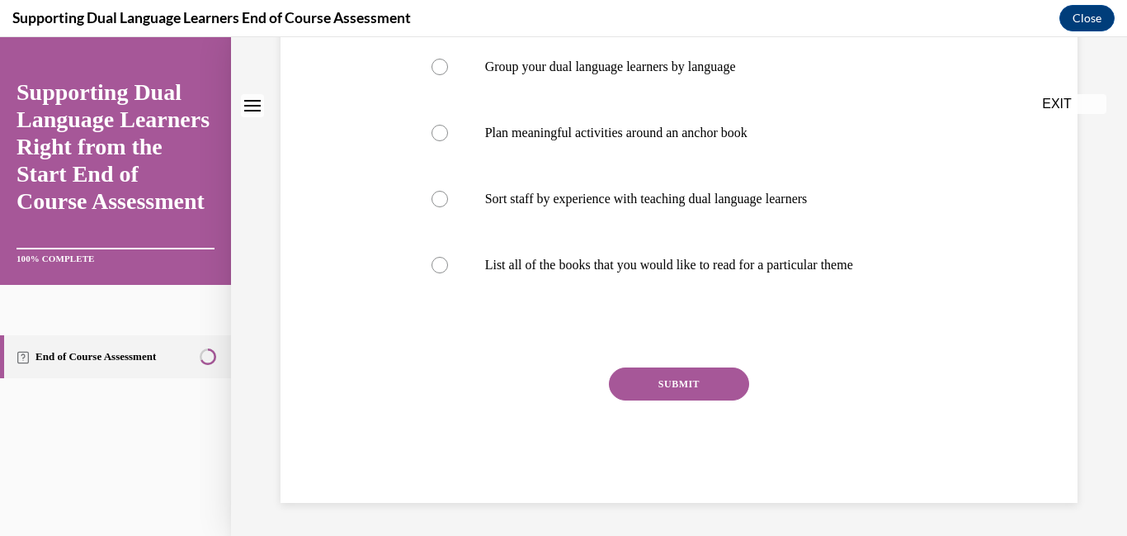
scroll to position [0, 0]
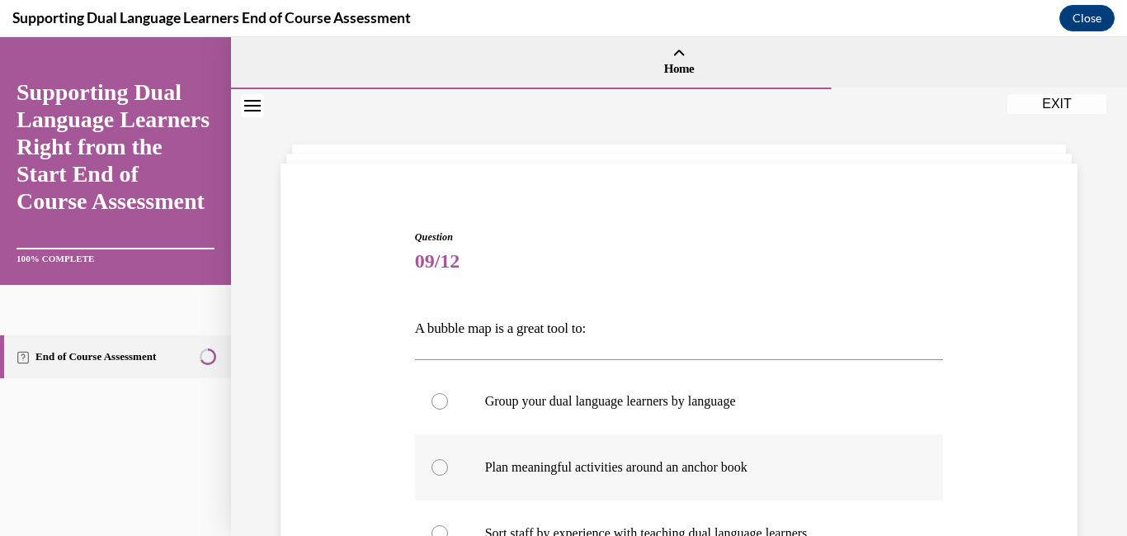
click at [435, 475] on div at bounding box center [440, 467] width 17 height 17
click at [435, 475] on input "Plan meaningful activities around an anchor book" at bounding box center [440, 467] width 17 height 17
radio input "true"
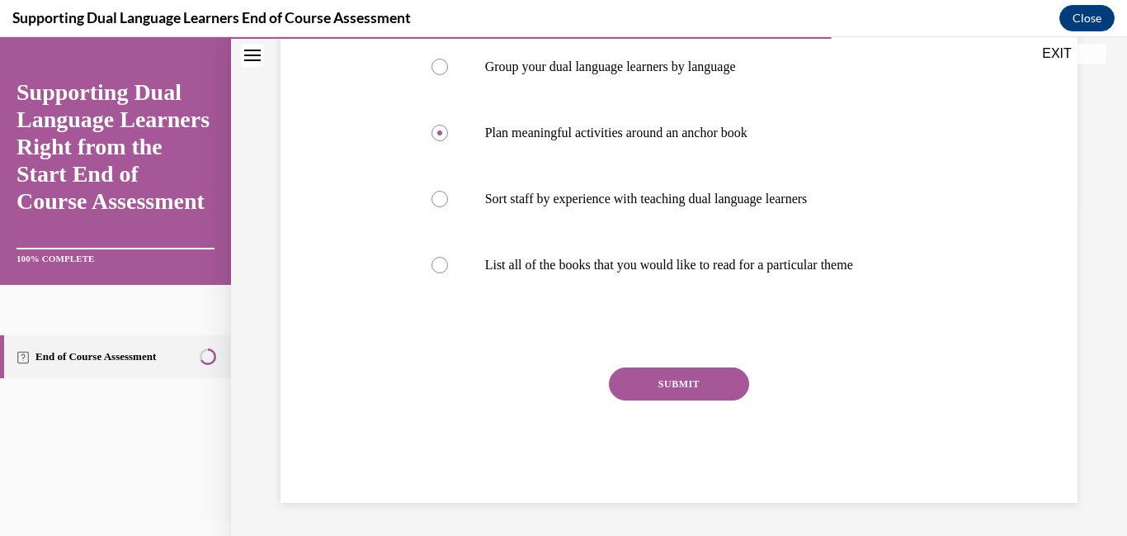
scroll to position [388, 0]
click at [651, 400] on button "SUBMIT" at bounding box center [679, 383] width 140 height 33
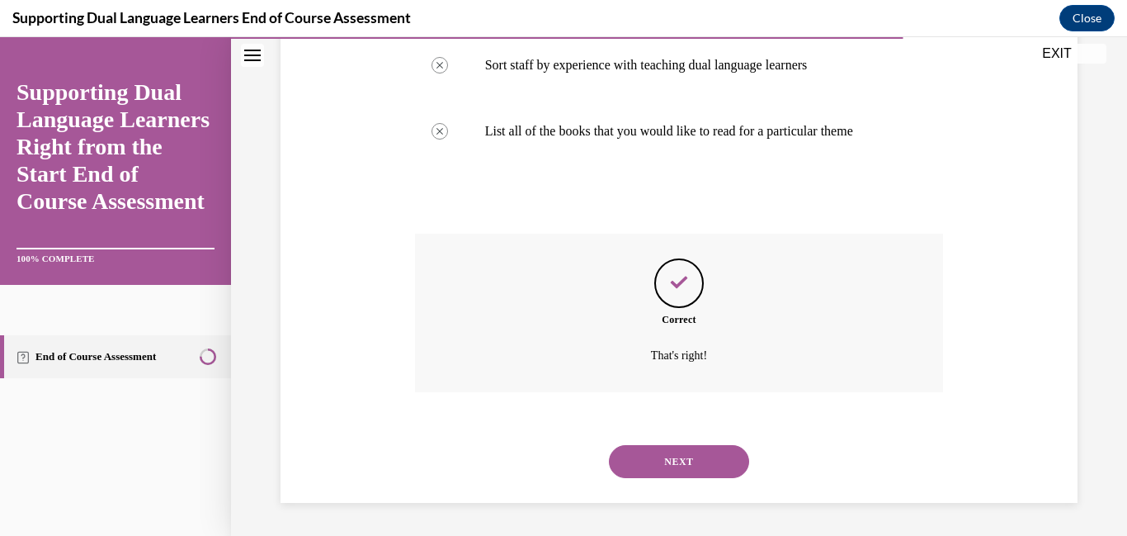
scroll to position [600, 0]
click at [667, 481] on div "NEXT" at bounding box center [679, 461] width 529 height 66
click at [677, 462] on button "NEXT" at bounding box center [679, 461] width 140 height 33
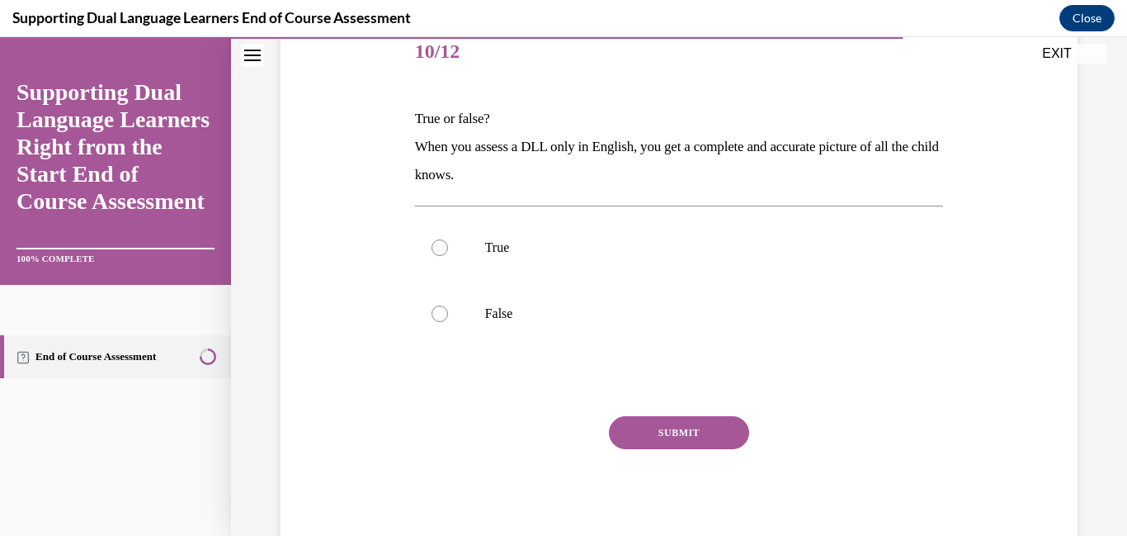
scroll to position [208, 0]
click at [437, 257] on div at bounding box center [440, 249] width 17 height 17
click at [437, 257] on input "True" at bounding box center [440, 249] width 17 height 17
radio input "true"
click at [668, 451] on button "SUBMIT" at bounding box center [679, 434] width 140 height 33
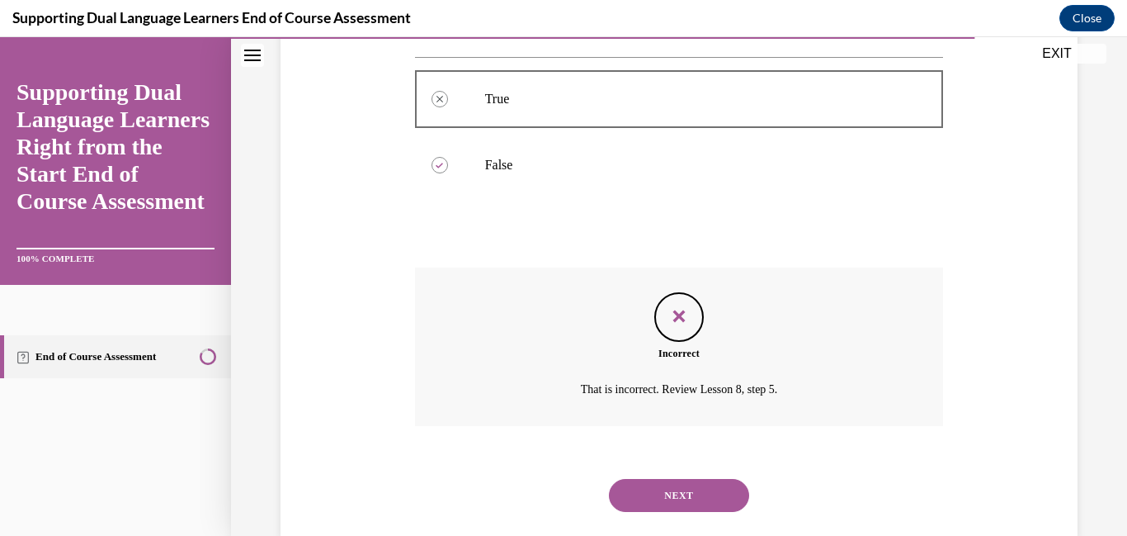
scroll to position [485, 0]
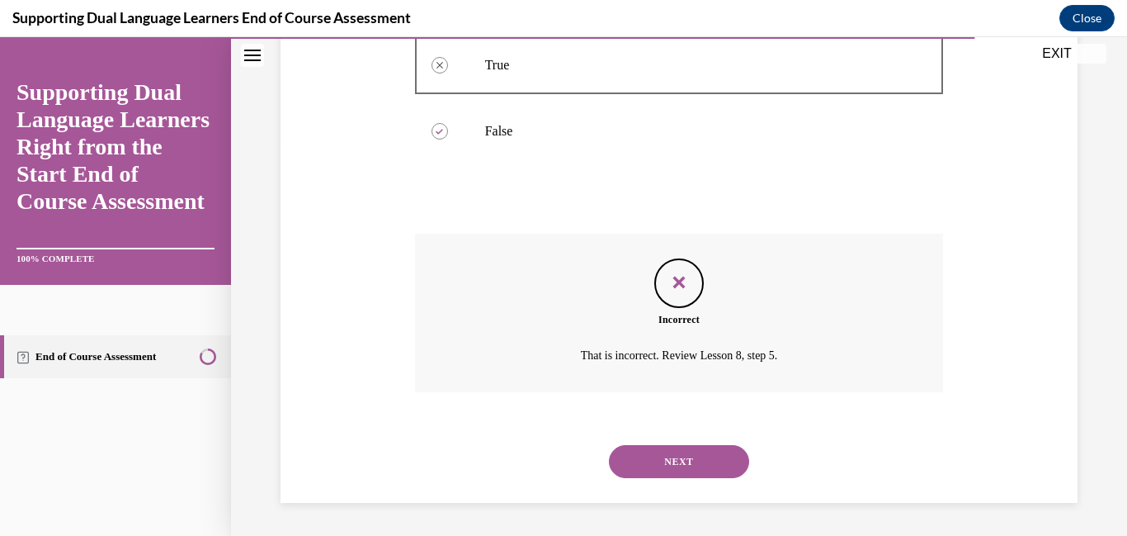
click at [693, 451] on button "NEXT" at bounding box center [679, 461] width 140 height 33
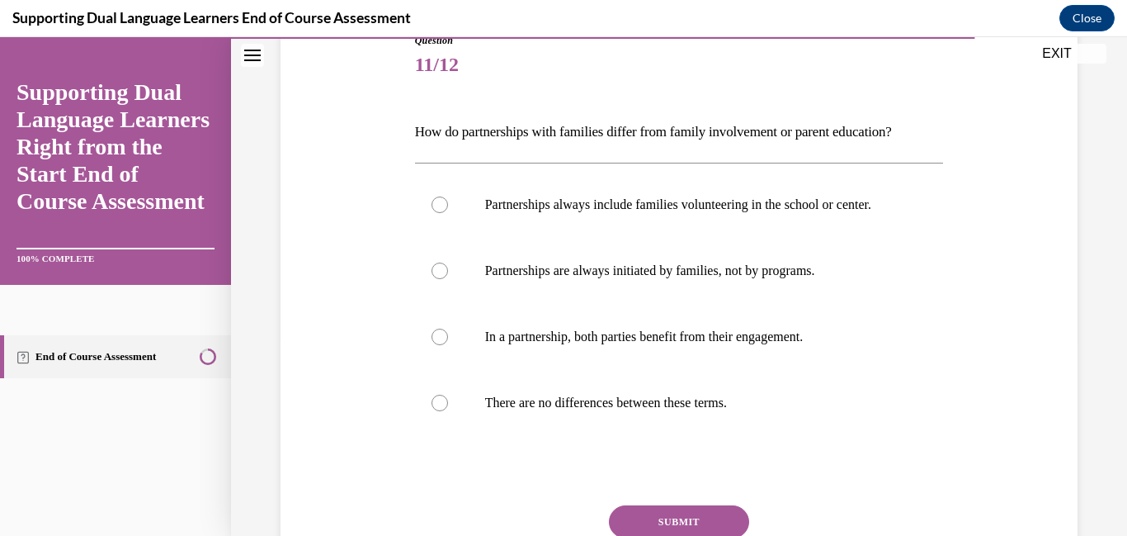
scroll to position [196, 0]
click at [446, 412] on div at bounding box center [440, 403] width 17 height 17
click at [446, 412] on input "There are no differences between these terms." at bounding box center [440, 403] width 17 height 17
radio input "true"
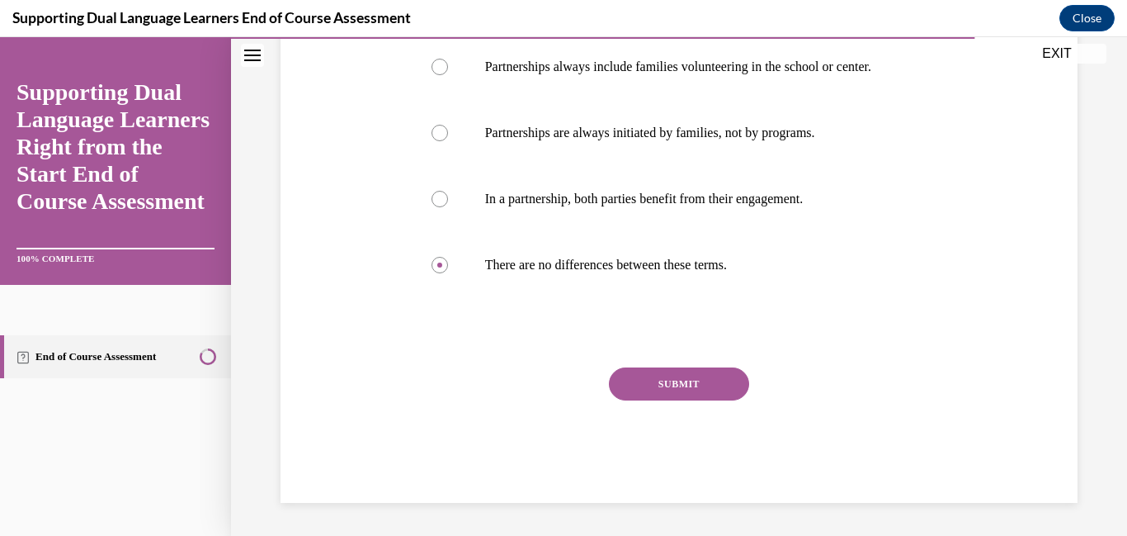
scroll to position [369, 0]
click at [712, 400] on button "SUBMIT" at bounding box center [679, 383] width 140 height 33
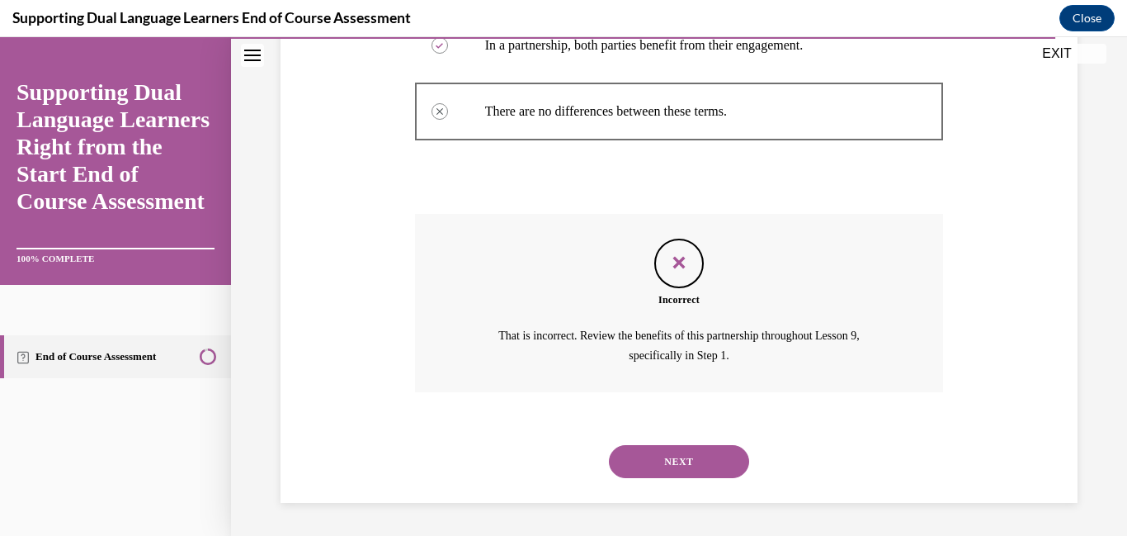
scroll to position [636, 0]
click at [703, 474] on button "NEXT" at bounding box center [679, 461] width 140 height 33
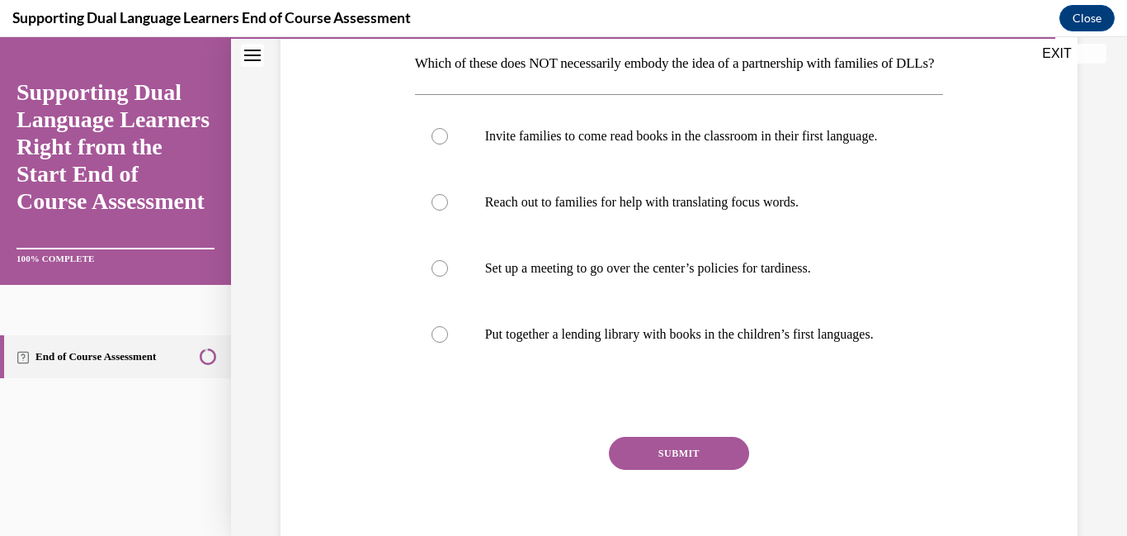
scroll to position [298, 0]
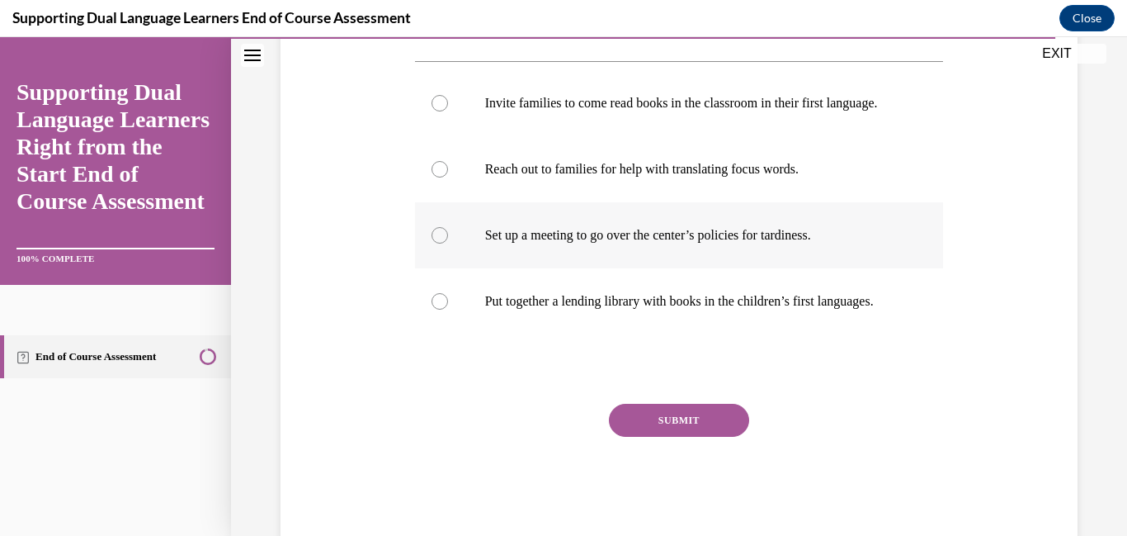
click at [442, 243] on div at bounding box center [440, 235] width 17 height 17
click at [442, 243] on input "Set up a meeting to go over the center’s policies for tardiness." at bounding box center [440, 235] width 17 height 17
radio input "true"
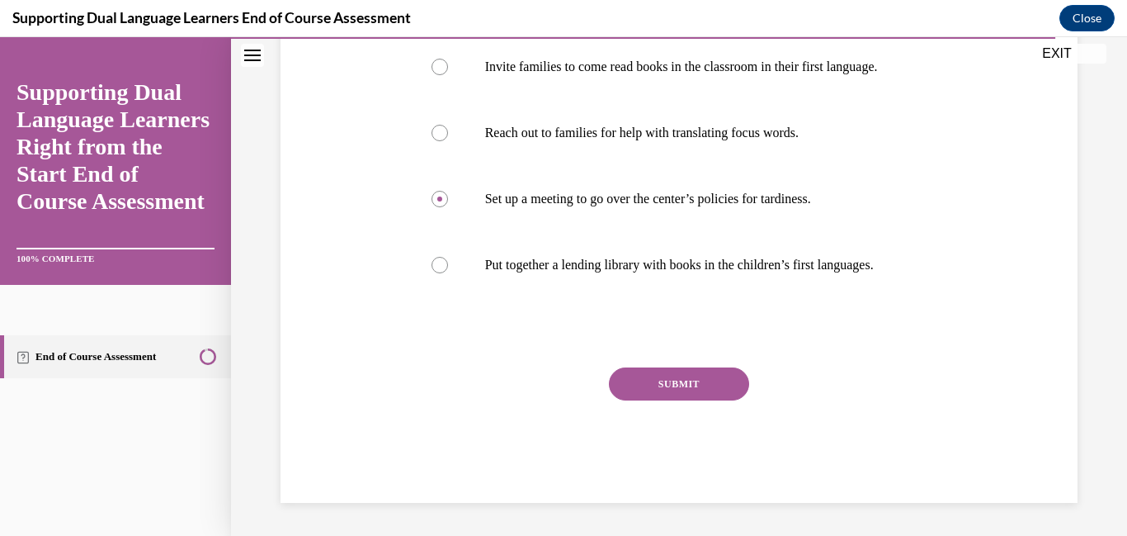
scroll to position [470, 0]
click at [691, 400] on button "SUBMIT" at bounding box center [679, 383] width 140 height 33
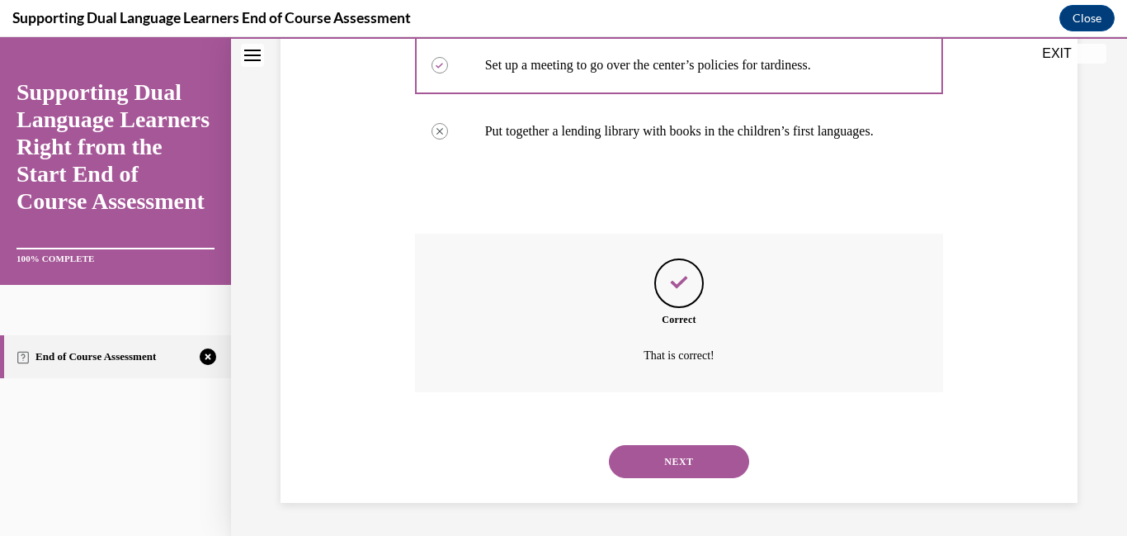
scroll to position [661, 0]
click at [735, 448] on button "NEXT" at bounding box center [679, 461] width 140 height 33
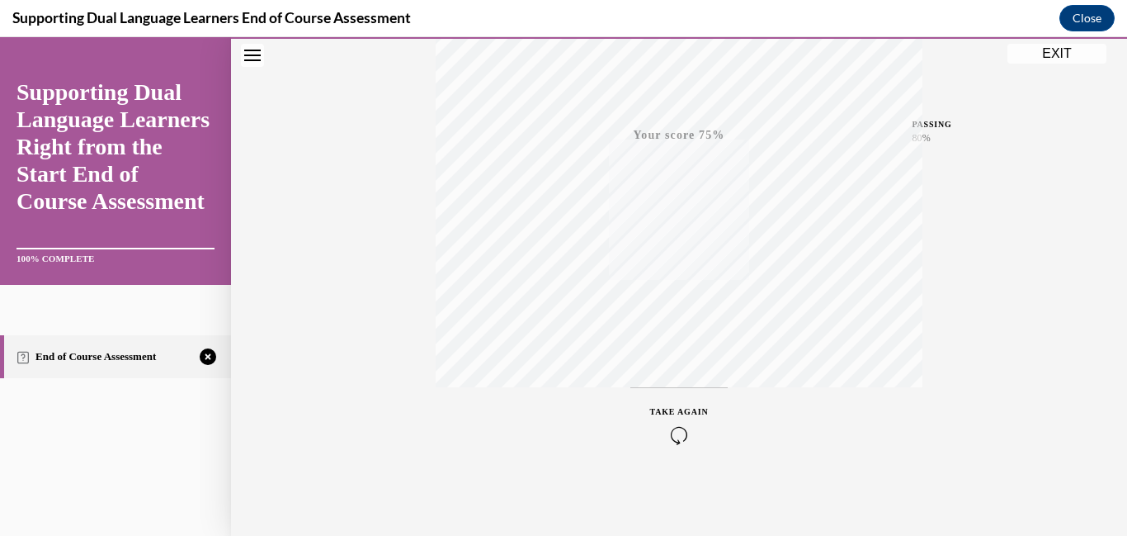
scroll to position [335, 0]
click at [685, 456] on icon "button" at bounding box center [679, 447] width 59 height 18
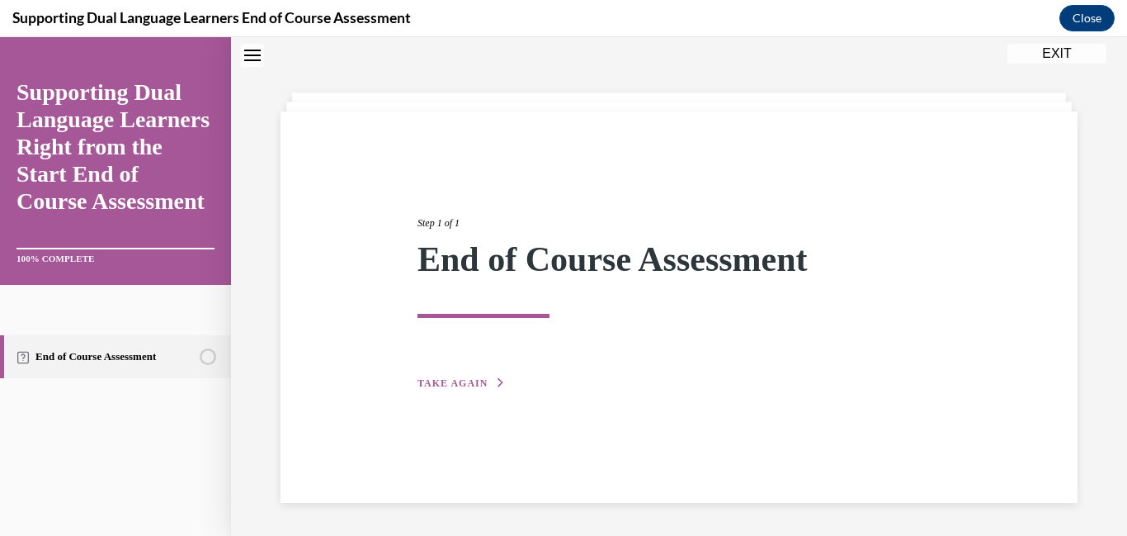
scroll to position [159, 0]
click at [468, 377] on span "TAKE AGAIN" at bounding box center [453, 383] width 70 height 12
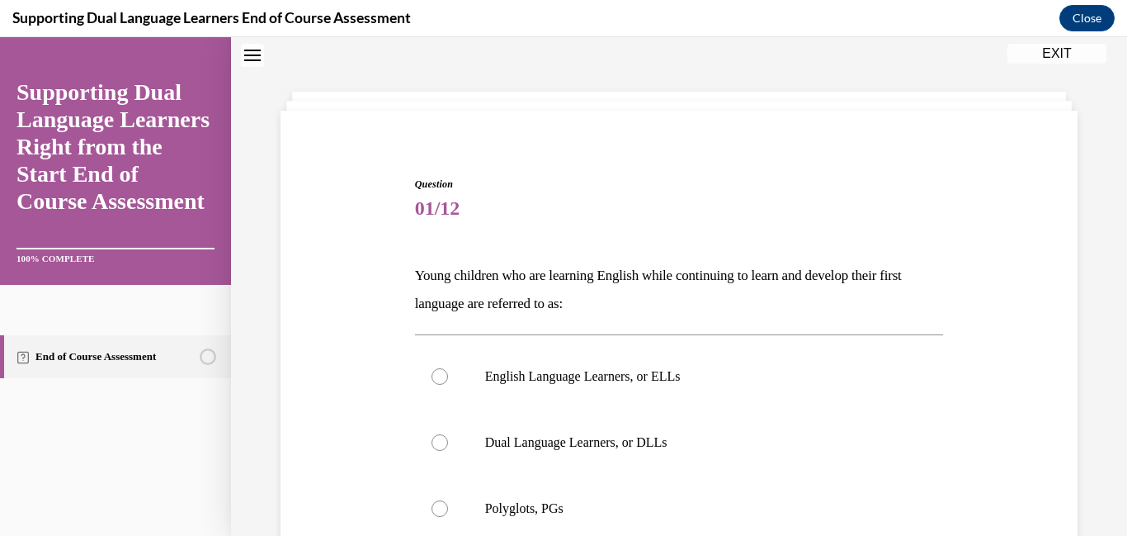
scroll to position [235, 0]
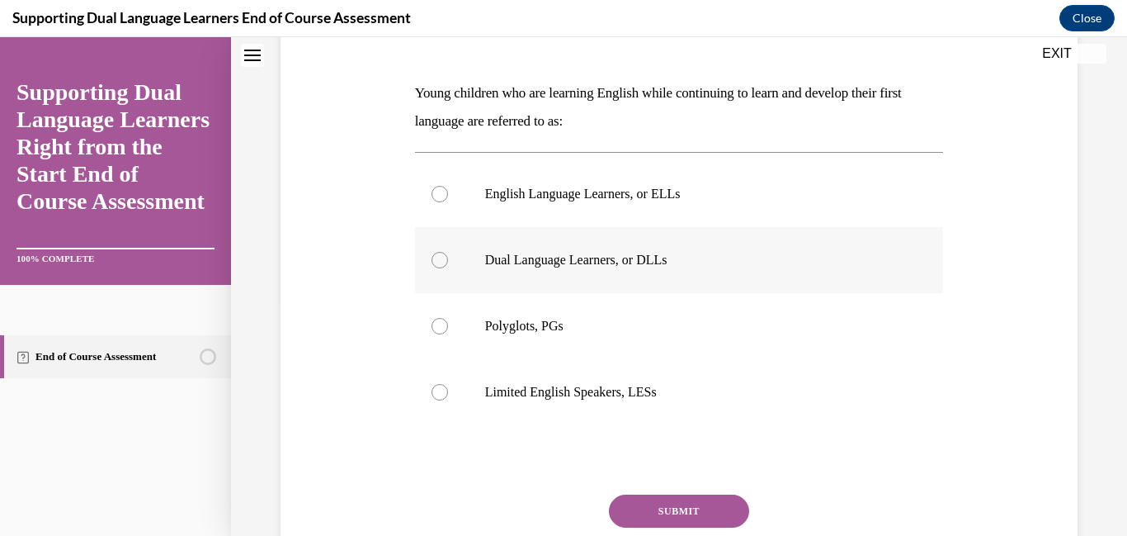
click at [451, 293] on label "Dual Language Learners, or DLLs" at bounding box center [679, 260] width 529 height 66
click at [448, 268] on input "Dual Language Learners, or DLLs" at bounding box center [440, 260] width 17 height 17
radio input "true"
click at [432, 318] on input "Polyglots, PGs" at bounding box center [440, 326] width 17 height 17
radio input "true"
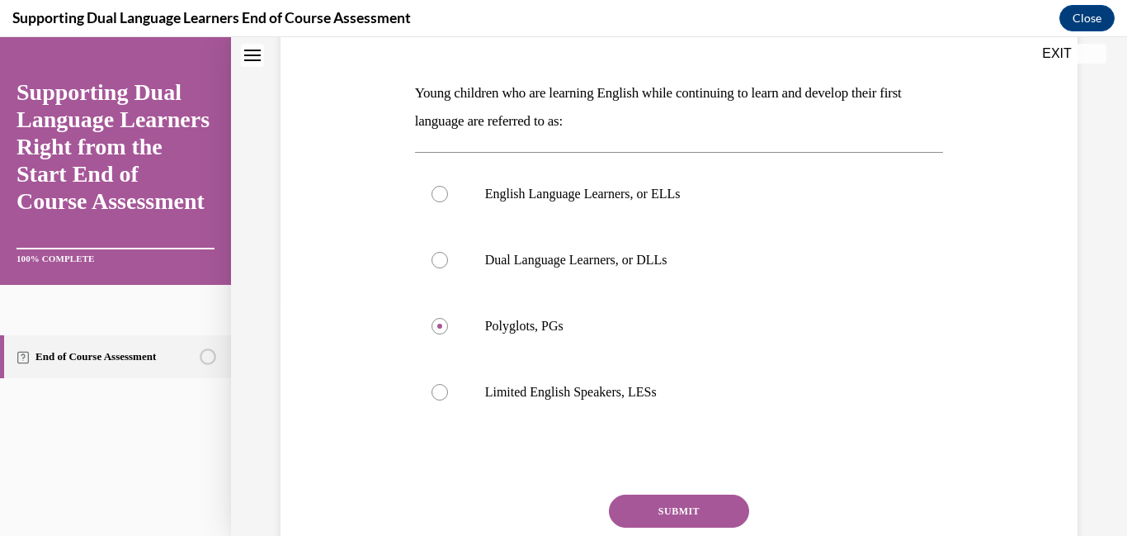
click at [432, 252] on input "Dual Language Learners, or DLLs" at bounding box center [440, 260] width 17 height 17
radio input "true"
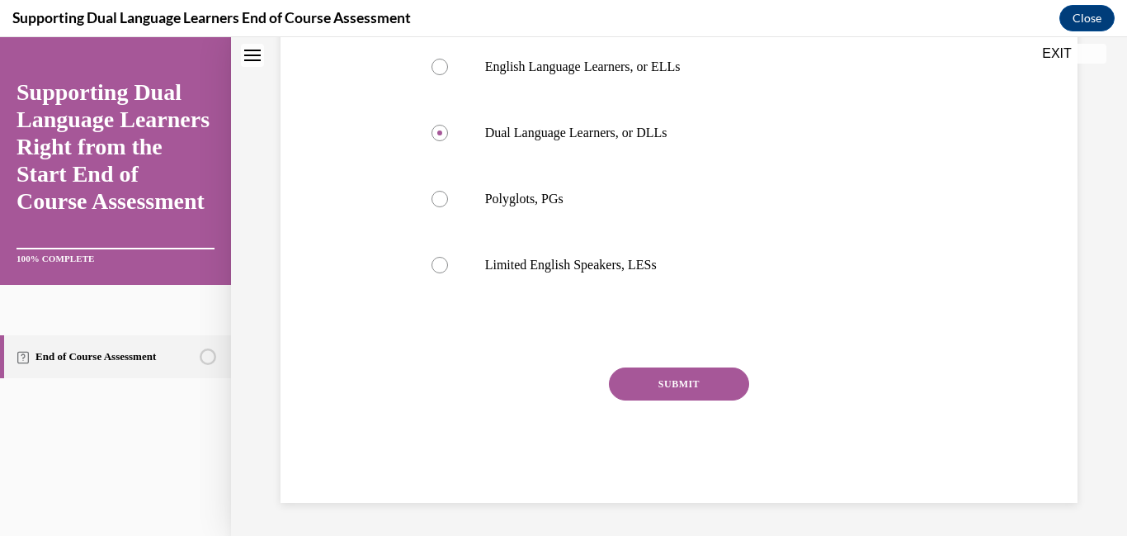
click at [753, 359] on div "Question 01/12 Young children who are learning English while continuing to lear…" at bounding box center [679, 184] width 529 height 635
click at [696, 381] on button "SUBMIT" at bounding box center [679, 383] width 140 height 33
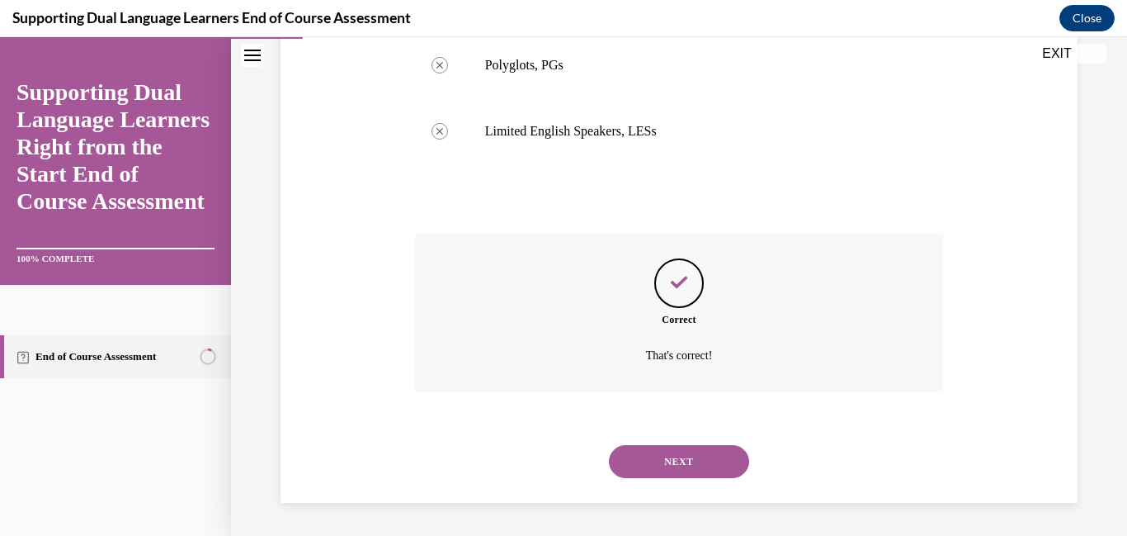
scroll to position [628, 0]
click at [672, 461] on button "NEXT" at bounding box center [679, 461] width 140 height 33
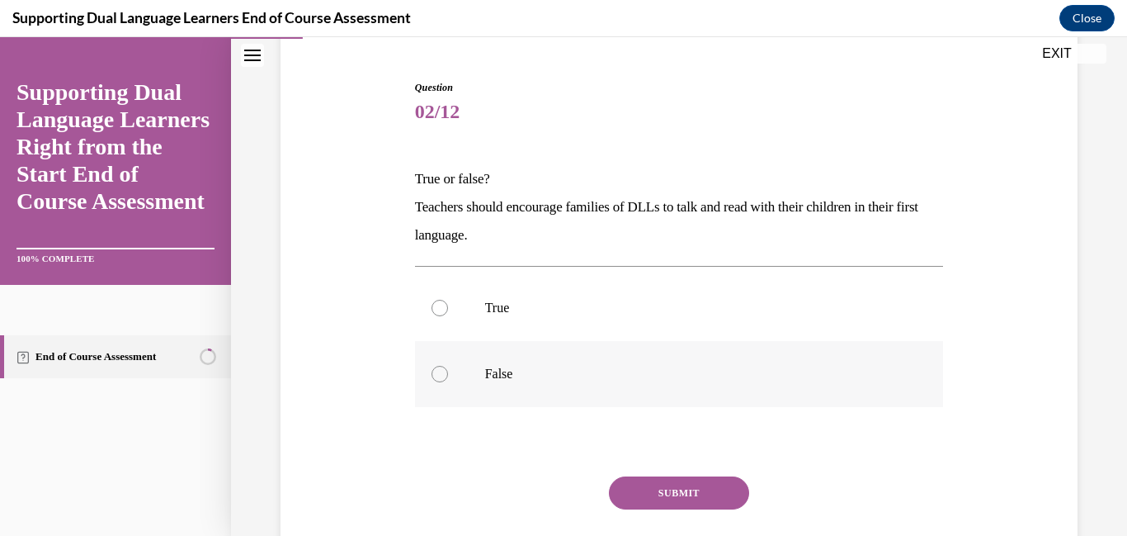
scroll to position [182, 0]
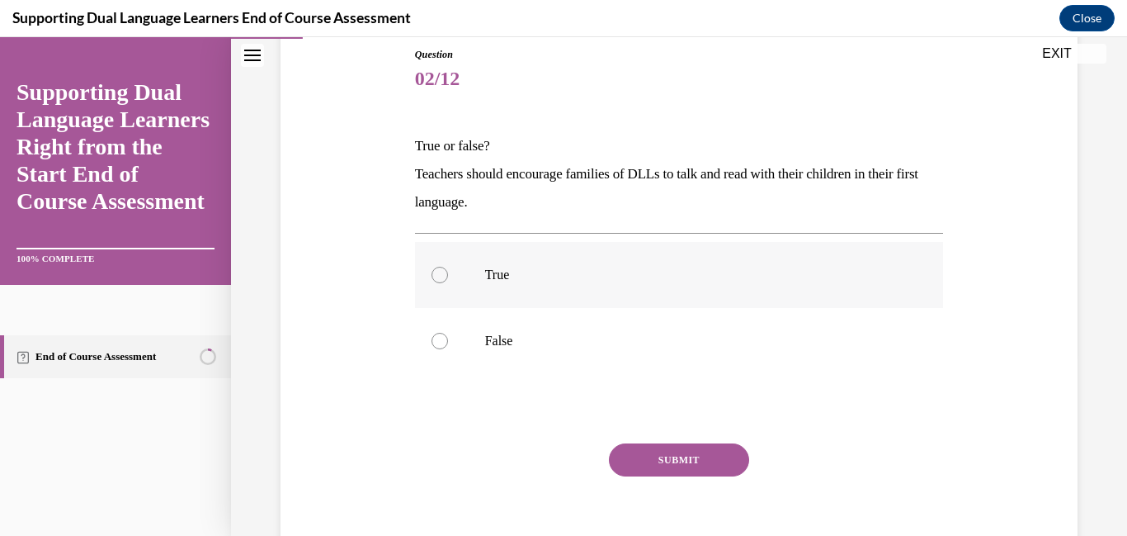
click at [444, 283] on div at bounding box center [440, 275] width 17 height 17
click at [444, 283] on input "True" at bounding box center [440, 275] width 17 height 17
radio input "true"
click at [638, 476] on button "SUBMIT" at bounding box center [679, 459] width 140 height 33
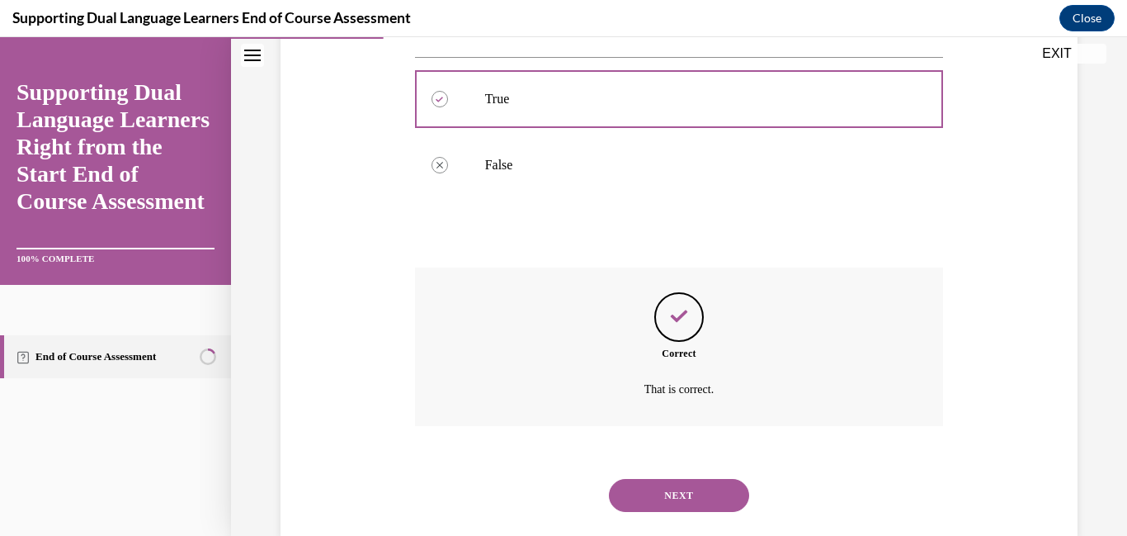
scroll to position [485, 0]
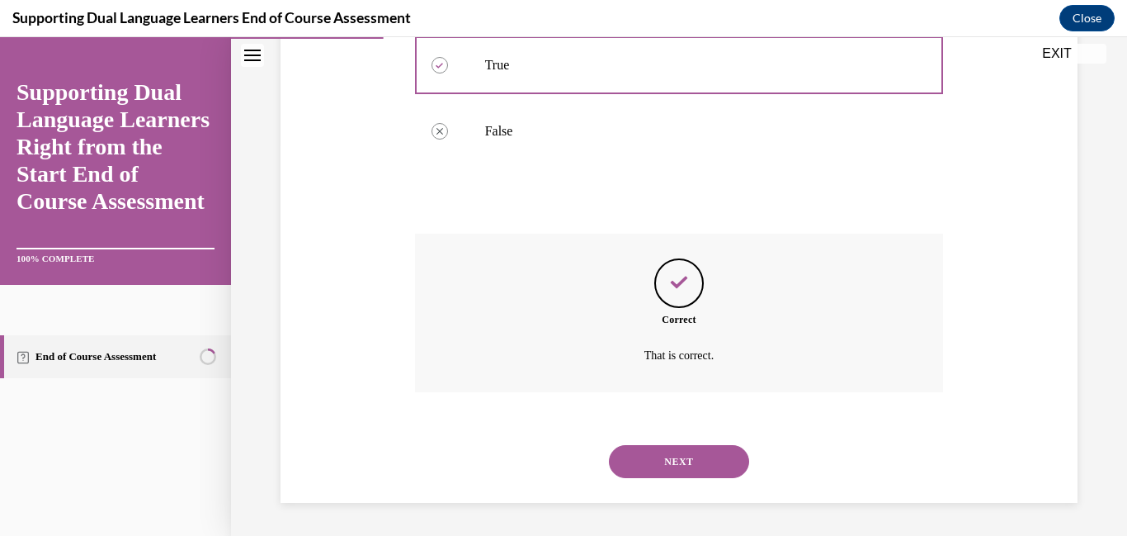
click at [701, 480] on div "NEXT" at bounding box center [679, 461] width 529 height 66
click at [707, 467] on button "NEXT" at bounding box center [679, 461] width 140 height 33
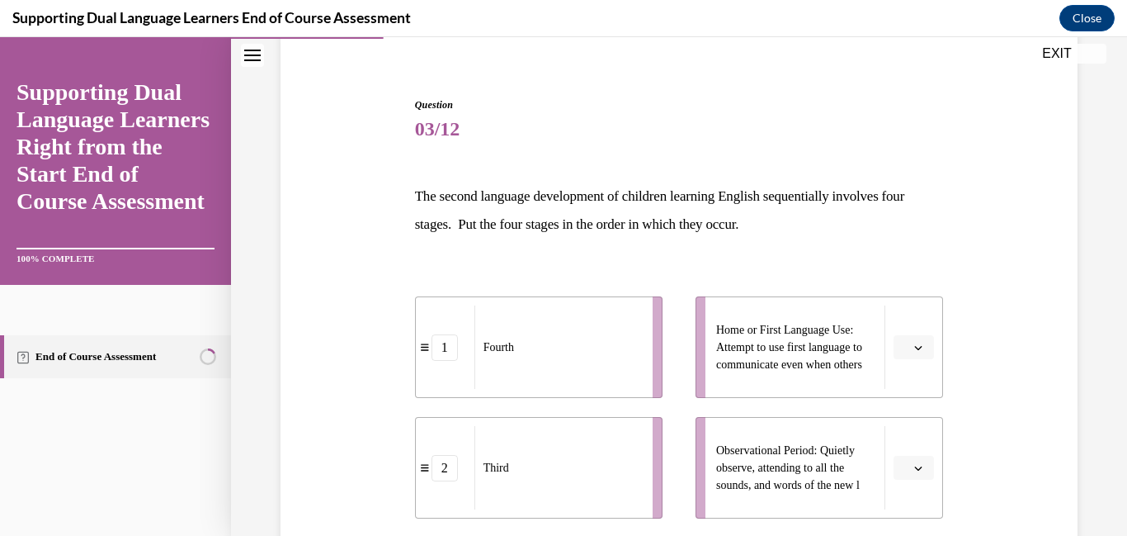
scroll to position [198, 0]
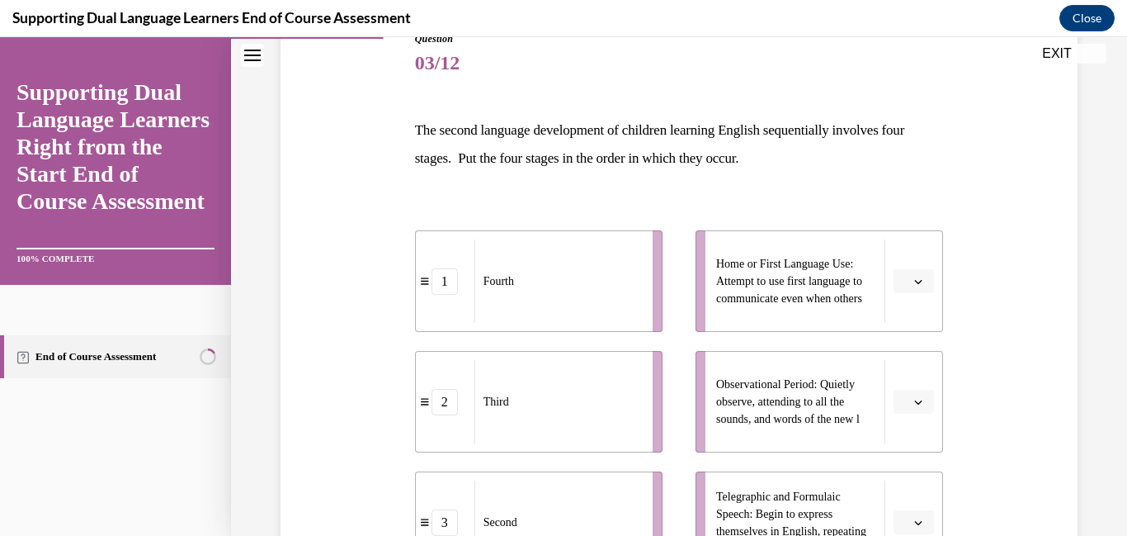
click at [926, 414] on button "button" at bounding box center [914, 401] width 40 height 25
click at [913, 309] on div "1" at bounding box center [911, 306] width 41 height 33
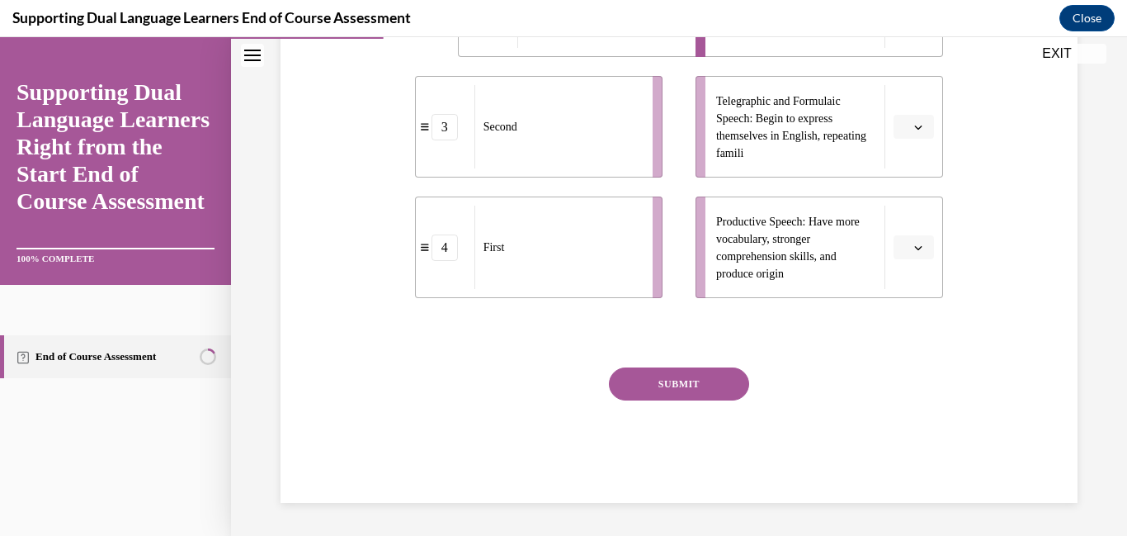
scroll to position [647, 0]
click at [924, 133] on span "button" at bounding box center [919, 127] width 12 height 12
click at [904, 273] on span "3" at bounding box center [907, 267] width 6 height 13
click at [923, 253] on span "button" at bounding box center [919, 248] width 12 height 12
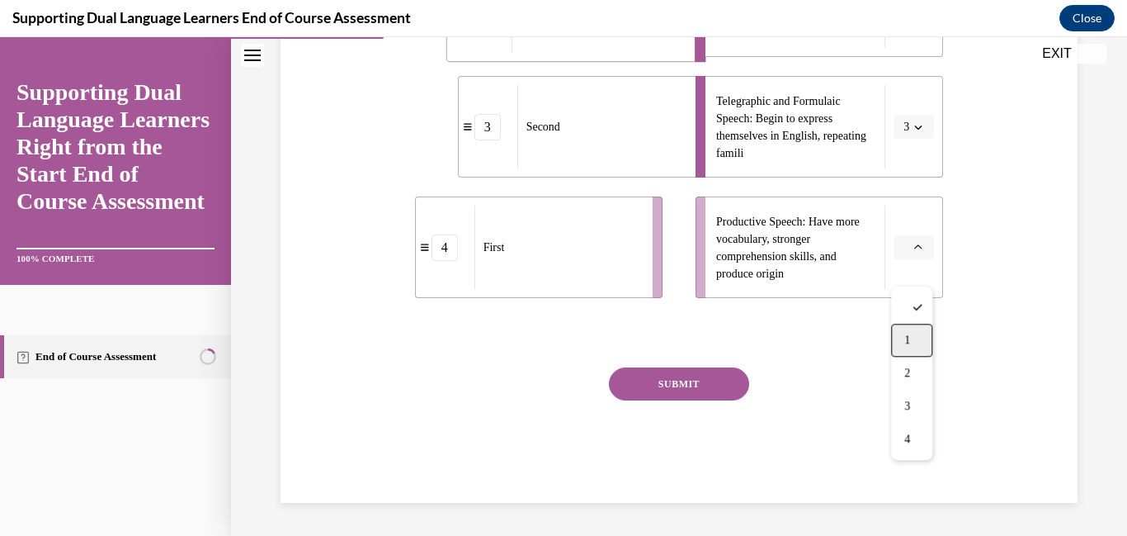
click at [916, 328] on div "1" at bounding box center [911, 339] width 41 height 33
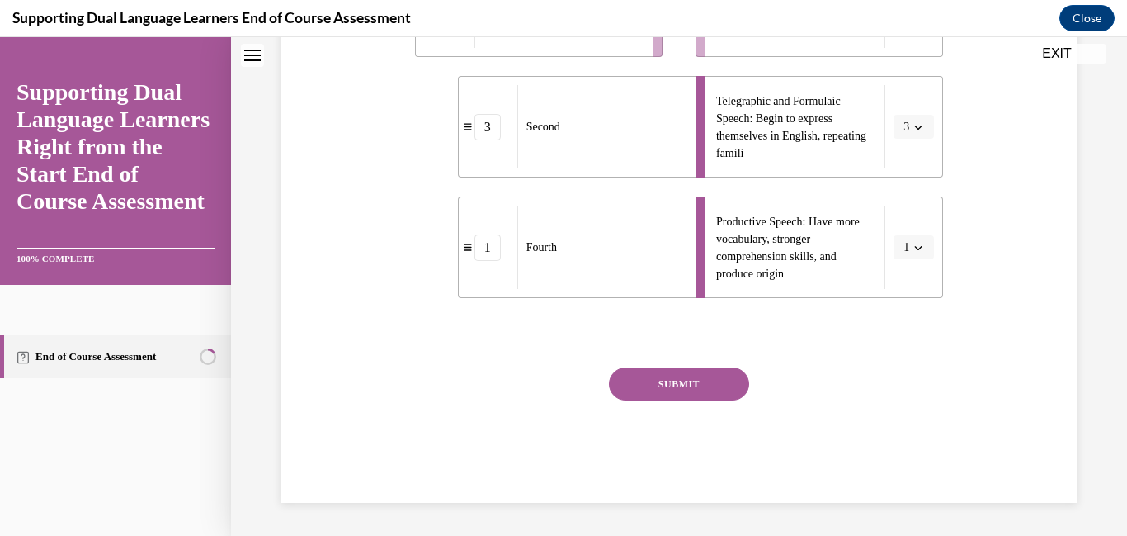
scroll to position [2, 0]
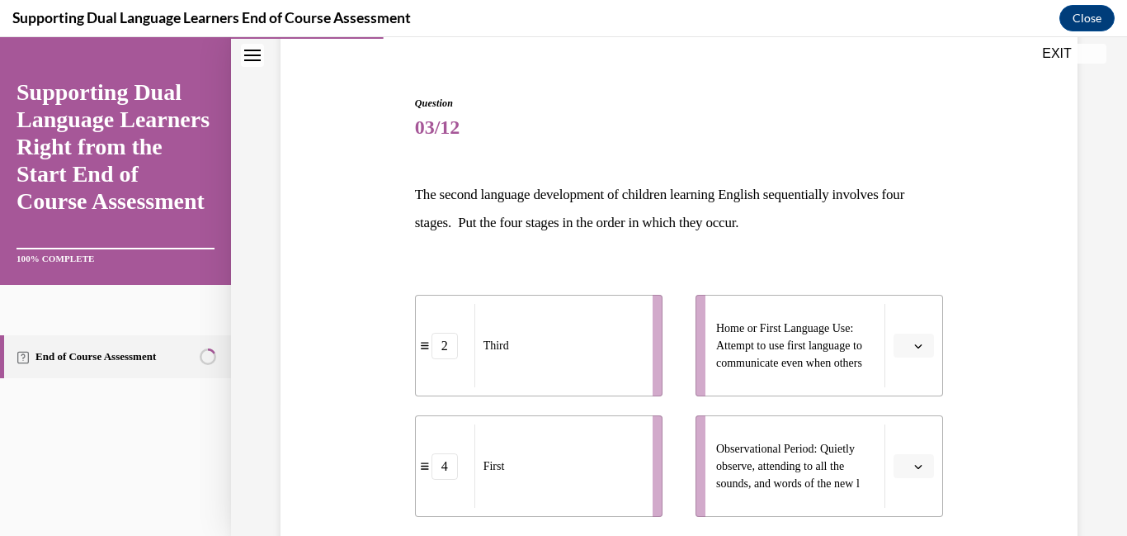
scroll to position [135, 0]
click at [923, 350] on span "button" at bounding box center [919, 344] width 12 height 12
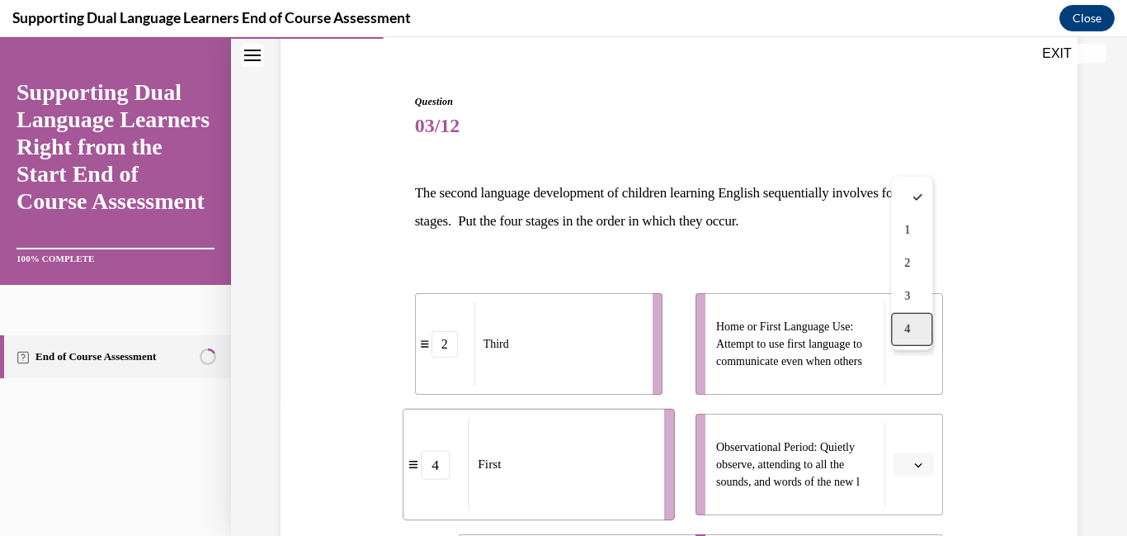
click at [917, 334] on div "4" at bounding box center [911, 329] width 41 height 33
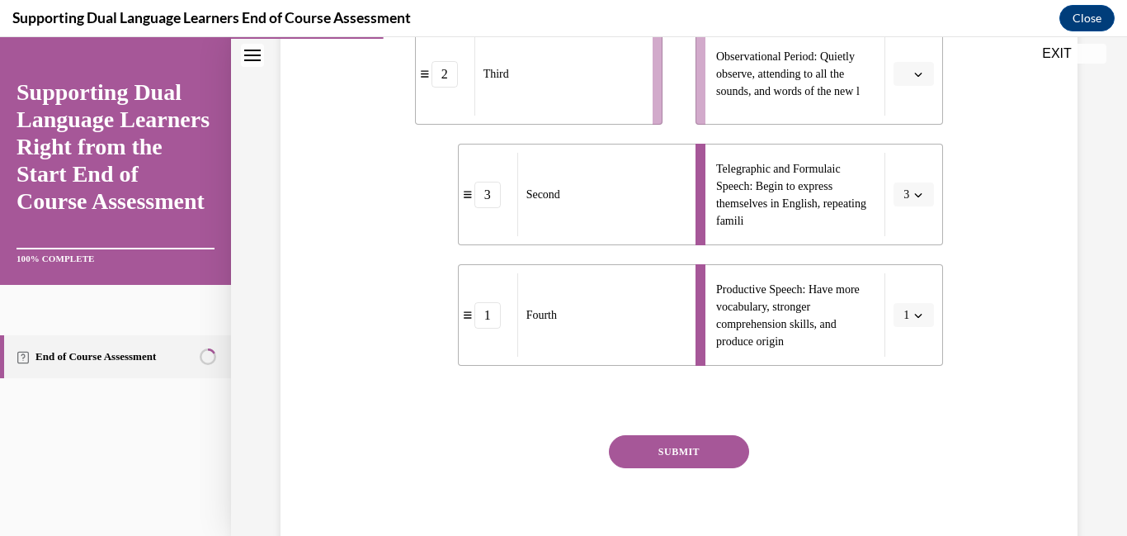
scroll to position [692, 0]
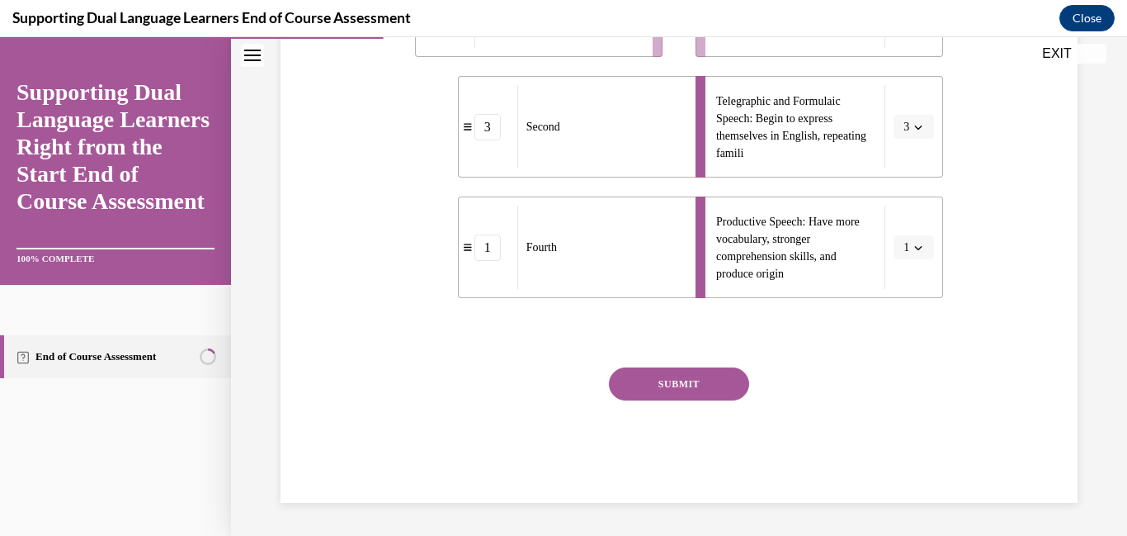
click at [726, 386] on button "SUBMIT" at bounding box center [679, 383] width 140 height 33
click at [923, 242] on span "button" at bounding box center [919, 248] width 12 height 12
click at [906, 293] on span "1" at bounding box center [904, 294] width 6 height 13
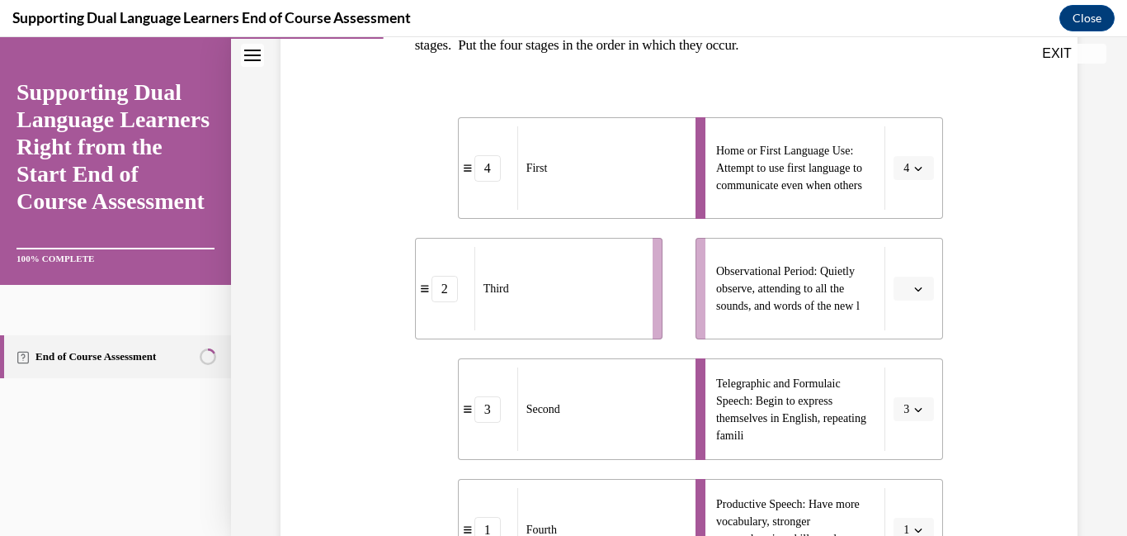
scroll to position [304, 0]
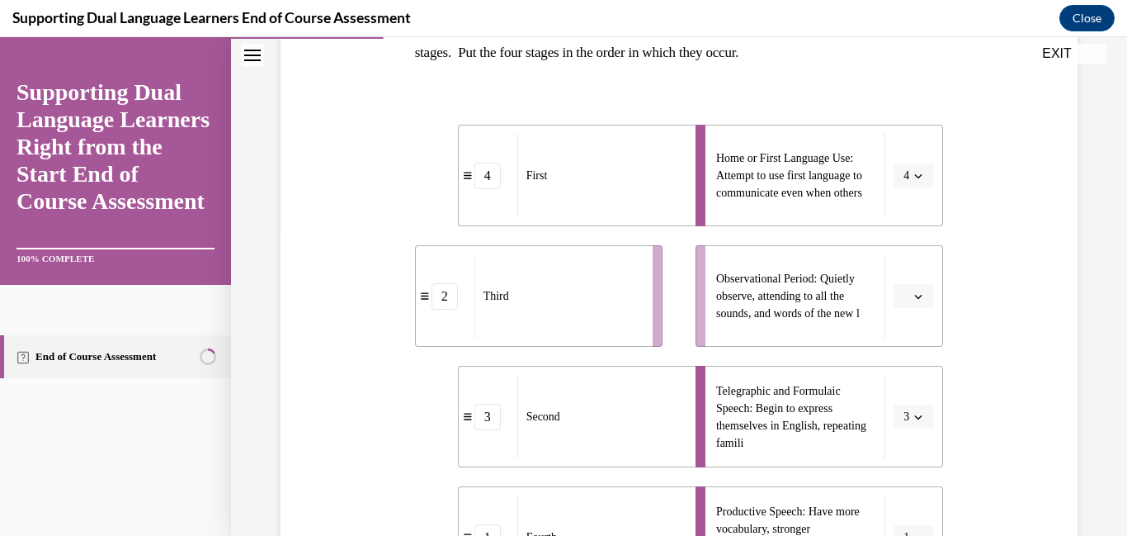
click at [429, 300] on icon at bounding box center [425, 295] width 8 height 7
click at [458, 309] on div "2" at bounding box center [445, 296] width 26 height 26
click at [923, 300] on icon "button" at bounding box center [918, 296] width 8 height 8
click at [908, 507] on span "4" at bounding box center [907, 504] width 6 height 13
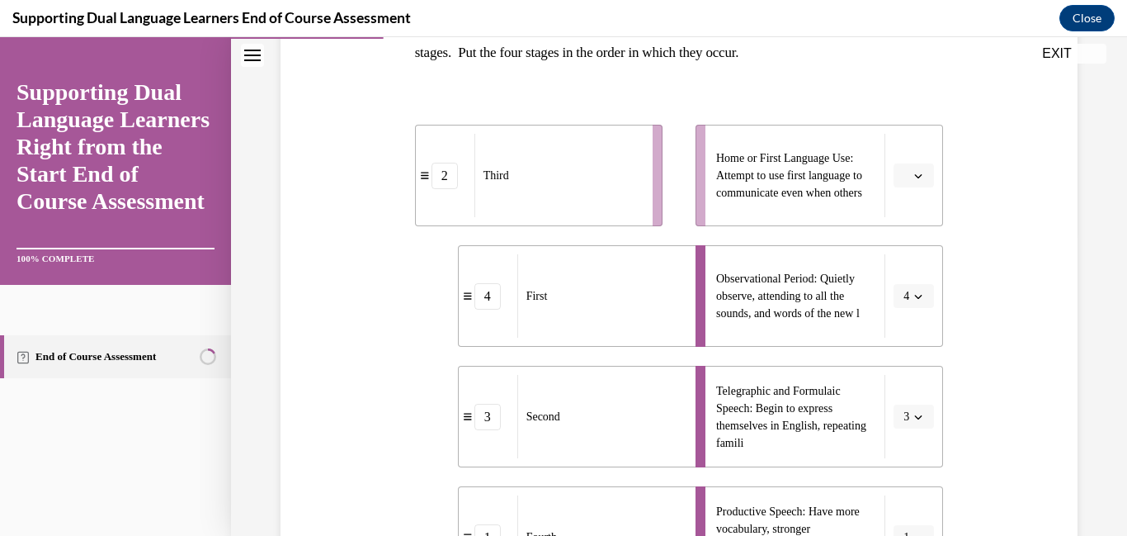
click at [911, 188] on button "button" at bounding box center [914, 175] width 40 height 25
click at [904, 300] on span "2" at bounding box center [907, 300] width 6 height 13
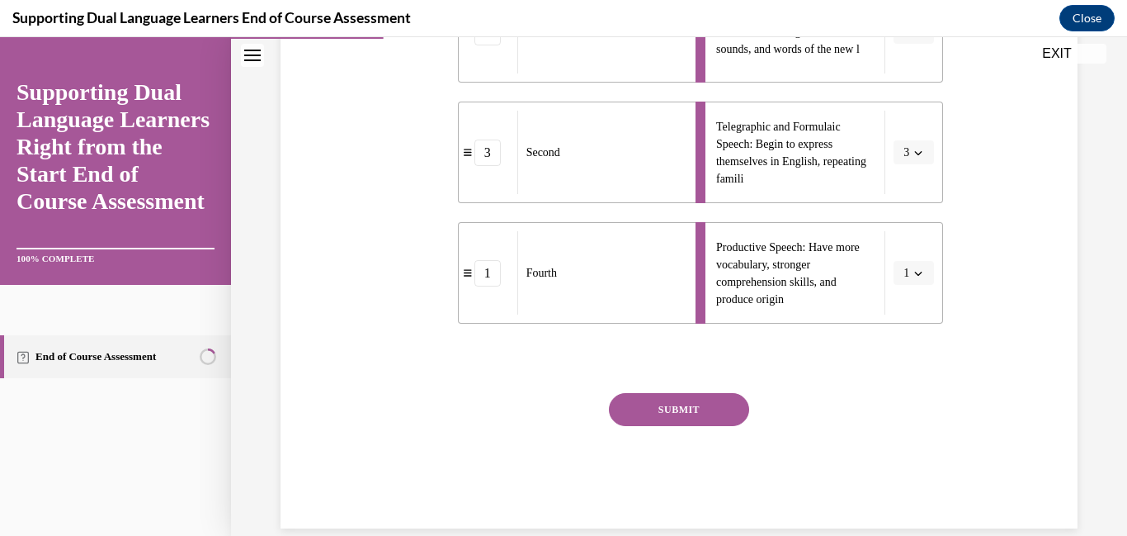
scroll to position [692, 0]
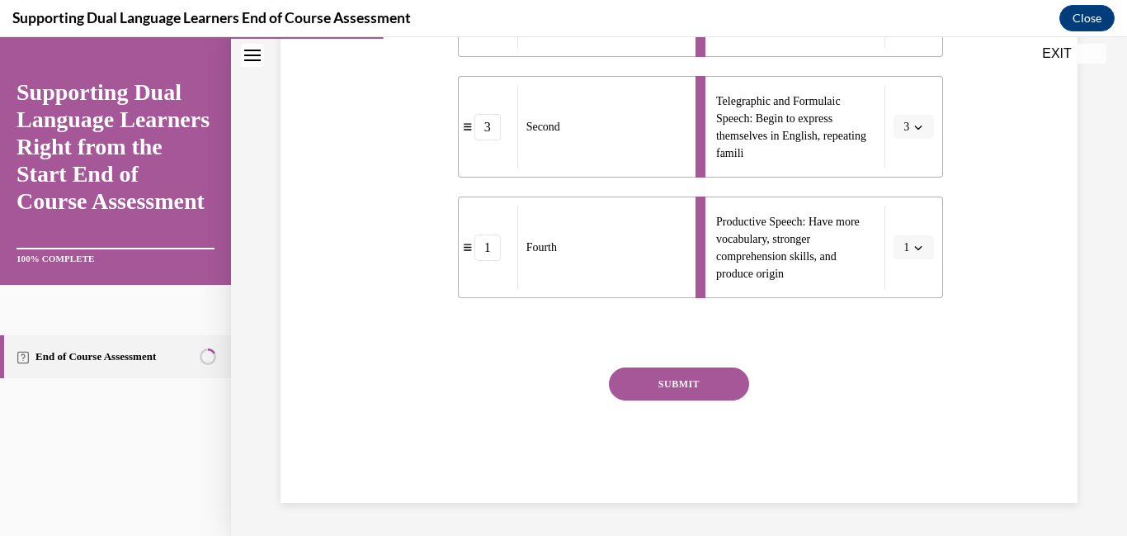
click at [701, 368] on button "SUBMIT" at bounding box center [679, 383] width 140 height 33
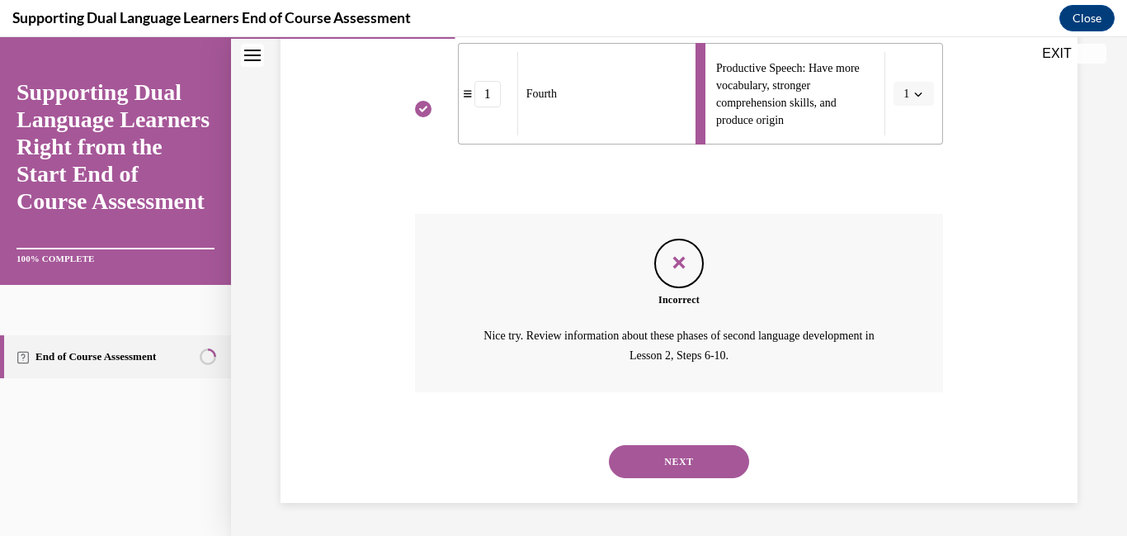
scroll to position [872, 0]
click at [697, 458] on button "NEXT" at bounding box center [679, 461] width 140 height 33
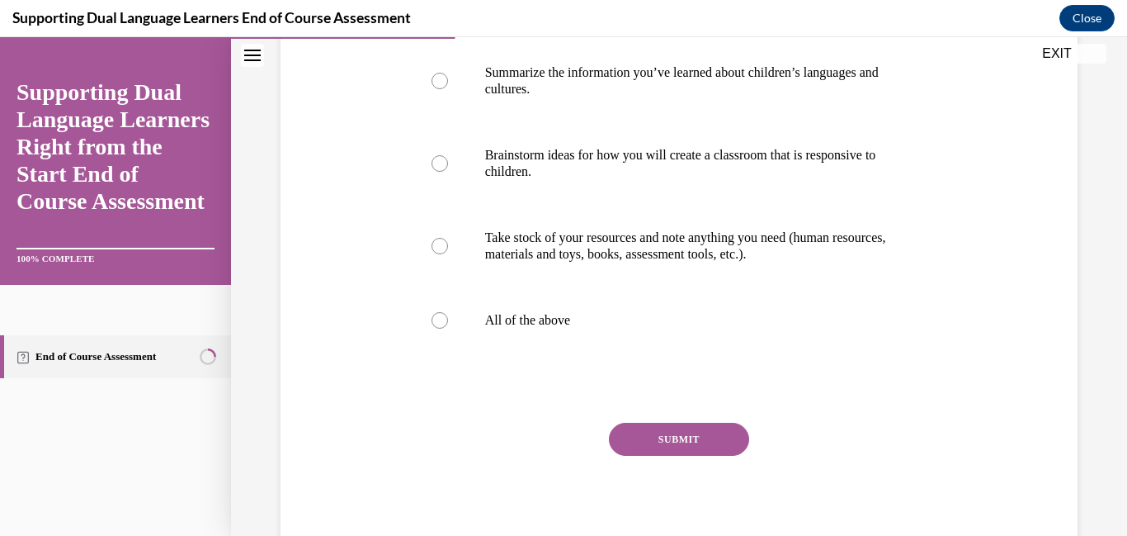
scroll to position [330, 0]
click at [435, 327] on div at bounding box center [440, 318] width 17 height 17
click at [435, 327] on input "All of the above" at bounding box center [440, 318] width 17 height 17
radio input "true"
click at [643, 454] on button "SUBMIT" at bounding box center [679, 437] width 140 height 33
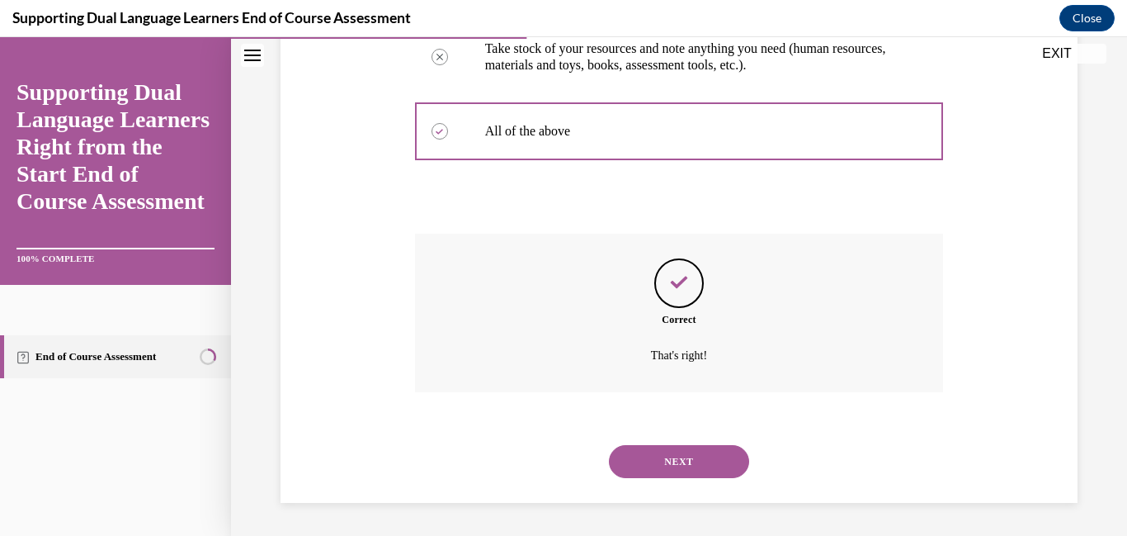
scroll to position [649, 0]
click at [720, 452] on button "NEXT" at bounding box center [679, 461] width 140 height 33
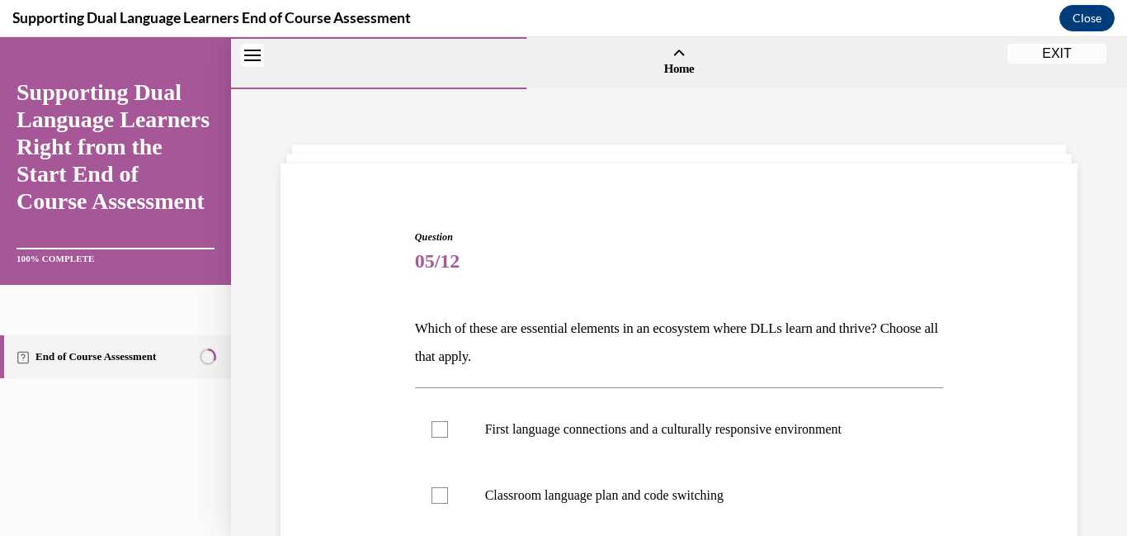
scroll to position [192, 0]
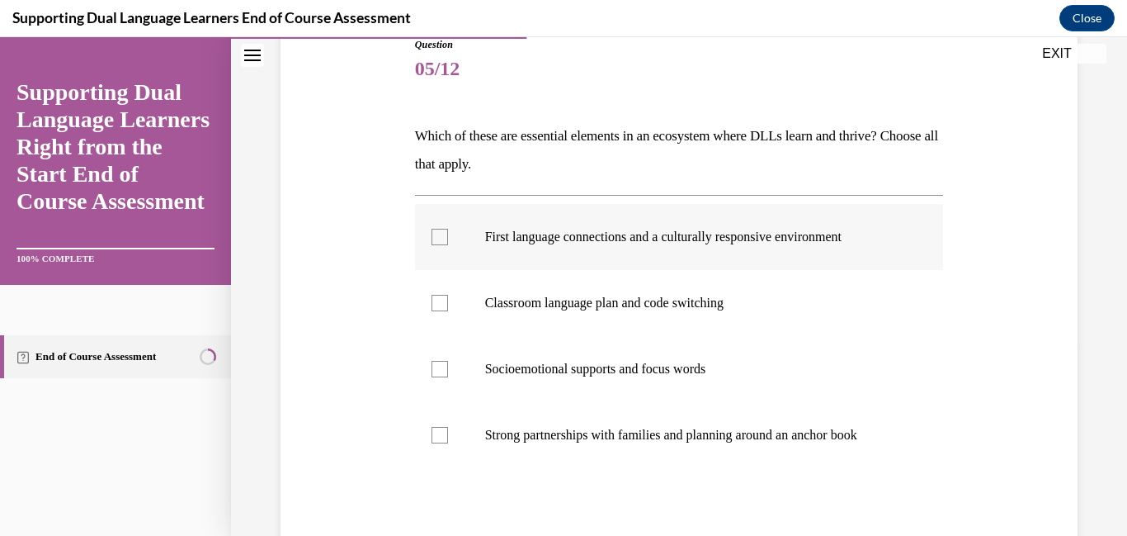
click at [448, 245] on div at bounding box center [440, 237] width 17 height 17
click at [448, 245] on input "First language connections and a culturally responsive environment" at bounding box center [440, 237] width 17 height 17
checkbox input "true"
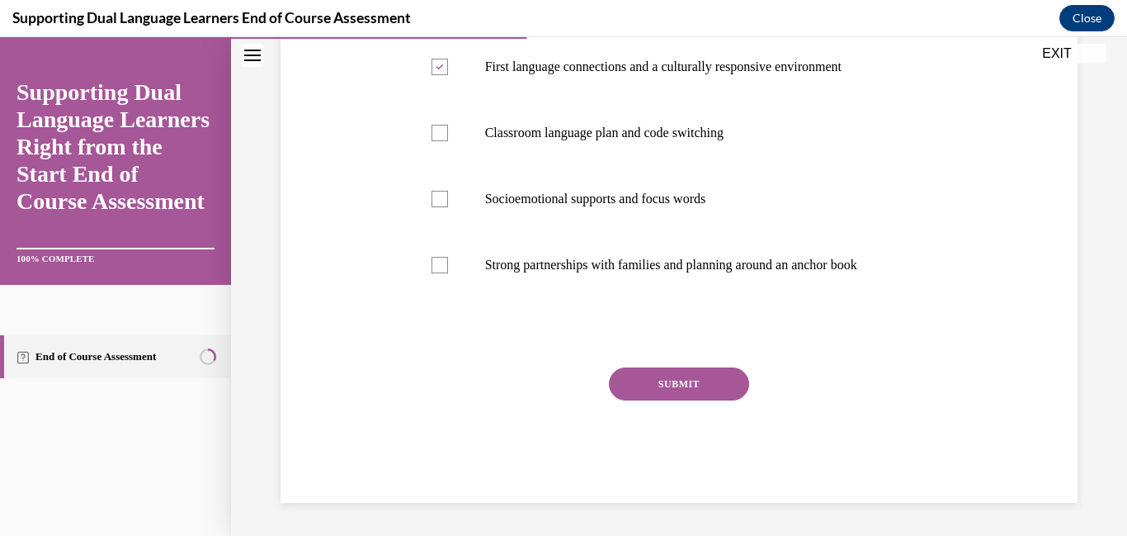
scroll to position [375, 0]
click at [448, 273] on div at bounding box center [440, 265] width 17 height 17
click at [448, 273] on input "Strong partnerships with families and planning around an anchor book" at bounding box center [440, 265] width 17 height 17
checkbox input "true"
click at [672, 400] on button "SUBMIT" at bounding box center [679, 383] width 140 height 33
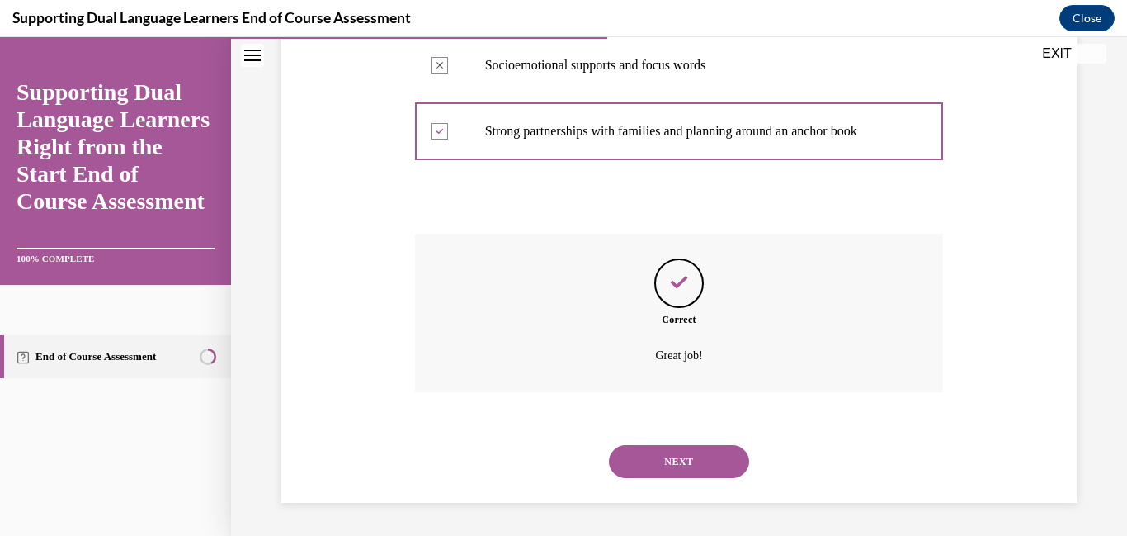
scroll to position [687, 0]
click at [715, 477] on button "NEXT" at bounding box center [679, 461] width 140 height 33
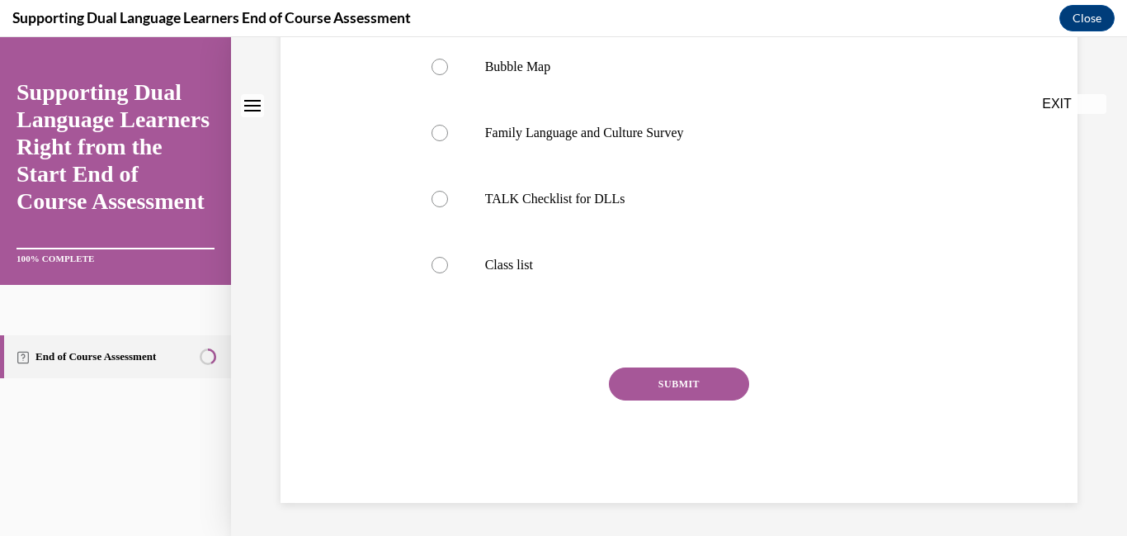
scroll to position [0, 0]
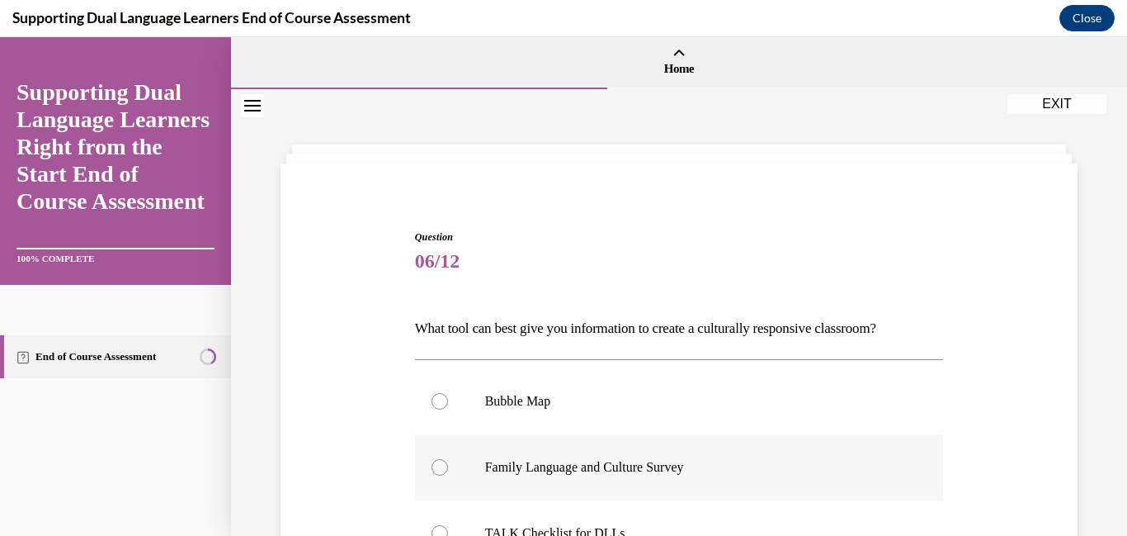
click at [450, 500] on label "Family Language and Culture Survey" at bounding box center [679, 467] width 529 height 66
click at [448, 475] on input "Family Language and Culture Survey" at bounding box center [440, 467] width 17 height 17
radio input "true"
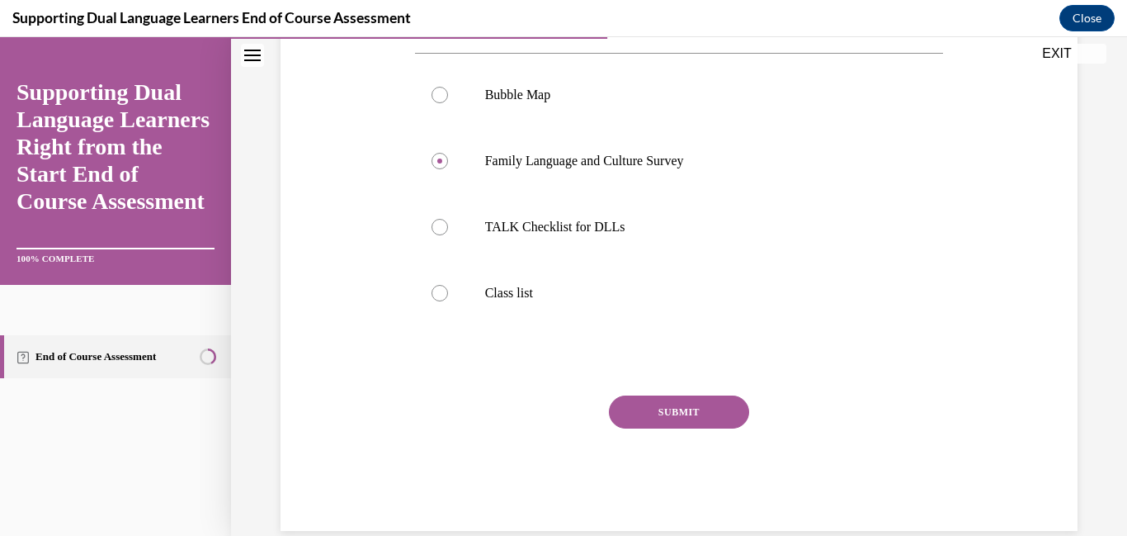
scroll to position [309, 0]
click at [728, 426] on button "SUBMIT" at bounding box center [679, 409] width 140 height 33
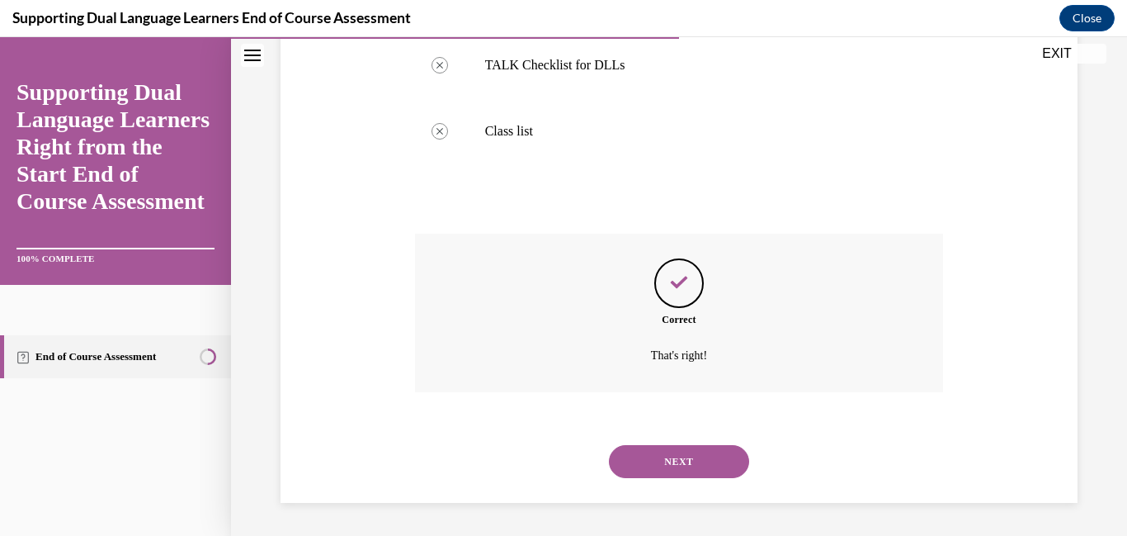
scroll to position [600, 0]
click at [639, 470] on button "NEXT" at bounding box center [679, 461] width 140 height 33
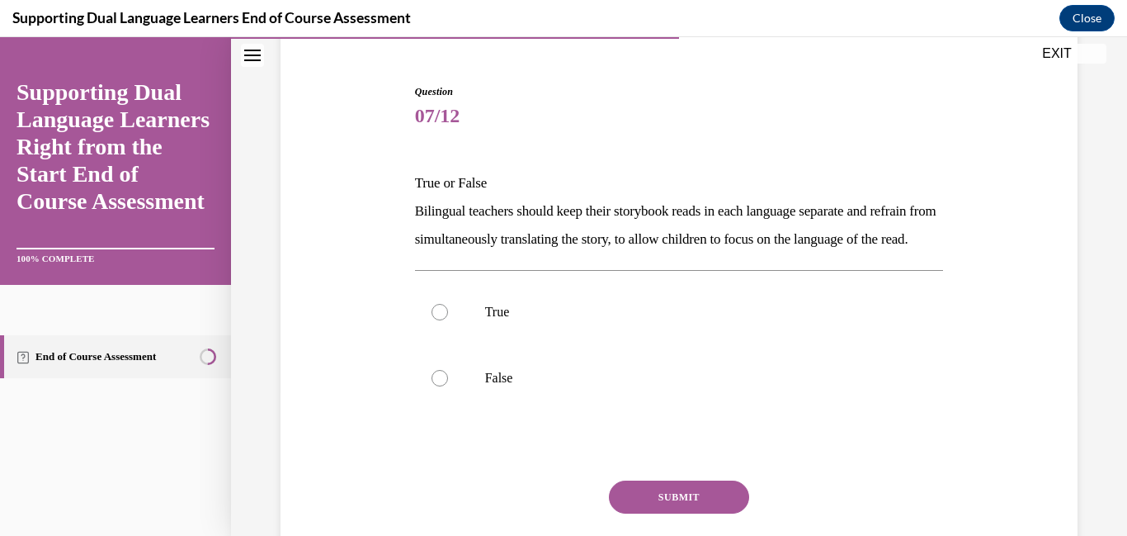
scroll to position [152, 0]
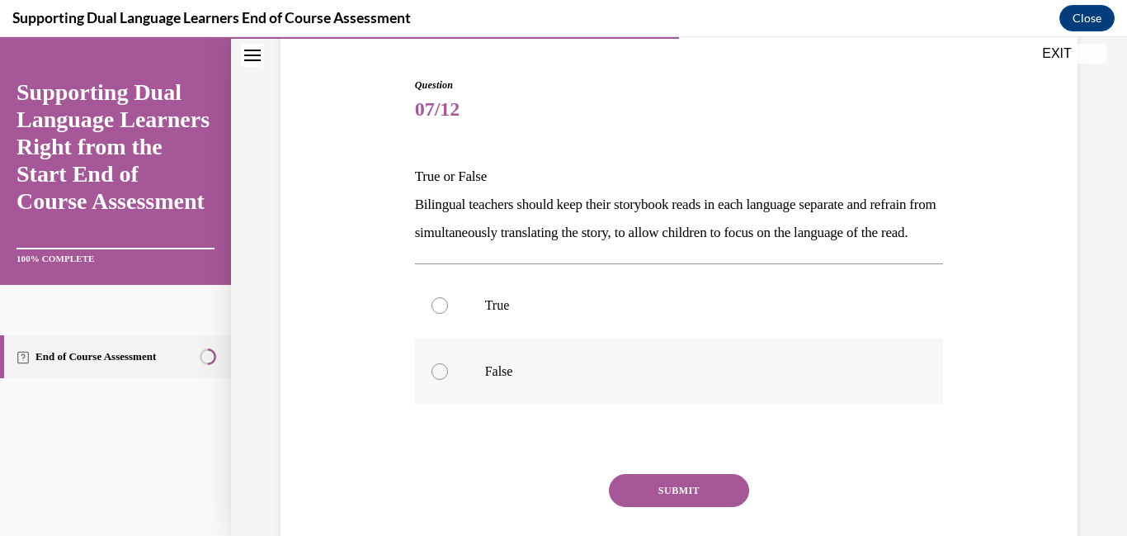
click at [446, 404] on label "False" at bounding box center [679, 371] width 529 height 66
click at [446, 380] on input "False" at bounding box center [440, 371] width 17 height 17
radio input "true"
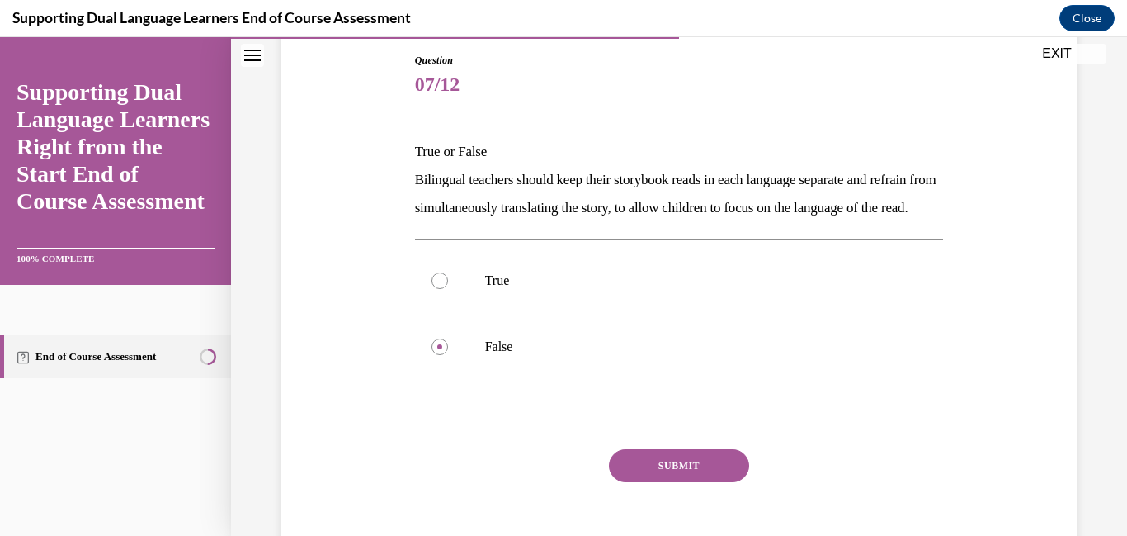
scroll to position [298, 0]
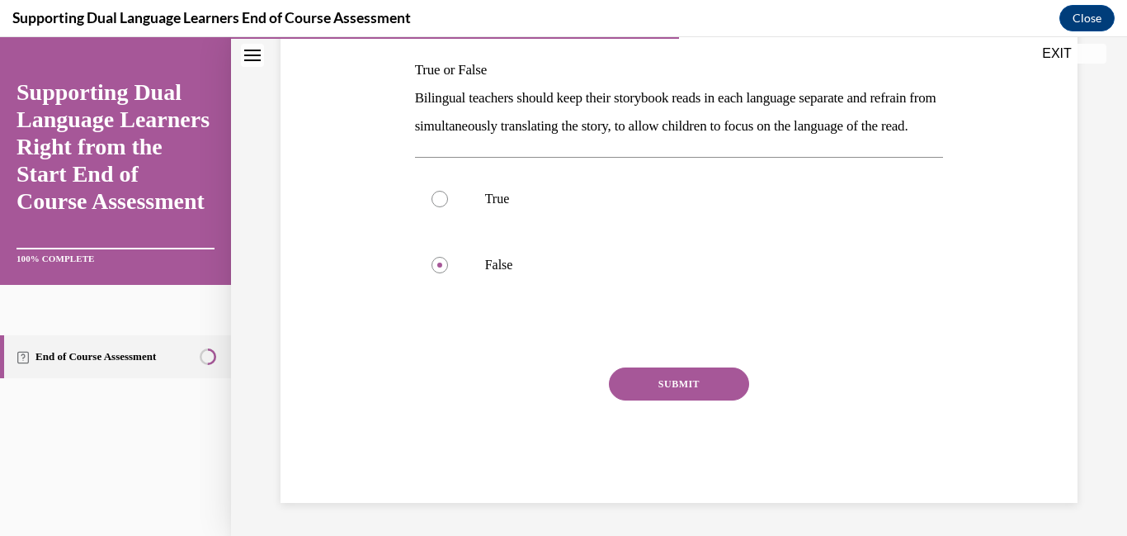
click at [698, 400] on button "SUBMIT" at bounding box center [679, 383] width 140 height 33
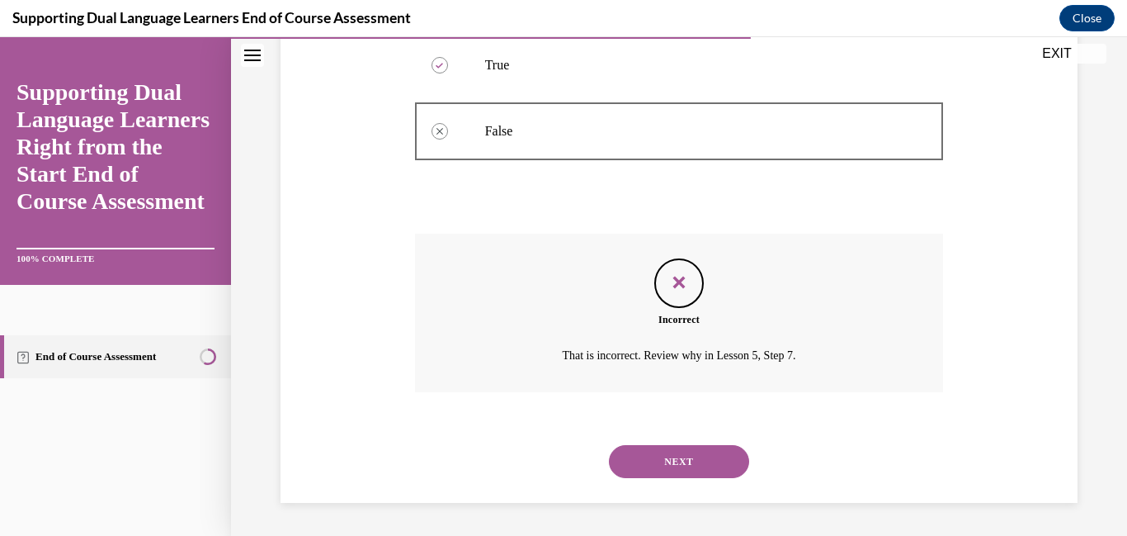
scroll to position [513, 0]
click at [699, 445] on button "NEXT" at bounding box center [679, 461] width 140 height 33
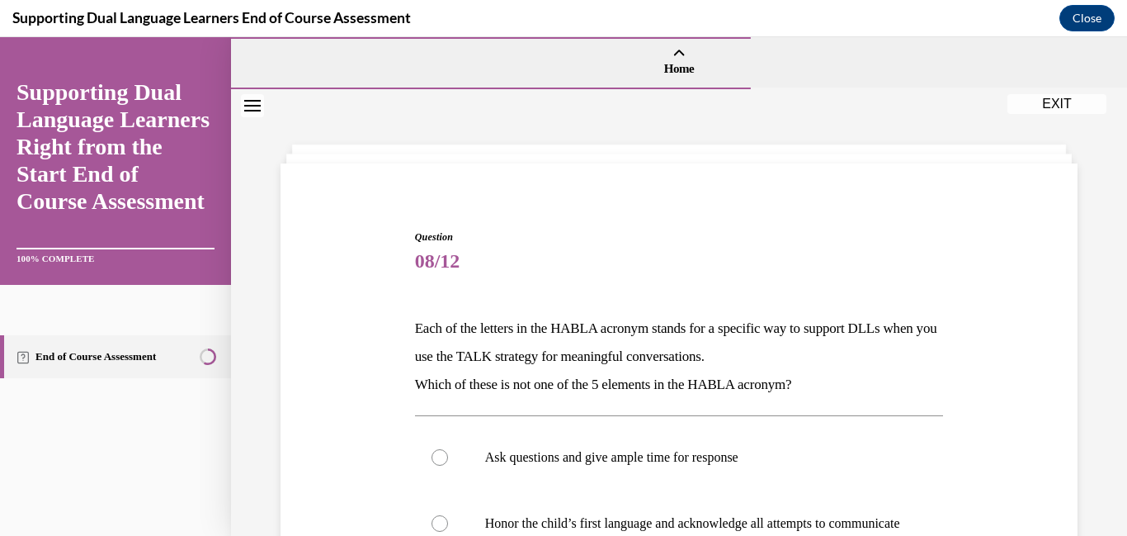
scroll to position [324, 0]
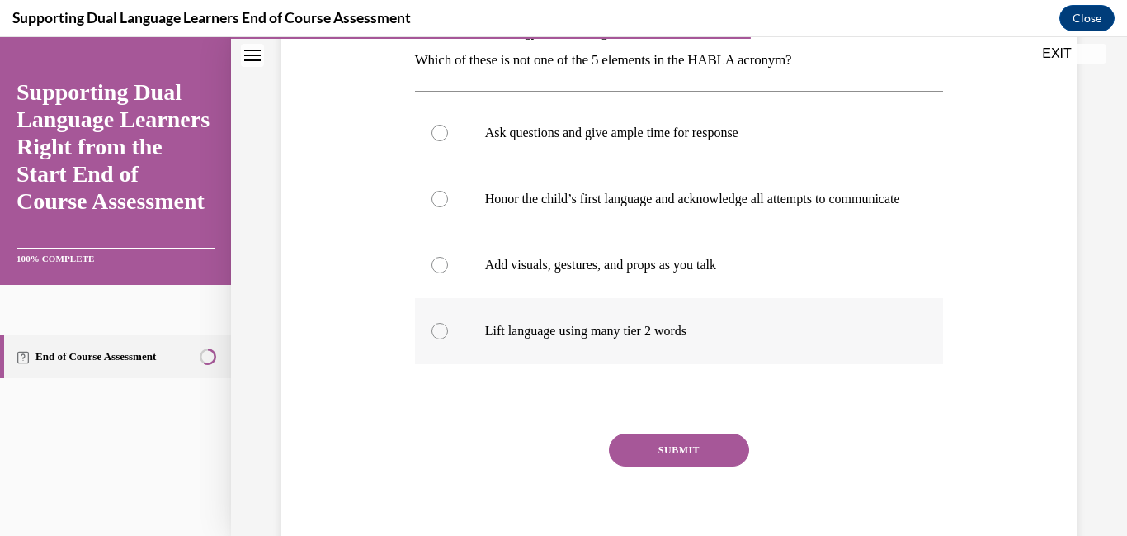
click at [443, 339] on div at bounding box center [440, 331] width 17 height 17
click at [443, 339] on input "Lift language using many tier 2 words" at bounding box center [440, 331] width 17 height 17
radio input "true"
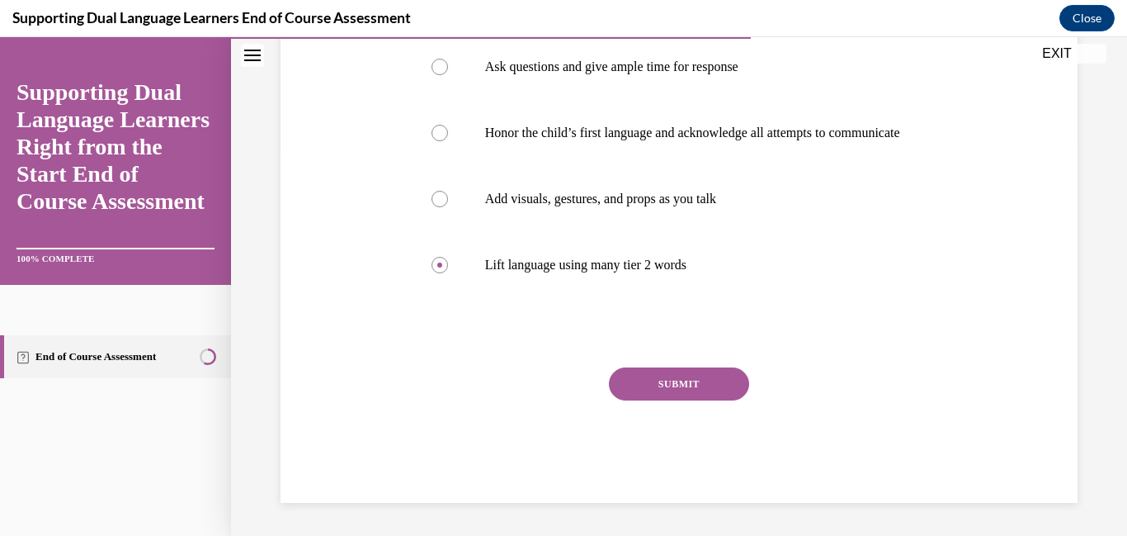
click at [710, 400] on button "SUBMIT" at bounding box center [679, 383] width 140 height 33
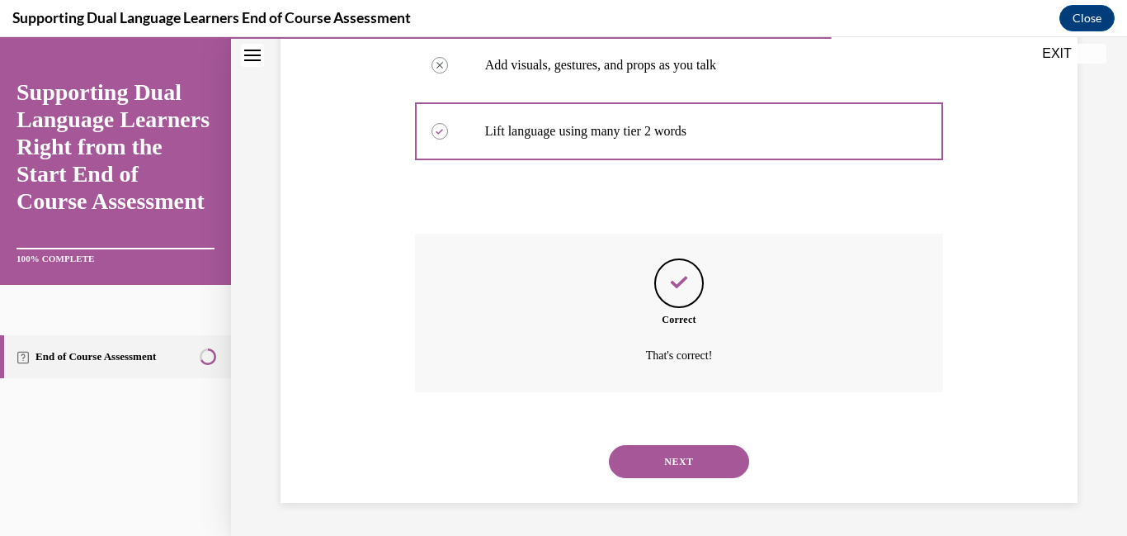
scroll to position [687, 0]
click at [710, 462] on button "NEXT" at bounding box center [679, 461] width 140 height 33
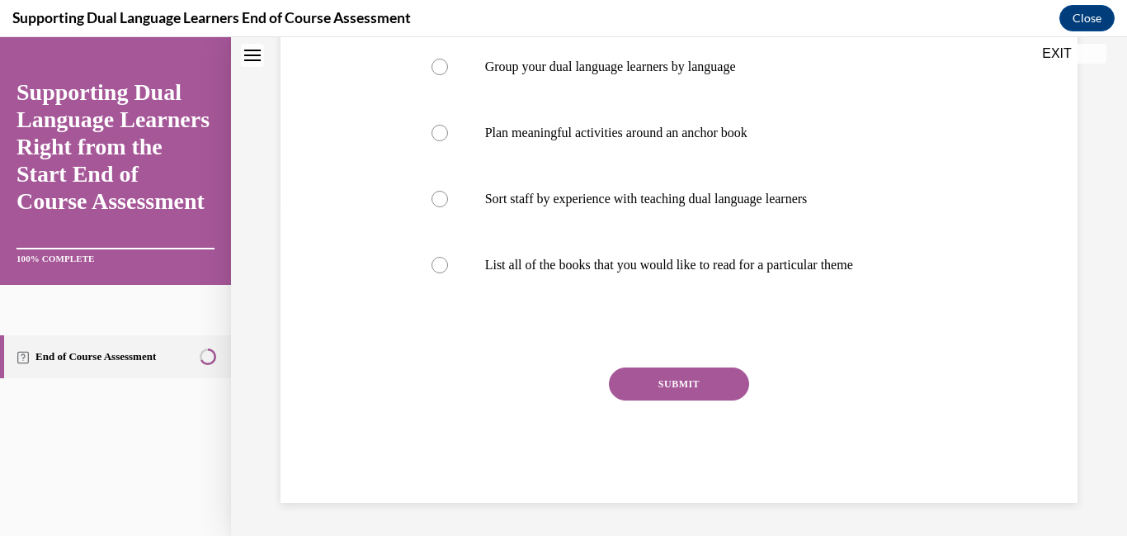
scroll to position [0, 0]
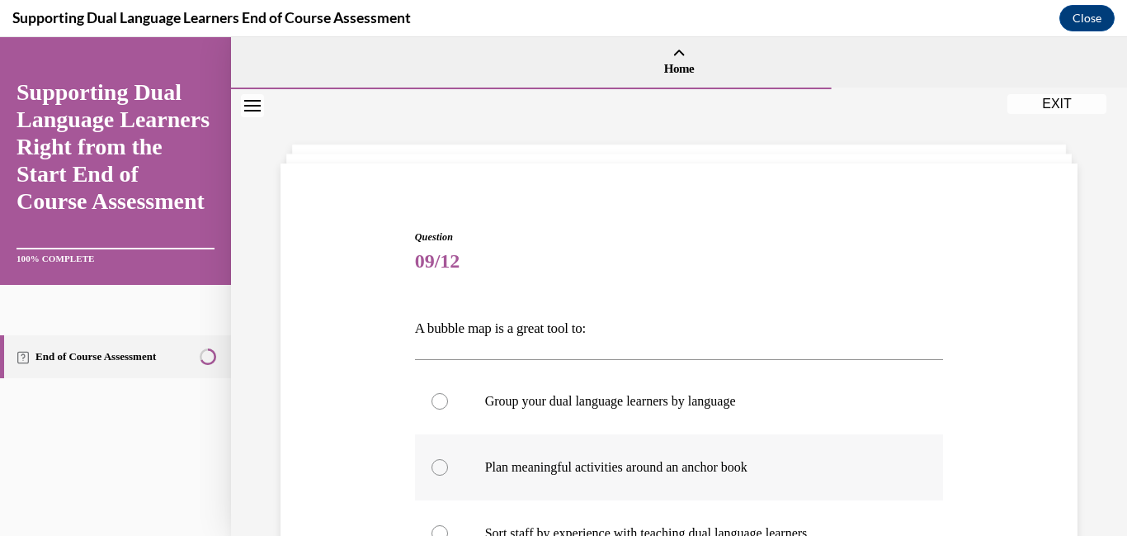
click at [451, 500] on label "Plan meaningful activities around an anchor book" at bounding box center [679, 467] width 529 height 66
click at [448, 475] on input "Plan meaningful activities around an anchor book" at bounding box center [440, 467] width 17 height 17
radio input "true"
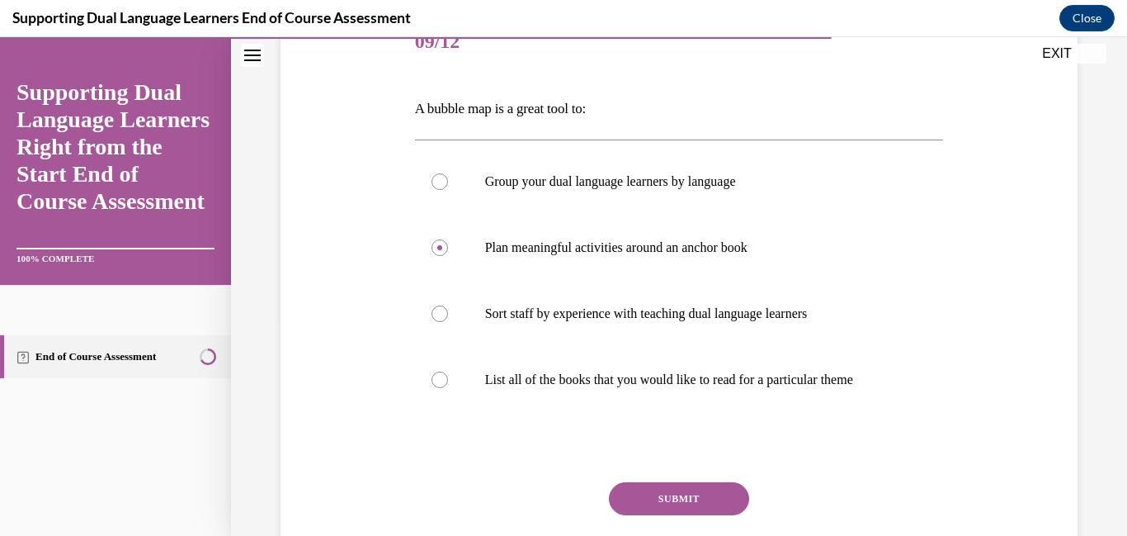
scroll to position [361, 0]
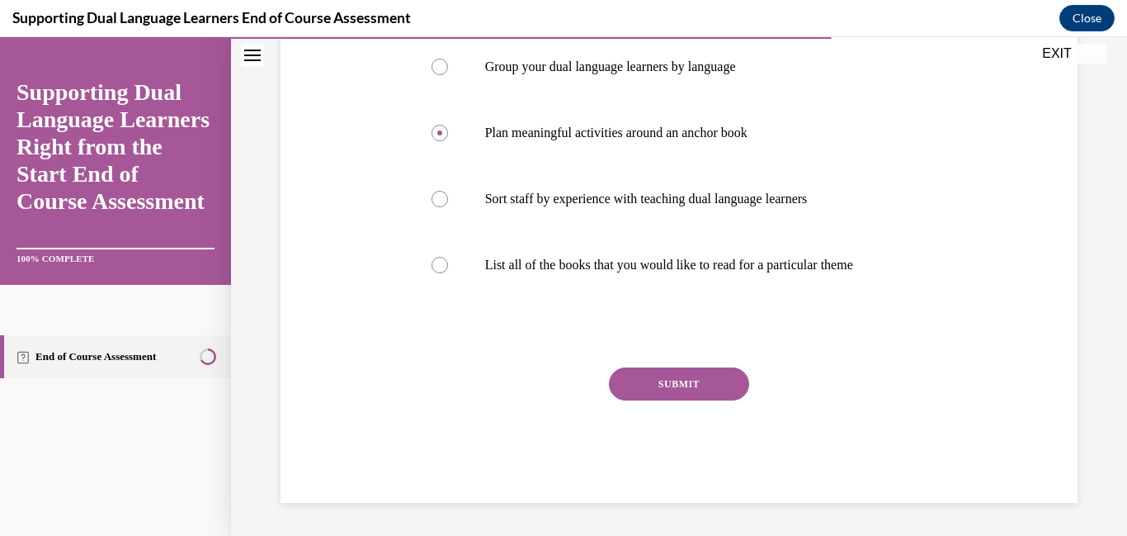
click at [739, 400] on button "SUBMIT" at bounding box center [679, 383] width 140 height 33
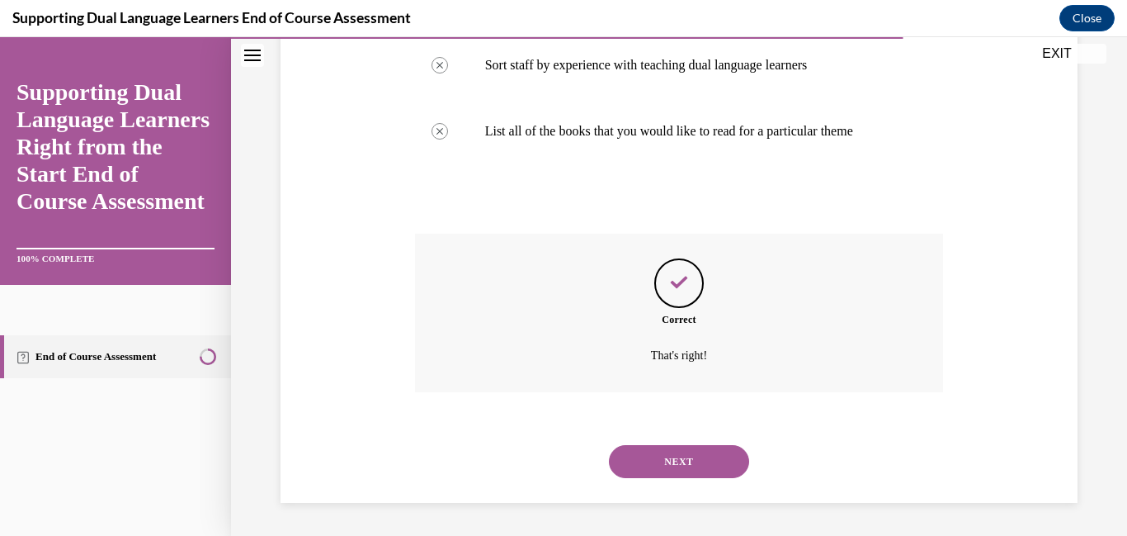
scroll to position [600, 0]
click at [713, 455] on button "NEXT" at bounding box center [679, 461] width 140 height 33
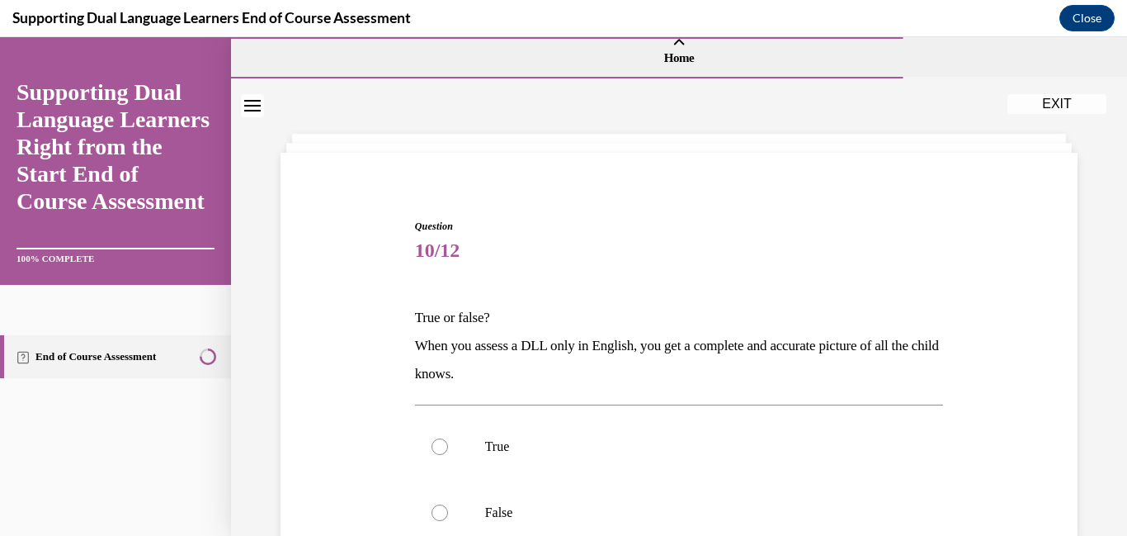
scroll to position [84, 0]
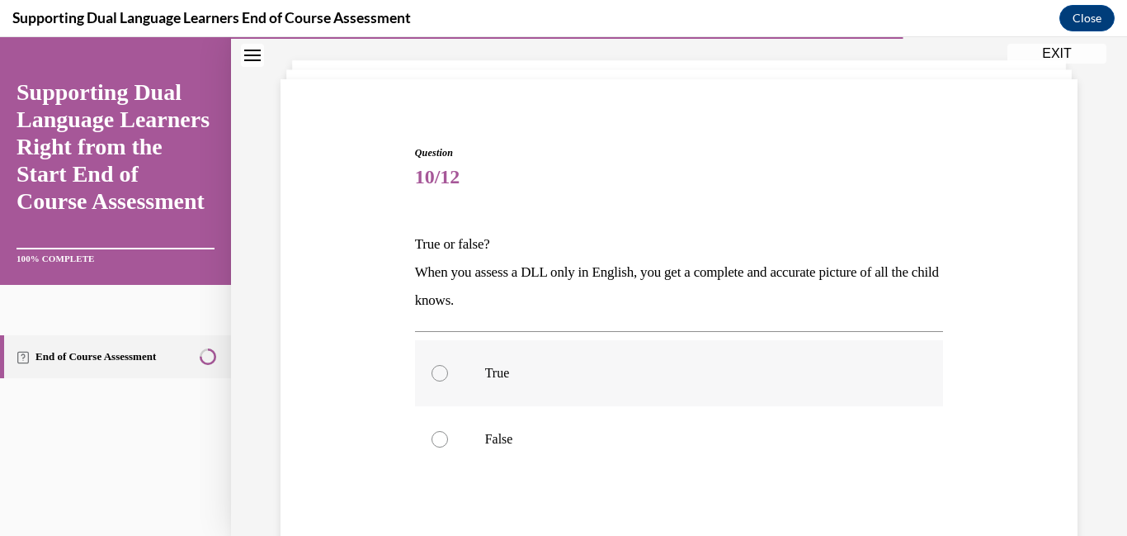
click at [435, 381] on div at bounding box center [440, 373] width 17 height 17
click at [435, 381] on input "True" at bounding box center [440, 373] width 17 height 17
radio input "true"
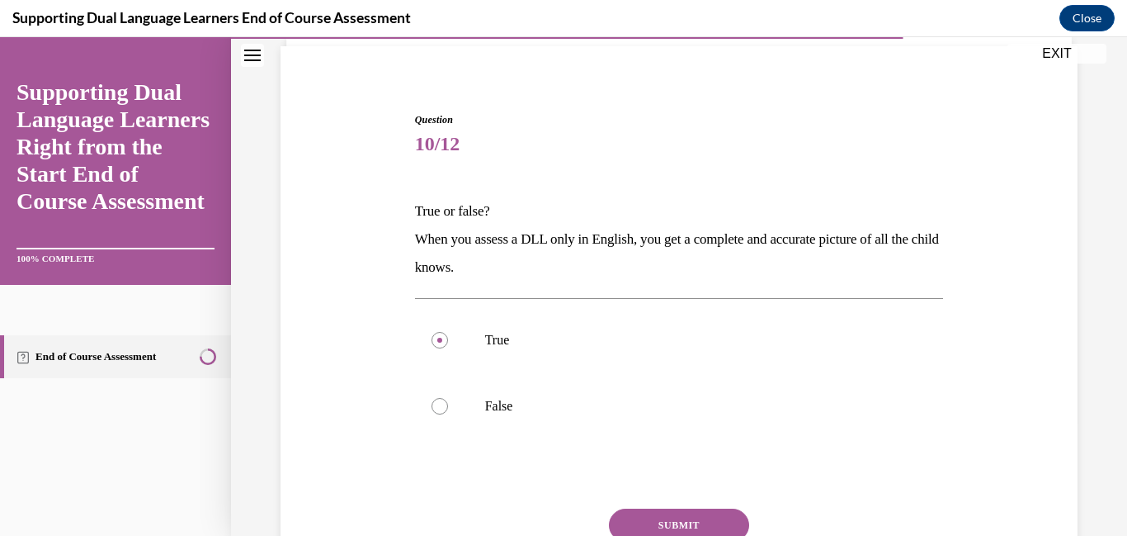
scroll to position [188, 0]
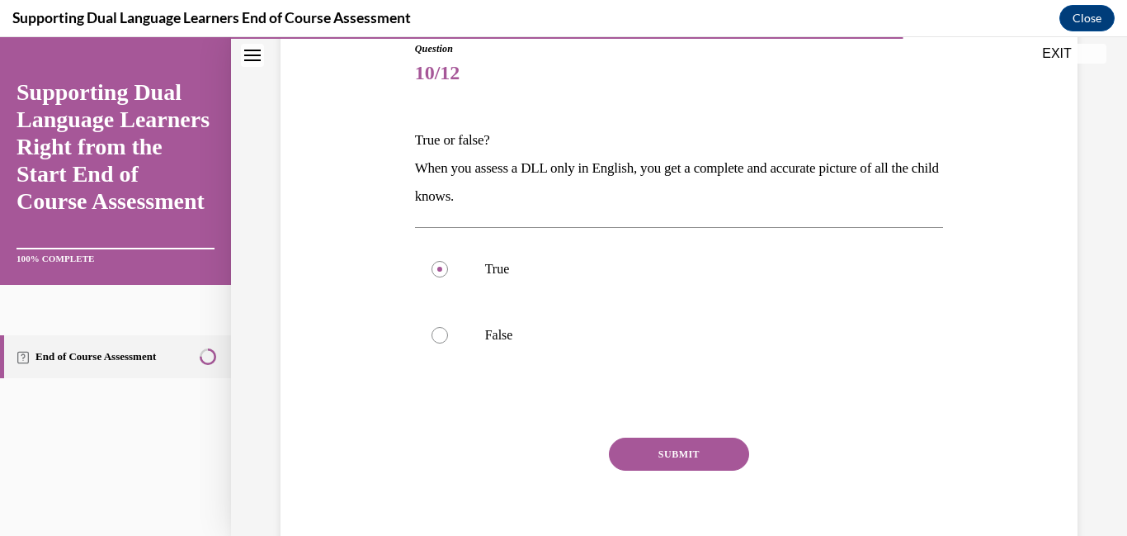
click at [634, 470] on button "SUBMIT" at bounding box center [679, 453] width 140 height 33
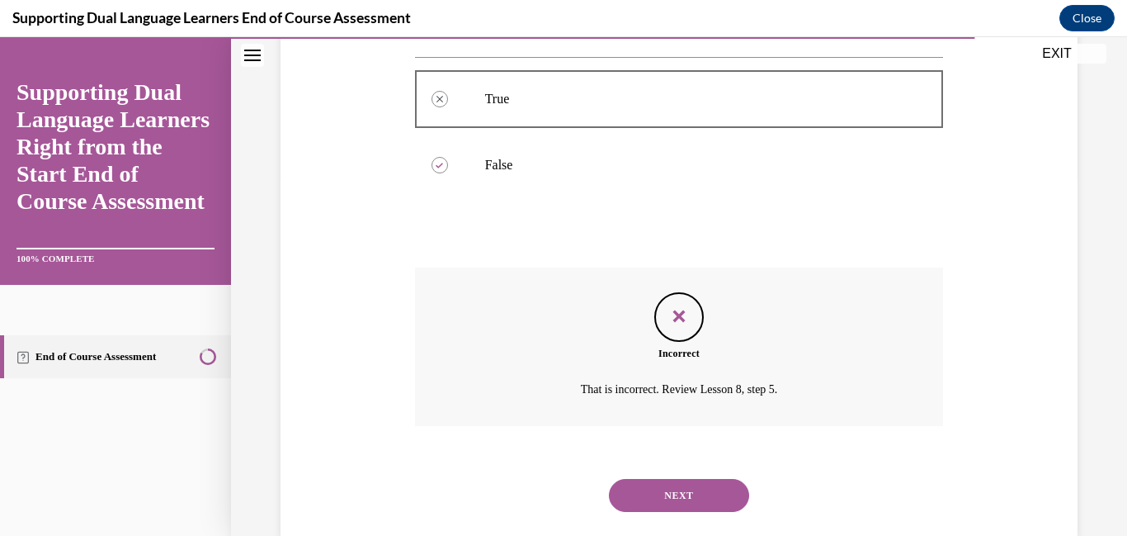
scroll to position [485, 0]
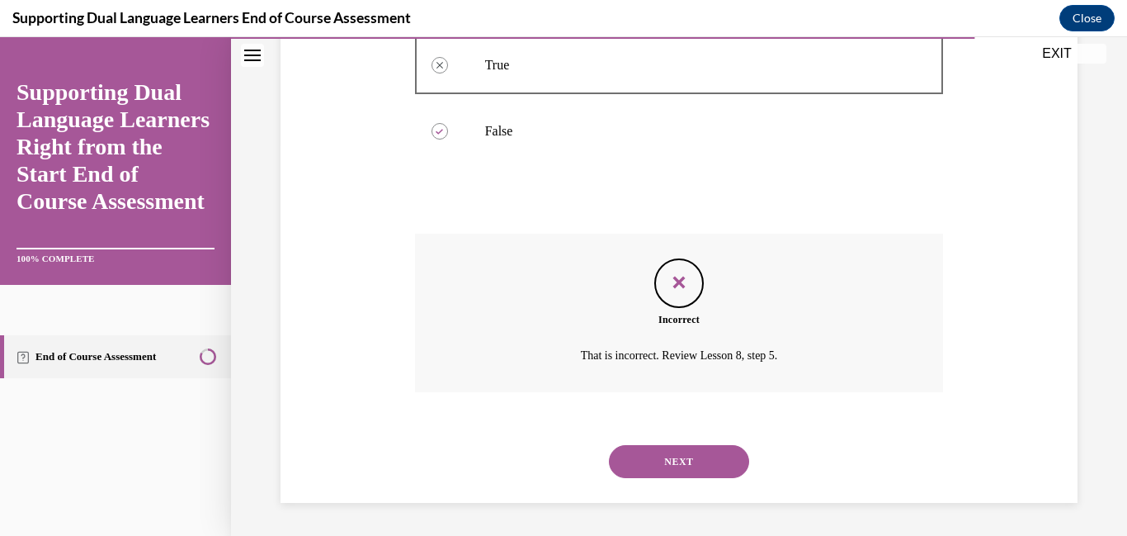
click at [701, 453] on button "NEXT" at bounding box center [679, 461] width 140 height 33
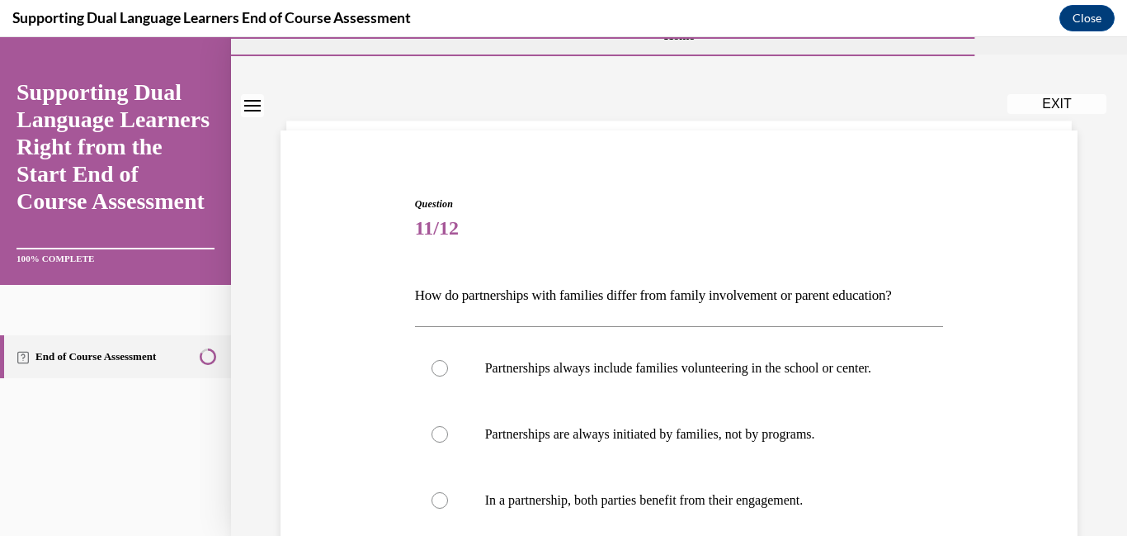
scroll to position [289, 0]
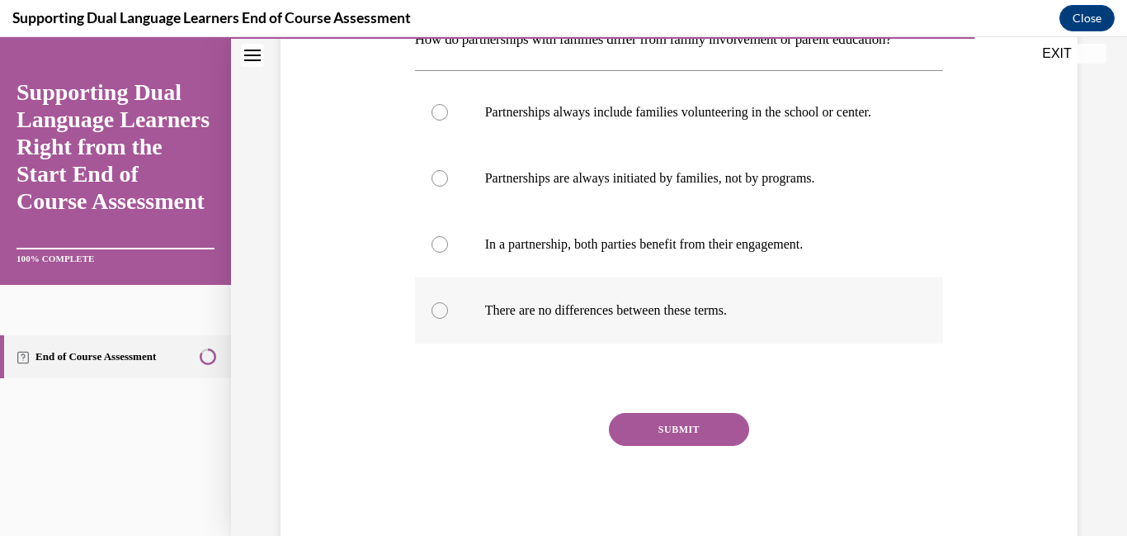
click at [451, 343] on label "There are no differences between these terms." at bounding box center [679, 310] width 529 height 66
click at [448, 319] on input "There are no differences between these terms." at bounding box center [440, 310] width 17 height 17
radio input "true"
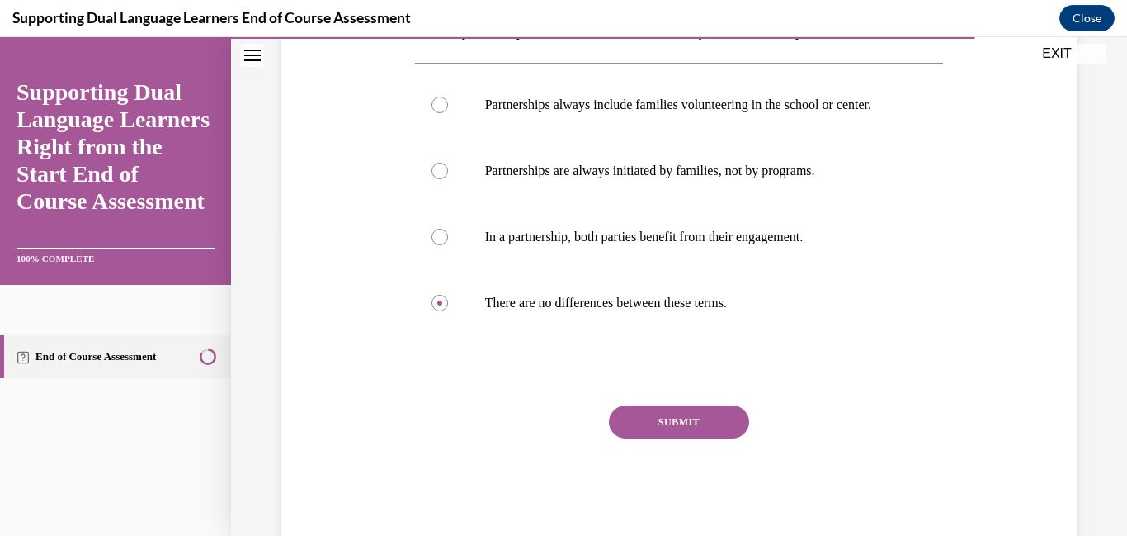
scroll to position [456, 0]
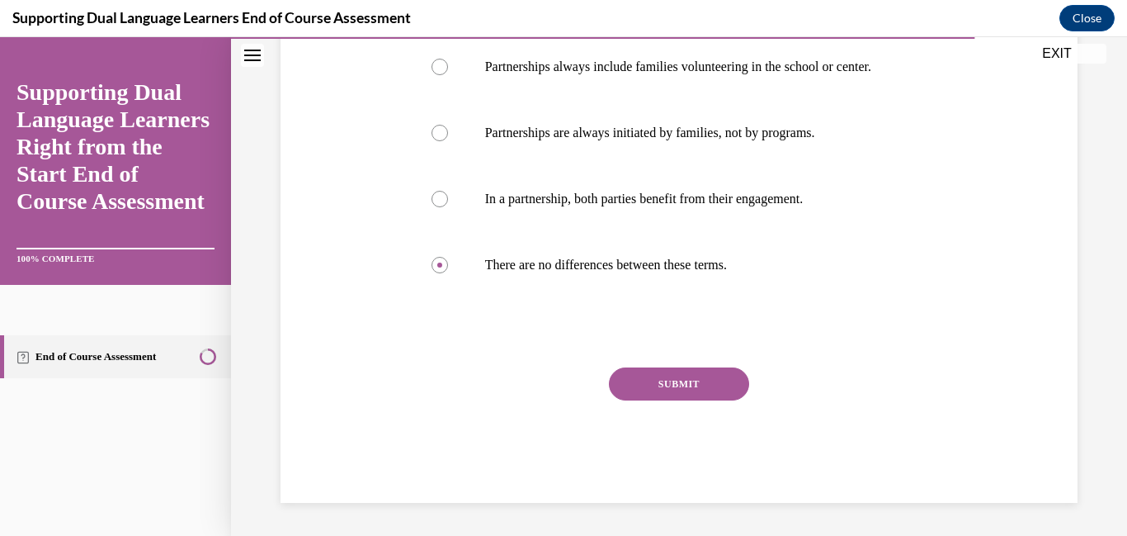
click at [649, 375] on button "SUBMIT" at bounding box center [679, 383] width 140 height 33
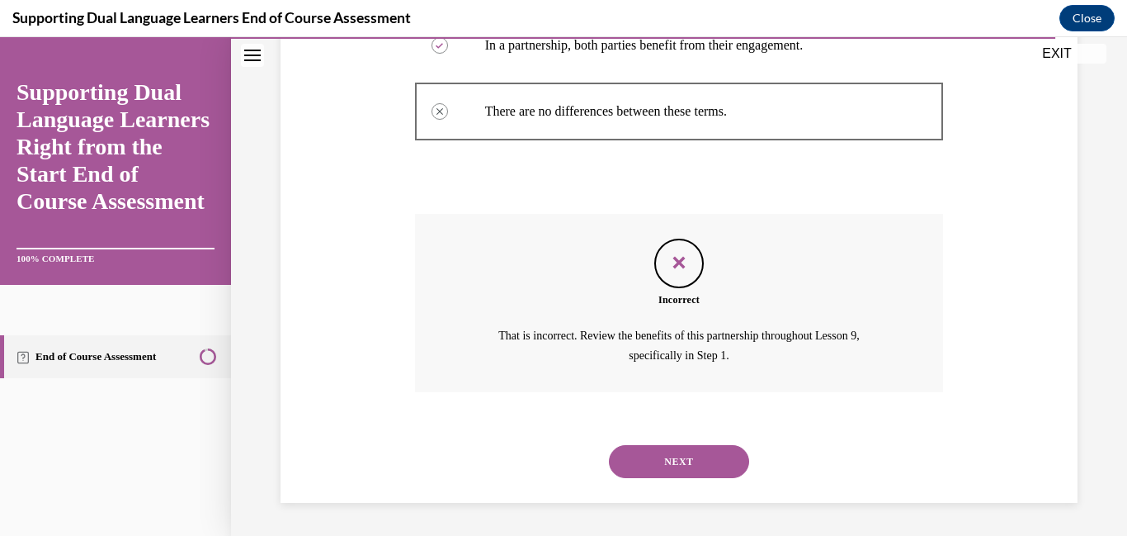
scroll to position [636, 0]
click at [675, 470] on button "NEXT" at bounding box center [679, 461] width 140 height 33
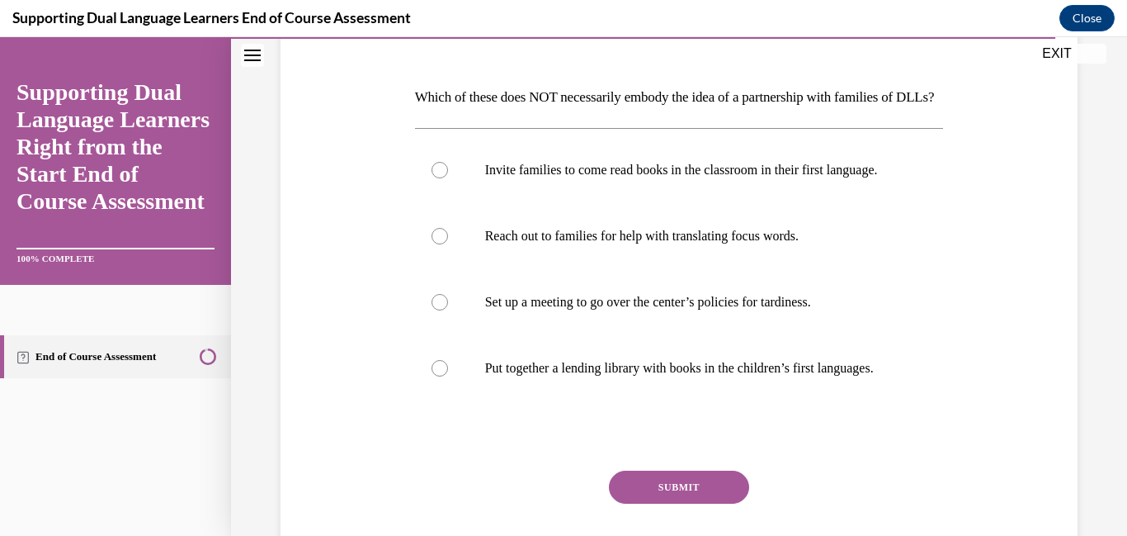
scroll to position [264, 0]
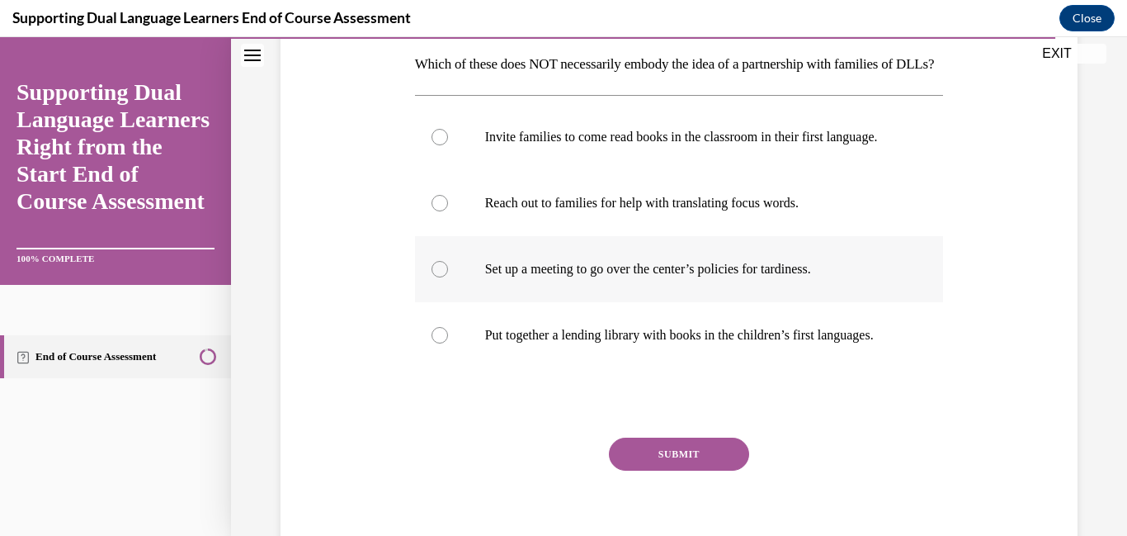
click at [446, 277] on div at bounding box center [440, 269] width 17 height 17
click at [446, 277] on input "Set up a meeting to go over the center’s policies for tardiness." at bounding box center [440, 269] width 17 height 17
radio input "true"
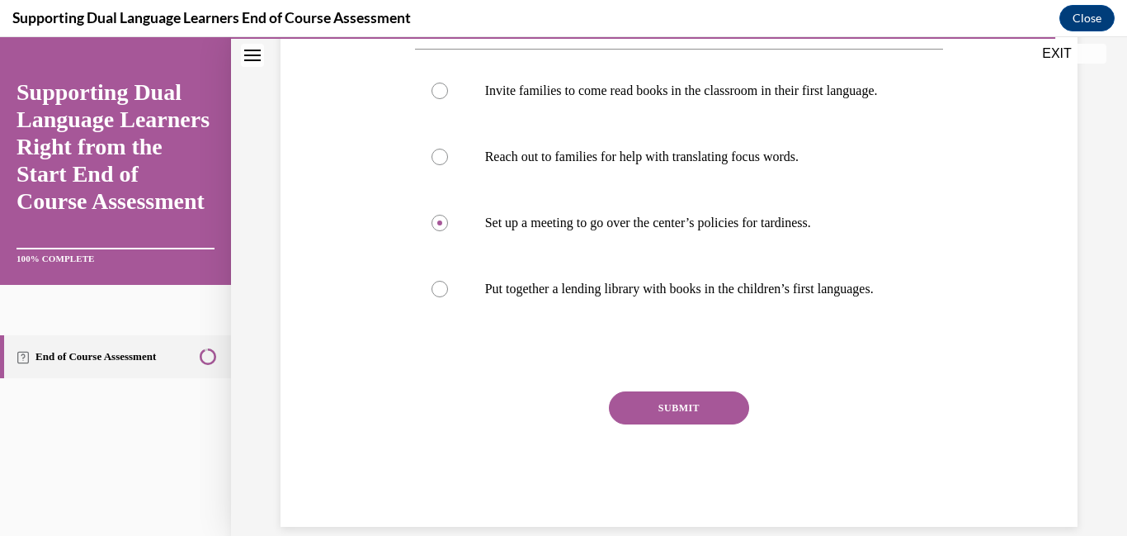
scroll to position [312, 0]
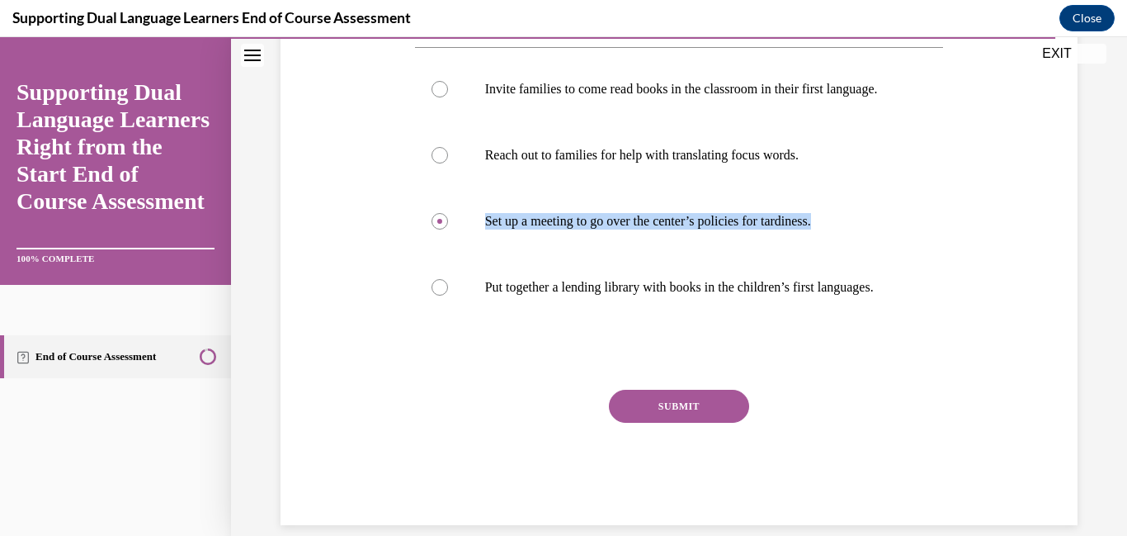
drag, startPoint x: 1126, startPoint y: 262, endPoint x: 1110, endPoint y: 370, distance: 108.5
click at [1110, 370] on div "Question 12/12 Which of these does NOT necessarily embody the idea of a partner…" at bounding box center [679, 167] width 896 height 781
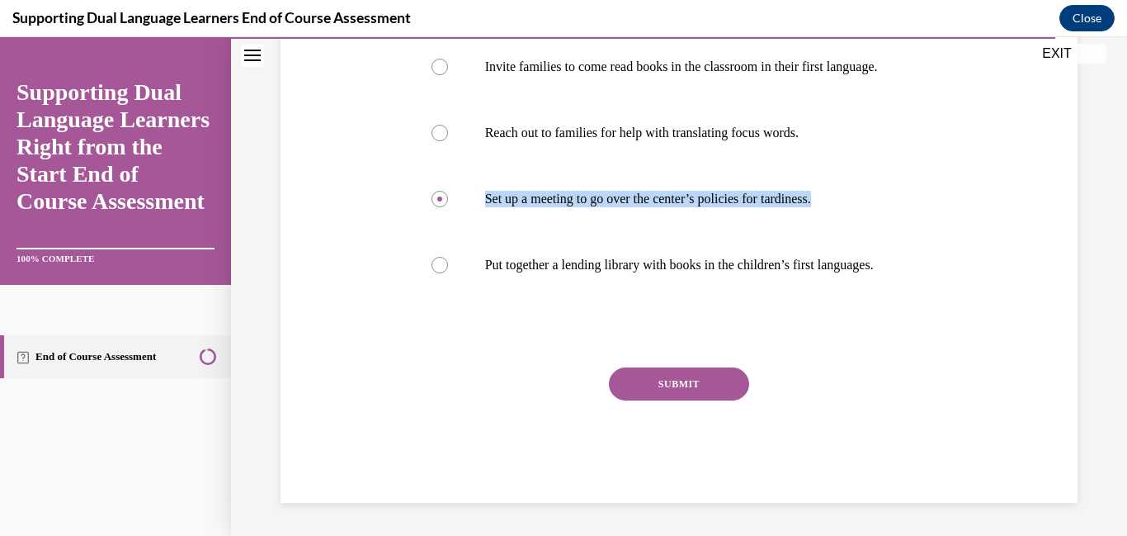
scroll to position [501, 0]
click at [682, 384] on button "SUBMIT" at bounding box center [679, 383] width 140 height 33
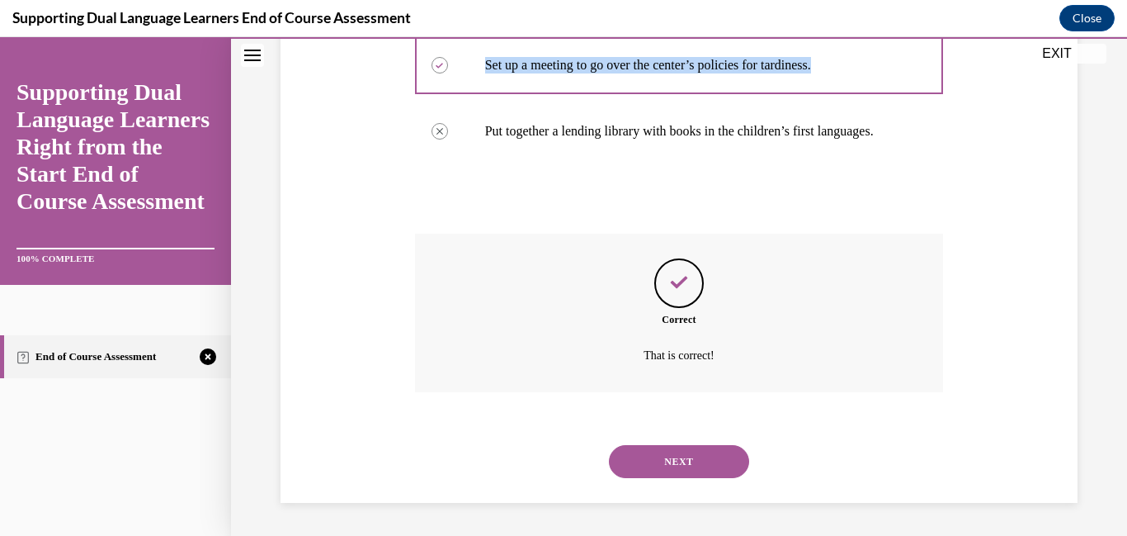
scroll to position [661, 0]
click at [680, 452] on button "NEXT" at bounding box center [679, 461] width 140 height 33
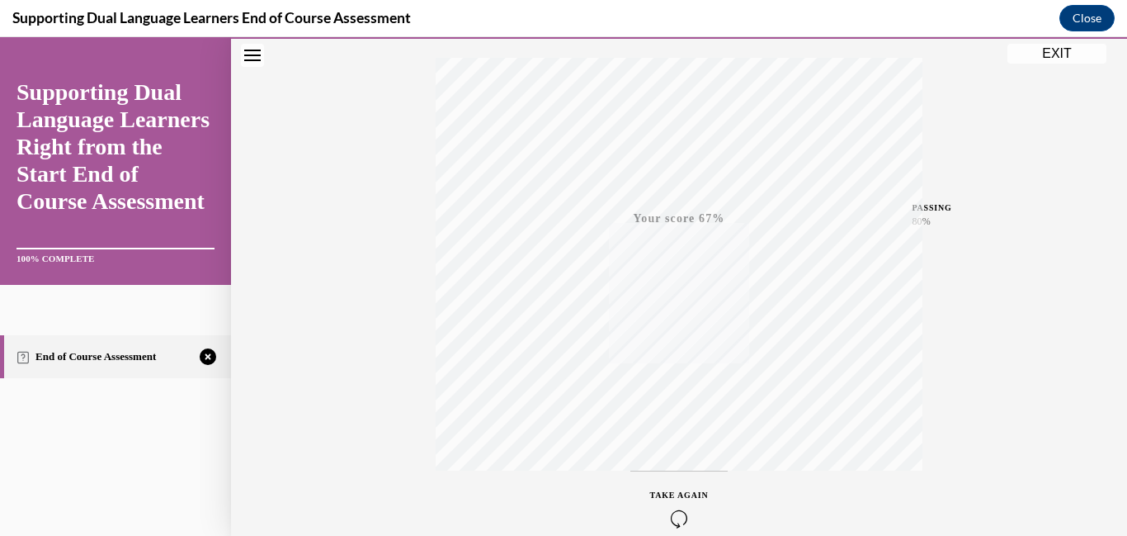
scroll to position [391, 0]
click at [670, 439] on icon "button" at bounding box center [679, 435] width 59 height 18
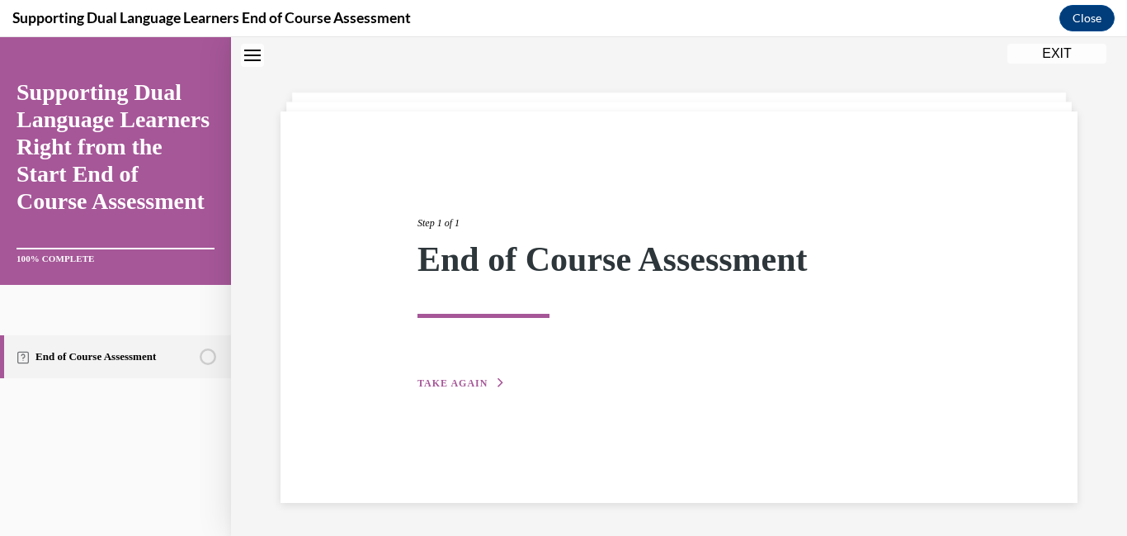
scroll to position [159, 0]
click at [476, 377] on span "TAKE AGAIN" at bounding box center [453, 383] width 70 height 12
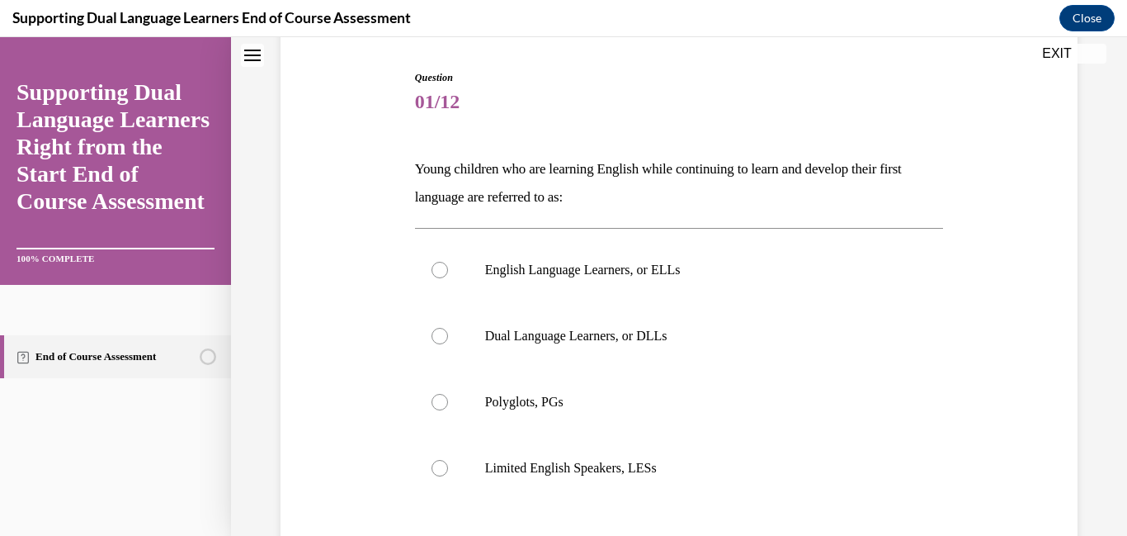
scroll to position [50, 0]
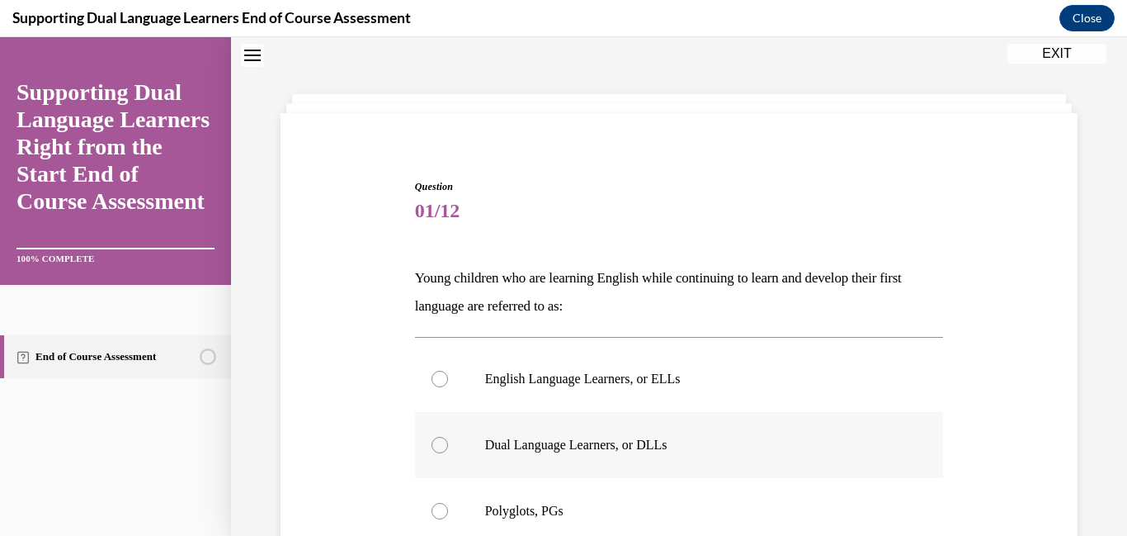
click at [432, 453] on div at bounding box center [440, 445] width 17 height 17
click at [432, 453] on input "Dual Language Learners, or DLLs" at bounding box center [440, 445] width 17 height 17
radio input "true"
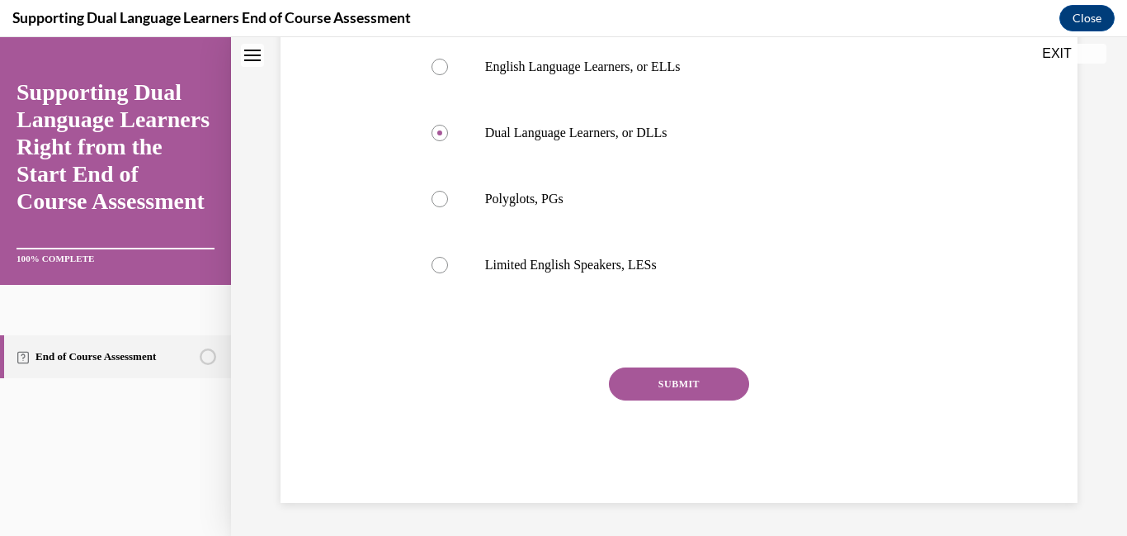
click at [736, 400] on button "SUBMIT" at bounding box center [679, 383] width 140 height 33
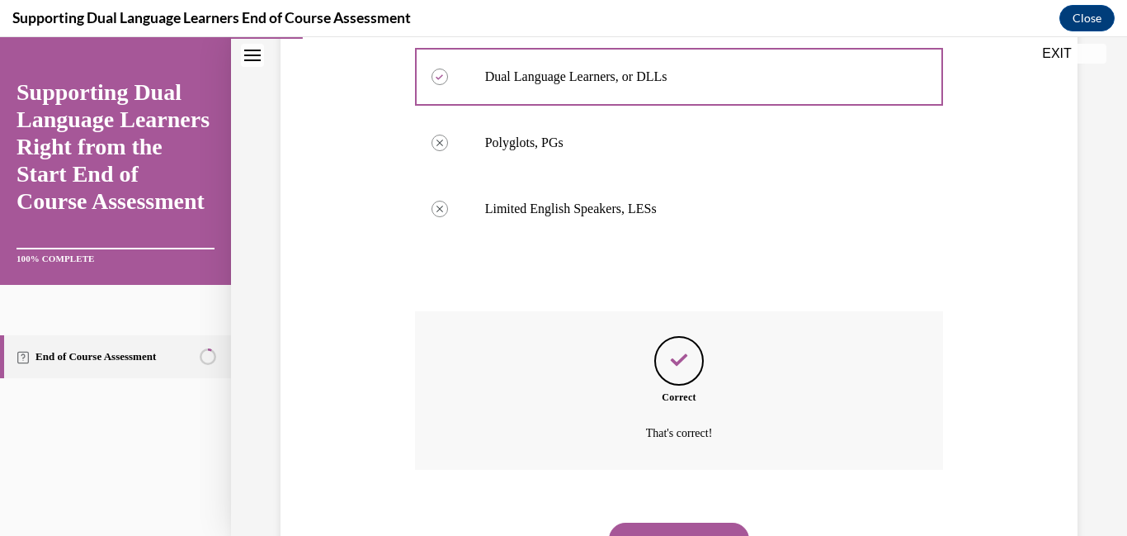
scroll to position [628, 0]
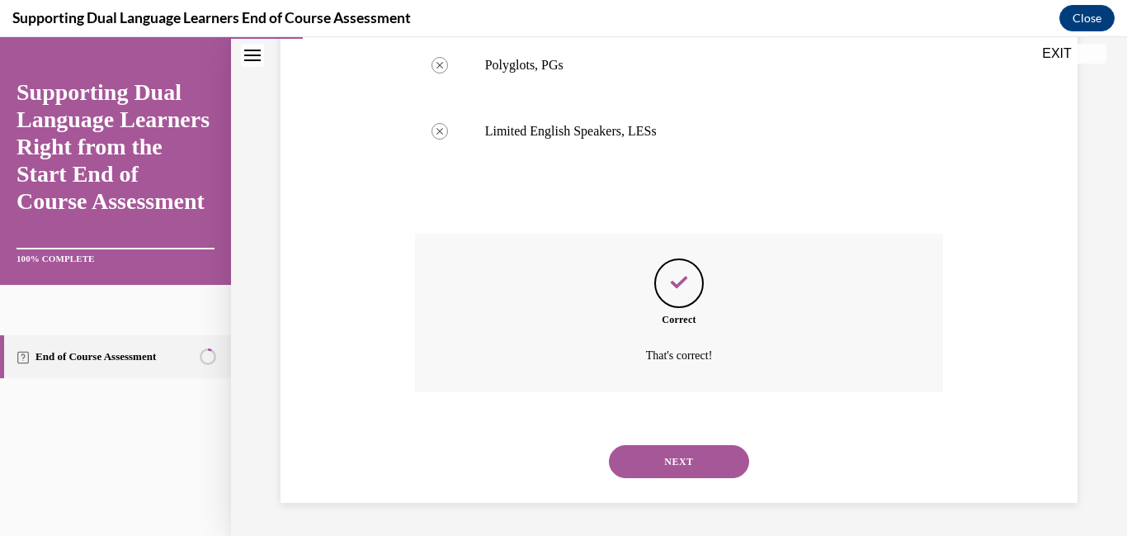
click at [695, 457] on button "NEXT" at bounding box center [679, 461] width 140 height 33
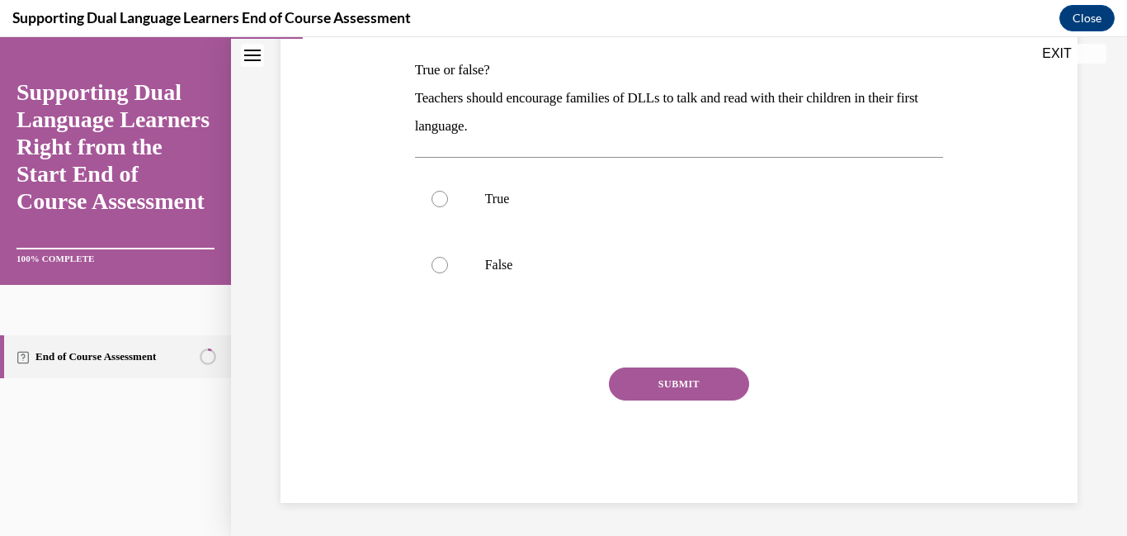
scroll to position [305, 0]
click at [440, 191] on div at bounding box center [440, 199] width 17 height 17
click at [440, 191] on input "True" at bounding box center [440, 199] width 17 height 17
radio input "true"
click at [679, 391] on button "SUBMIT" at bounding box center [679, 383] width 140 height 33
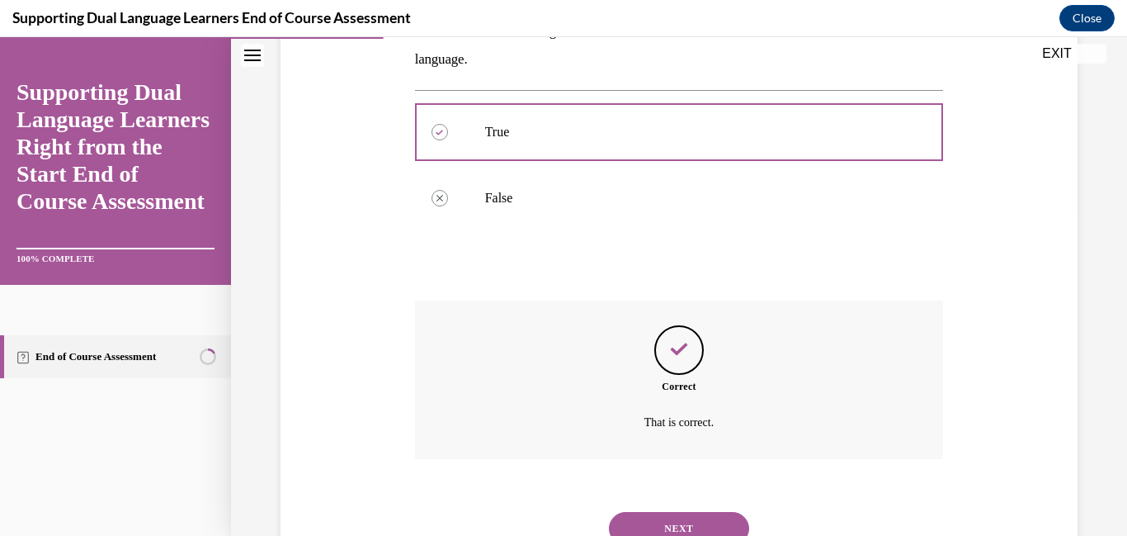
scroll to position [485, 0]
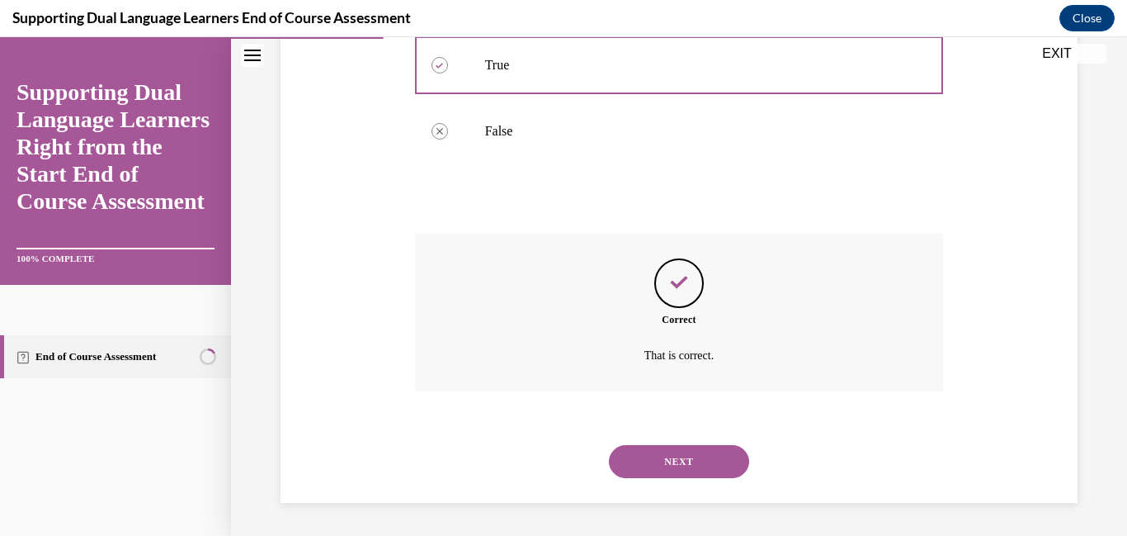
click at [659, 452] on button "NEXT" at bounding box center [679, 461] width 140 height 33
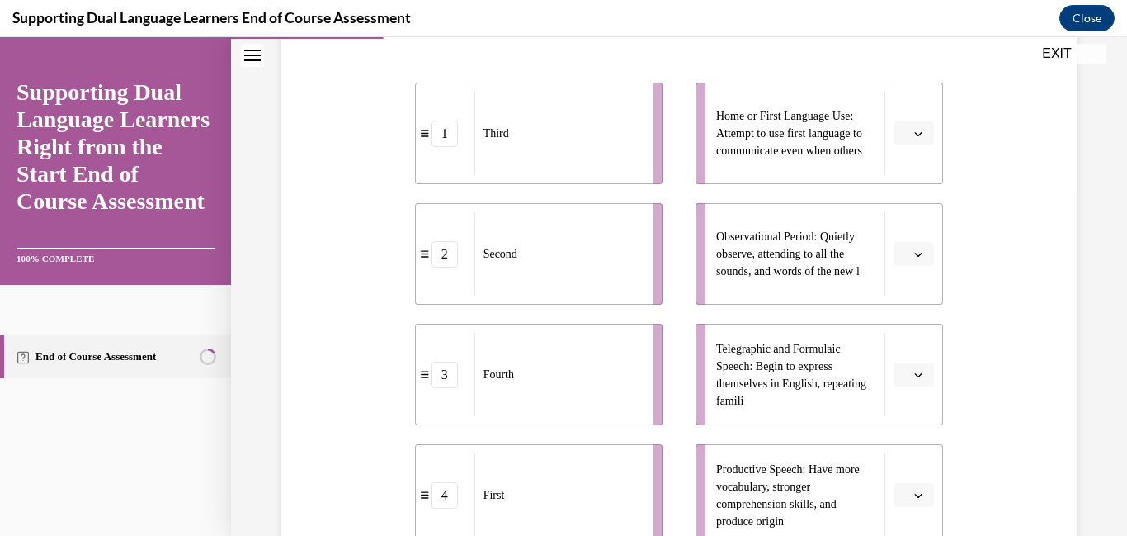
scroll to position [350, 0]
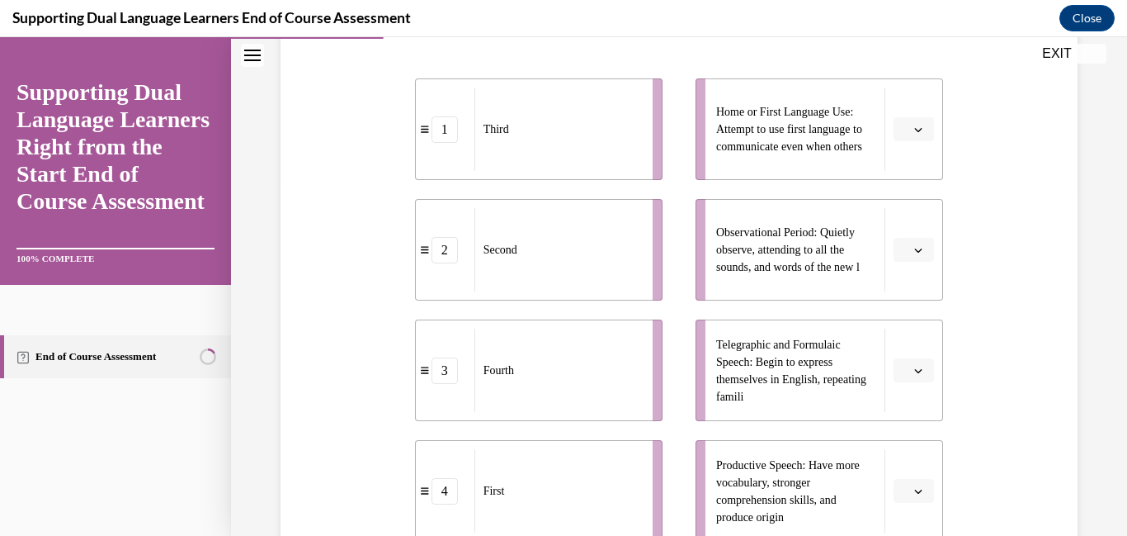
click at [927, 142] on button "button" at bounding box center [914, 129] width 40 height 25
click at [900, 323] on div "4" at bounding box center [911, 320] width 41 height 33
click at [913, 300] on li "Observational Period: Quietly observe, attending to all the sounds, and words o…" at bounding box center [820, 249] width 248 height 101
click at [925, 262] on button "button" at bounding box center [914, 250] width 40 height 25
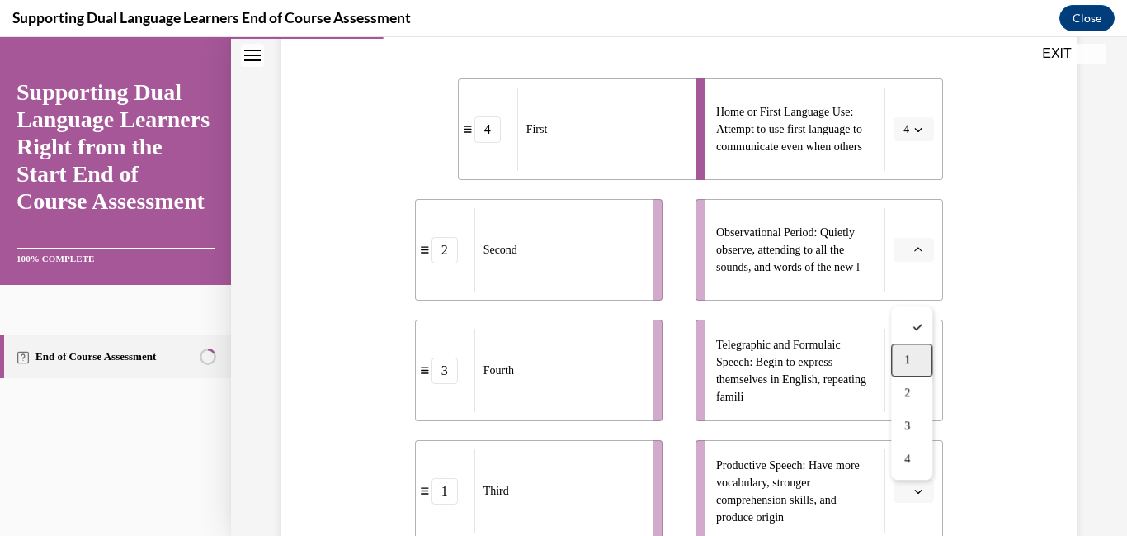
click at [910, 358] on span "1" at bounding box center [907, 359] width 6 height 13
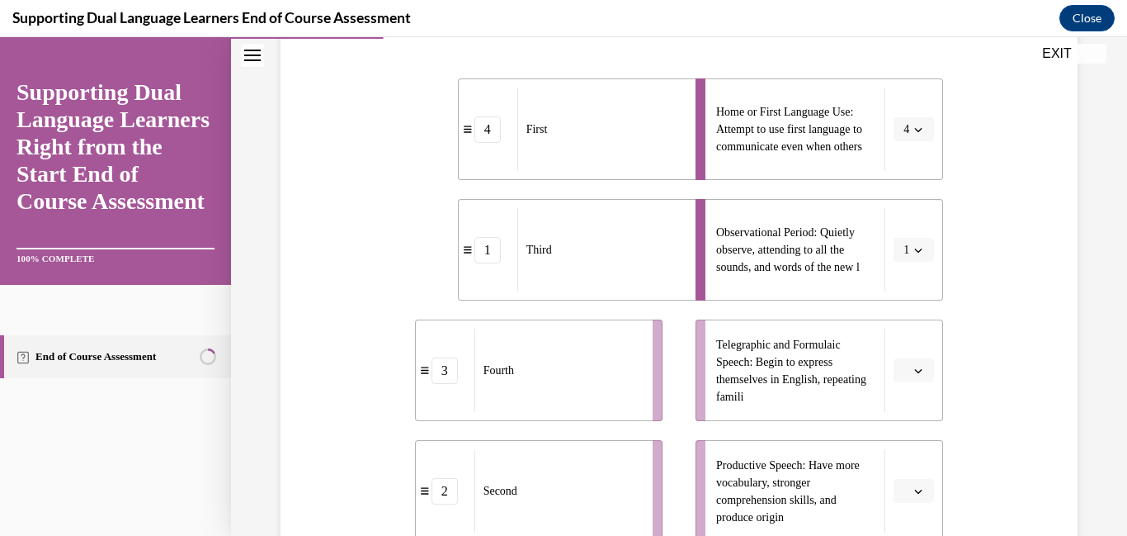
click at [916, 376] on span "button" at bounding box center [919, 371] width 12 height 12
click at [922, 320] on div "2" at bounding box center [911, 325] width 41 height 33
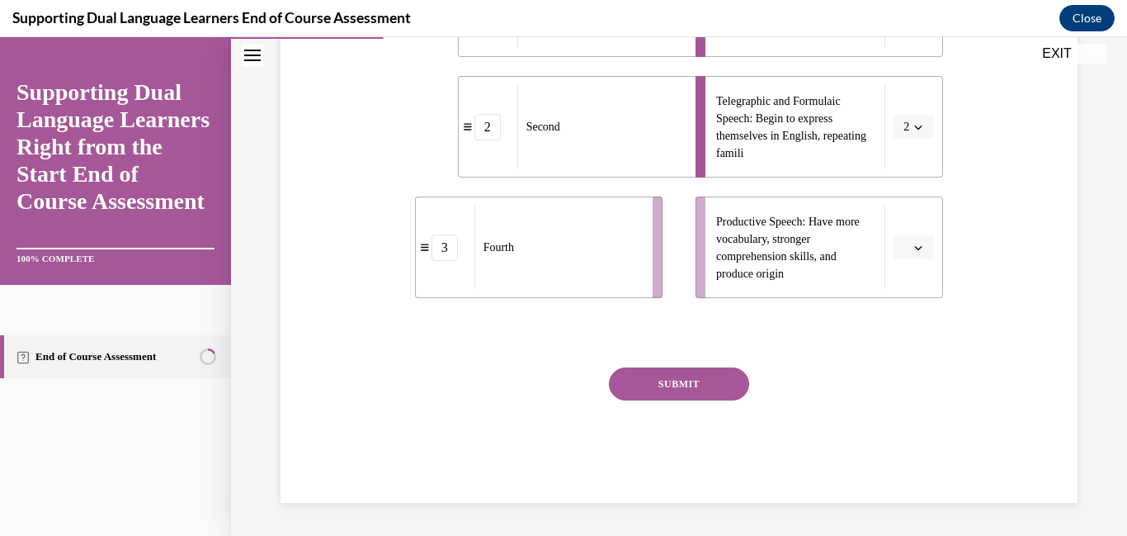
click at [923, 243] on icon "button" at bounding box center [918, 247] width 8 height 8
click at [910, 364] on span "3" at bounding box center [907, 360] width 6 height 13
click at [639, 385] on button "SUBMIT" at bounding box center [679, 383] width 140 height 33
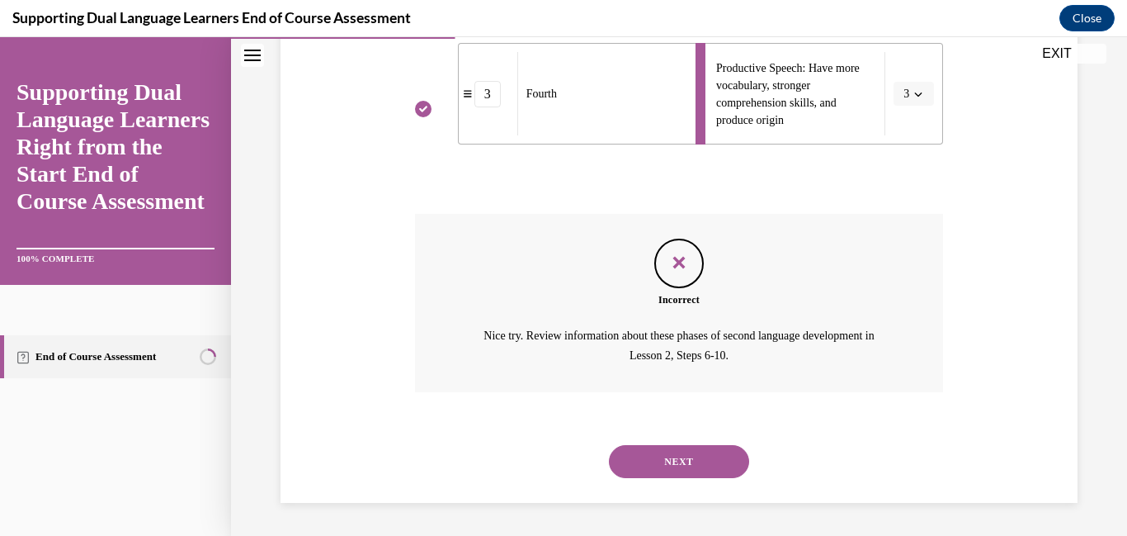
scroll to position [872, 0]
click at [678, 460] on button "NEXT" at bounding box center [679, 461] width 140 height 33
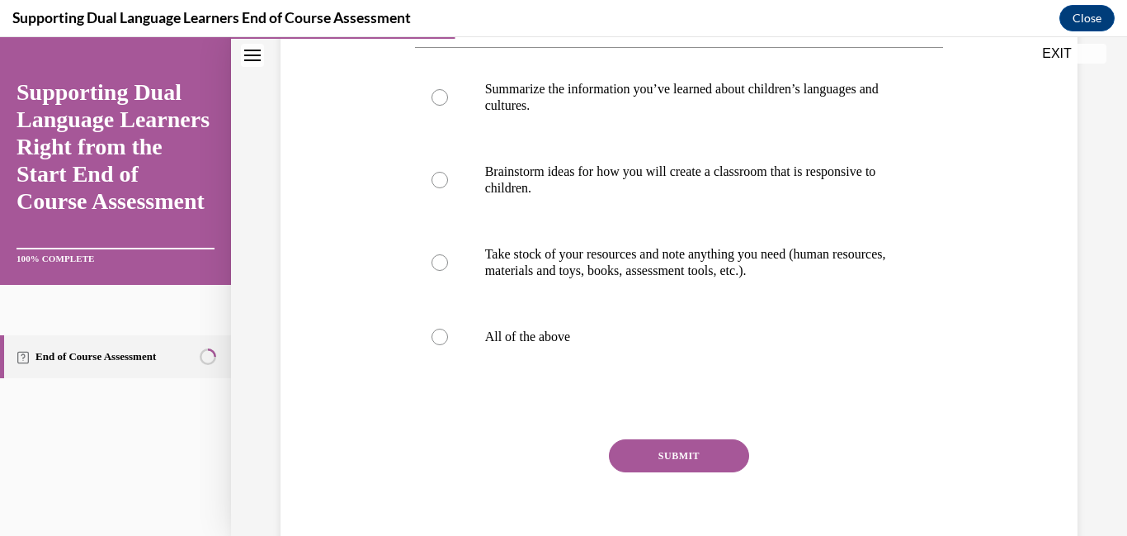
scroll to position [314, 0]
click at [432, 368] on label "All of the above" at bounding box center [679, 335] width 529 height 66
click at [432, 343] on input "All of the above" at bounding box center [440, 335] width 17 height 17
radio input "true"
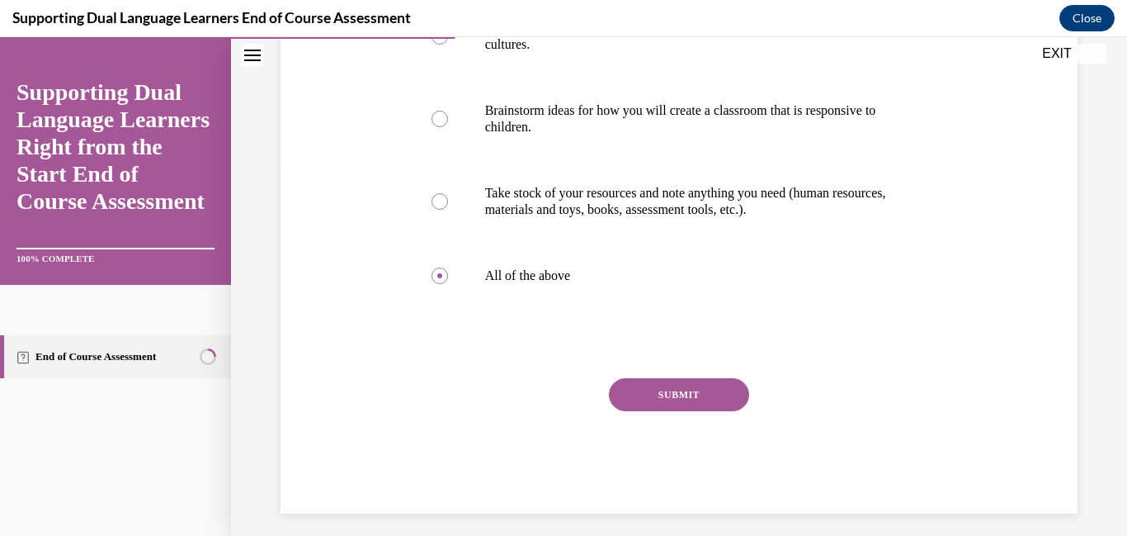
click at [671, 411] on button "SUBMIT" at bounding box center [679, 394] width 140 height 33
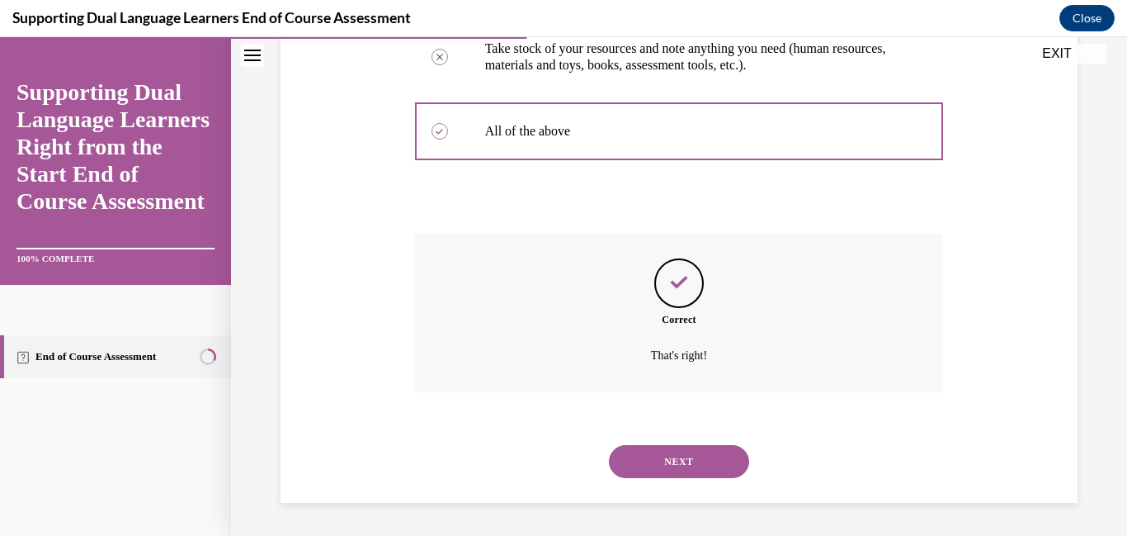
scroll to position [649, 0]
click at [693, 471] on button "NEXT" at bounding box center [679, 461] width 140 height 33
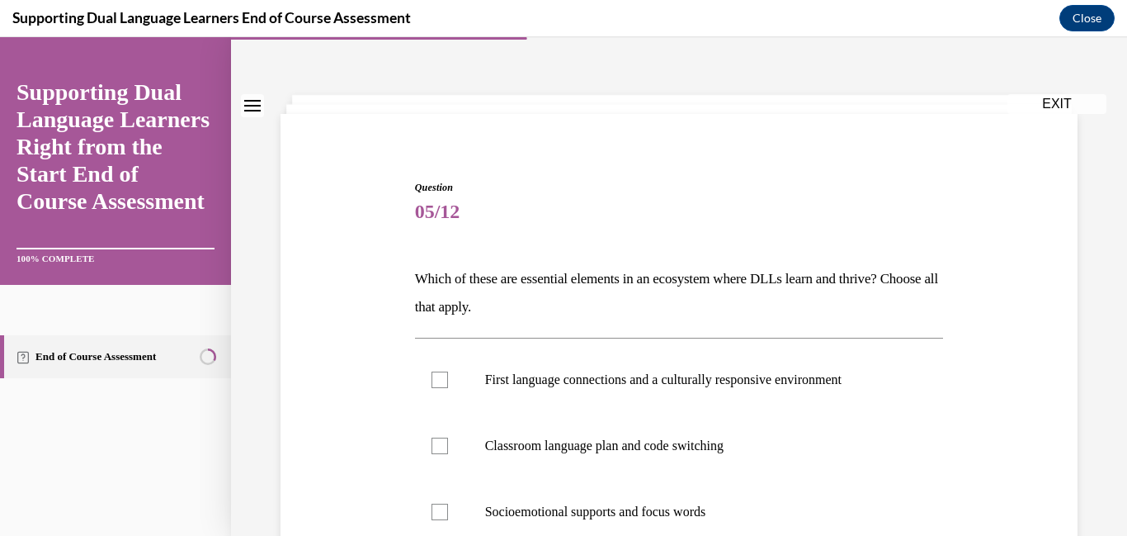
scroll to position [204, 0]
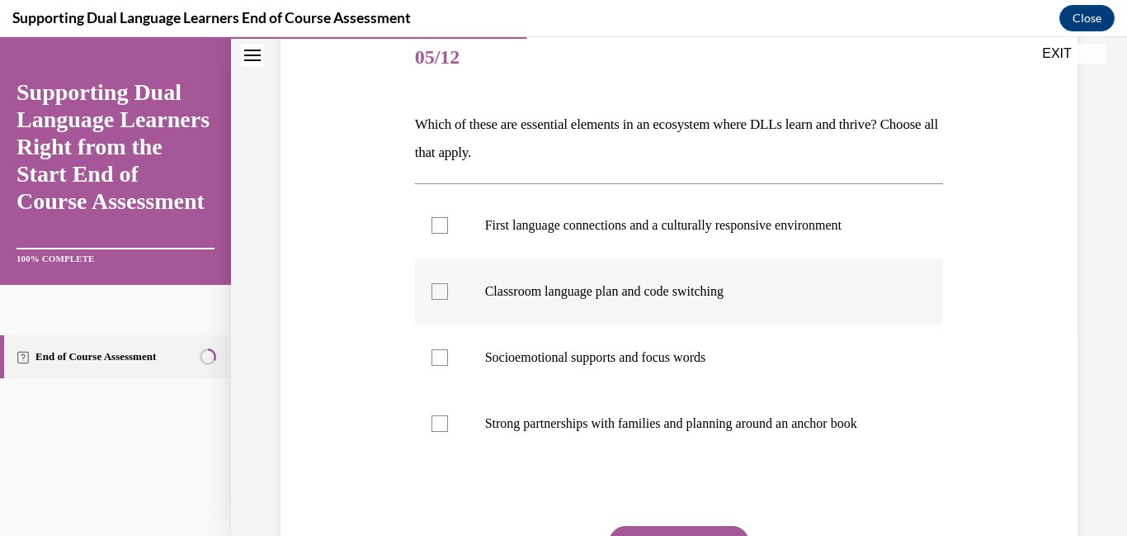
click at [705, 300] on p "Classroom language plan and code switching" at bounding box center [694, 291] width 418 height 17
click at [448, 300] on input "Classroom language plan and code switching" at bounding box center [440, 291] width 17 height 17
click at [443, 295] on icon at bounding box center [439, 292] width 7 height 6
click at [448, 300] on input "Classroom language plan and code switching" at bounding box center [440, 291] width 17 height 17
checkbox input "false"
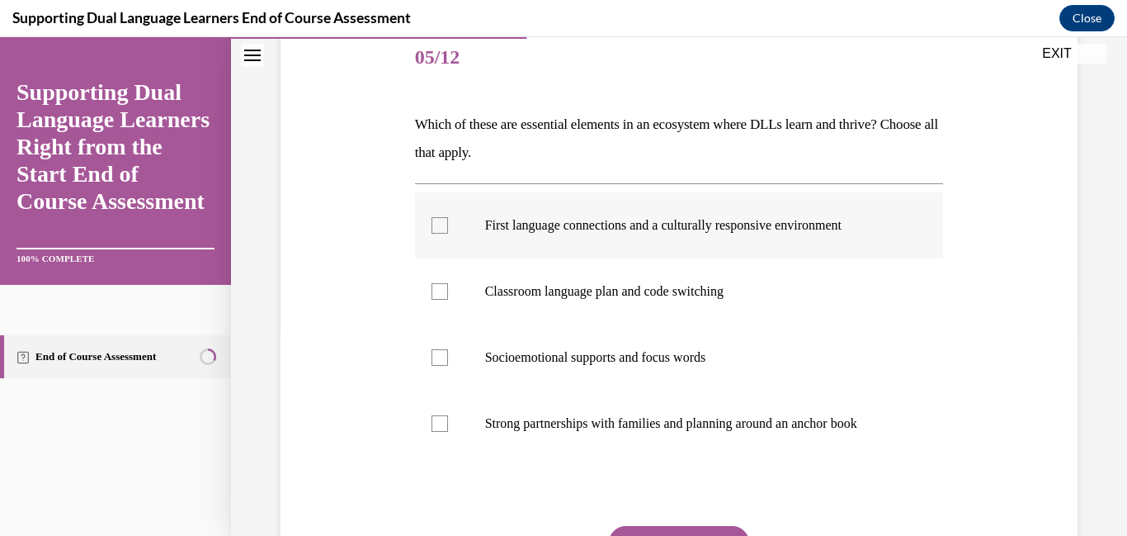
click at [448, 234] on div at bounding box center [440, 225] width 17 height 17
click at [448, 234] on input "First language connections and a culturally responsive environment" at bounding box center [440, 225] width 17 height 17
checkbox input "true"
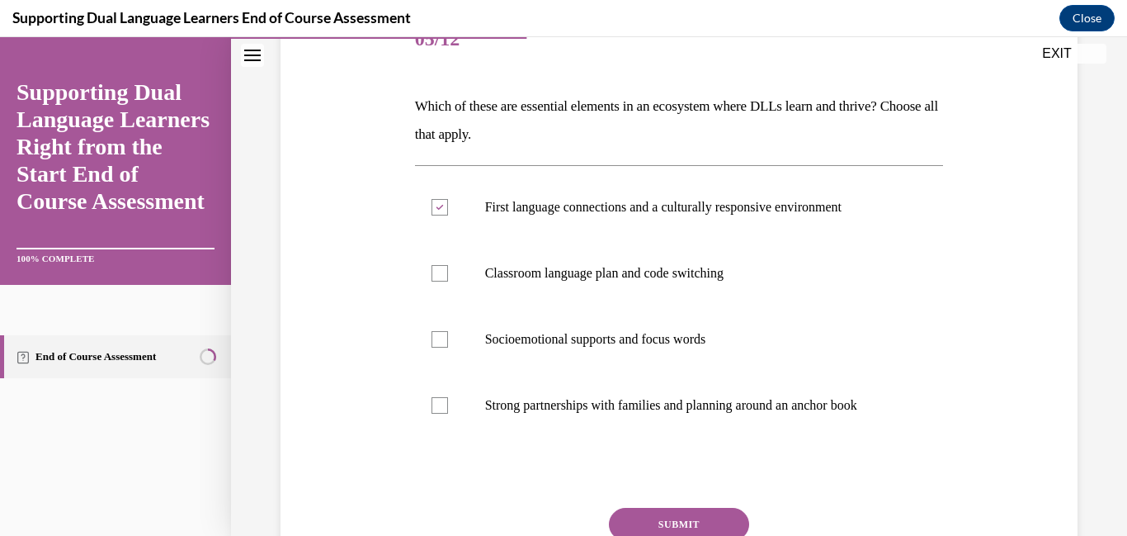
scroll to position [230, 0]
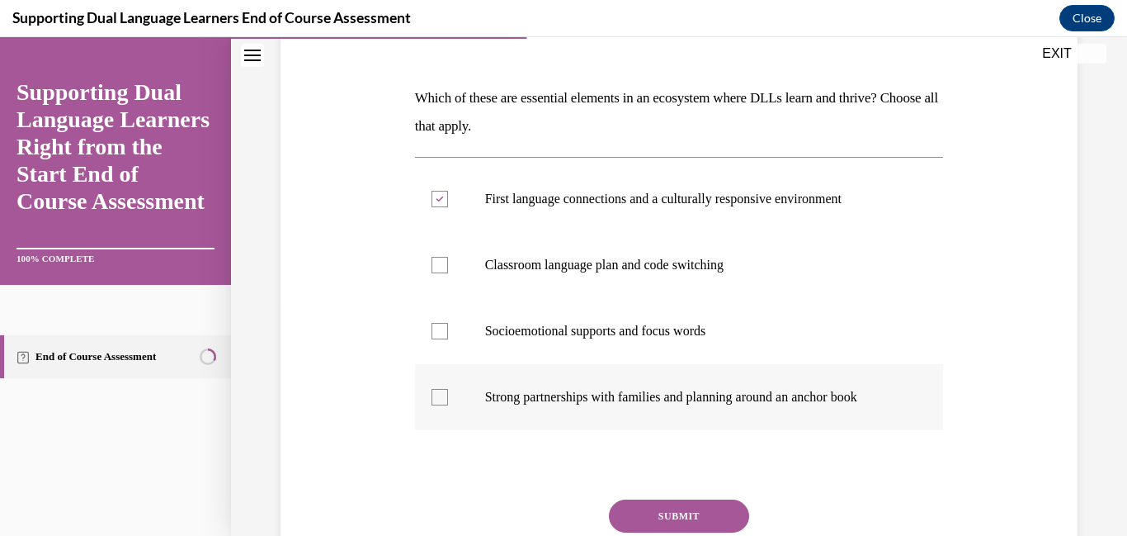
click at [448, 405] on div at bounding box center [440, 397] width 17 height 17
click at [448, 405] on input "Strong partnerships with families and planning around an anchor book" at bounding box center [440, 397] width 17 height 17
checkbox input "true"
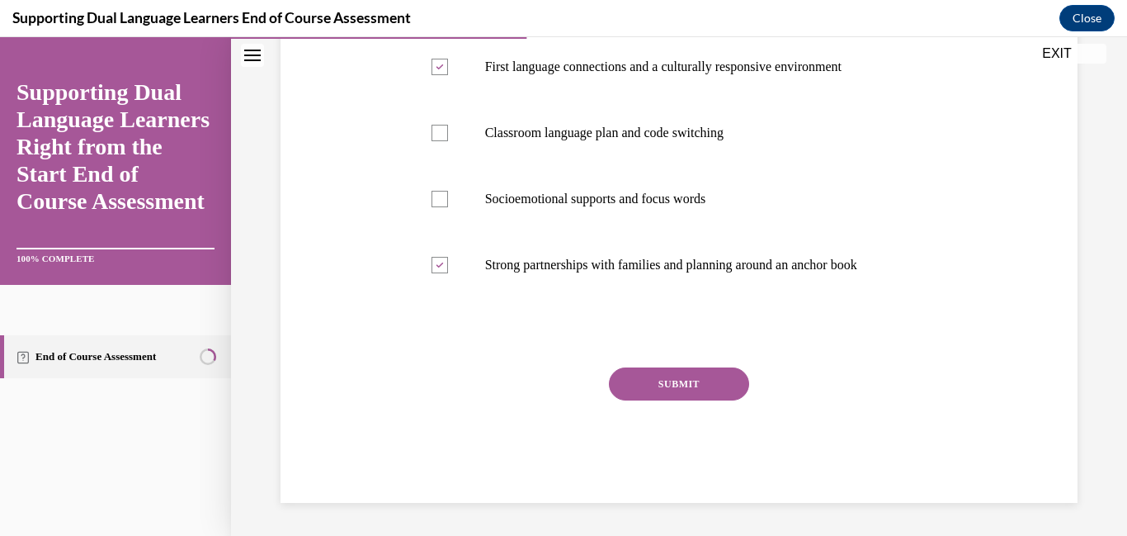
scroll to position [497, 0]
click at [649, 400] on button "SUBMIT" at bounding box center [679, 383] width 140 height 33
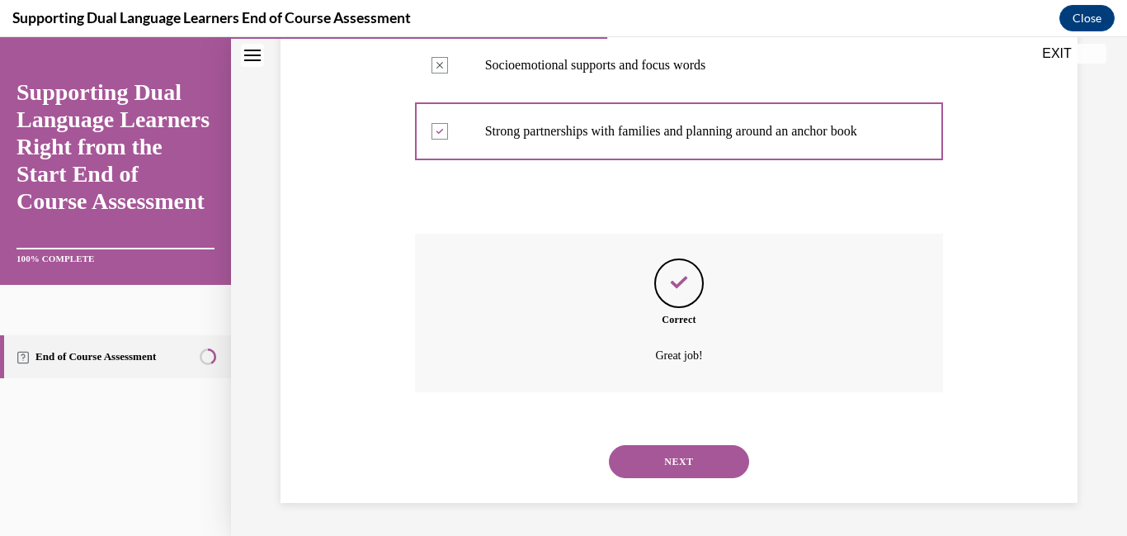
scroll to position [687, 0]
click at [676, 470] on button "NEXT" at bounding box center [679, 461] width 140 height 33
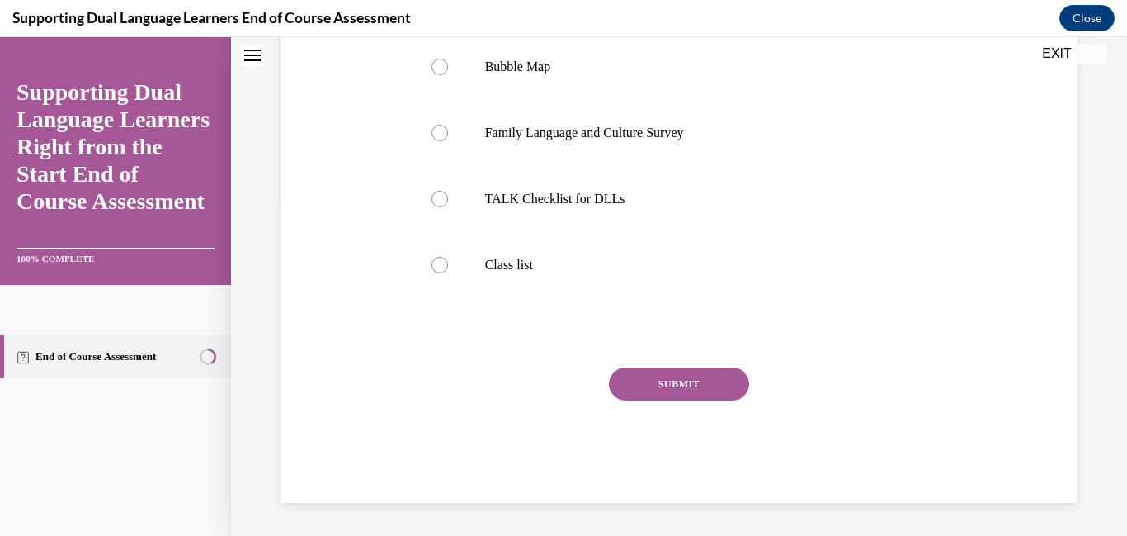
scroll to position [0, 0]
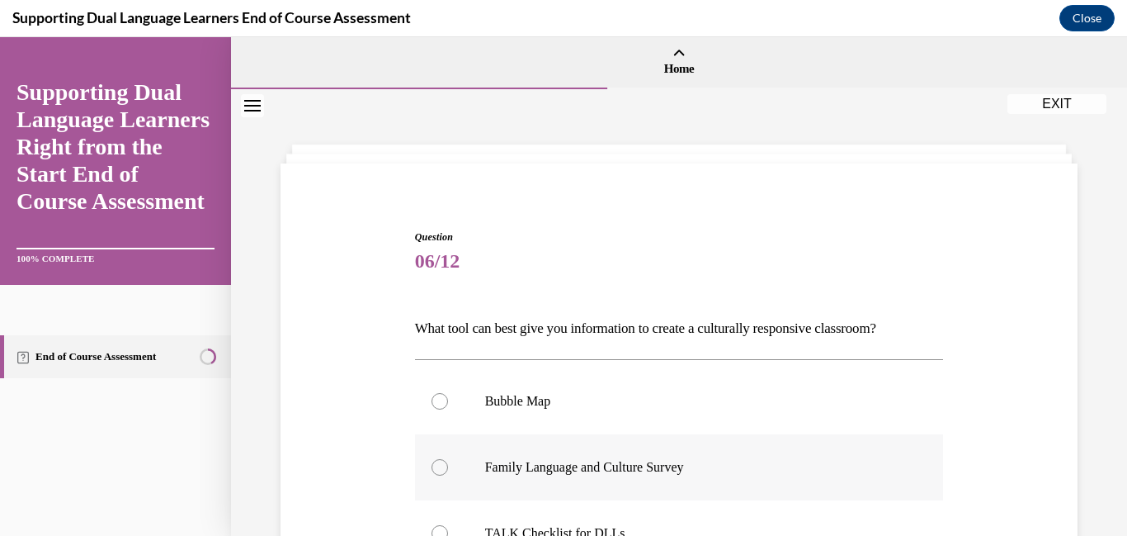
click at [438, 475] on div at bounding box center [440, 467] width 17 height 17
click at [438, 475] on input "Family Language and Culture Survey" at bounding box center [440, 467] width 17 height 17
radio input "true"
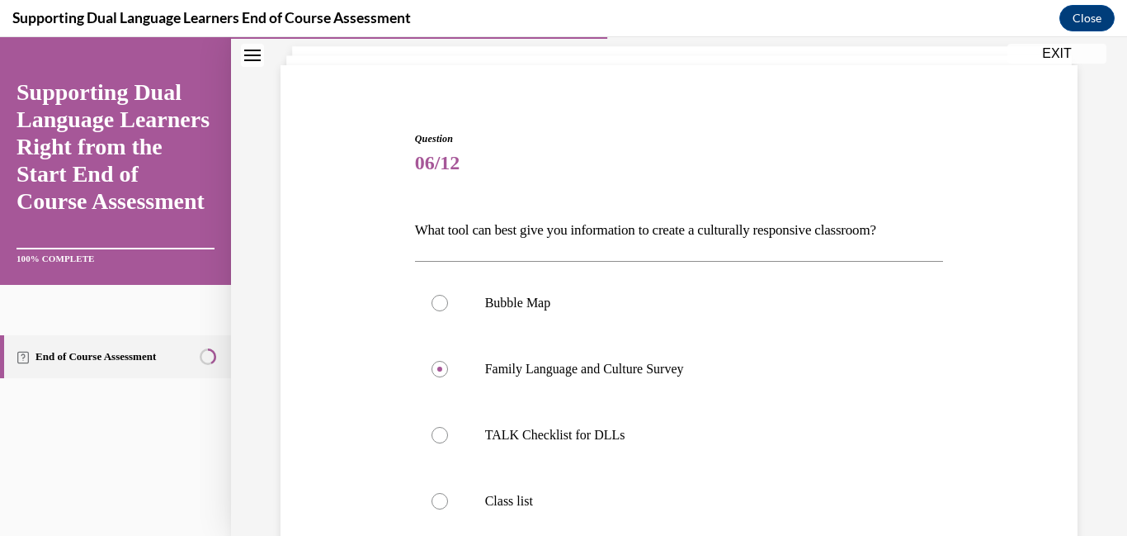
scroll to position [440, 0]
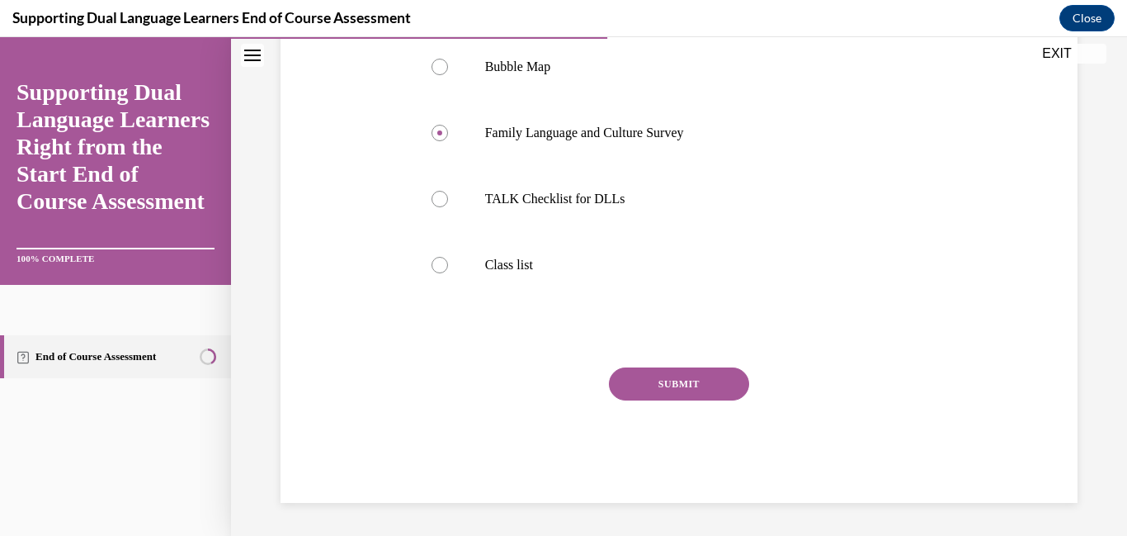
click at [701, 399] on button "SUBMIT" at bounding box center [679, 383] width 140 height 33
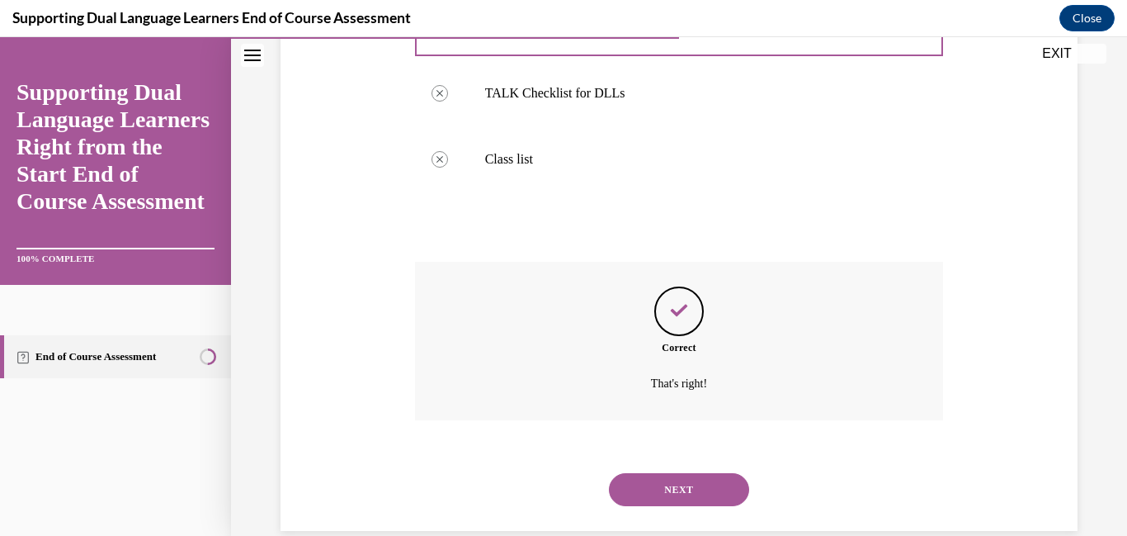
scroll to position [600, 0]
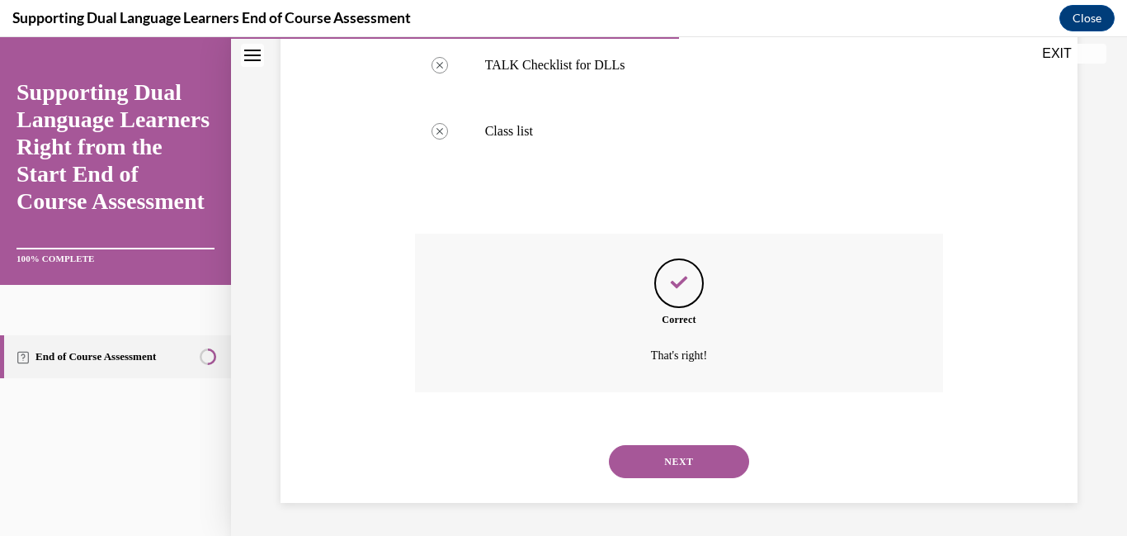
click at [677, 456] on button "NEXT" at bounding box center [679, 461] width 140 height 33
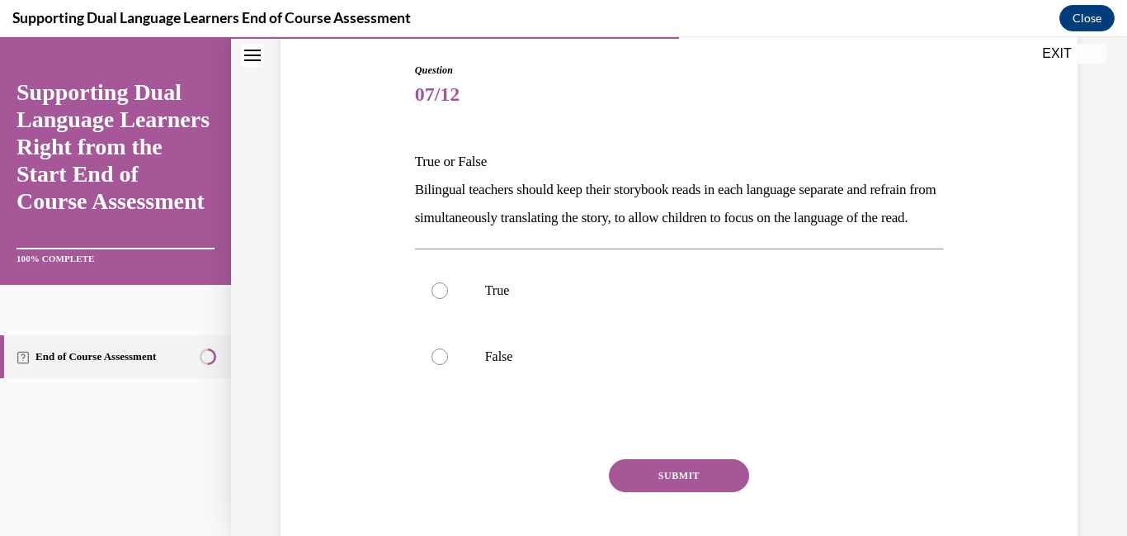
scroll to position [165, 0]
click at [447, 391] on label "False" at bounding box center [679, 358] width 529 height 66
click at [447, 366] on input "False" at bounding box center [440, 358] width 17 height 17
radio input "true"
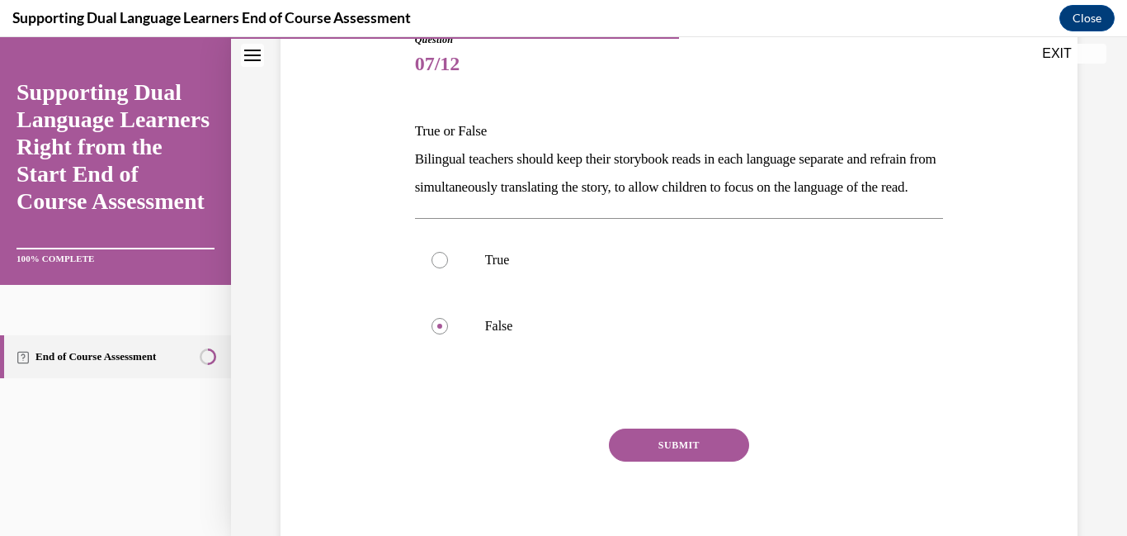
scroll to position [302, 0]
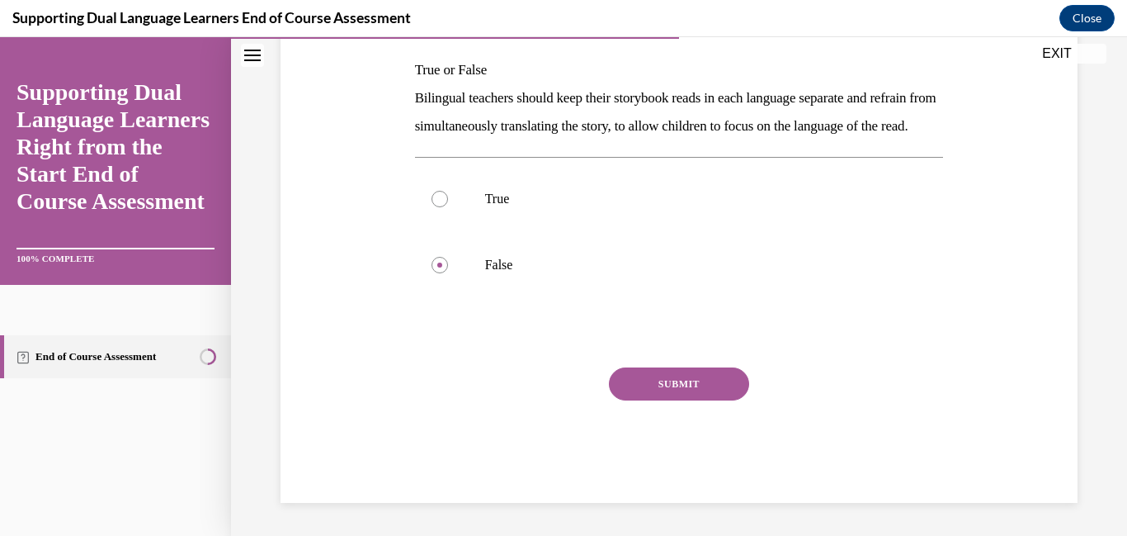
click at [702, 400] on button "SUBMIT" at bounding box center [679, 383] width 140 height 33
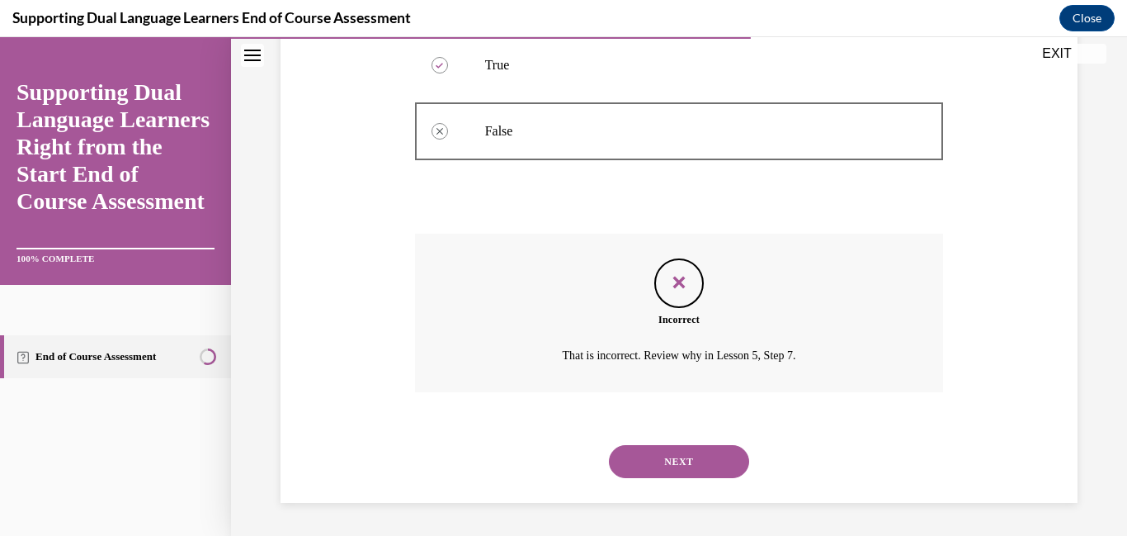
scroll to position [513, 0]
click at [697, 463] on button "NEXT" at bounding box center [679, 461] width 140 height 33
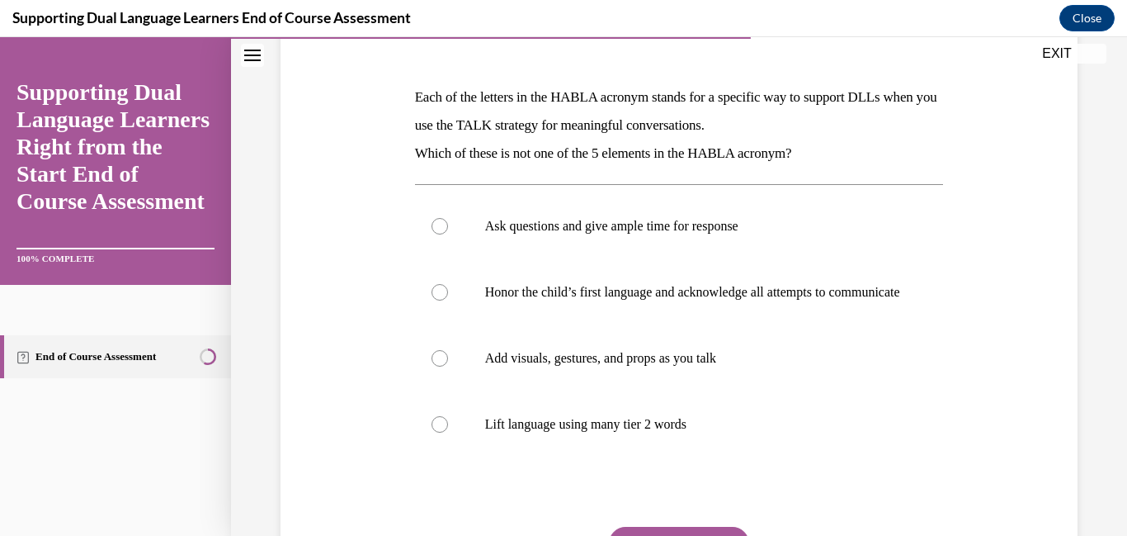
scroll to position [264, 0]
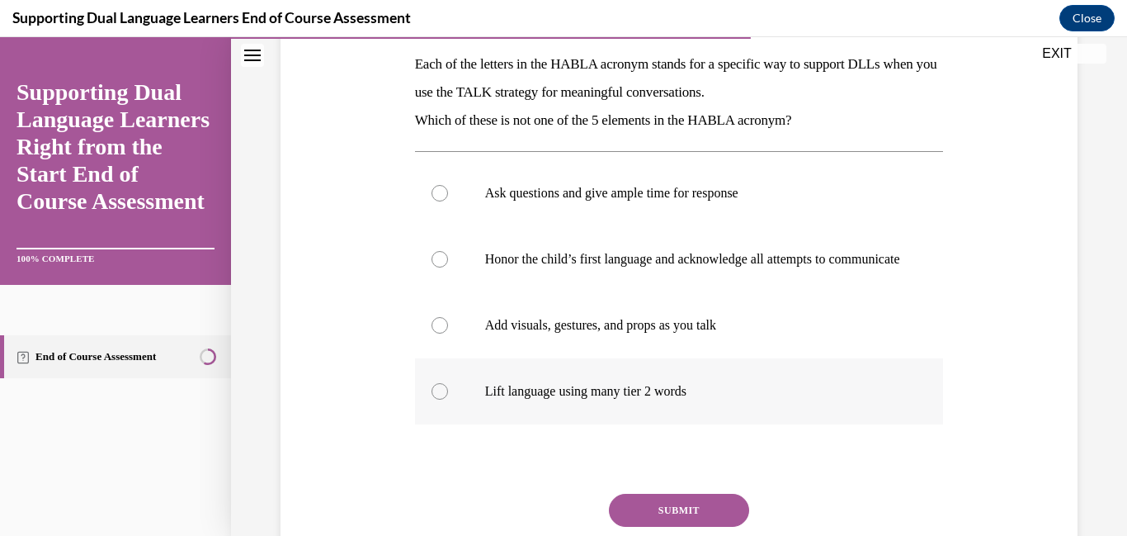
click at [440, 399] on div at bounding box center [440, 391] width 17 height 17
click at [440, 399] on input "Lift language using many tier 2 words" at bounding box center [440, 391] width 17 height 17
radio input "true"
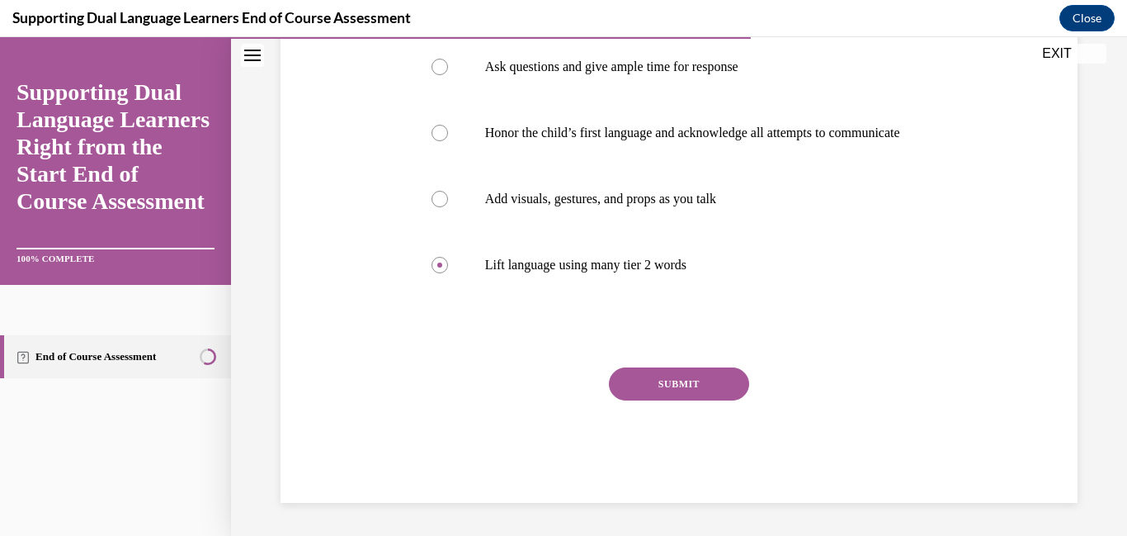
scroll to position [526, 0]
click at [706, 378] on button "SUBMIT" at bounding box center [679, 383] width 140 height 33
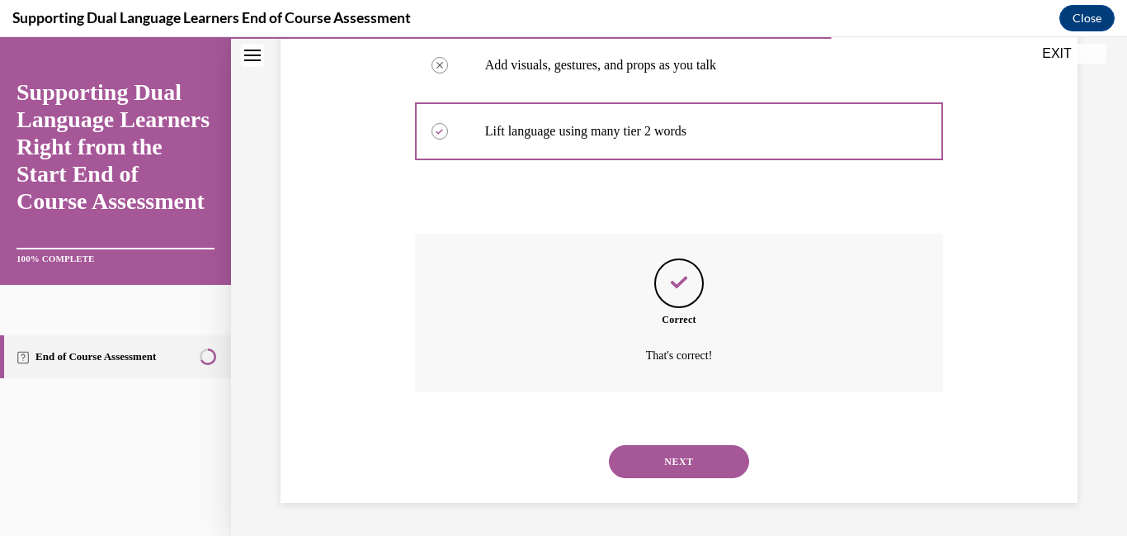
scroll to position [687, 0]
click at [665, 461] on button "NEXT" at bounding box center [679, 461] width 140 height 33
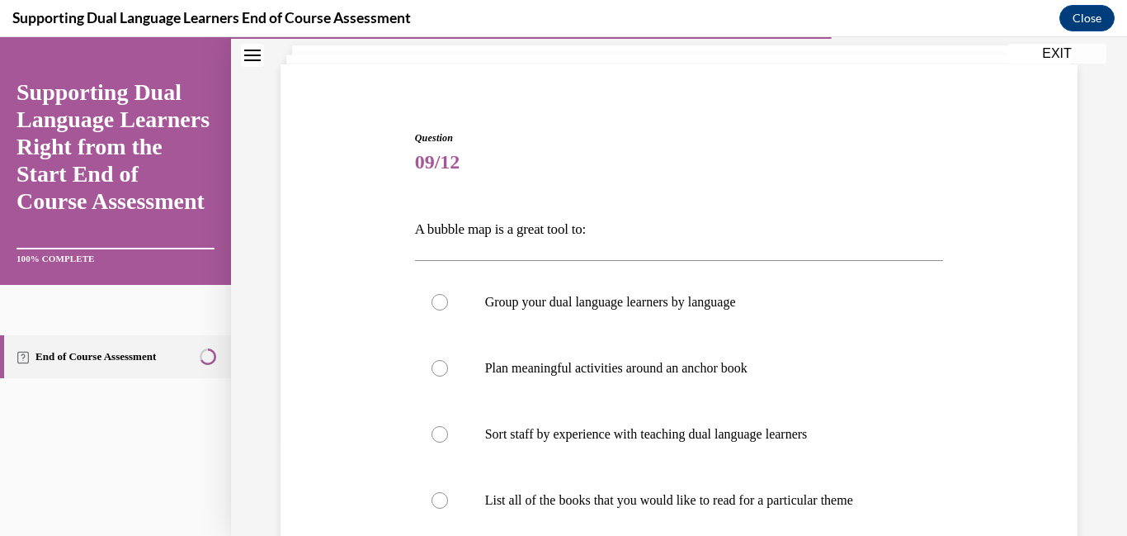
scroll to position [165, 0]
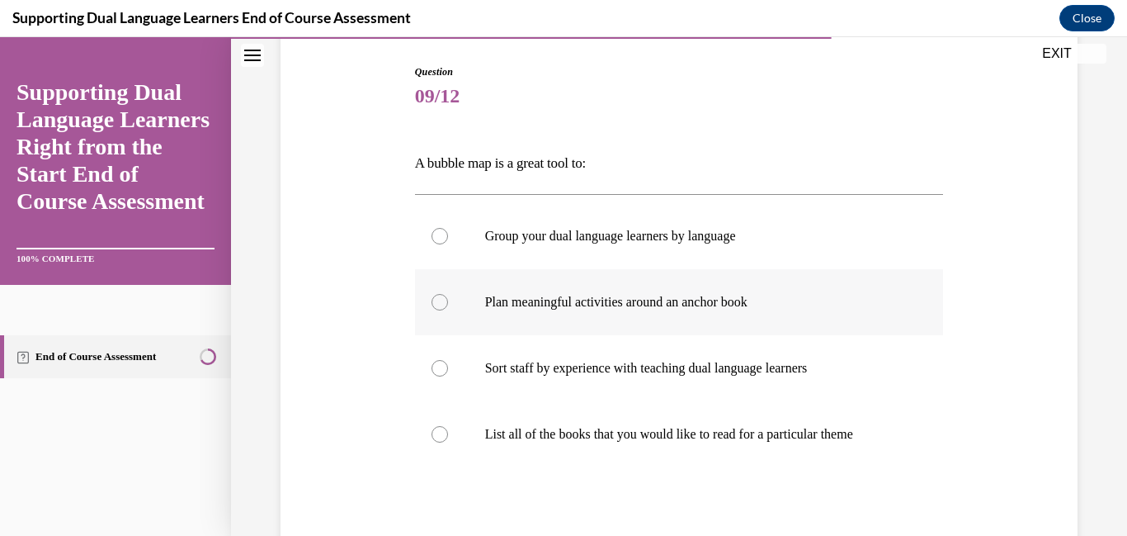
click at [442, 335] on label "Plan meaningful activities around an anchor book" at bounding box center [679, 302] width 529 height 66
click at [442, 310] on input "Plan meaningful activities around an anchor book" at bounding box center [440, 302] width 17 height 17
radio input "true"
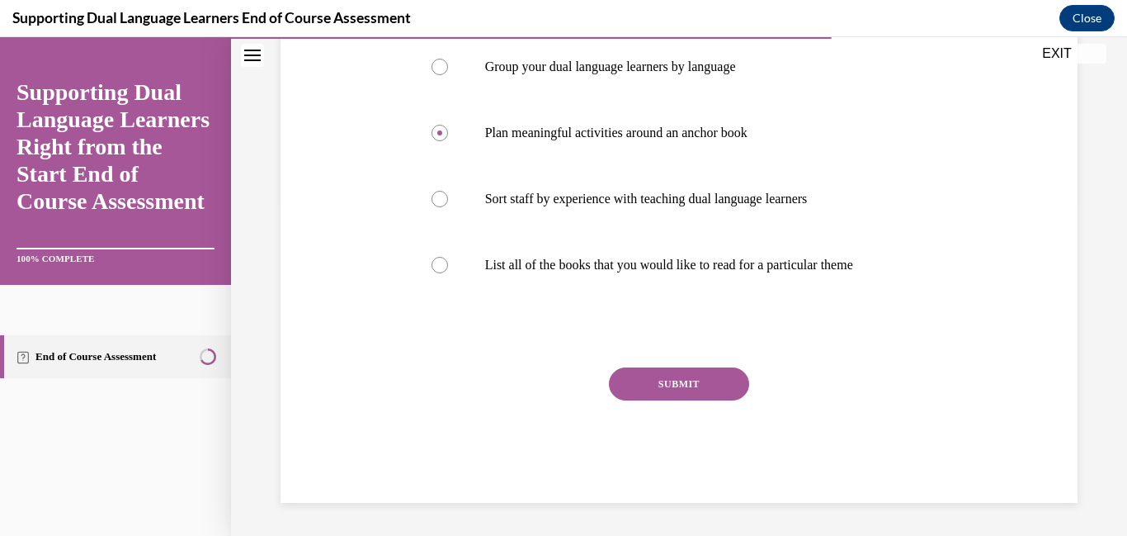
scroll to position [440, 0]
click at [720, 392] on button "SUBMIT" at bounding box center [679, 383] width 140 height 33
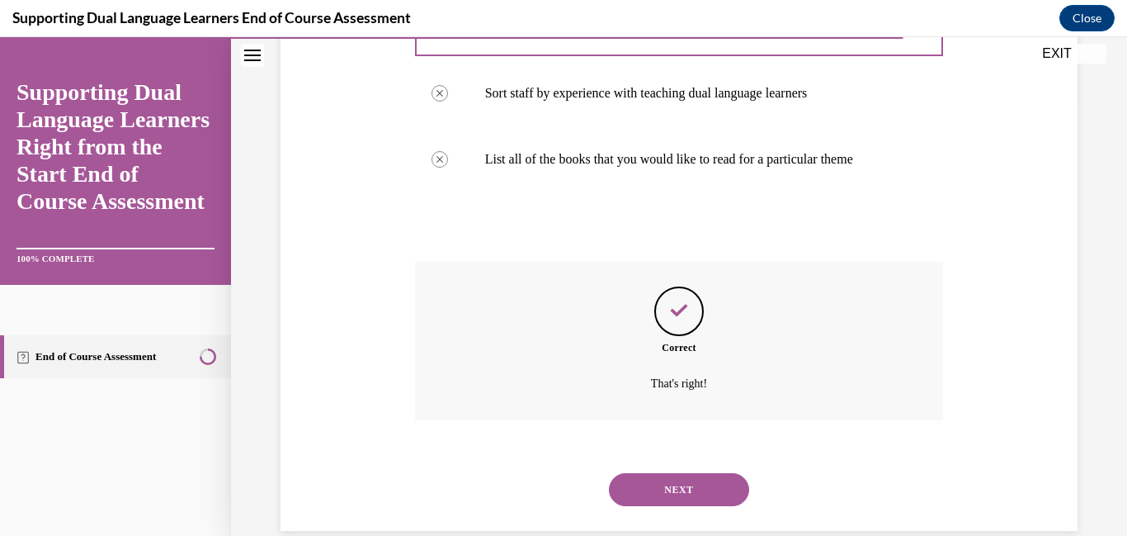
scroll to position [600, 0]
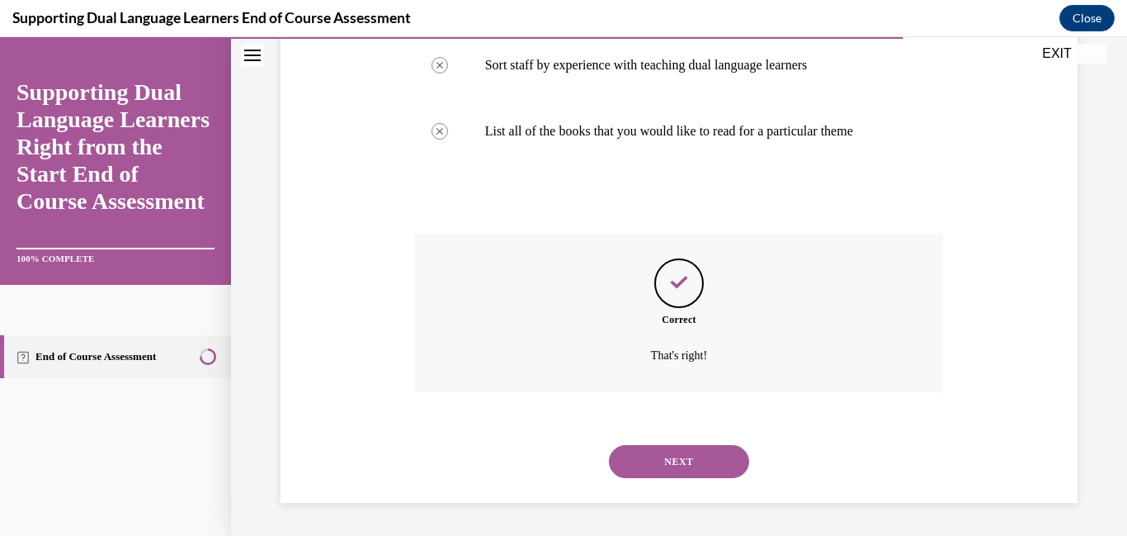
click at [678, 457] on button "NEXT" at bounding box center [679, 461] width 140 height 33
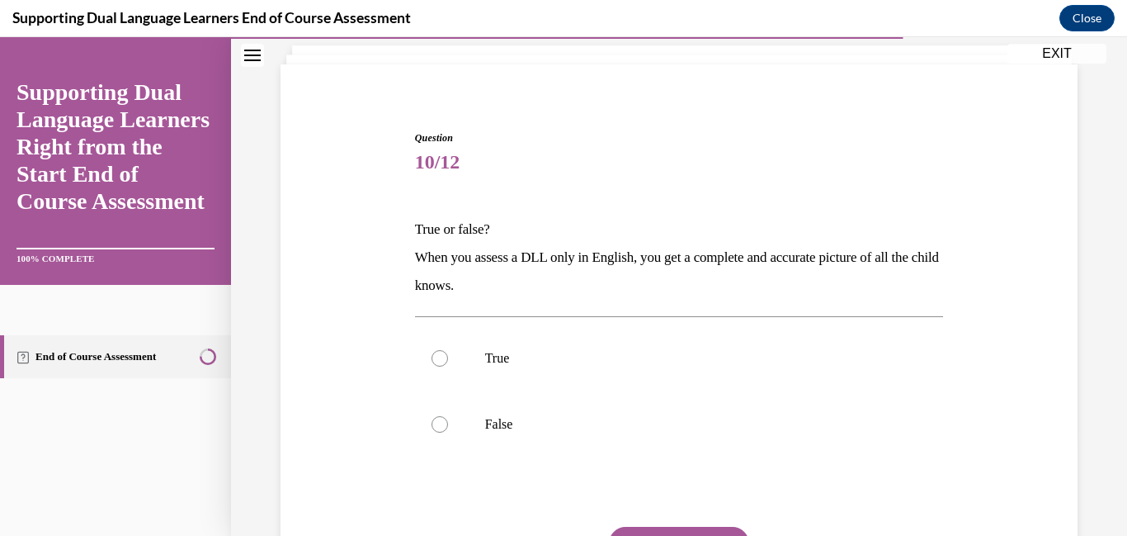
scroll to position [132, 0]
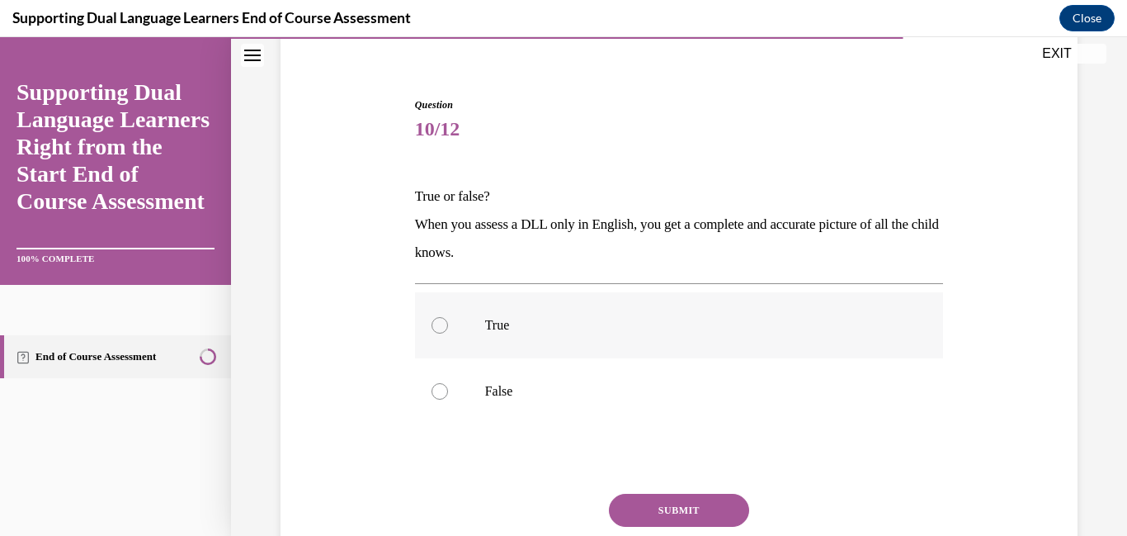
click at [445, 333] on div at bounding box center [440, 325] width 17 height 17
click at [445, 333] on input "True" at bounding box center [440, 325] width 17 height 17
radio input "true"
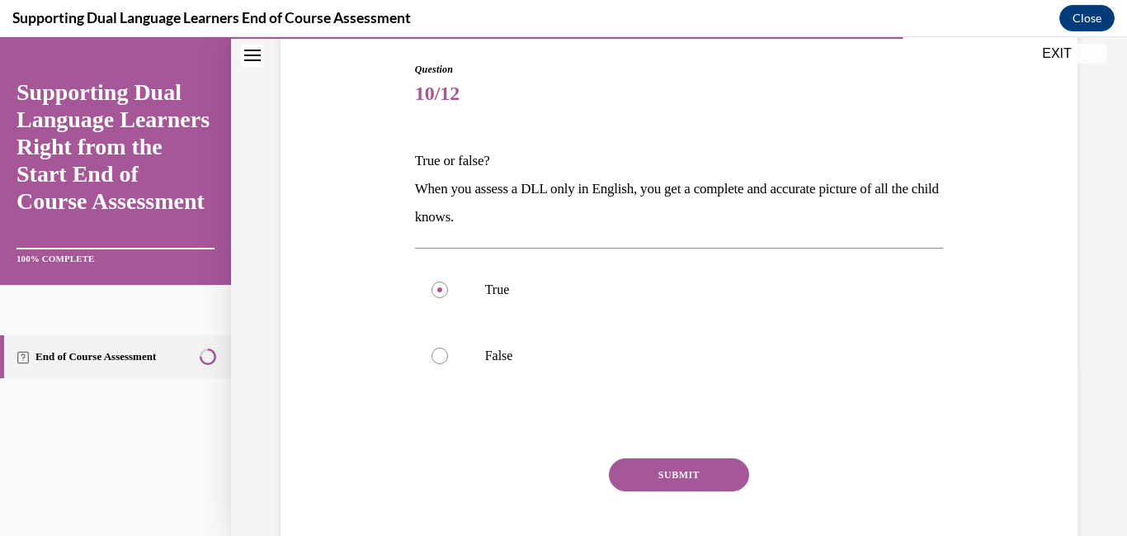
scroll to position [173, 0]
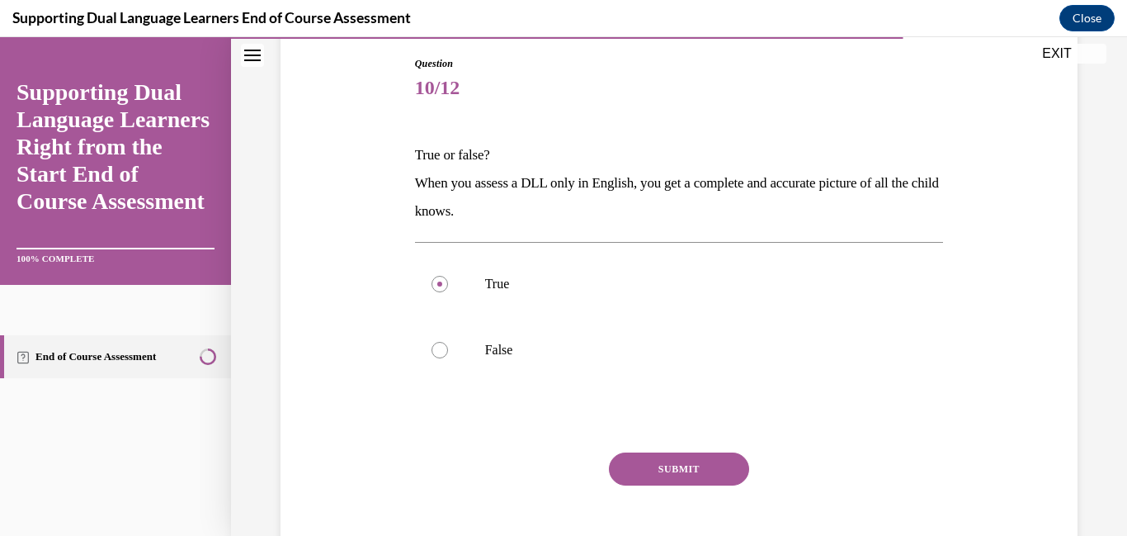
click at [691, 485] on button "SUBMIT" at bounding box center [679, 468] width 140 height 33
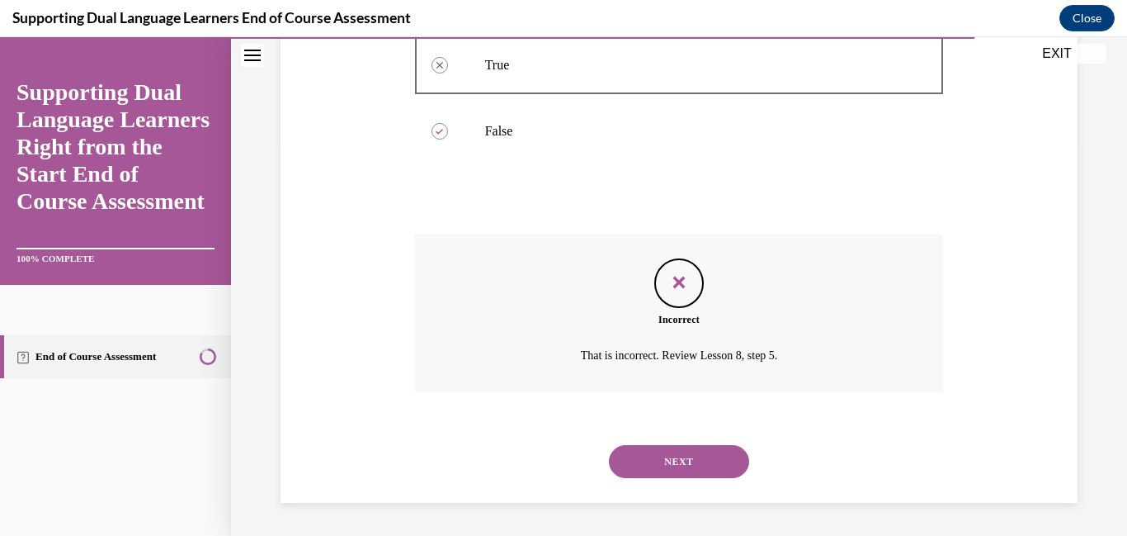
scroll to position [485, 0]
click at [706, 468] on button "NEXT" at bounding box center [679, 461] width 140 height 33
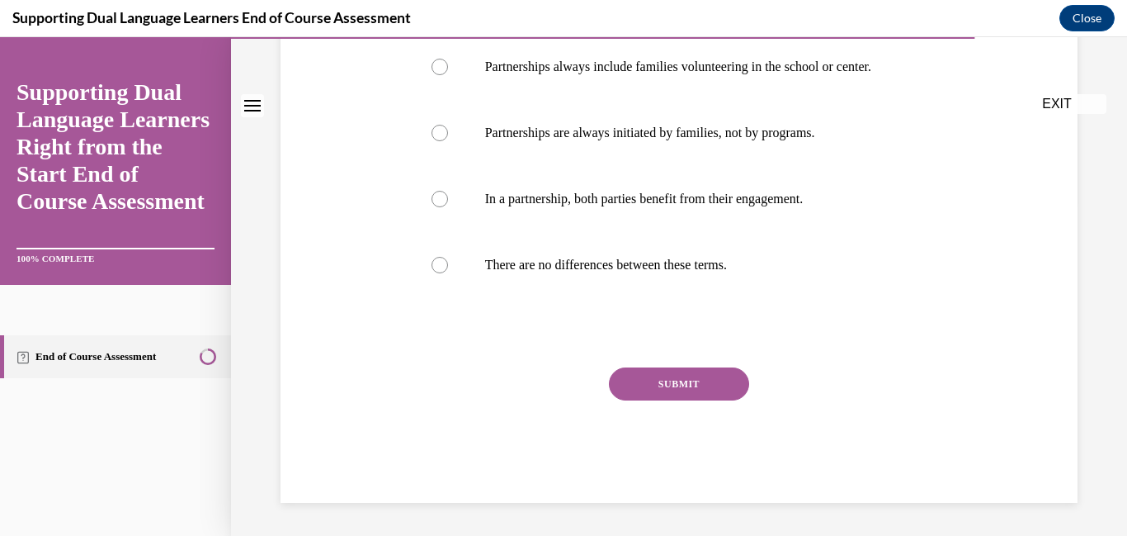
scroll to position [370, 0]
click at [457, 298] on label "There are no differences between these terms." at bounding box center [679, 265] width 529 height 66
click at [448, 273] on input "There are no differences between these terms." at bounding box center [440, 265] width 17 height 17
radio input "true"
click at [708, 400] on button "SUBMIT" at bounding box center [679, 383] width 140 height 33
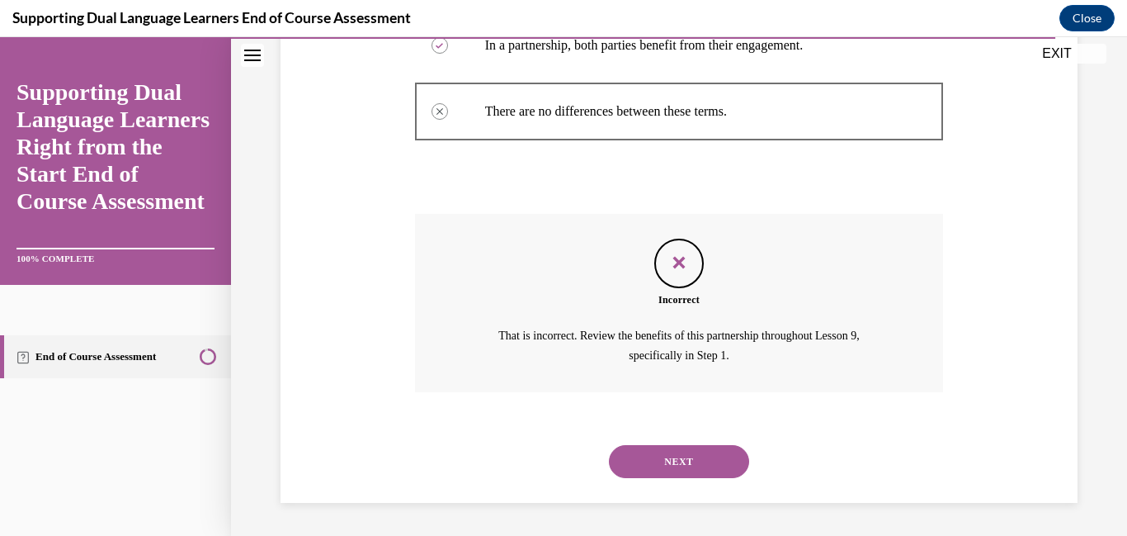
scroll to position [636, 0]
click at [720, 471] on button "NEXT" at bounding box center [679, 461] width 140 height 33
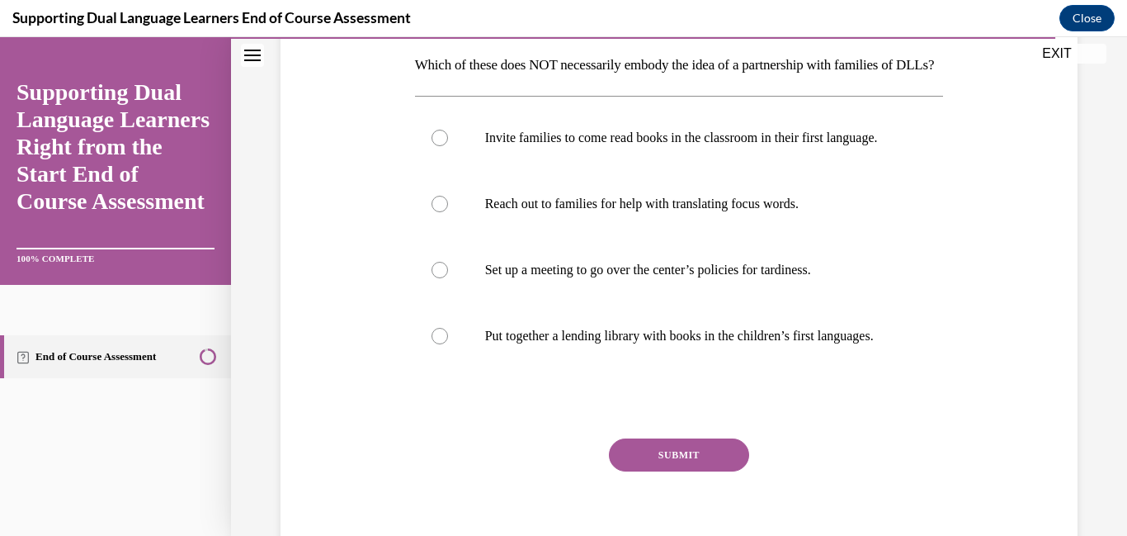
scroll to position [264, 0]
click at [437, 277] on div at bounding box center [440, 269] width 17 height 17
click at [437, 277] on input "Set up a meeting to go over the center’s policies for tardiness." at bounding box center [440, 269] width 17 height 17
radio input "true"
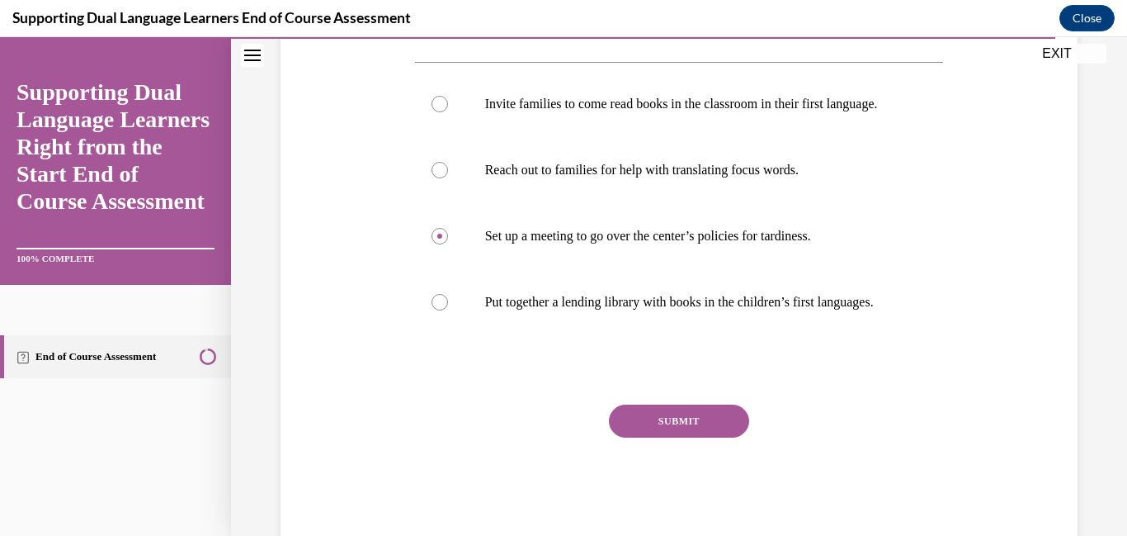
scroll to position [501, 0]
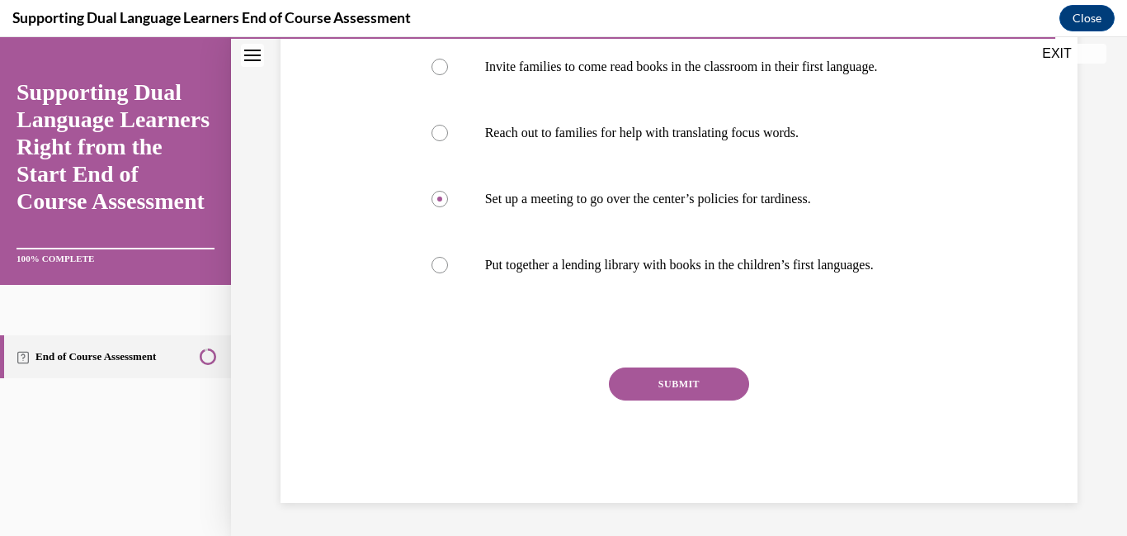
click at [721, 380] on button "SUBMIT" at bounding box center [679, 383] width 140 height 33
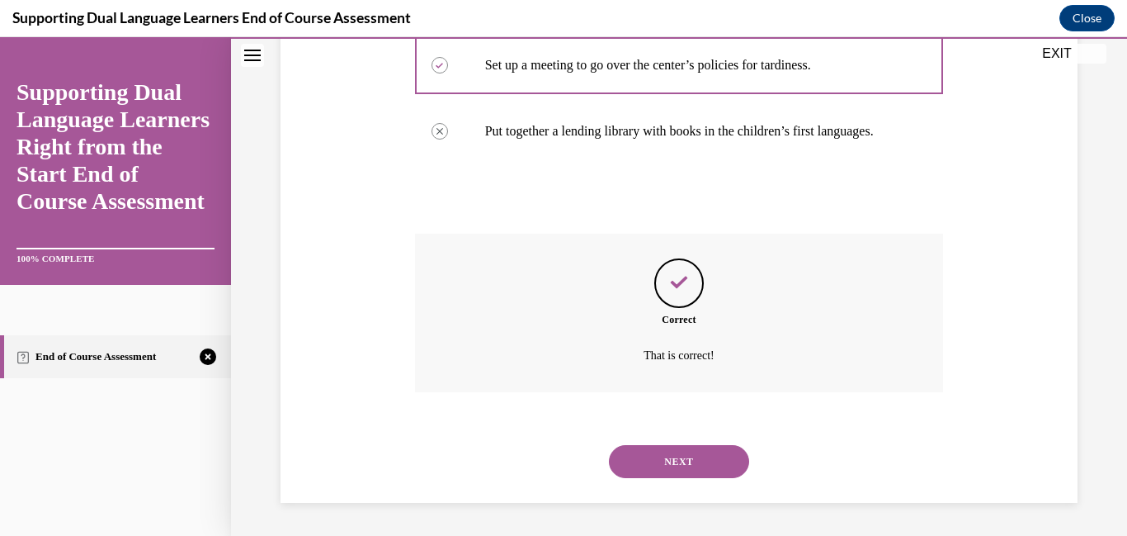
scroll to position [661, 0]
click at [684, 461] on button "NEXT" at bounding box center [679, 461] width 140 height 33
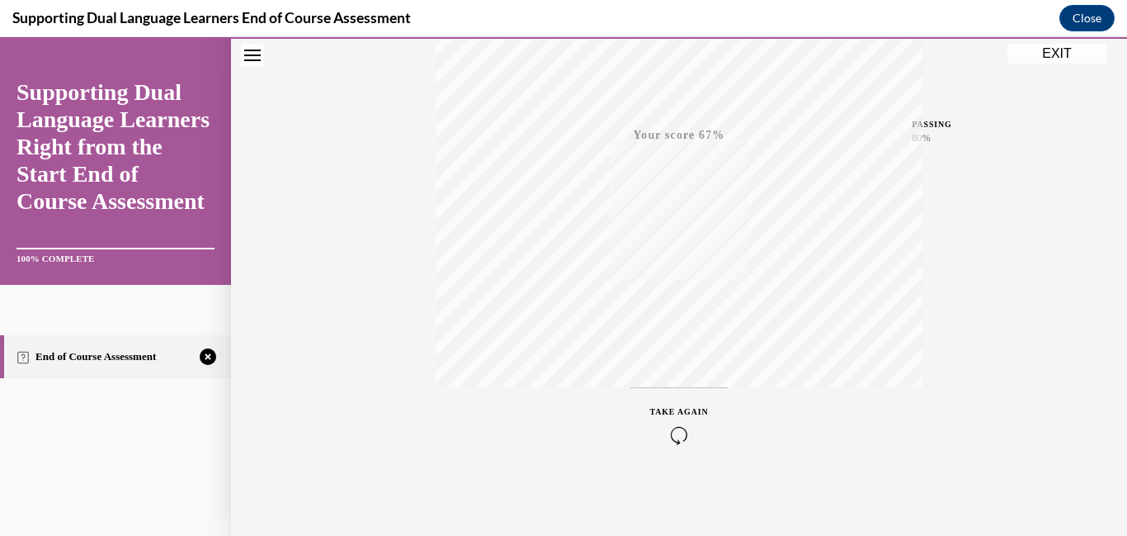
scroll to position [391, 0]
click at [1042, 59] on button "EXIT" at bounding box center [1057, 54] width 99 height 20
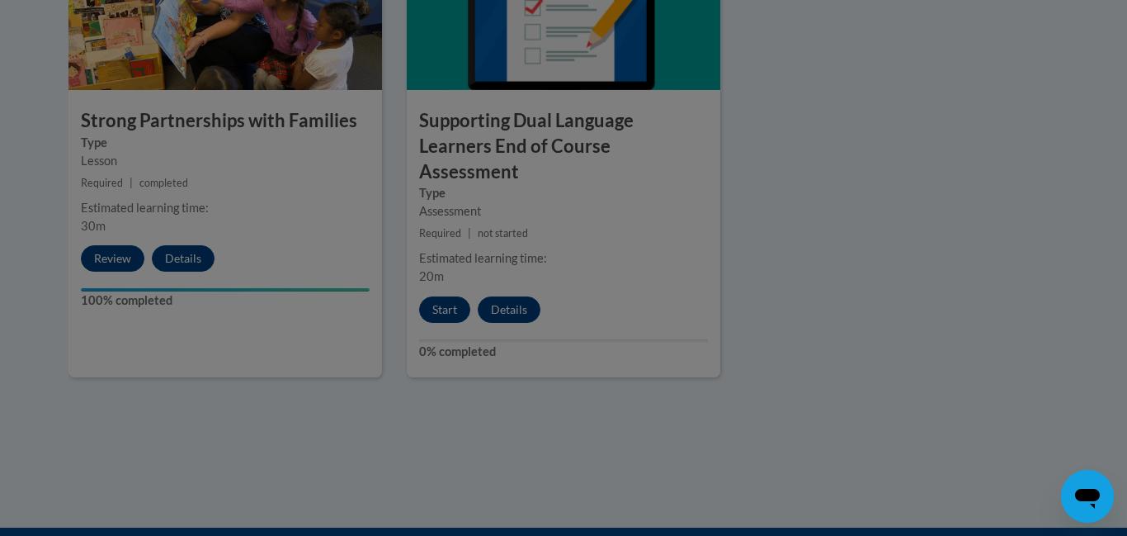
click at [867, 241] on div at bounding box center [563, 268] width 1127 height 536
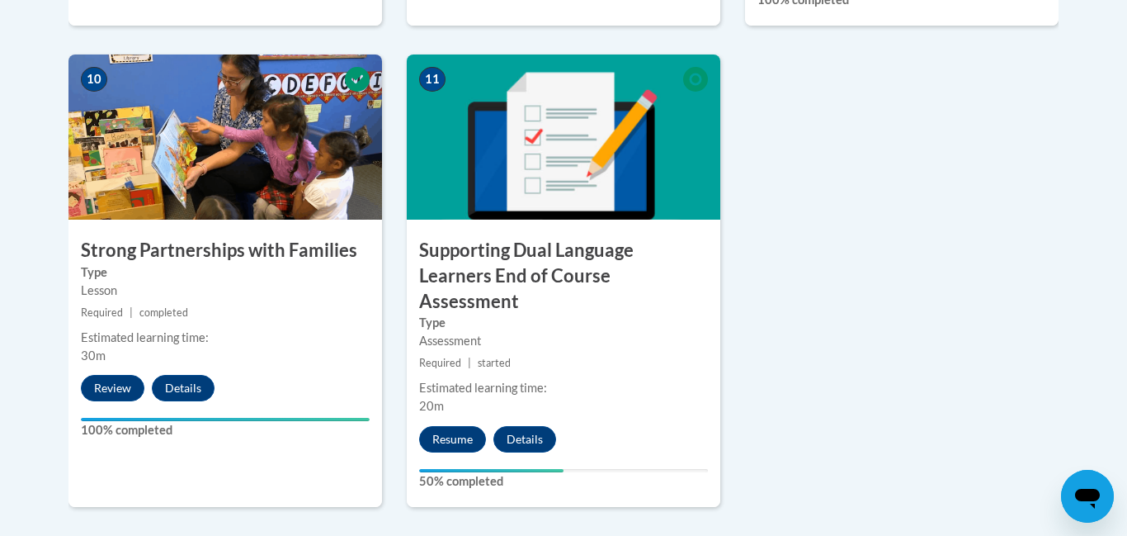
scroll to position [1914, 0]
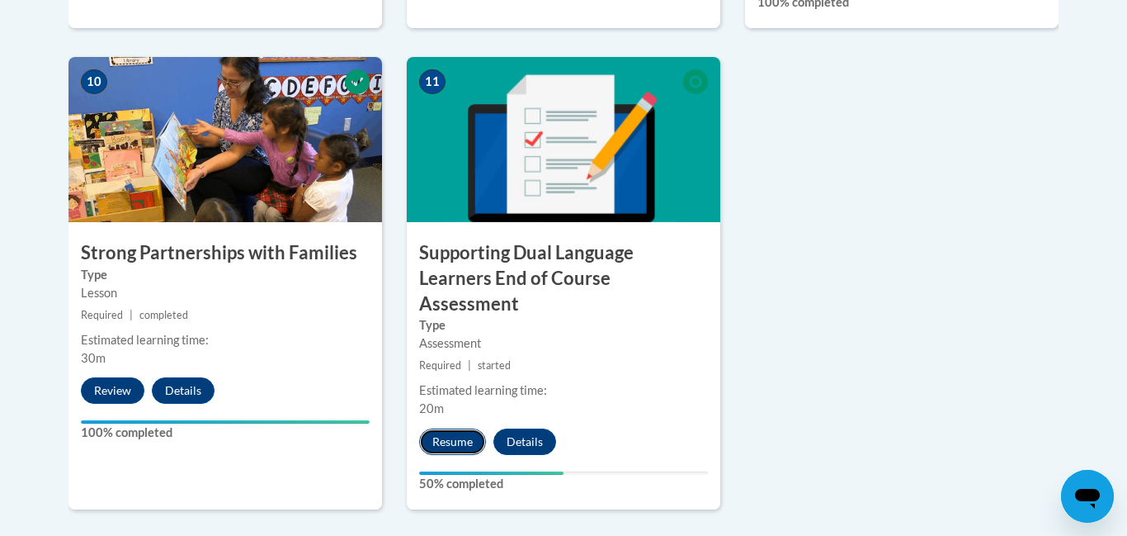
click at [441, 428] on button "Resume" at bounding box center [452, 441] width 67 height 26
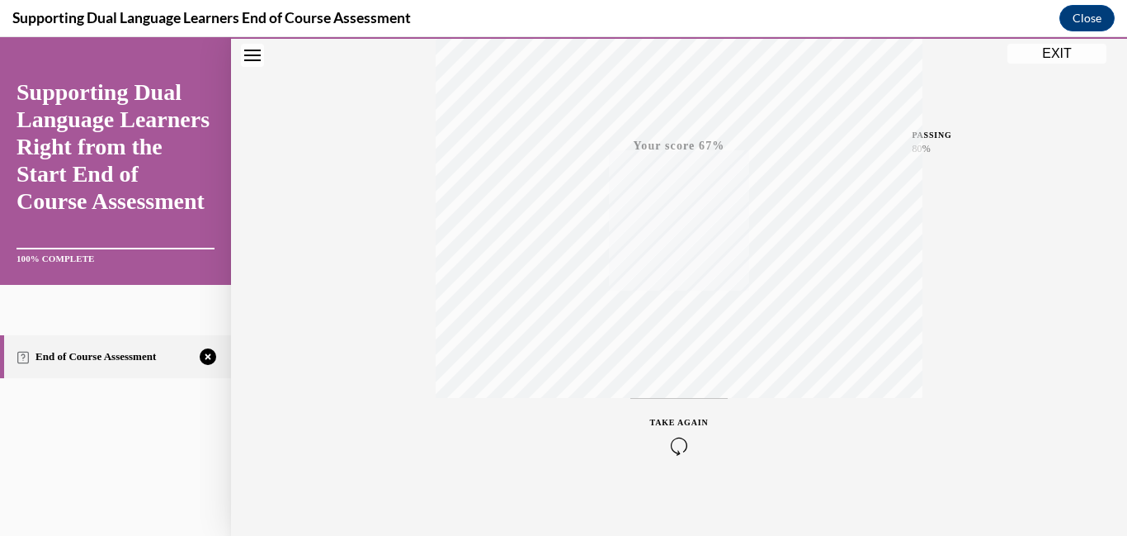
scroll to position [358, 0]
click at [703, 444] on div "TAKE AGAIN" at bounding box center [679, 424] width 59 height 39
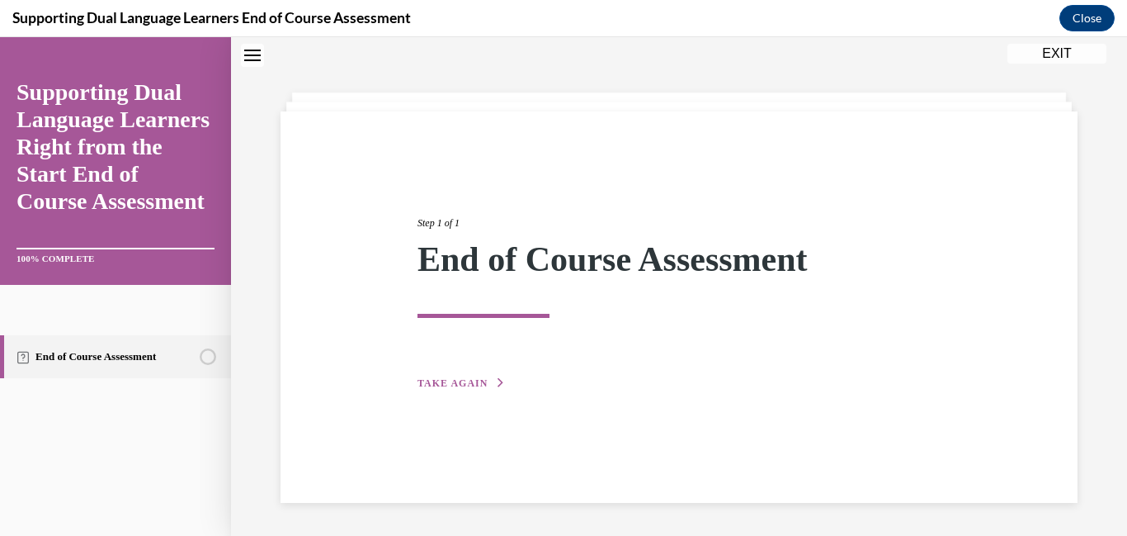
scroll to position [159, 0]
click at [432, 375] on button "TAKE AGAIN" at bounding box center [462, 382] width 88 height 15
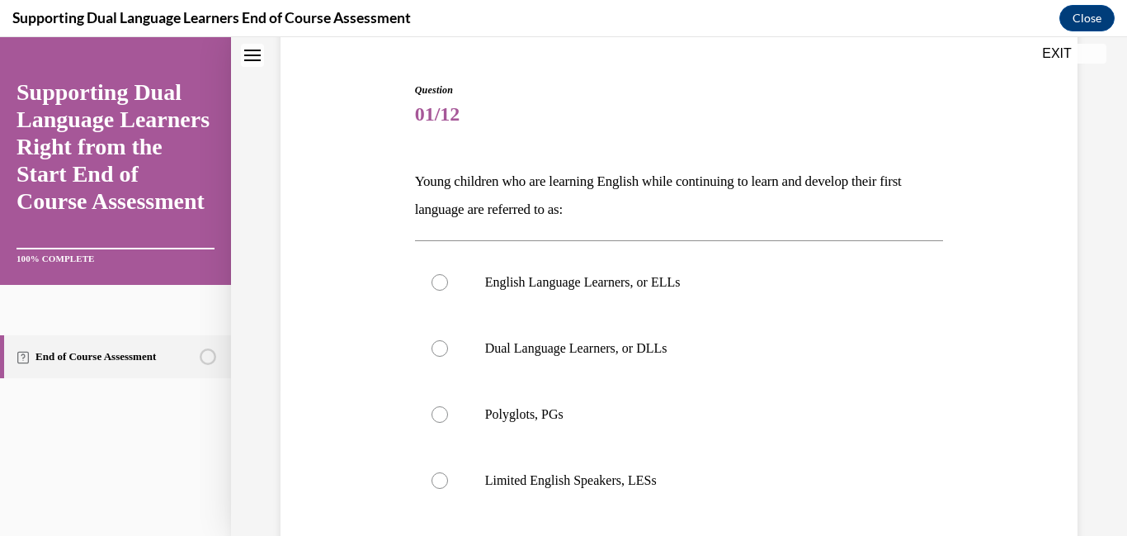
scroll to position [149, 0]
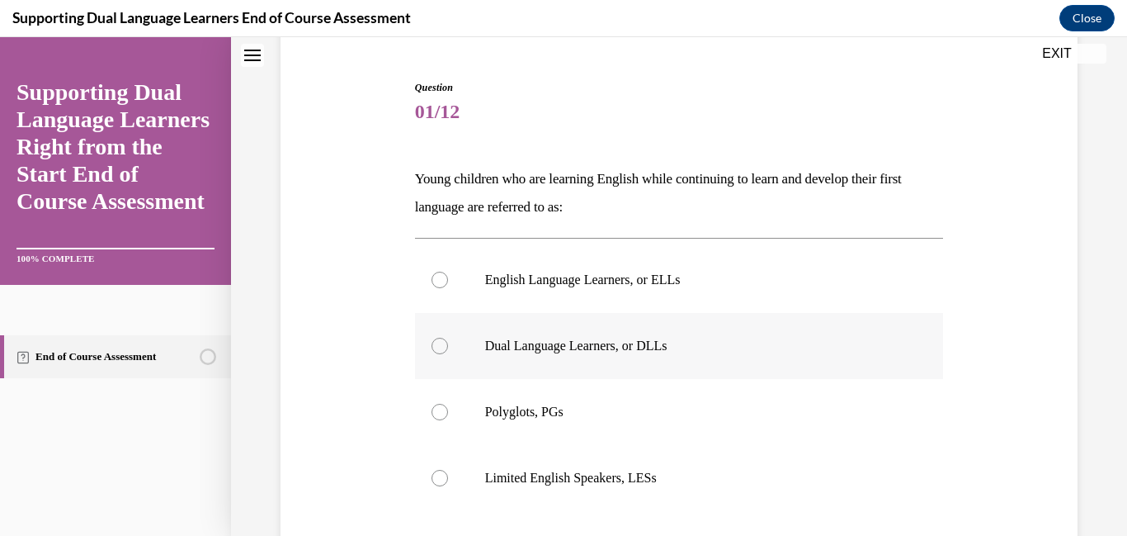
click at [427, 379] on label "Dual Language Learners, or DLLs" at bounding box center [679, 346] width 529 height 66
click at [432, 354] on input "Dual Language Learners, or DLLs" at bounding box center [440, 345] width 17 height 17
radio input "true"
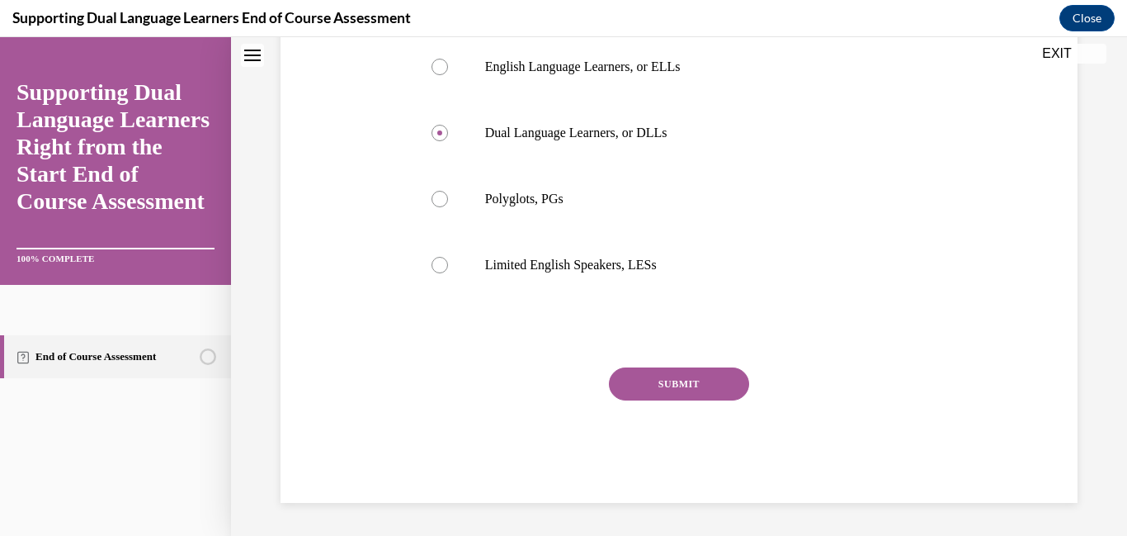
scroll to position [419, 0]
click at [689, 400] on button "SUBMIT" at bounding box center [679, 383] width 140 height 33
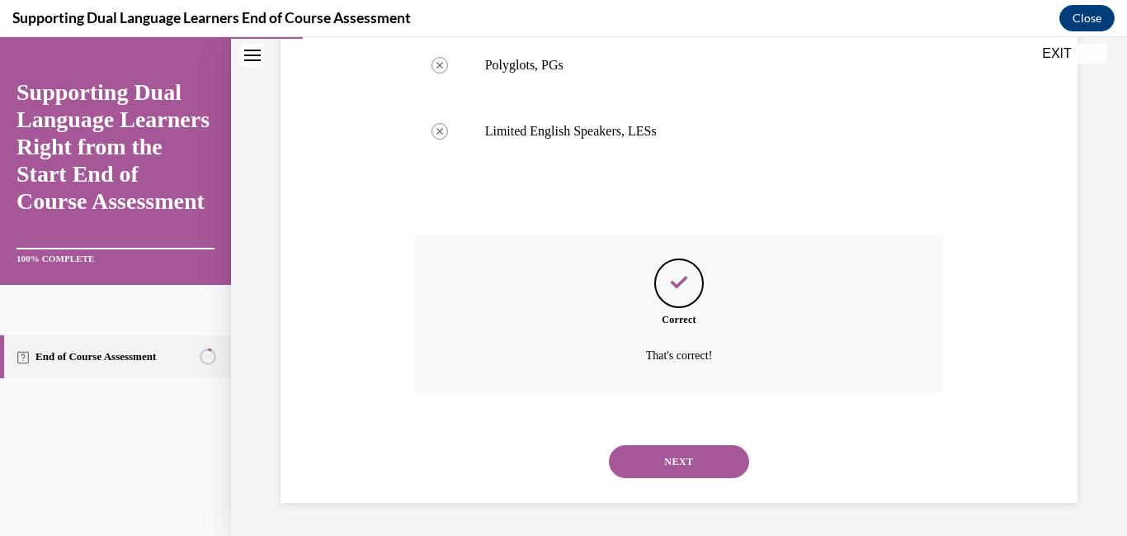
scroll to position [628, 0]
click at [686, 448] on button "NEXT" at bounding box center [679, 461] width 140 height 33
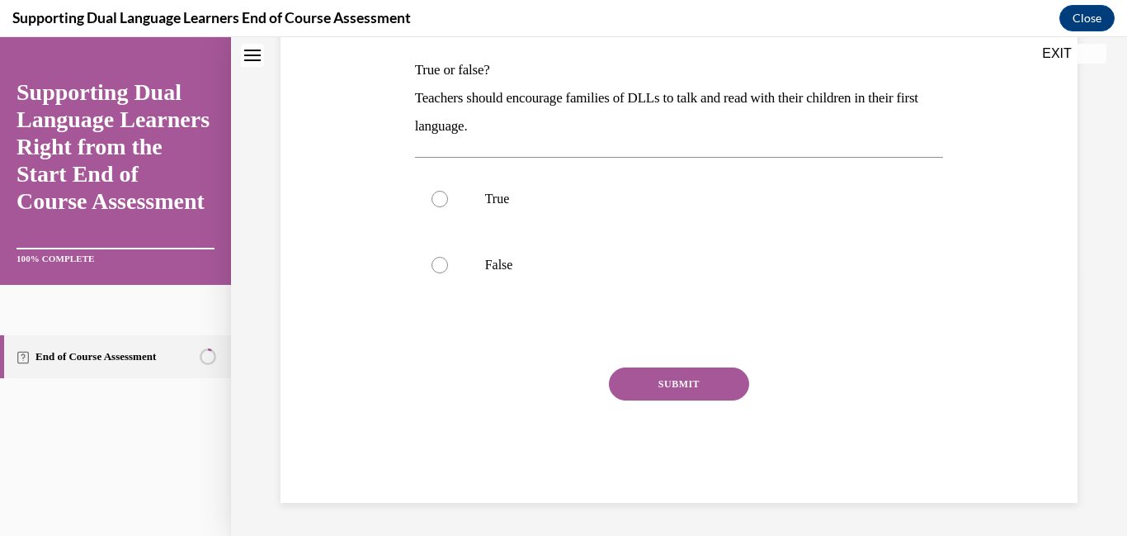
scroll to position [0, 0]
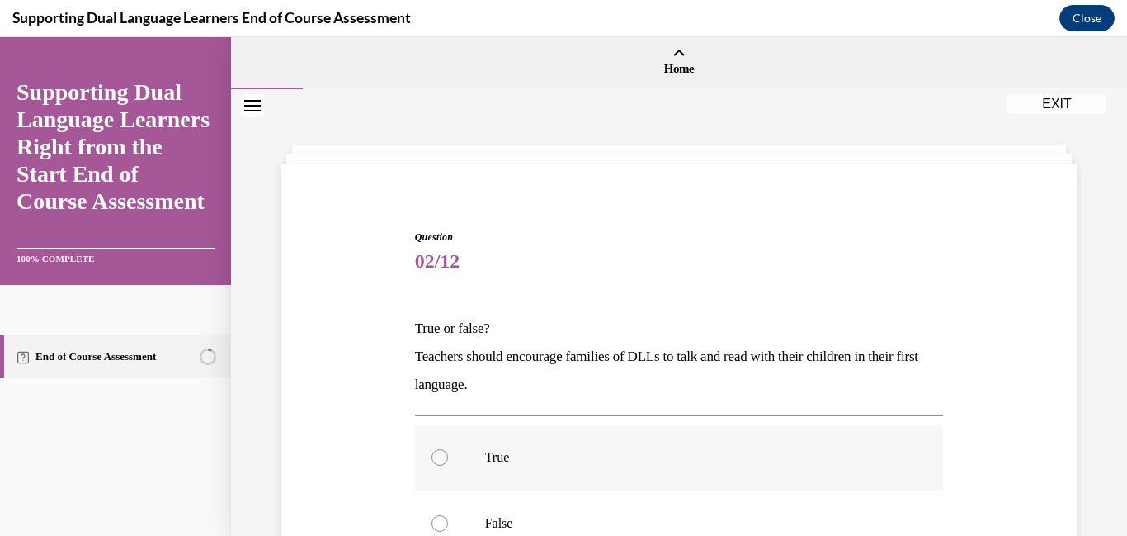
click at [443, 465] on div at bounding box center [440, 457] width 17 height 17
click at [443, 465] on input "True" at bounding box center [440, 457] width 17 height 17
radio input "true"
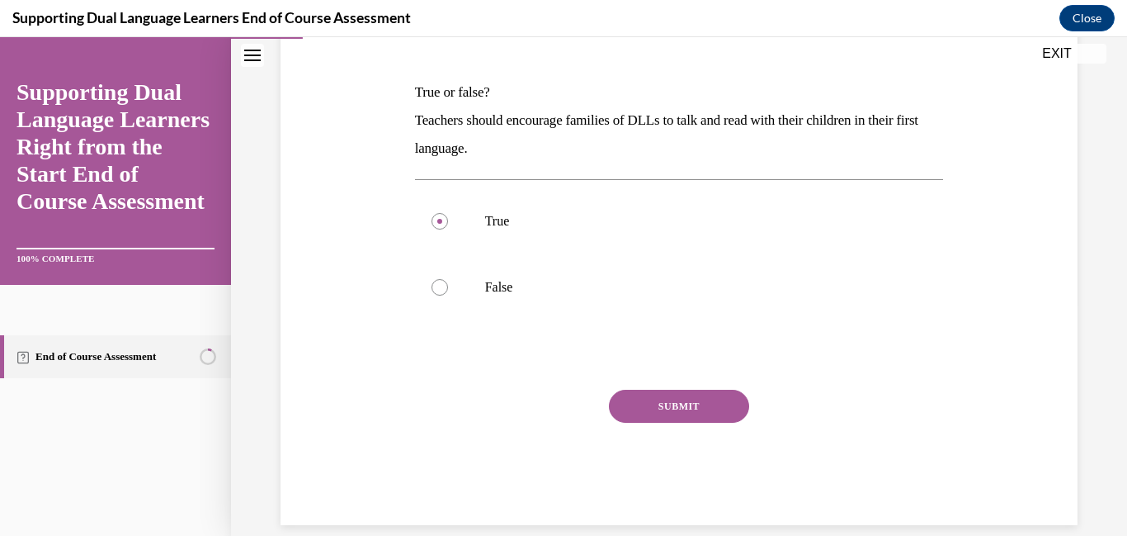
scroll to position [238, 0]
click at [698, 421] on button "SUBMIT" at bounding box center [679, 404] width 140 height 33
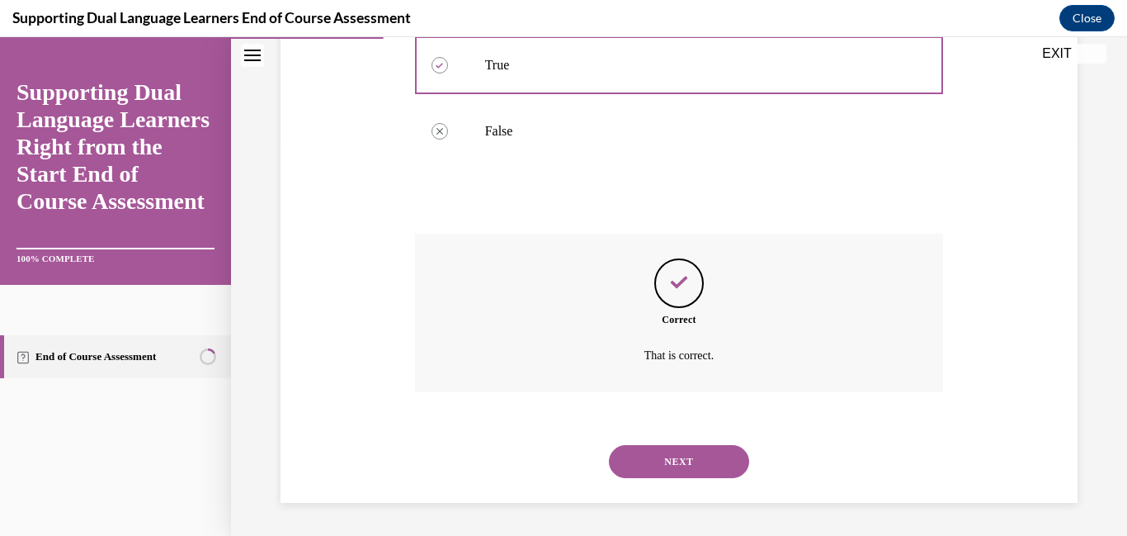
scroll to position [485, 0]
click at [698, 466] on button "NEXT" at bounding box center [679, 461] width 140 height 33
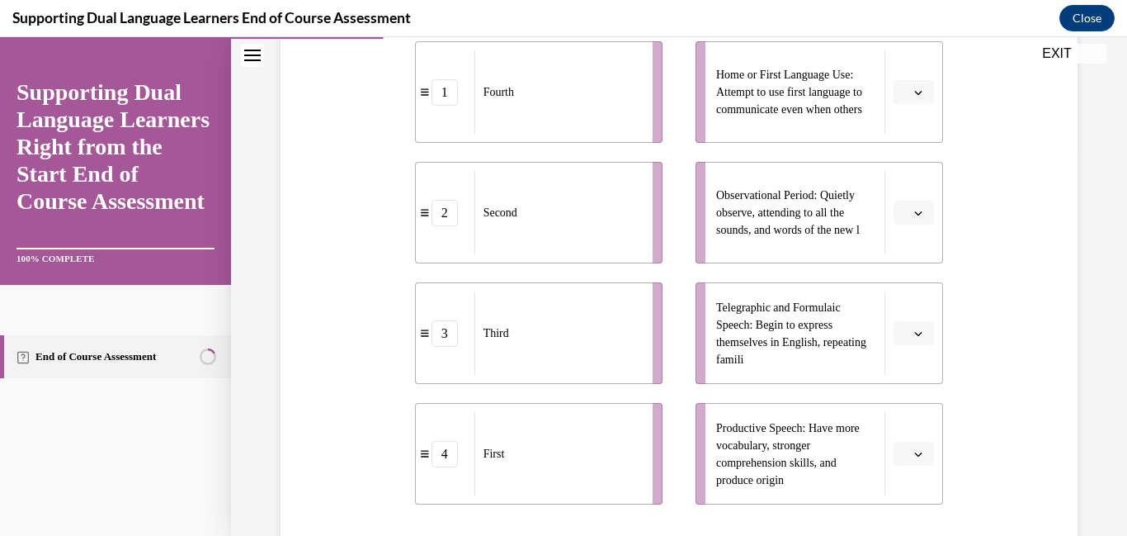
scroll to position [385, 0]
click at [924, 100] on span "button" at bounding box center [919, 94] width 12 height 12
click at [901, 87] on li "Home or First Language Use: Attempt to use first language to communicate even w…" at bounding box center [820, 93] width 248 height 101
click at [915, 100] on span "button" at bounding box center [919, 94] width 12 height 12
click at [908, 216] on span "2" at bounding box center [907, 218] width 6 height 13
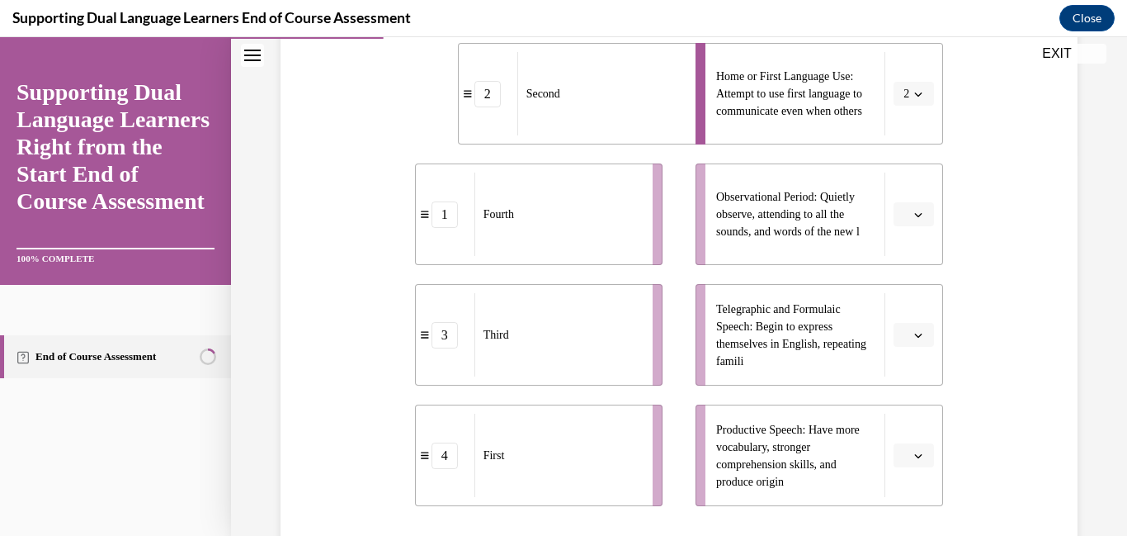
click at [914, 468] on button "button" at bounding box center [914, 455] width 40 height 25
click at [906, 501] on span "4" at bounding box center [907, 494] width 6 height 13
click at [917, 337] on icon "button" at bounding box center [918, 335] width 7 height 4
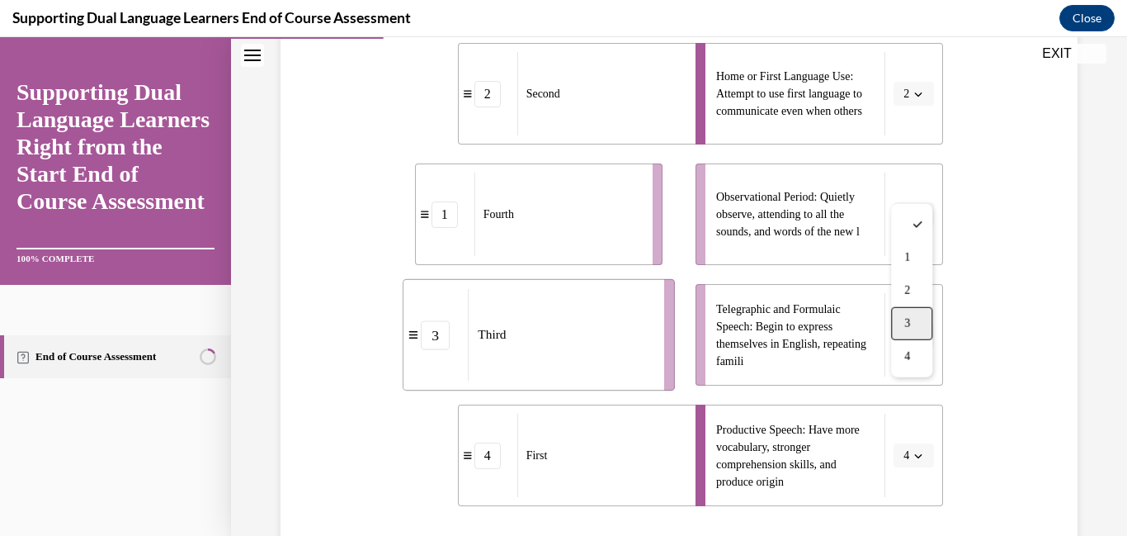
click at [908, 327] on span "3" at bounding box center [907, 323] width 6 height 13
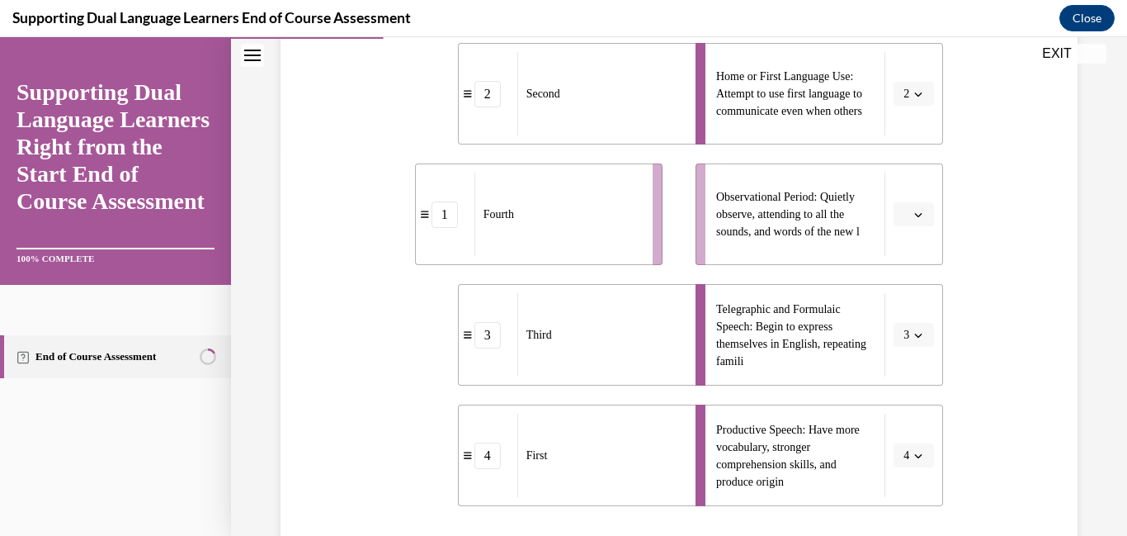
click at [921, 339] on icon "button" at bounding box center [918, 335] width 8 height 8
click at [908, 254] on div "1" at bounding box center [908, 257] width 41 height 33
click at [917, 339] on icon "button" at bounding box center [918, 335] width 8 height 8
click at [911, 295] on div "2" at bounding box center [908, 290] width 41 height 33
click at [914, 339] on icon "button" at bounding box center [918, 335] width 8 height 8
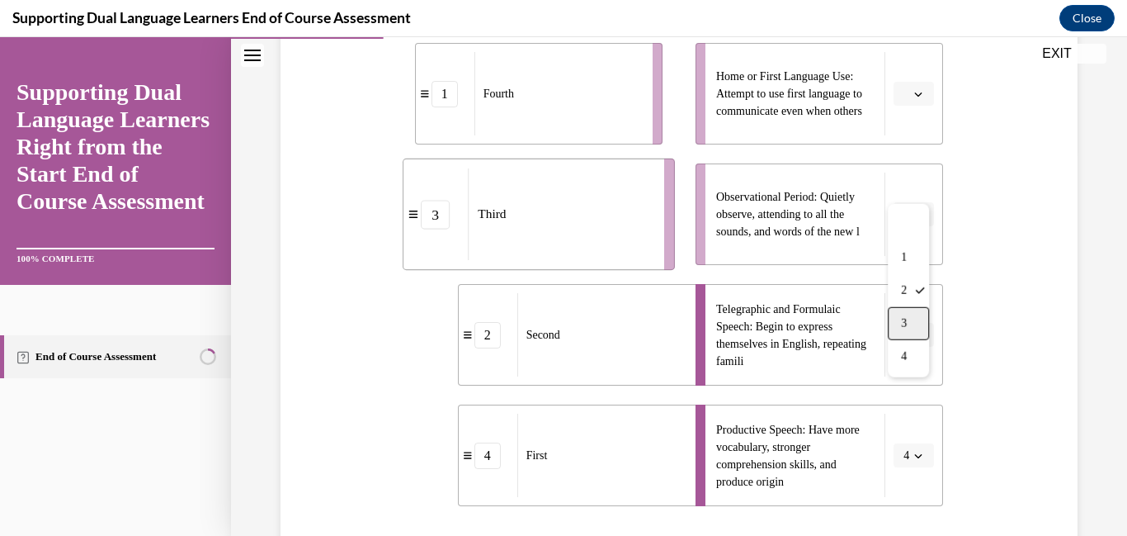
click at [907, 326] on span "3" at bounding box center [904, 323] width 6 height 13
click at [918, 219] on span "button" at bounding box center [918, 214] width 8 height 8
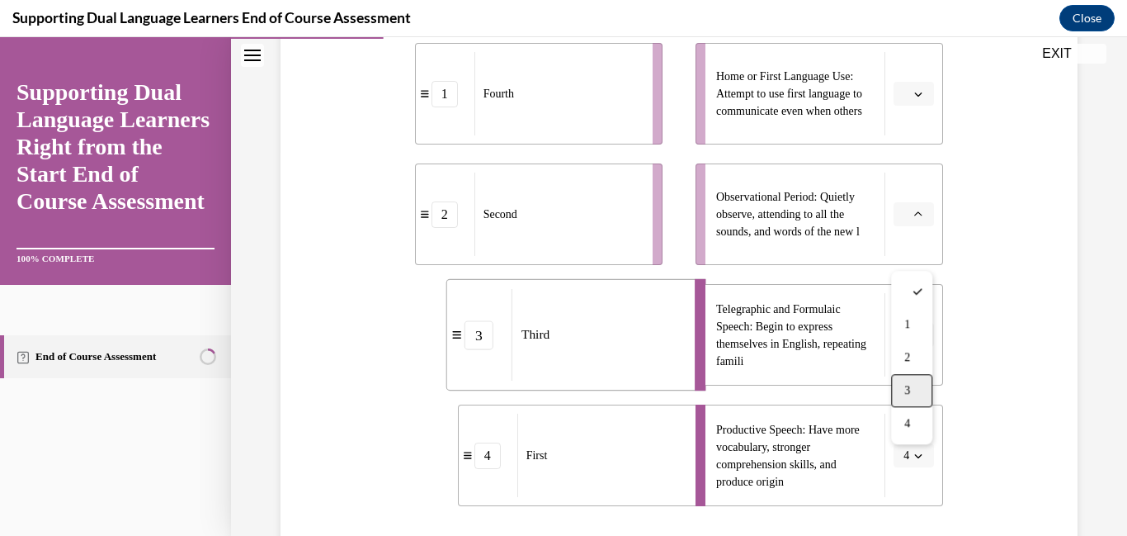
click at [911, 398] on div "3" at bounding box center [911, 390] width 41 height 33
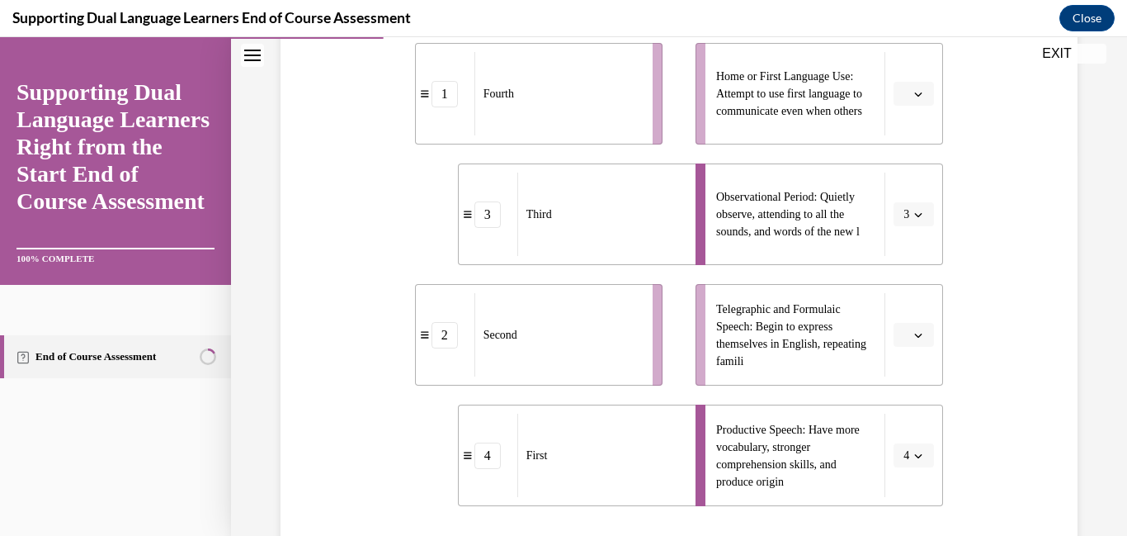
click at [928, 106] on button "button" at bounding box center [914, 94] width 40 height 25
click at [910, 213] on span "2" at bounding box center [907, 218] width 6 height 13
click at [916, 339] on icon "button" at bounding box center [918, 335] width 8 height 8
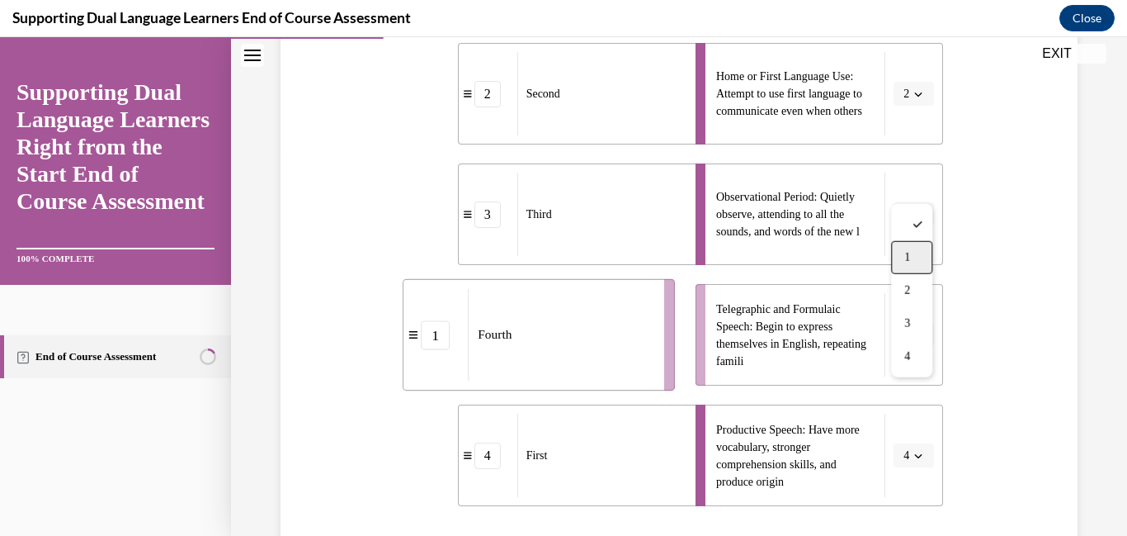
click at [910, 259] on span "1" at bounding box center [907, 257] width 6 height 13
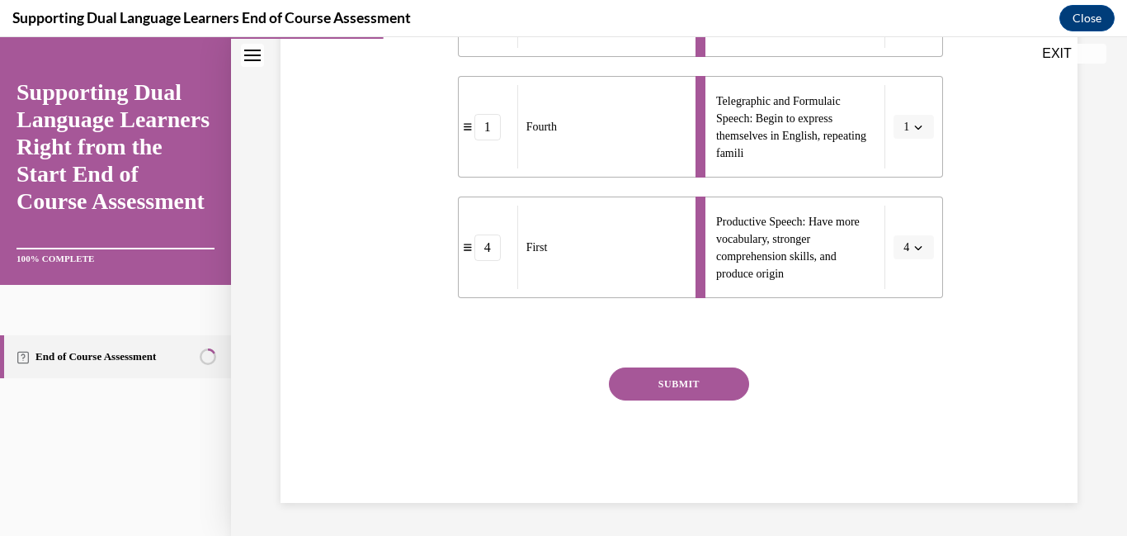
scroll to position [692, 0]
click at [731, 372] on button "SUBMIT" at bounding box center [679, 383] width 140 height 33
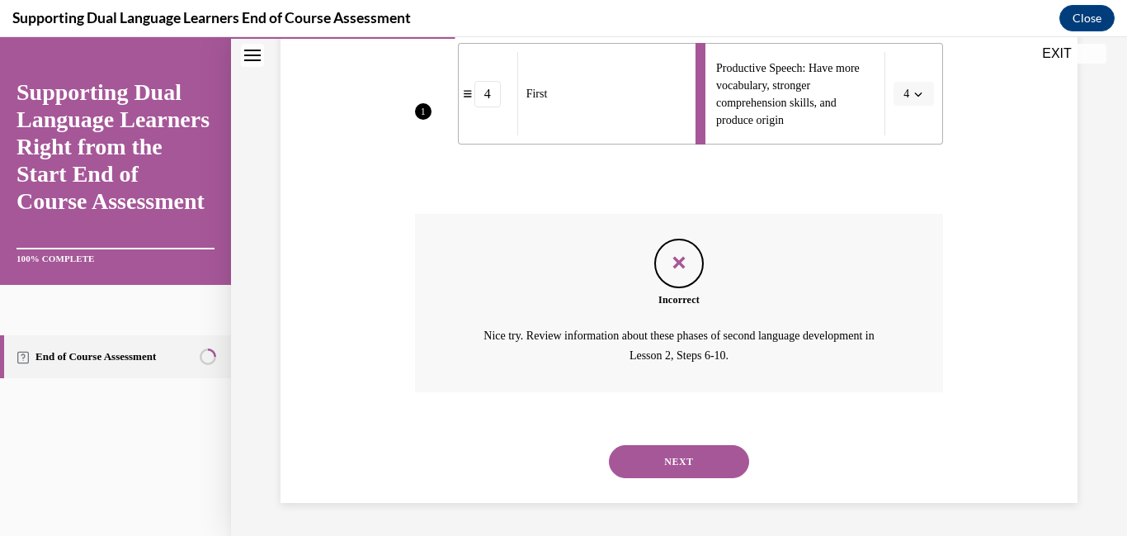
scroll to position [872, 0]
click at [690, 456] on button "NEXT" at bounding box center [679, 461] width 140 height 33
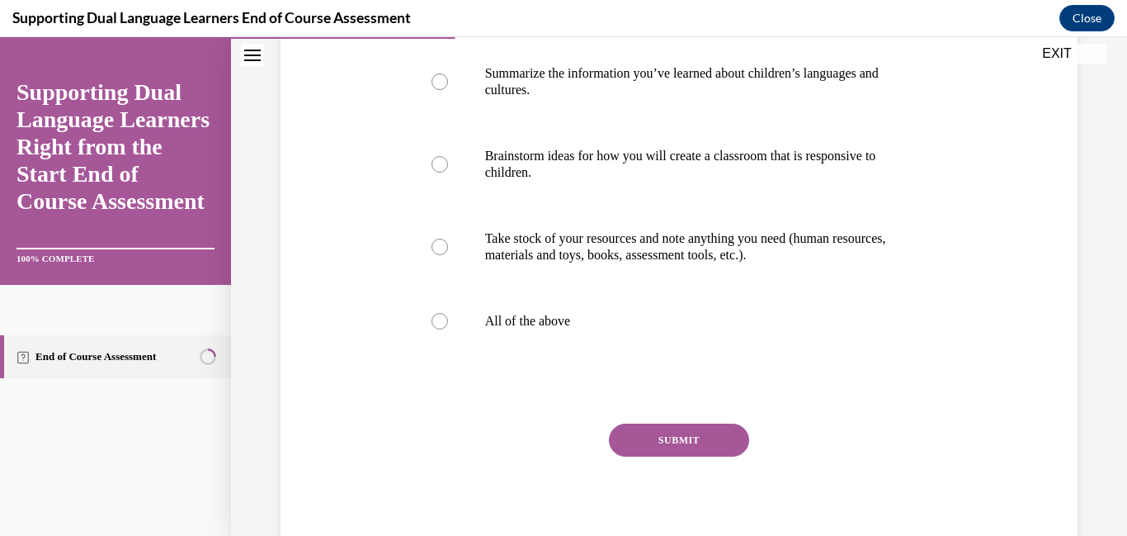
scroll to position [330, 0]
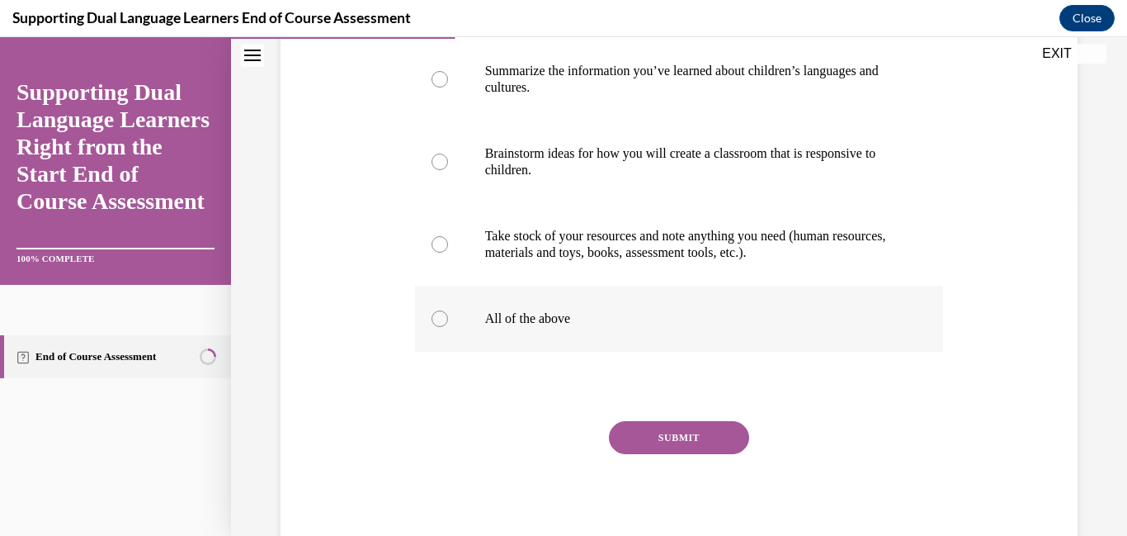
click at [439, 327] on div at bounding box center [440, 318] width 17 height 17
click at [439, 327] on input "All of the above" at bounding box center [440, 318] width 17 height 17
radio input "true"
click at [432, 71] on input "Summarize the information you’ve learned about children’s languages and culture…" at bounding box center [440, 79] width 17 height 17
radio input "true"
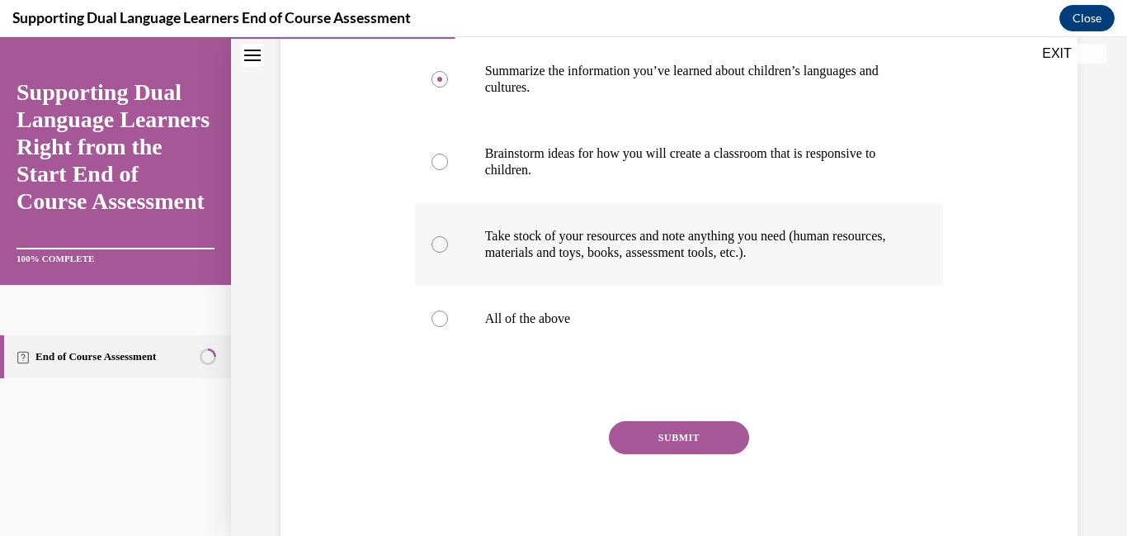
click at [432, 153] on input "Brainstorm ideas for how you will create a classroom that is responsive to chil…" at bounding box center [440, 161] width 17 height 17
radio input "true"
click at [432, 236] on input "Take stock of your resources and note anything you need (human resources, mater…" at bounding box center [440, 244] width 17 height 17
radio input "true"
click at [432, 310] on input "All of the above" at bounding box center [440, 318] width 17 height 17
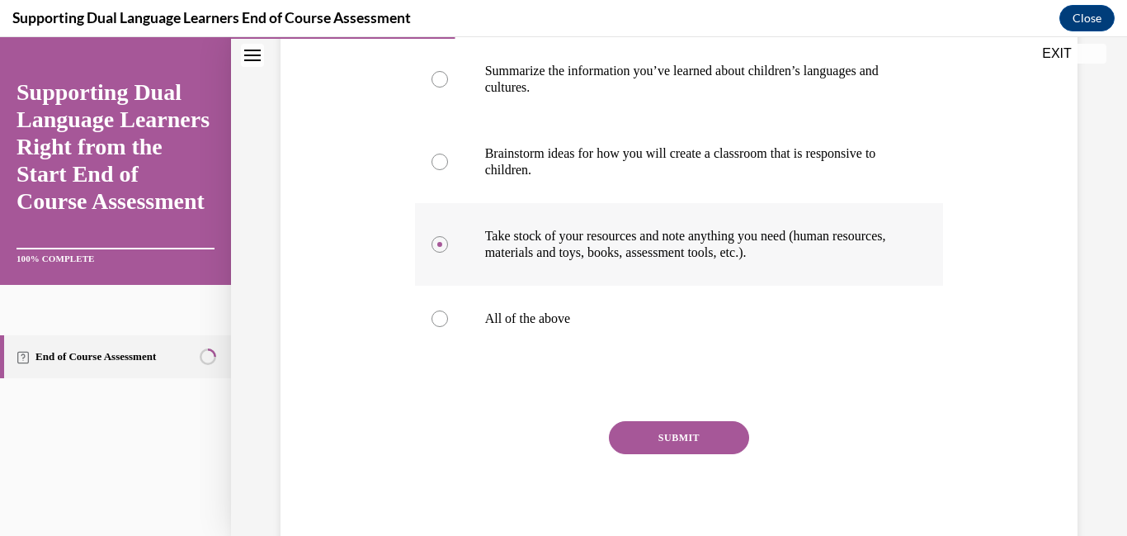
radio input "true"
click at [432, 71] on input "Summarize the information you’ve learned about children’s languages and culture…" at bounding box center [440, 79] width 17 height 17
radio input "true"
click at [448, 327] on div at bounding box center [440, 318] width 17 height 17
click at [448, 327] on input "All of the above" at bounding box center [440, 318] width 17 height 17
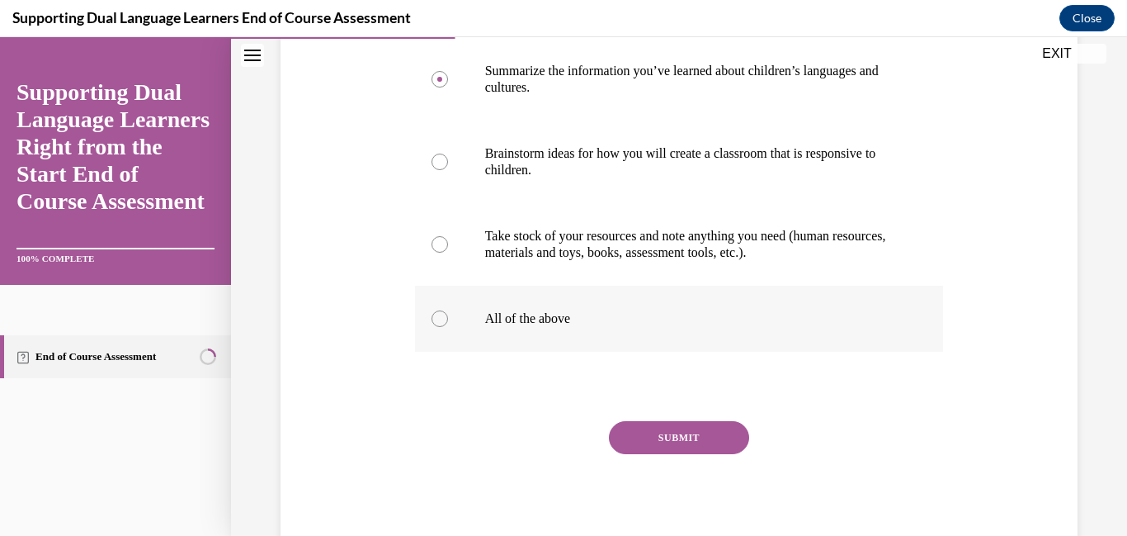
radio input "true"
click at [651, 454] on button "SUBMIT" at bounding box center [679, 437] width 140 height 33
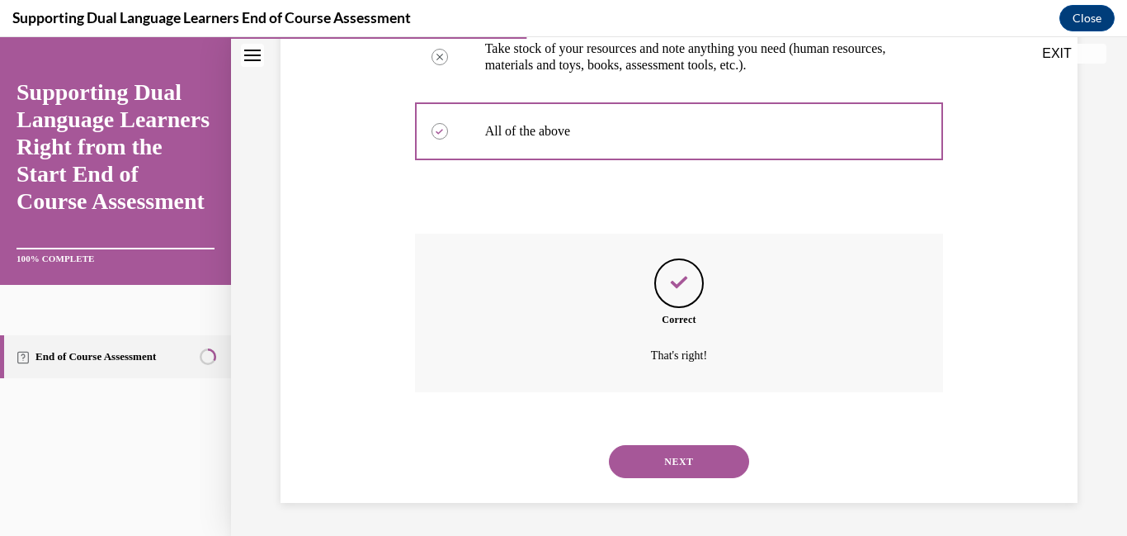
scroll to position [649, 0]
click at [672, 476] on button "NEXT" at bounding box center [679, 461] width 140 height 33
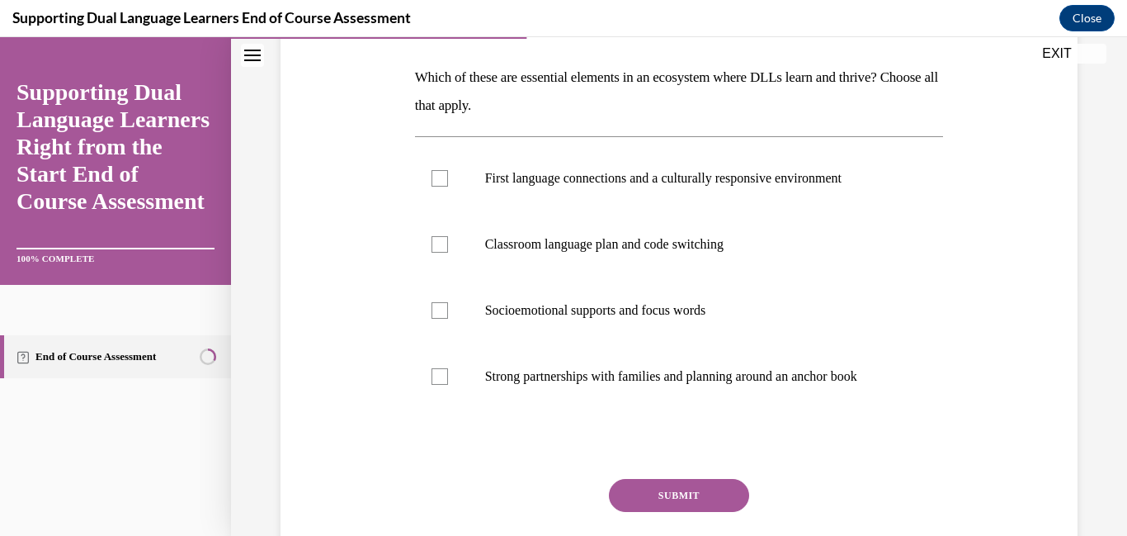
scroll to position [436, 0]
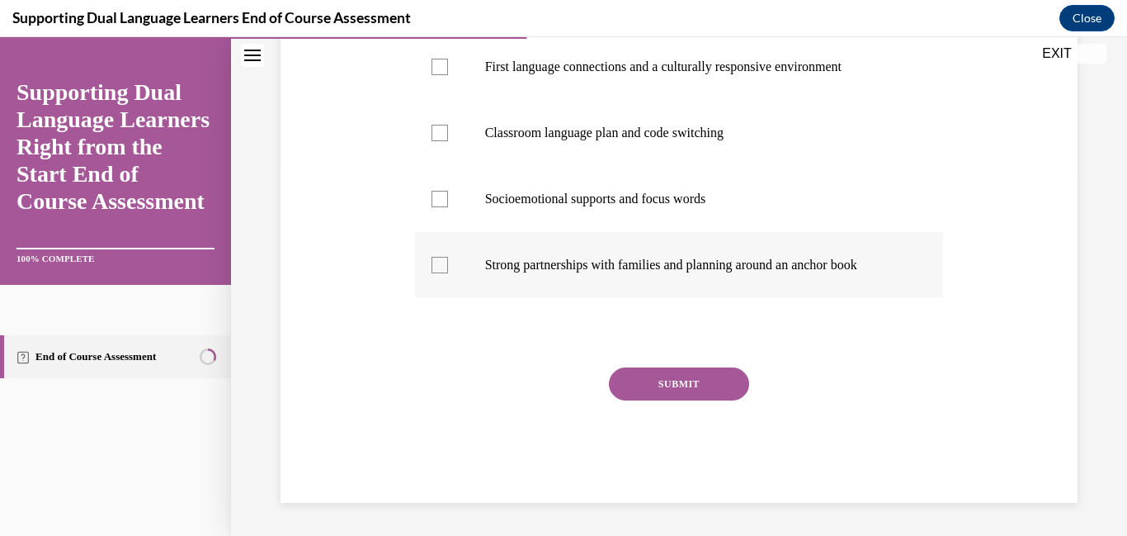
click at [490, 298] on label "Strong partnerships with families and planning around an anchor book" at bounding box center [679, 265] width 529 height 66
click at [448, 273] on input "Strong partnerships with families and planning around an anchor book" at bounding box center [440, 265] width 17 height 17
checkbox input "true"
click at [448, 75] on div at bounding box center [440, 67] width 17 height 17
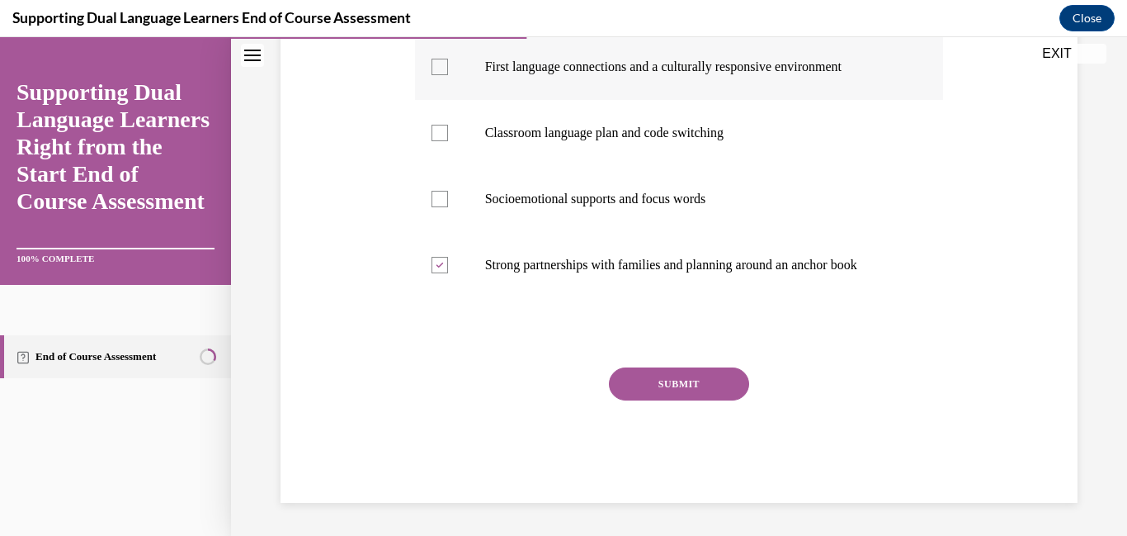
click at [448, 75] on input "First language connections and a culturally responsive environment" at bounding box center [440, 67] width 17 height 17
checkbox input "true"
click at [626, 400] on button "SUBMIT" at bounding box center [679, 383] width 140 height 33
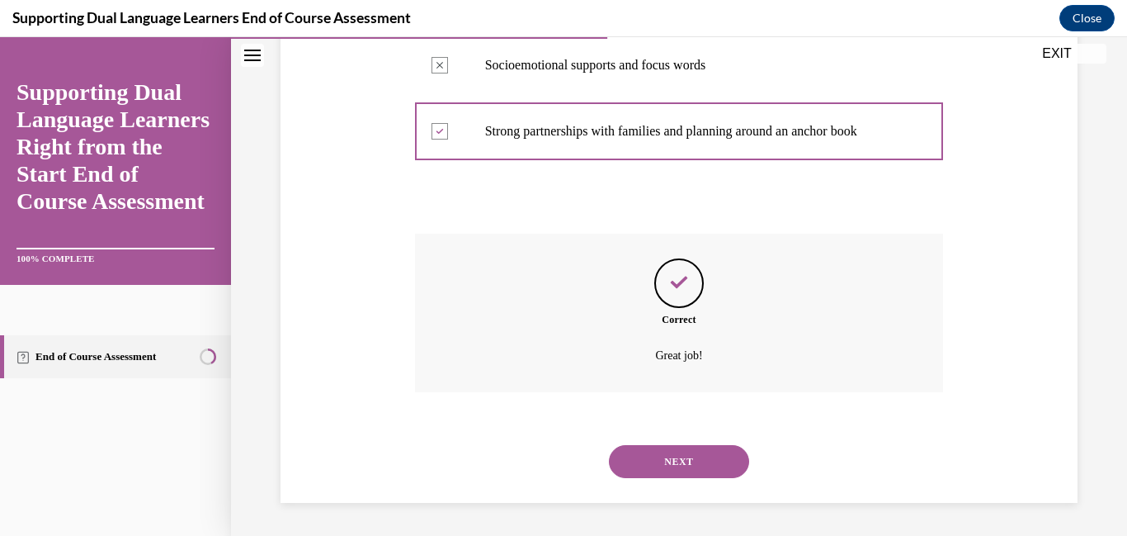
scroll to position [687, 0]
click at [706, 462] on button "NEXT" at bounding box center [679, 461] width 140 height 33
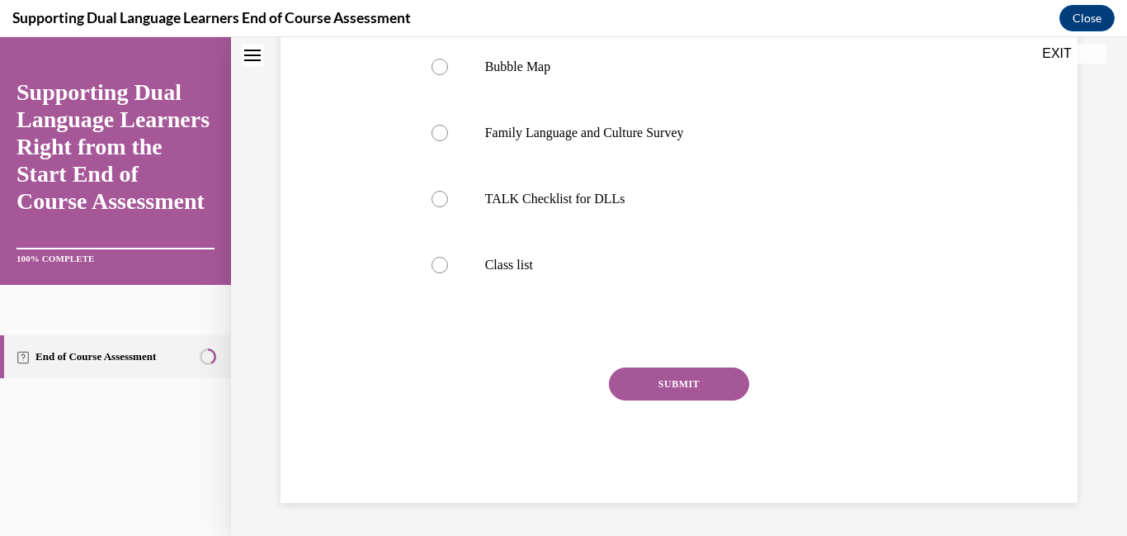
scroll to position [0, 0]
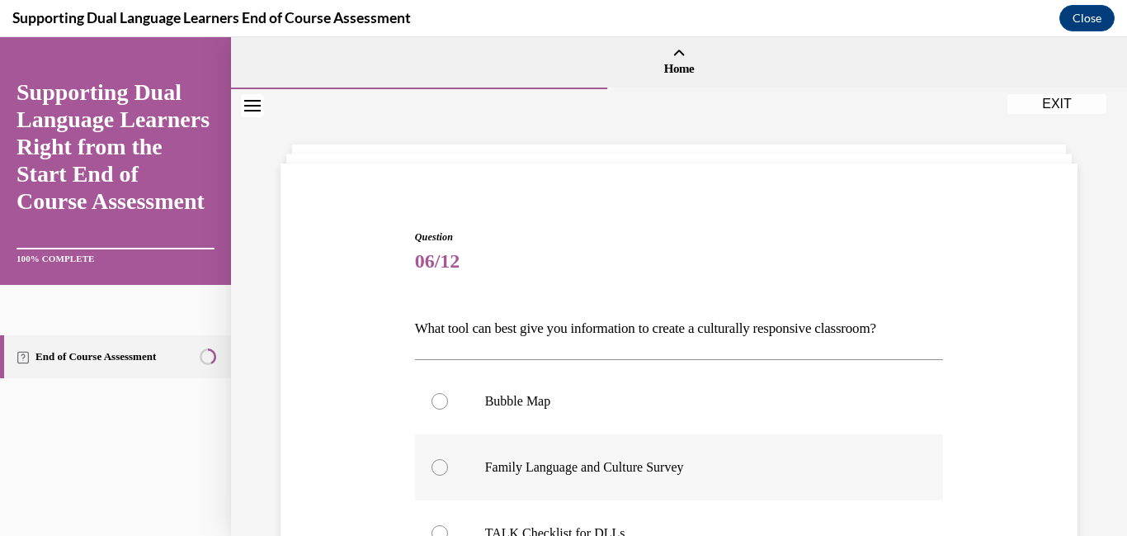
click at [441, 475] on div at bounding box center [440, 467] width 17 height 17
click at [441, 475] on input "Family Language and Culture Survey" at bounding box center [440, 467] width 17 height 17
radio input "true"
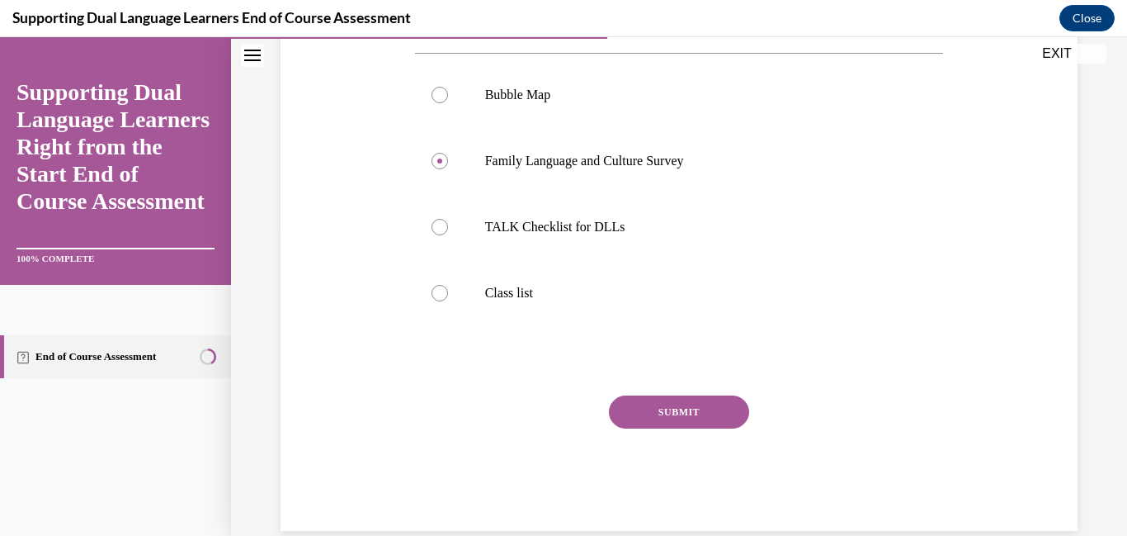
scroll to position [308, 0]
click at [696, 427] on button "SUBMIT" at bounding box center [679, 410] width 140 height 33
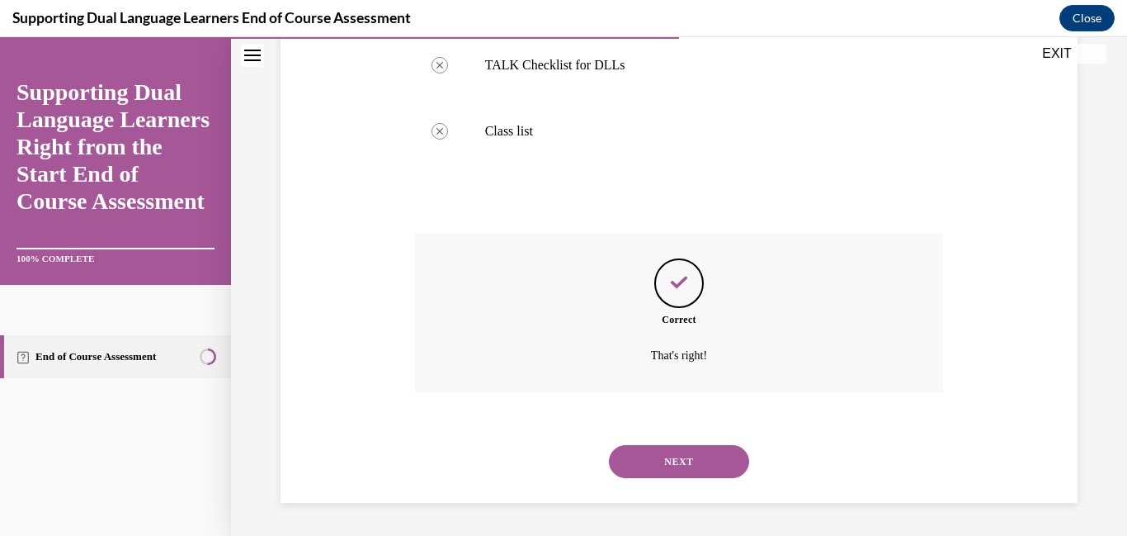
scroll to position [600, 0]
click at [726, 455] on button "NEXT" at bounding box center [679, 461] width 140 height 33
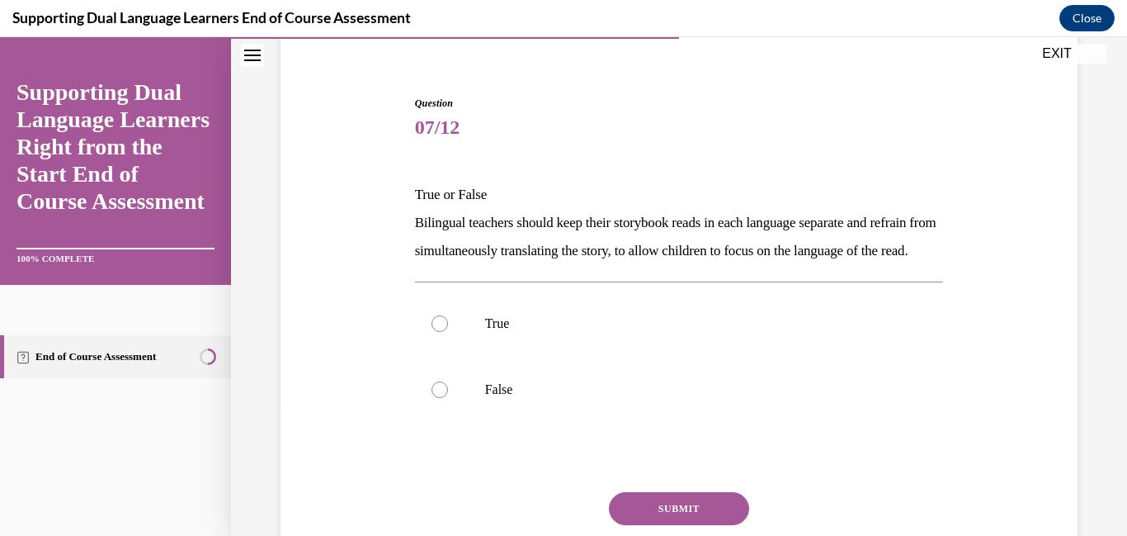
scroll to position [135, 0]
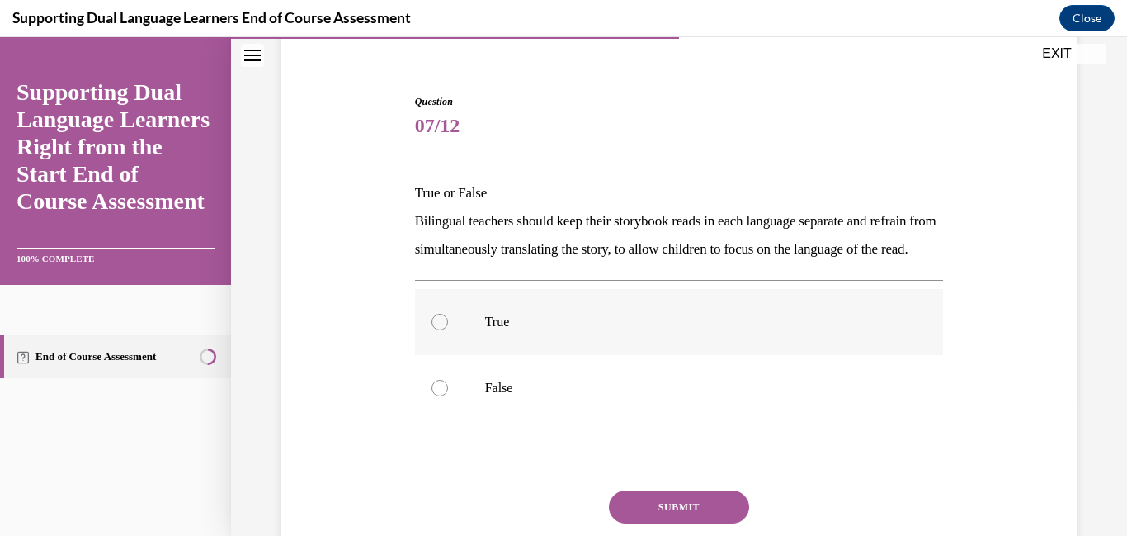
click at [446, 330] on div at bounding box center [440, 322] width 17 height 17
click at [446, 330] on input "True" at bounding box center [440, 322] width 17 height 17
radio input "true"
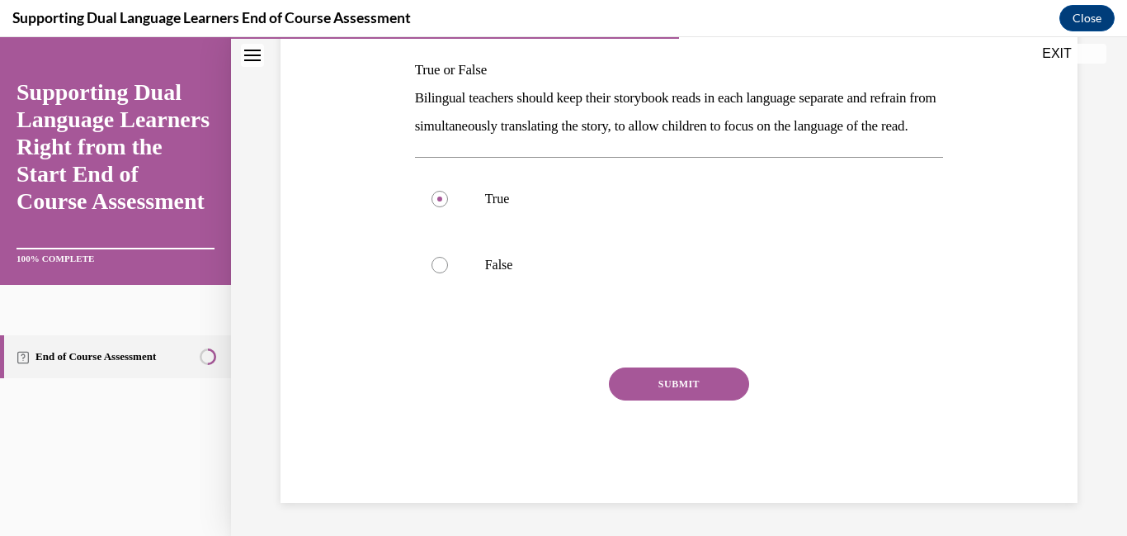
click at [654, 381] on button "SUBMIT" at bounding box center [679, 383] width 140 height 33
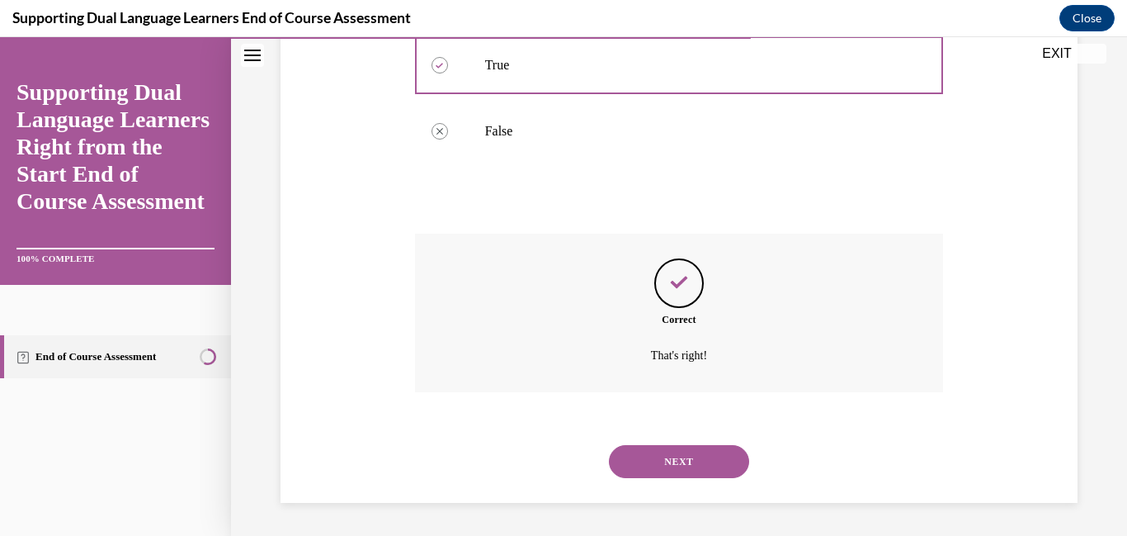
scroll to position [513, 0]
click at [687, 460] on button "NEXT" at bounding box center [679, 461] width 140 height 33
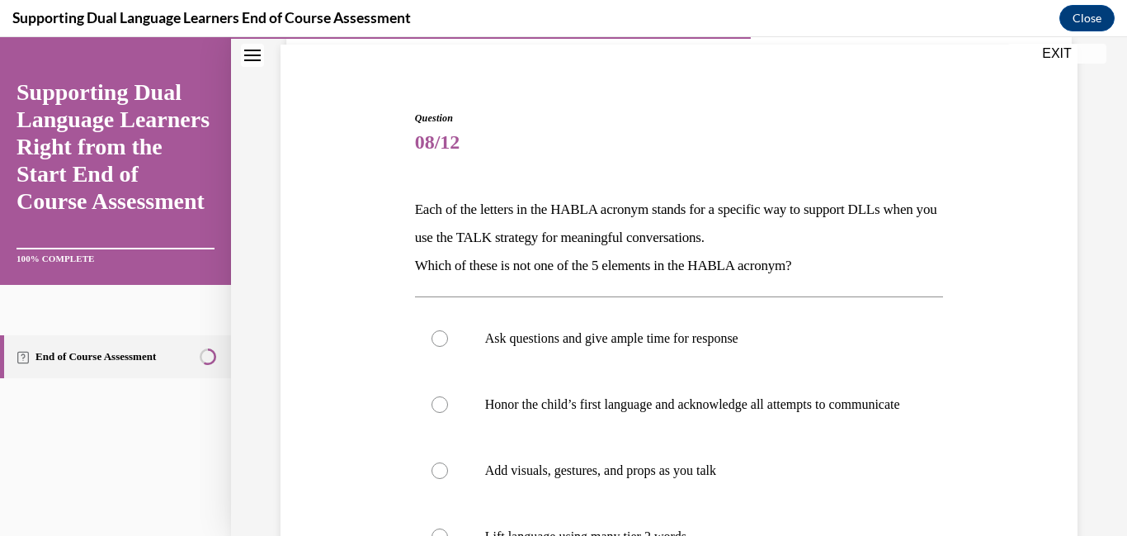
scroll to position [347, 0]
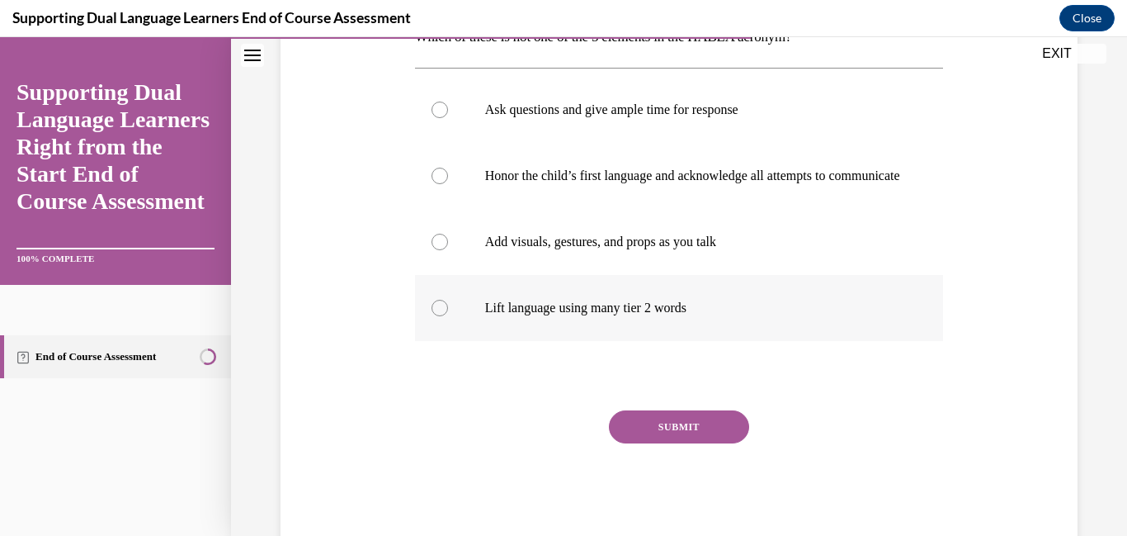
click at [428, 341] on label "Lift language using many tier 2 words" at bounding box center [679, 308] width 529 height 66
click at [432, 316] on input "Lift language using many tier 2 words" at bounding box center [440, 308] width 17 height 17
radio input "true"
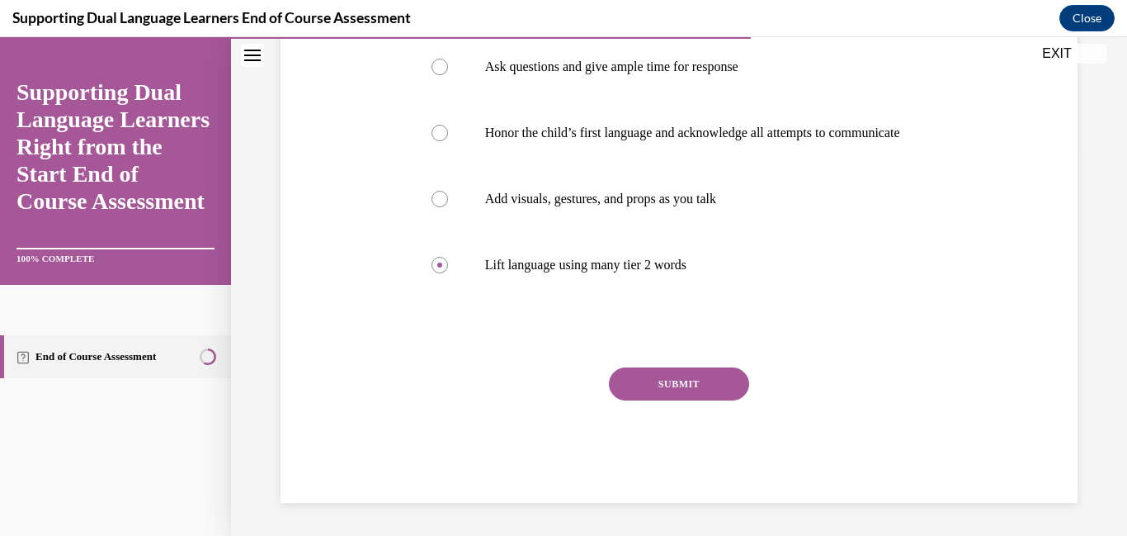
scroll to position [526, 0]
click at [658, 385] on button "SUBMIT" at bounding box center [679, 383] width 140 height 33
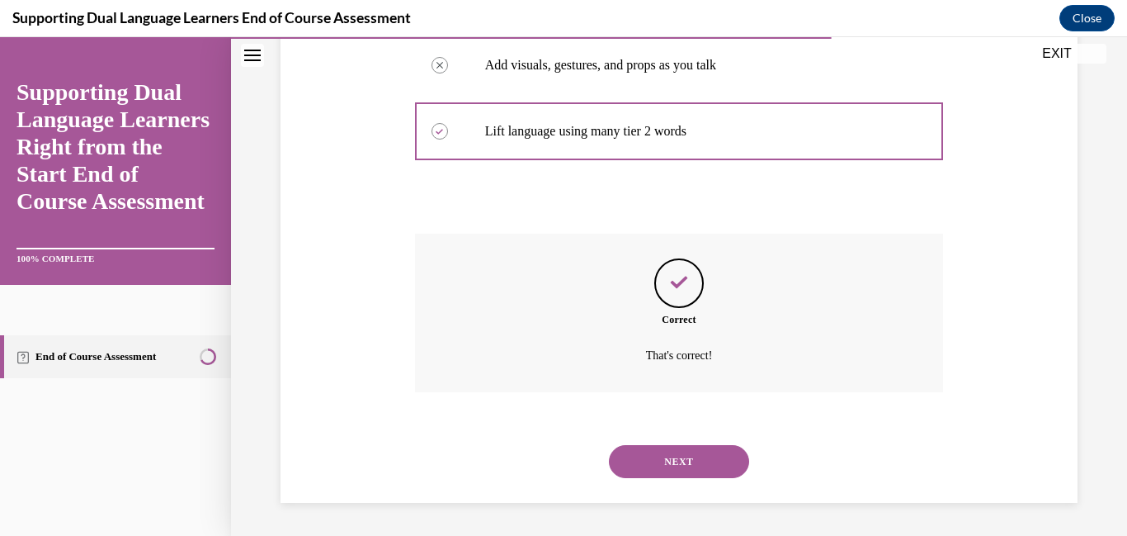
scroll to position [687, 0]
click at [678, 455] on button "NEXT" at bounding box center [679, 461] width 140 height 33
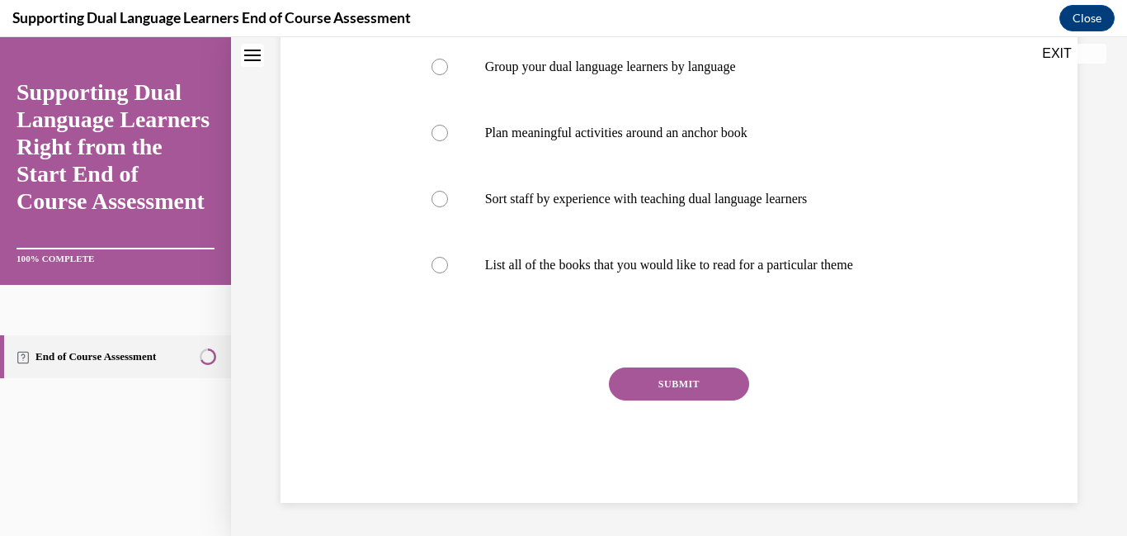
scroll to position [0, 0]
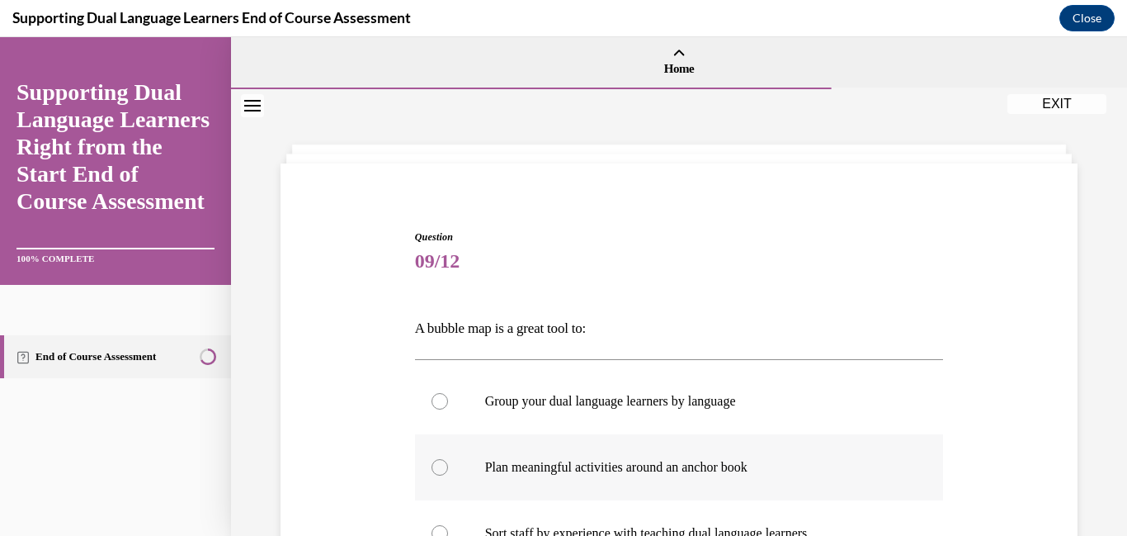
click at [450, 500] on label "Plan meaningful activities around an anchor book" at bounding box center [679, 467] width 529 height 66
click at [448, 475] on input "Plan meaningful activities around an anchor book" at bounding box center [440, 467] width 17 height 17
radio input "true"
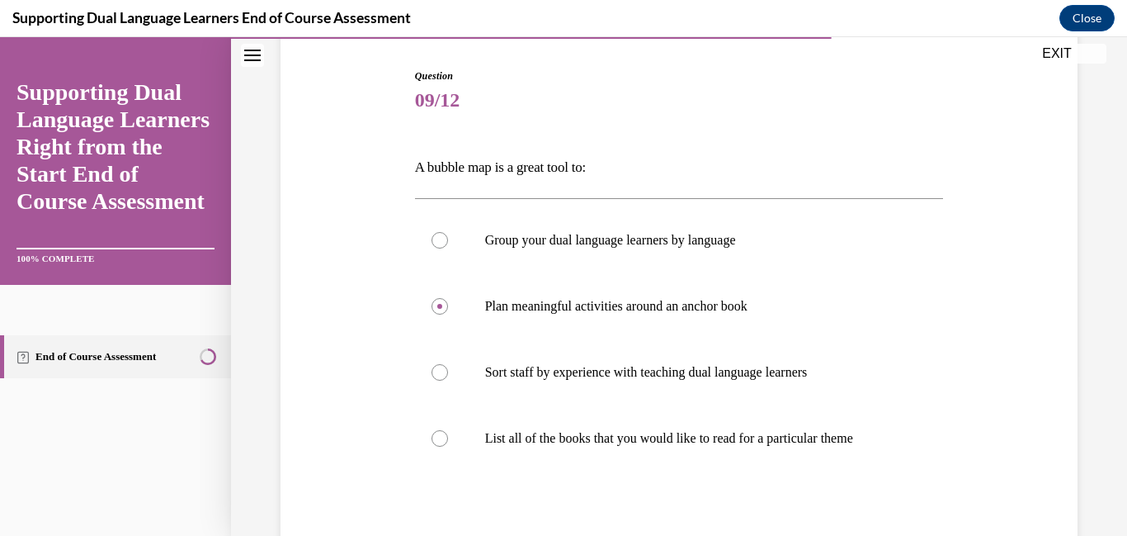
scroll to position [321, 0]
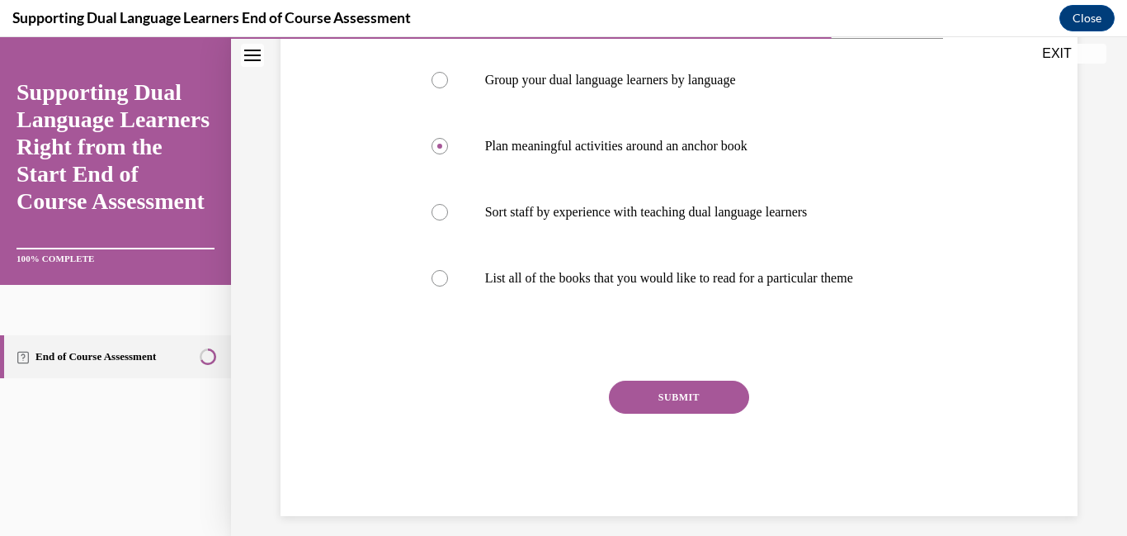
click at [708, 413] on button "SUBMIT" at bounding box center [679, 396] width 140 height 33
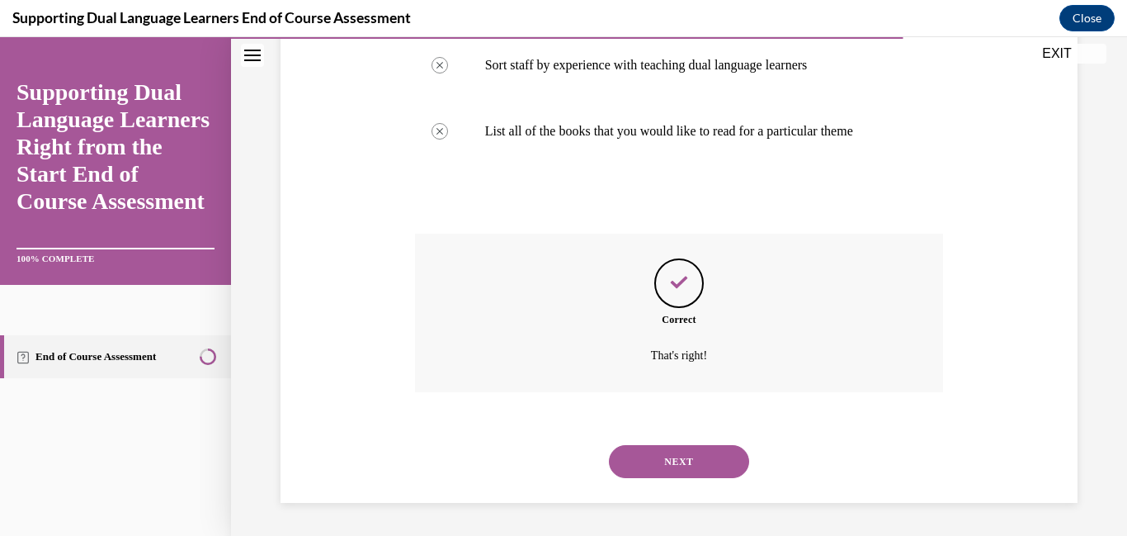
scroll to position [600, 0]
click at [716, 465] on button "NEXT" at bounding box center [679, 461] width 140 height 33
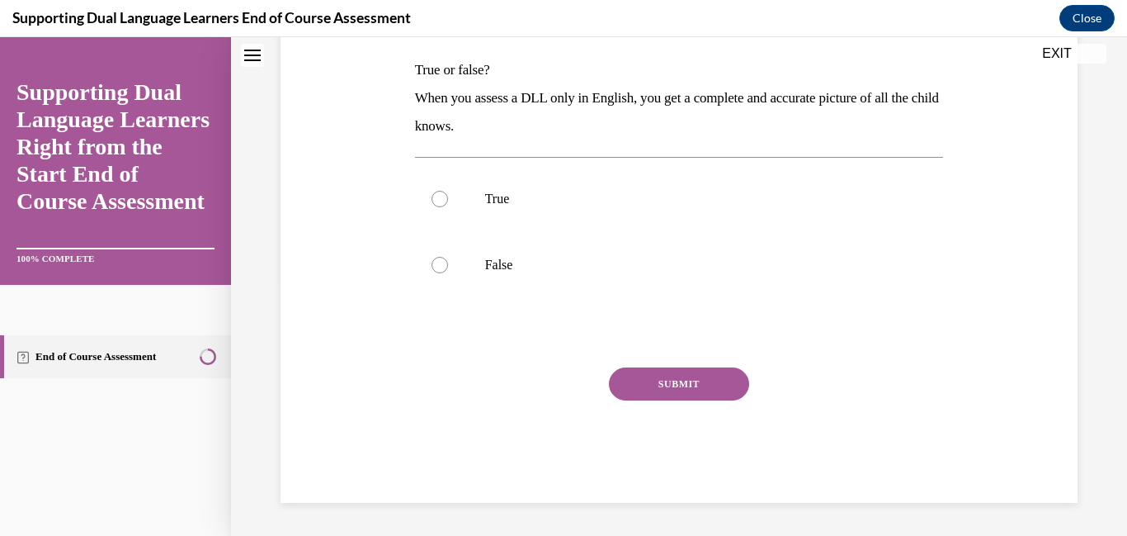
scroll to position [0, 0]
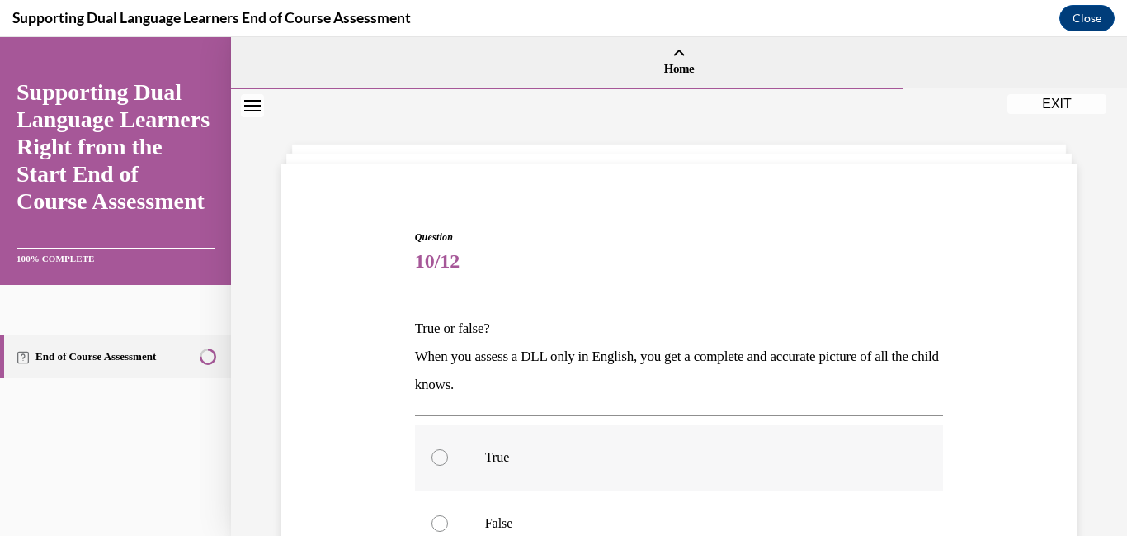
click at [445, 465] on div at bounding box center [440, 457] width 17 height 17
click at [445, 465] on input "True" at bounding box center [440, 457] width 17 height 17
radio input "true"
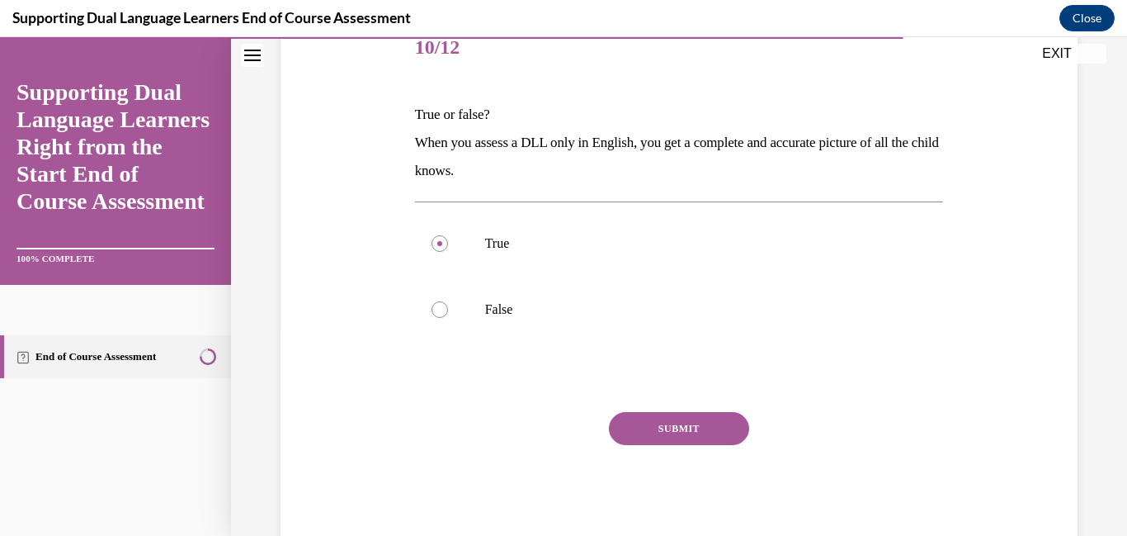
scroll to position [325, 0]
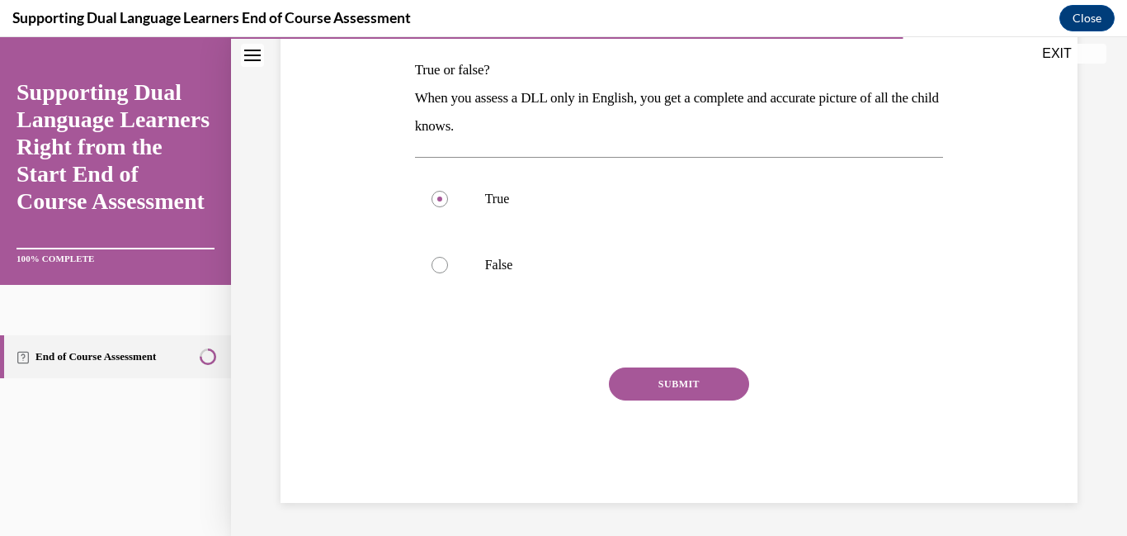
click at [755, 389] on div "SUBMIT" at bounding box center [679, 408] width 529 height 83
click at [677, 381] on button "SUBMIT" at bounding box center [679, 383] width 140 height 33
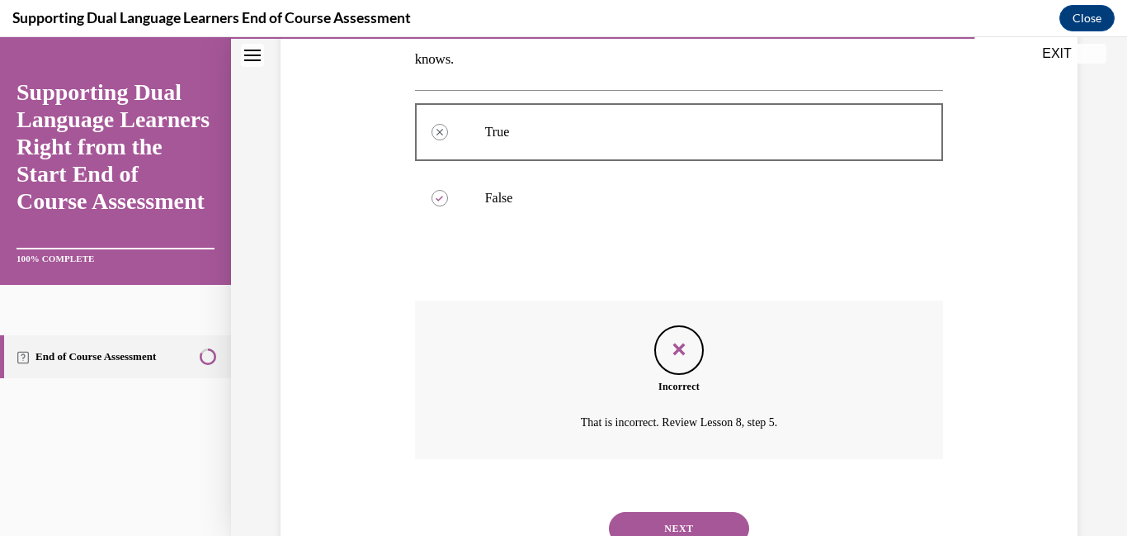
scroll to position [485, 0]
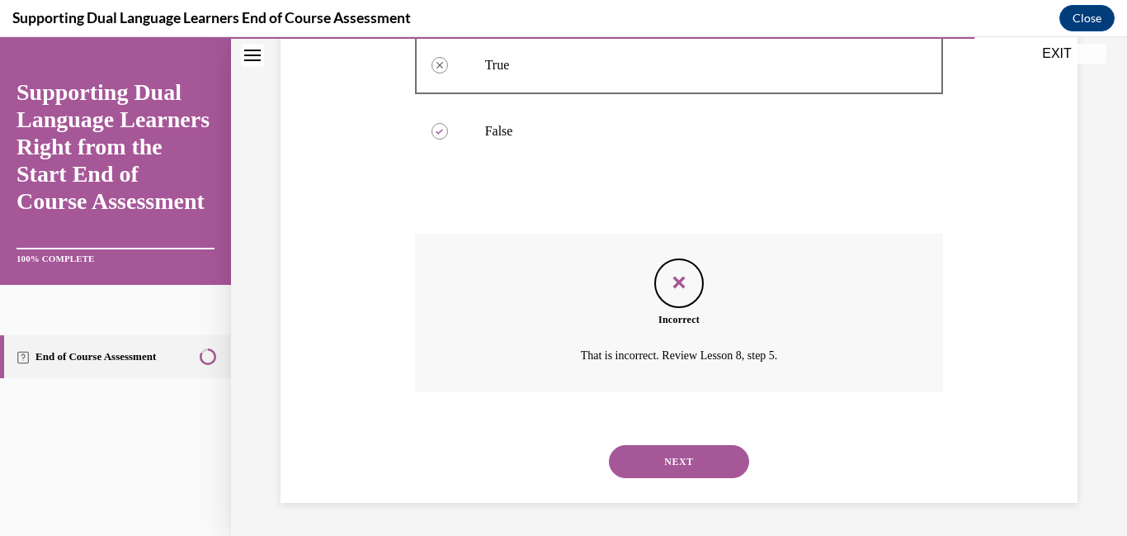
click at [687, 465] on button "NEXT" at bounding box center [679, 461] width 140 height 33
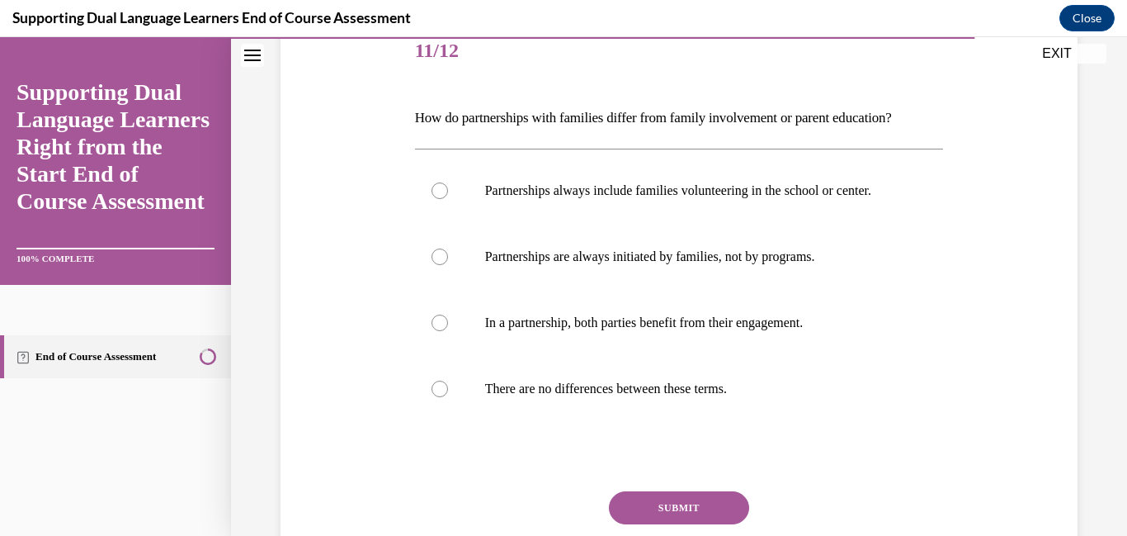
scroll to position [208, 0]
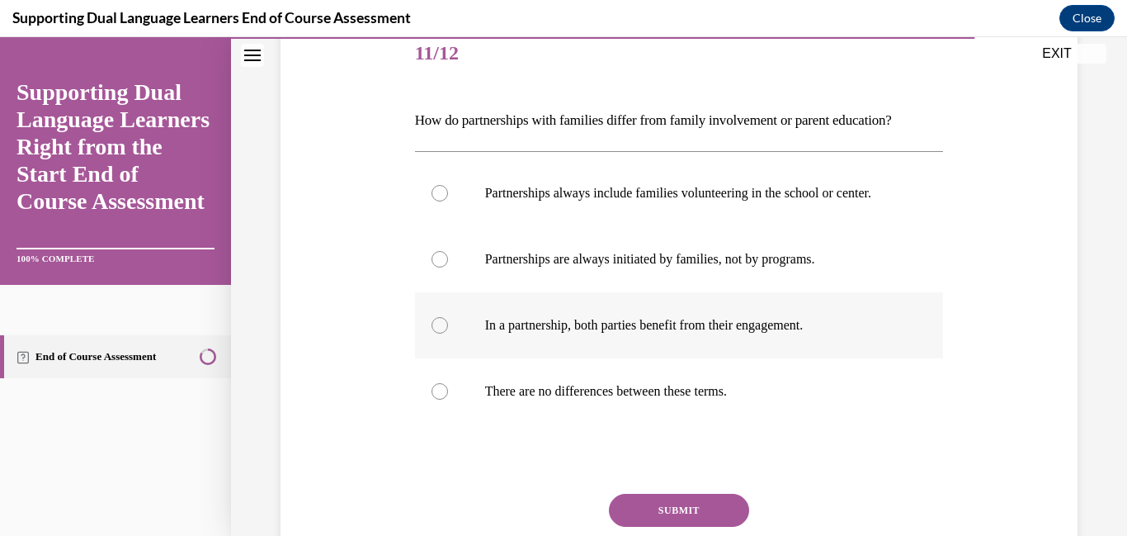
click at [435, 333] on div at bounding box center [440, 325] width 17 height 17
click at [435, 333] on input "In a partnership, both parties benefit from their engagement." at bounding box center [440, 325] width 17 height 17
radio input "true"
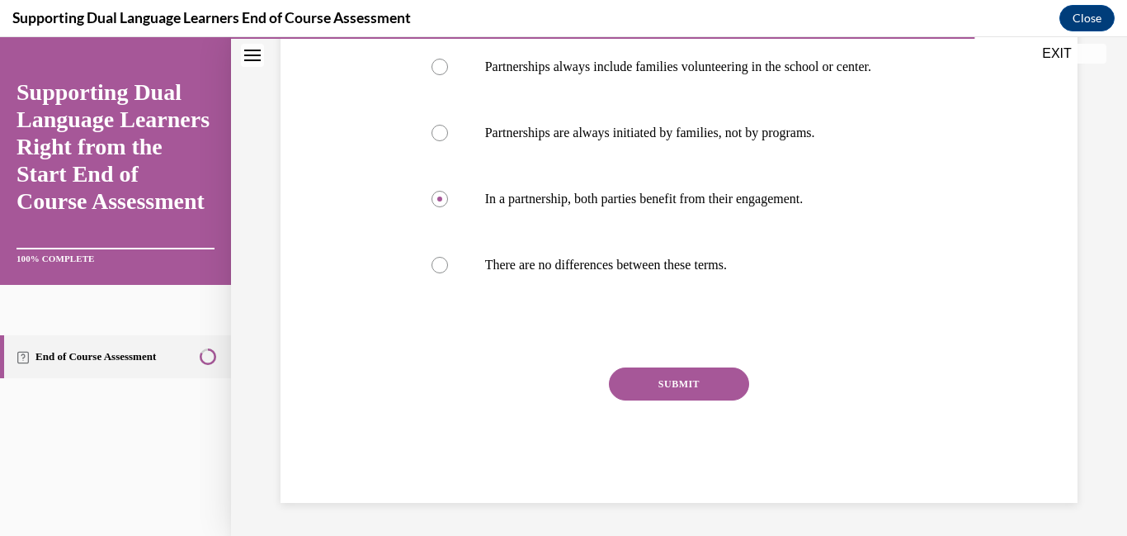
click at [742, 384] on button "SUBMIT" at bounding box center [679, 383] width 140 height 33
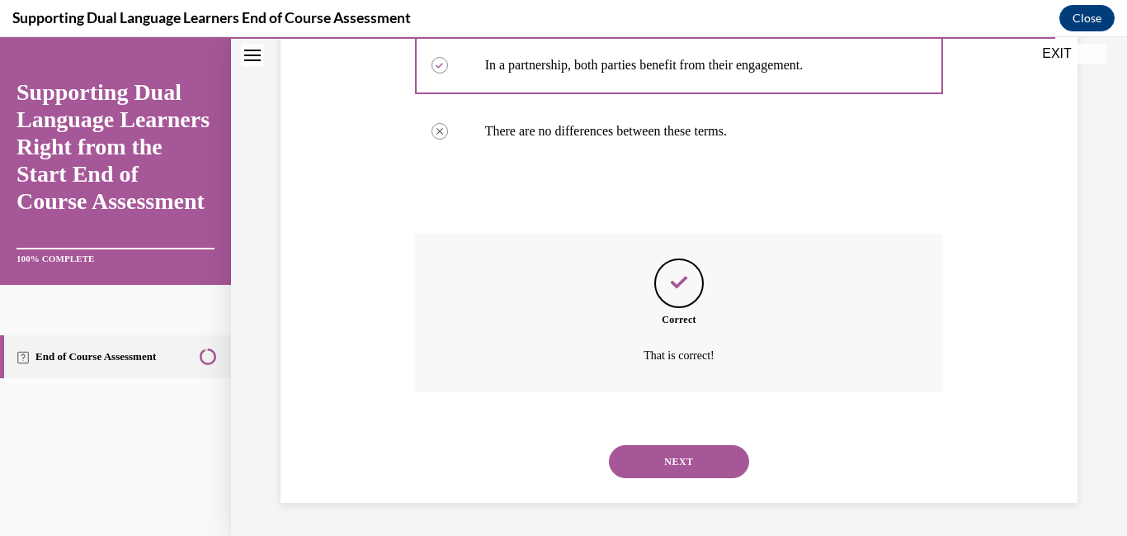
scroll to position [616, 0]
click at [714, 478] on div "NEXT" at bounding box center [679, 461] width 529 height 66
click at [710, 471] on button "NEXT" at bounding box center [679, 461] width 140 height 33
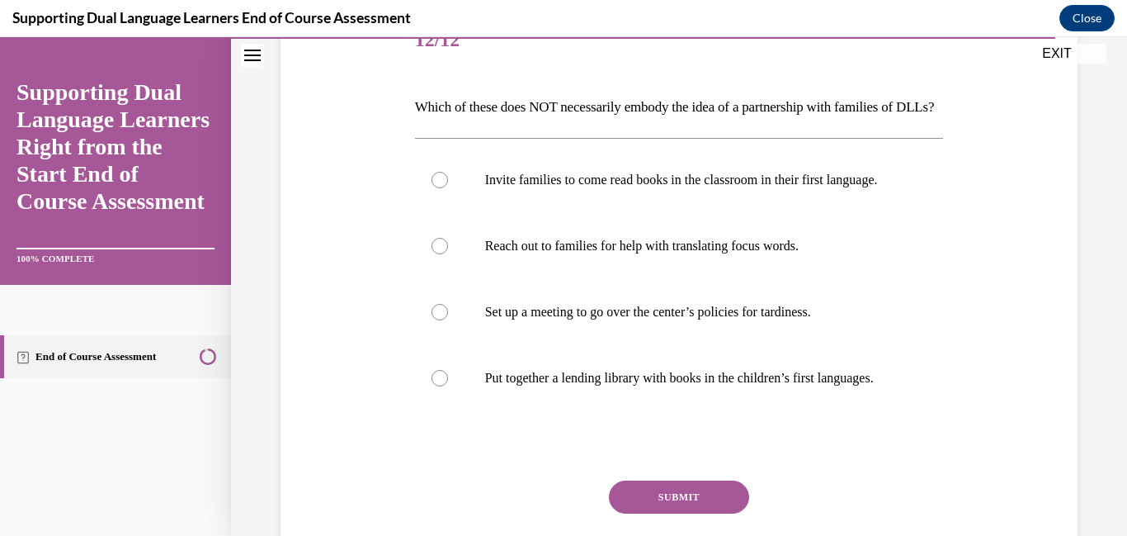
scroll to position [224, 0]
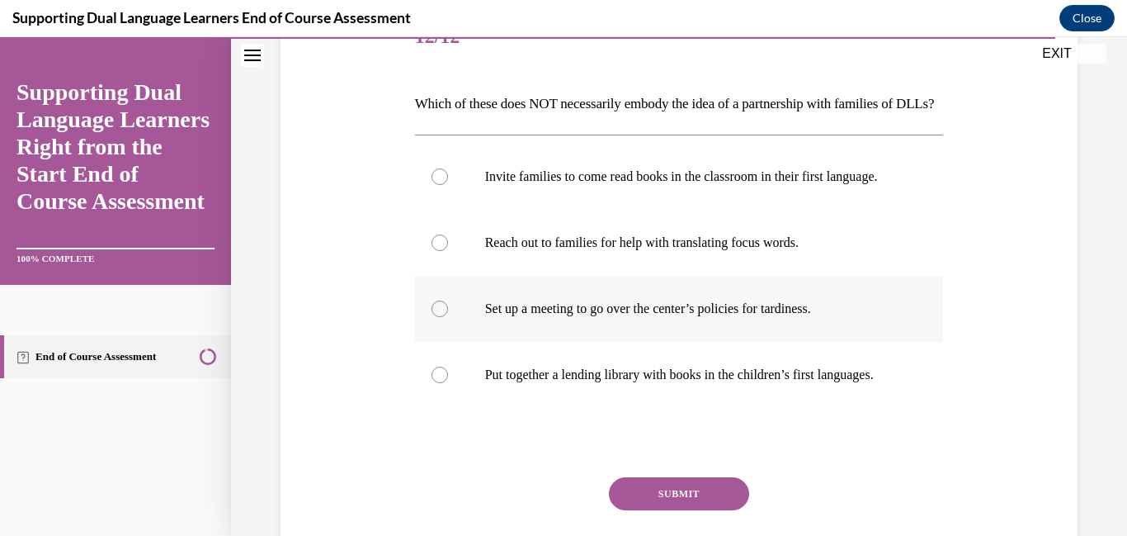
click at [433, 342] on label "Set up a meeting to go over the center’s policies for tardiness." at bounding box center [679, 309] width 529 height 66
click at [433, 317] on input "Set up a meeting to go over the center’s policies for tardiness." at bounding box center [440, 308] width 17 height 17
radio input "true"
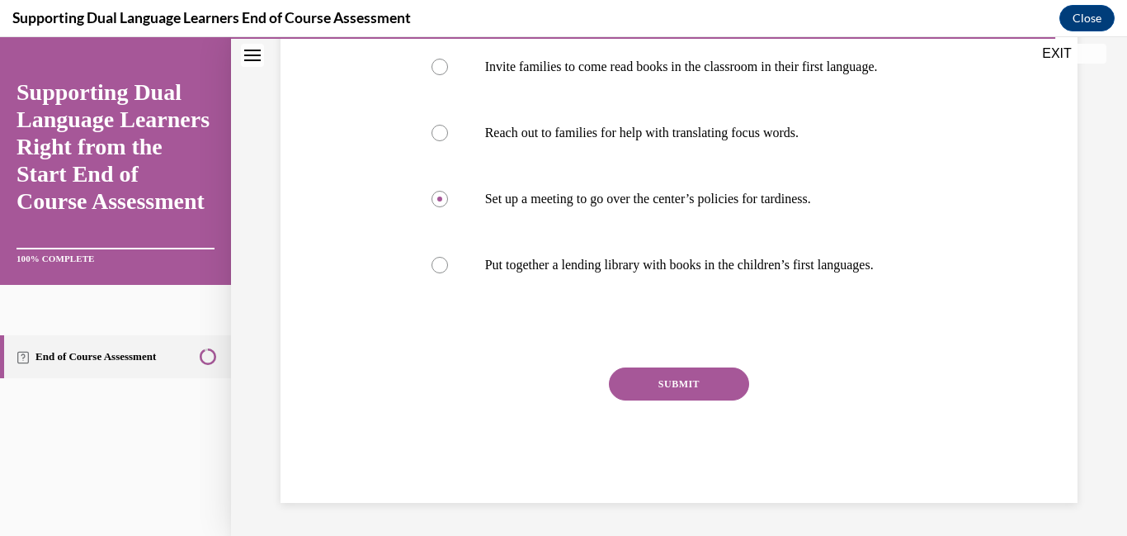
click at [675, 384] on button "SUBMIT" at bounding box center [679, 383] width 140 height 33
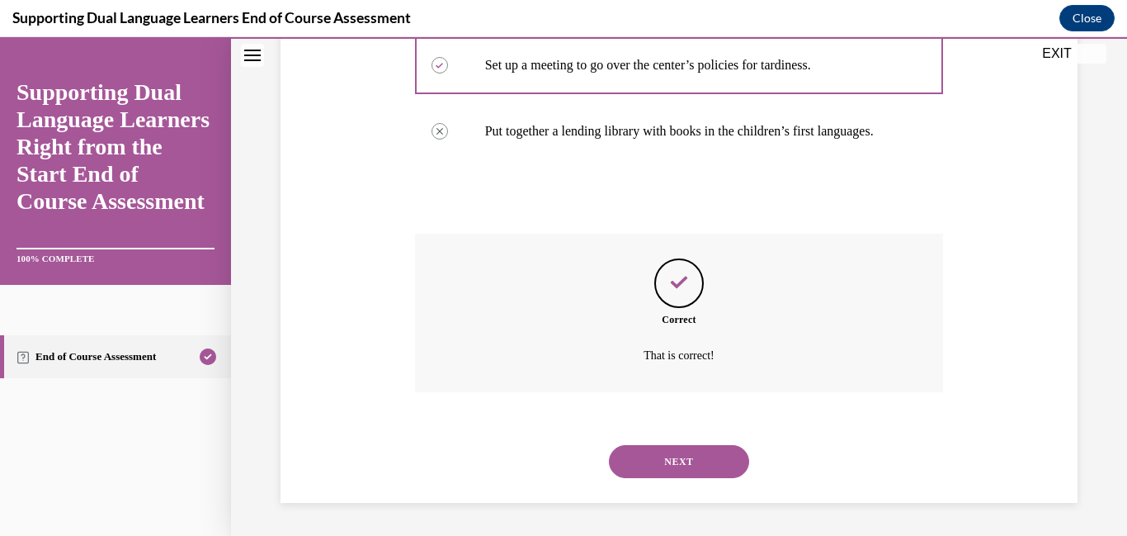
scroll to position [661, 0]
click at [676, 468] on button "NEXT" at bounding box center [679, 461] width 140 height 33
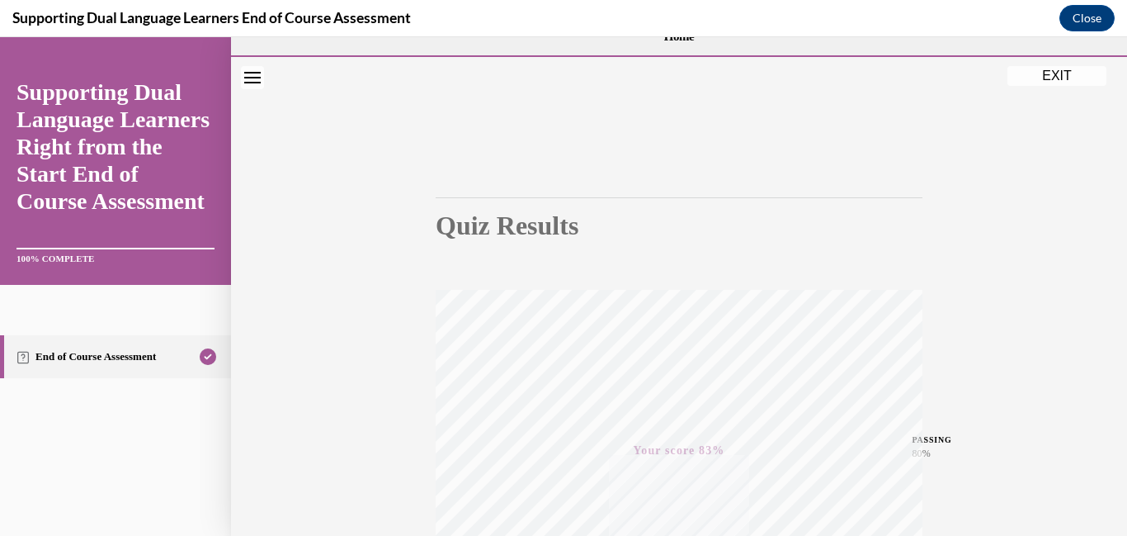
scroll to position [0, 0]
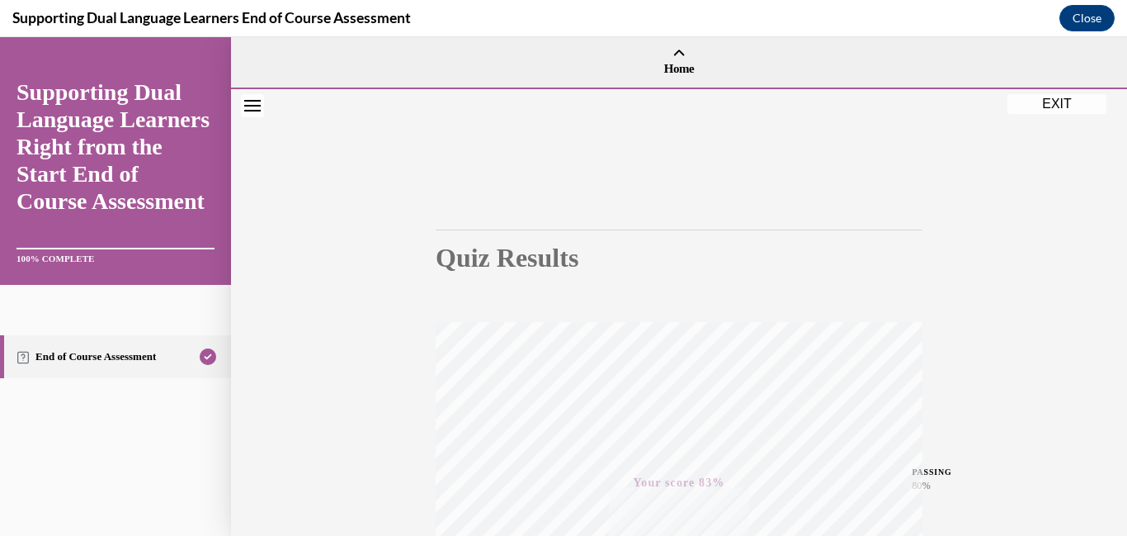
click at [1063, 104] on button "EXIT" at bounding box center [1057, 104] width 99 height 20
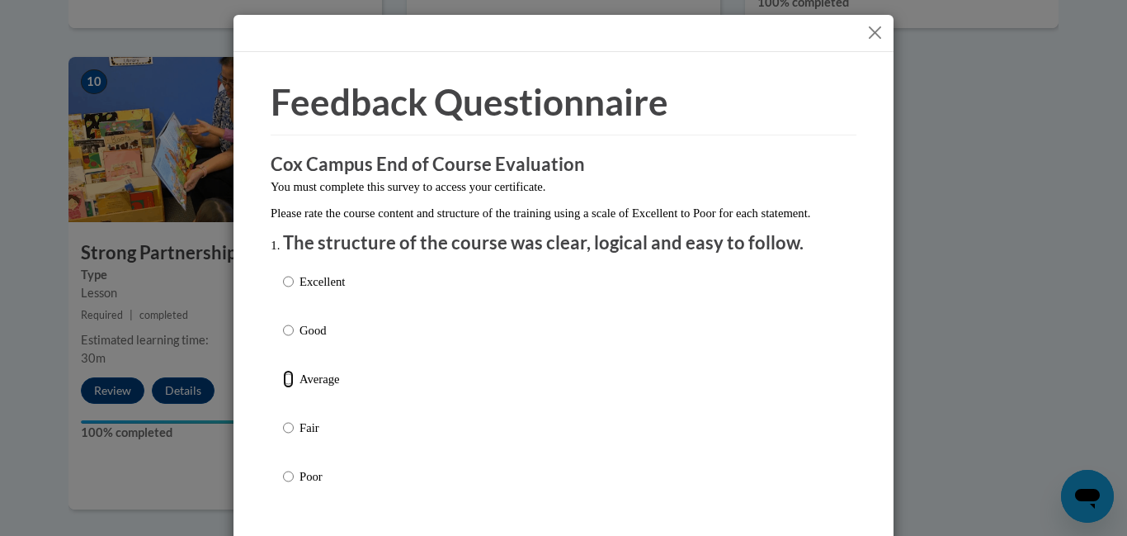
click at [293, 388] on input "Average" at bounding box center [288, 379] width 11 height 18
radio input "true"
click at [283, 418] on input "Fair" at bounding box center [288, 427] width 11 height 18
radio input "true"
click at [283, 467] on input "Poor" at bounding box center [288, 476] width 11 height 18
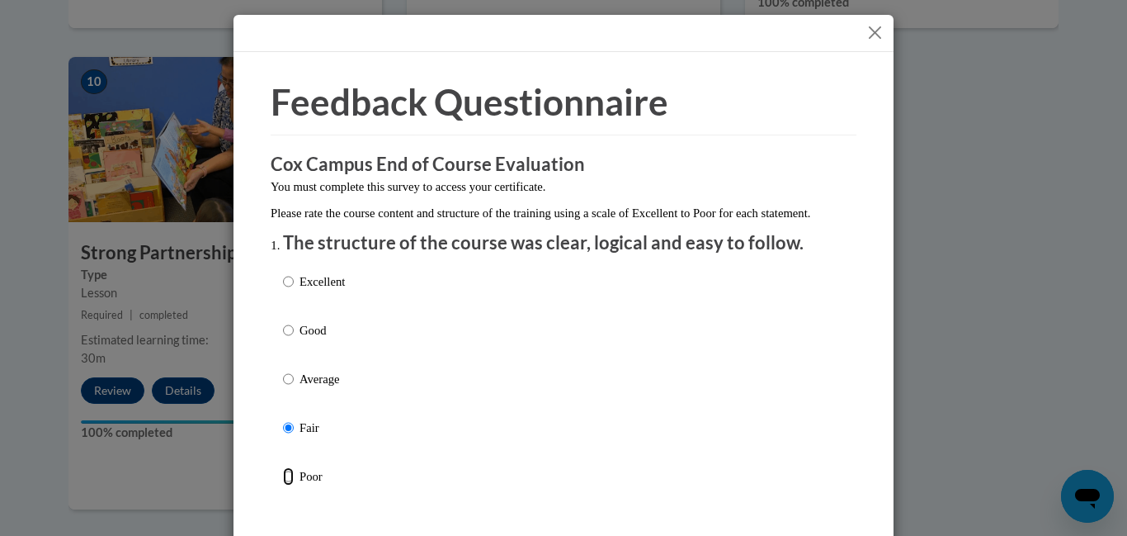
radio input "true"
click at [283, 272] on input "Excellent" at bounding box center [288, 281] width 11 height 18
radio input "true"
radio input "false"
click at [283, 321] on input "Good" at bounding box center [288, 330] width 11 height 18
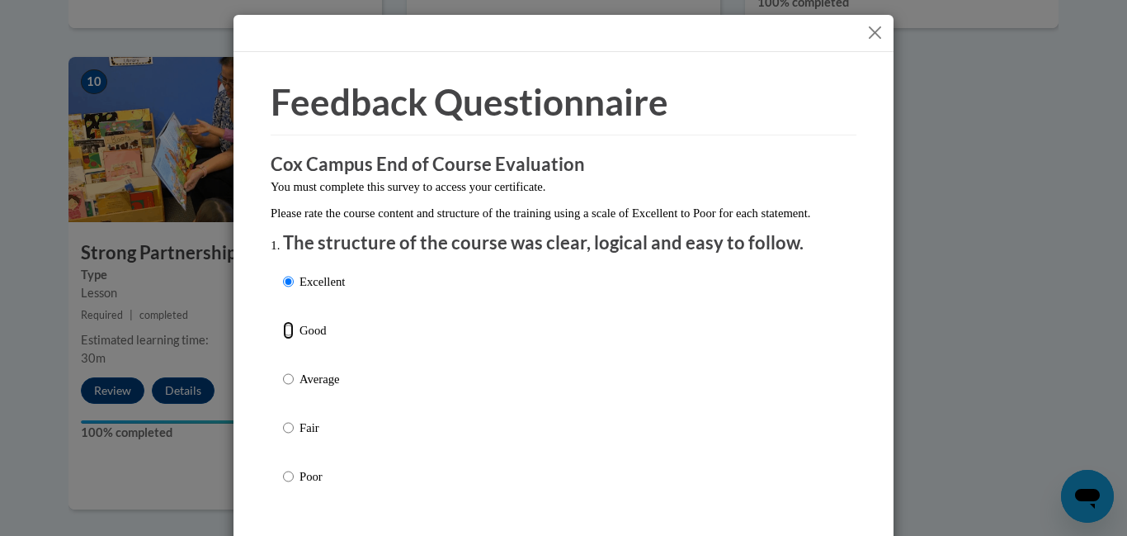
radio input "true"
click at [283, 370] on input "Average" at bounding box center [288, 379] width 11 height 18
radio input "true"
click at [1103, 207] on div "Feedback Questionnaire Rate Course Comments Cox Campus End of Course Evaluation…" at bounding box center [563, 268] width 1127 height 536
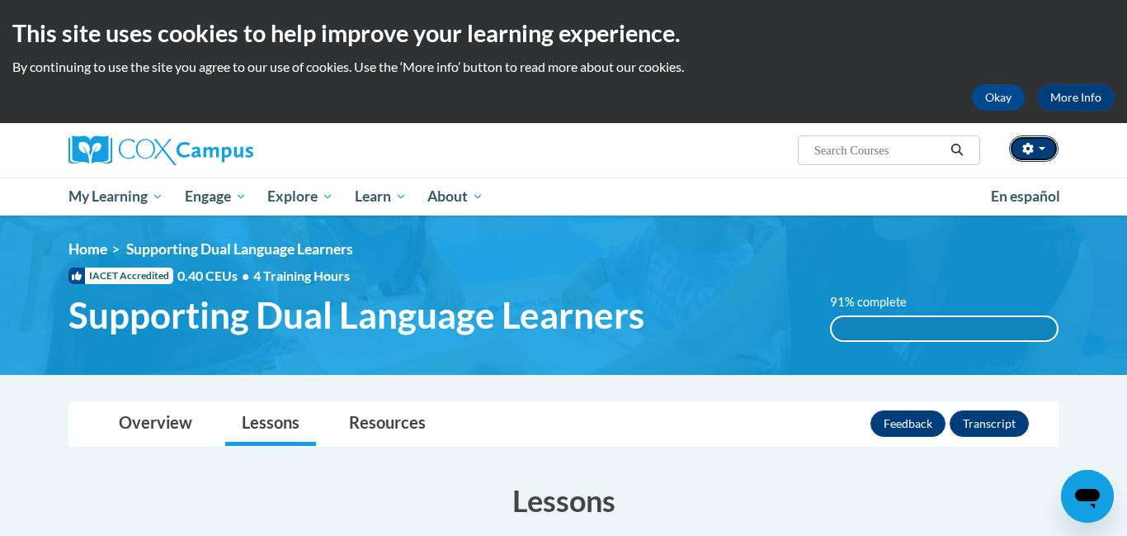
click at [1036, 142] on button "button" at bounding box center [1034, 148] width 50 height 26
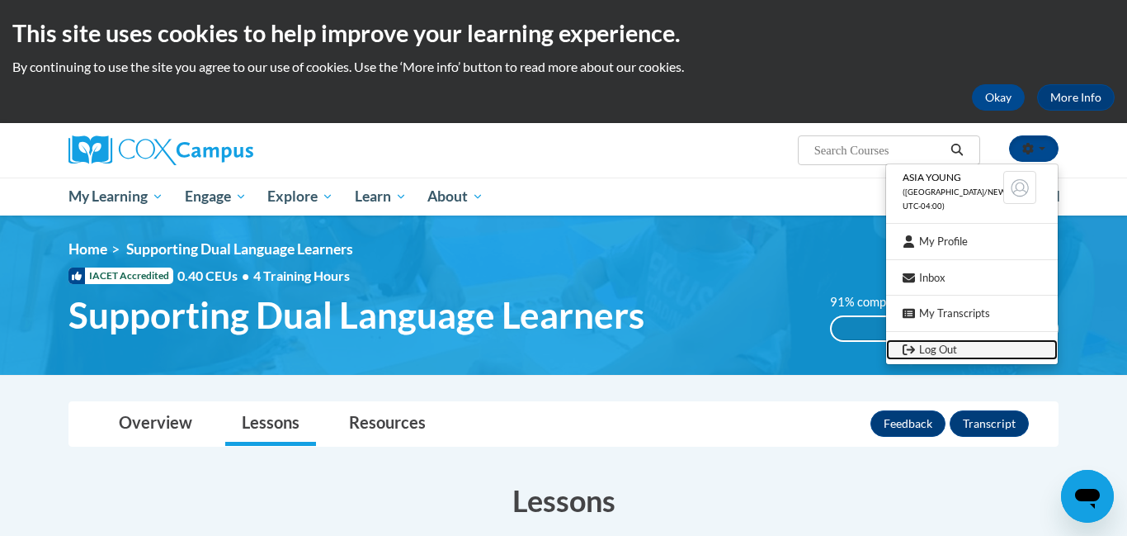
click at [952, 349] on link "Log Out" at bounding box center [972, 349] width 172 height 21
